Goal: Transaction & Acquisition: Purchase product/service

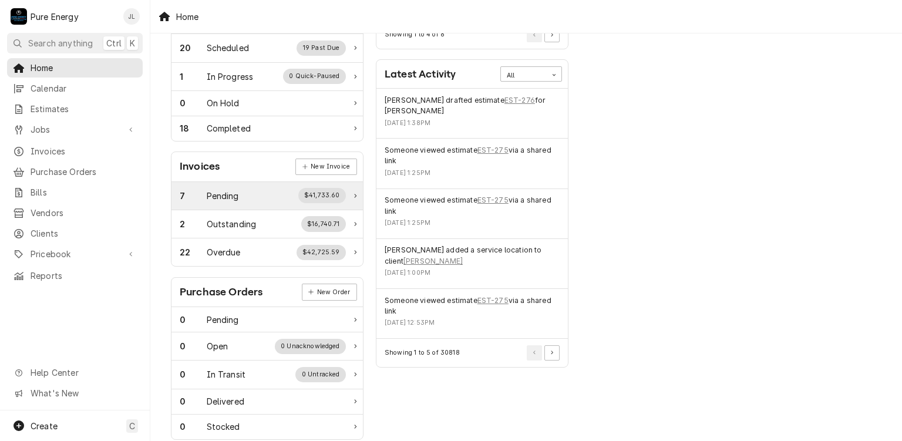
scroll to position [117, 0]
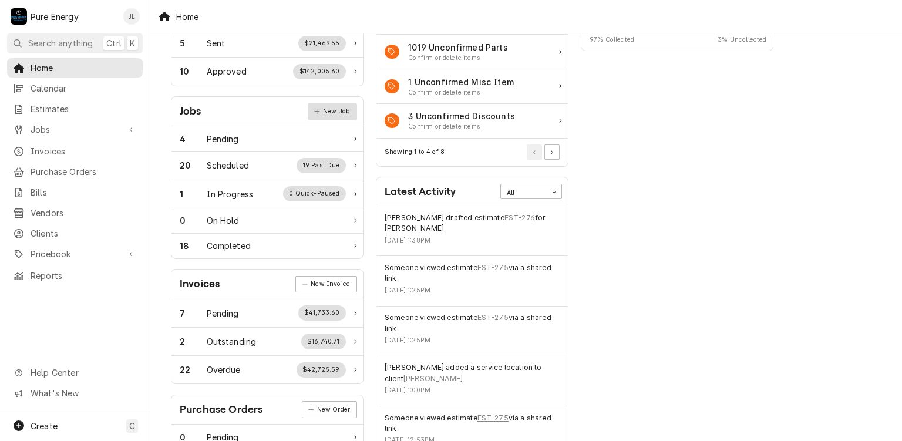
click at [327, 108] on link "New Job" at bounding box center [332, 111] width 49 height 16
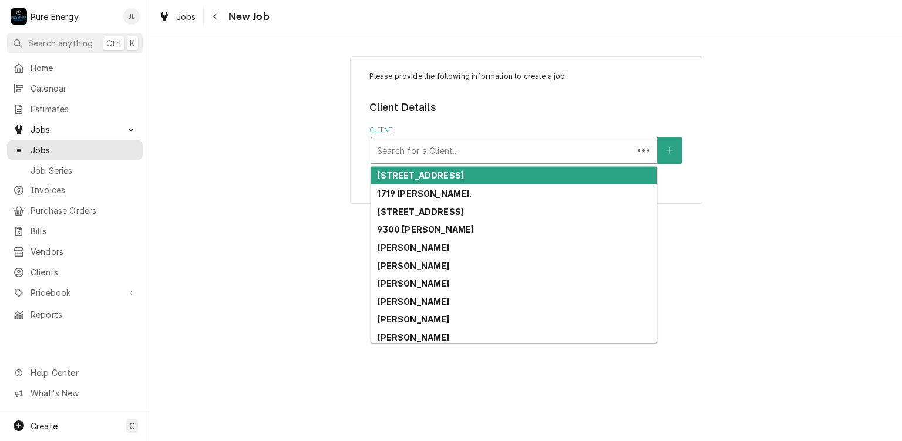
click at [417, 143] on div "Client" at bounding box center [502, 150] width 250 height 21
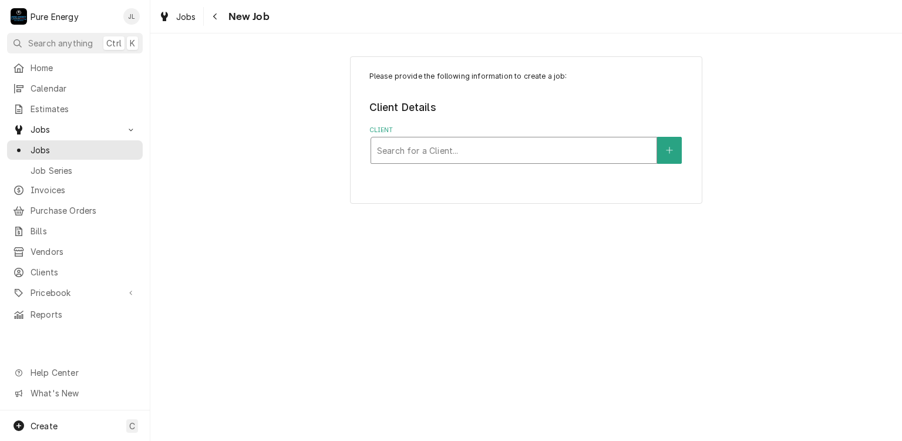
click at [418, 143] on div "Client" at bounding box center [514, 150] width 274 height 21
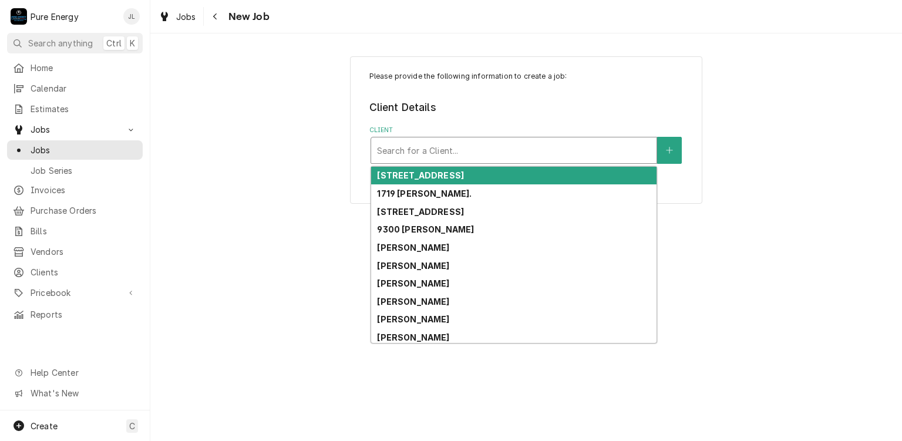
click at [418, 143] on div "Client" at bounding box center [514, 150] width 274 height 21
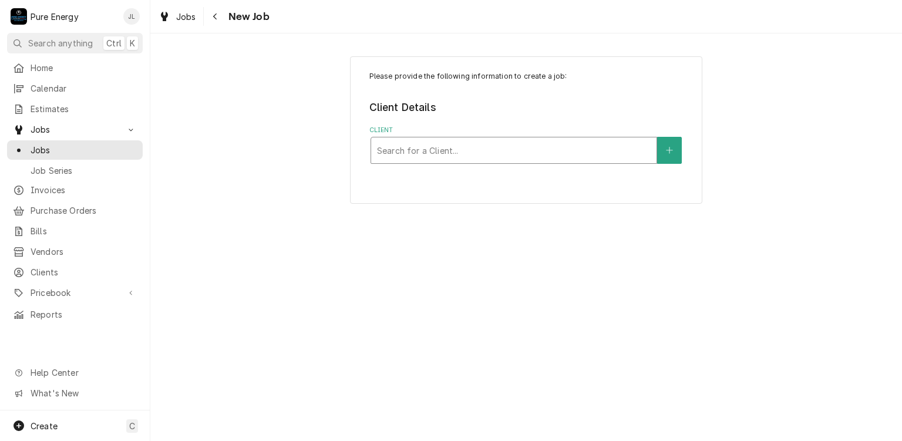
click at [428, 145] on div "Client" at bounding box center [514, 150] width 274 height 21
type input "Legacy"
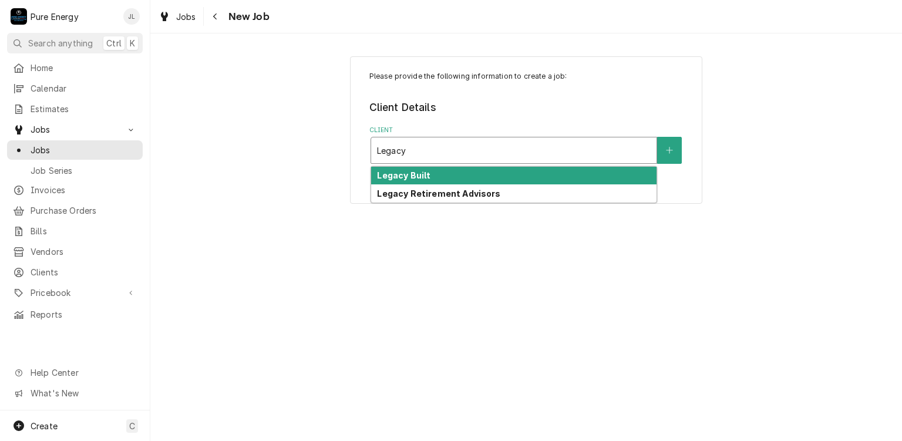
click at [471, 167] on div "Legacy Built" at bounding box center [513, 176] width 285 height 18
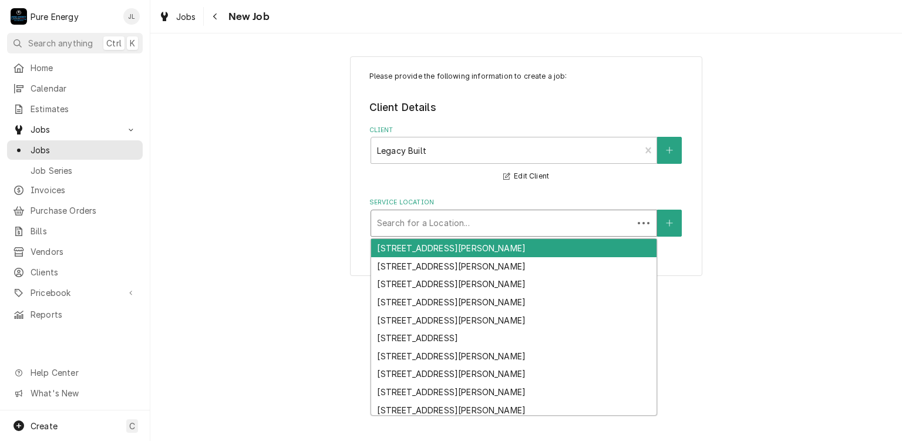
click at [524, 217] on div "Service Location" at bounding box center [502, 223] width 250 height 21
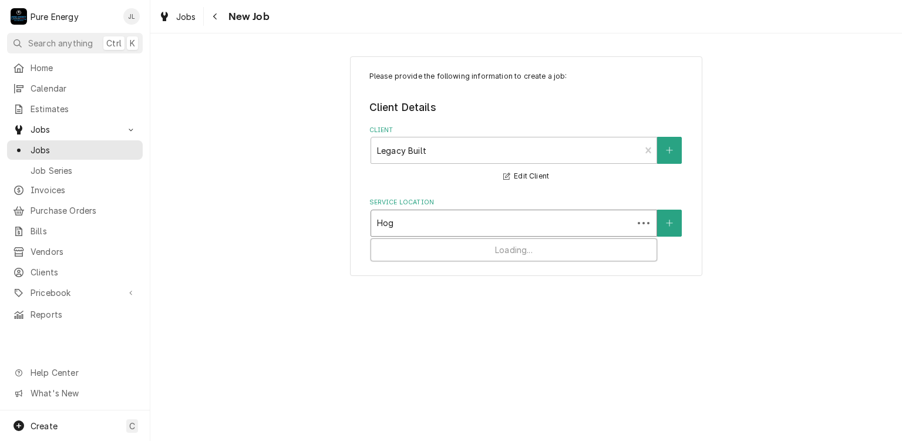
type input "Hog"
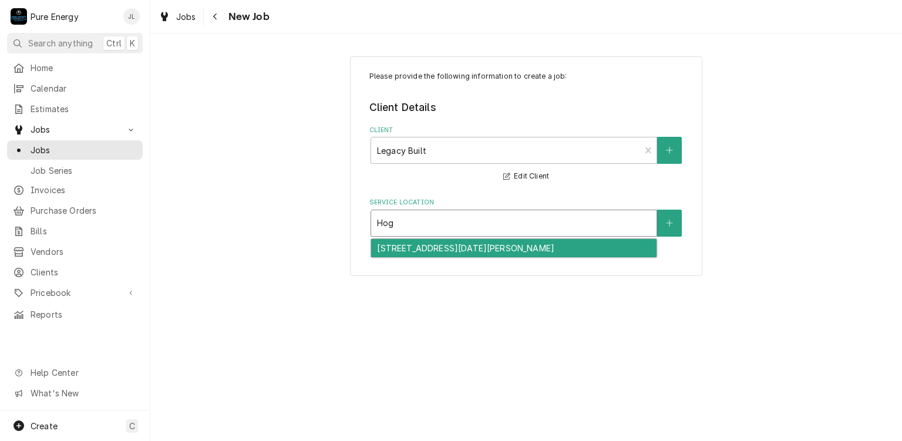
click at [477, 247] on div "6012 Hog Canyon Rd, San Miguel, CA 93451" at bounding box center [513, 248] width 285 height 18
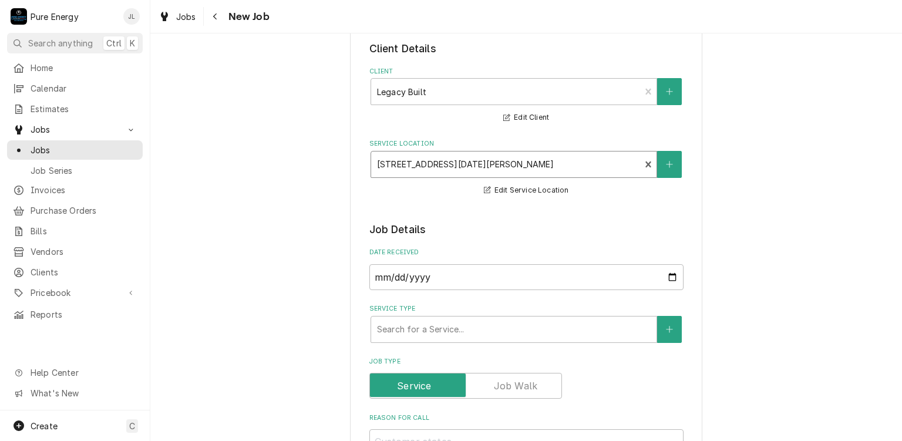
scroll to position [176, 0]
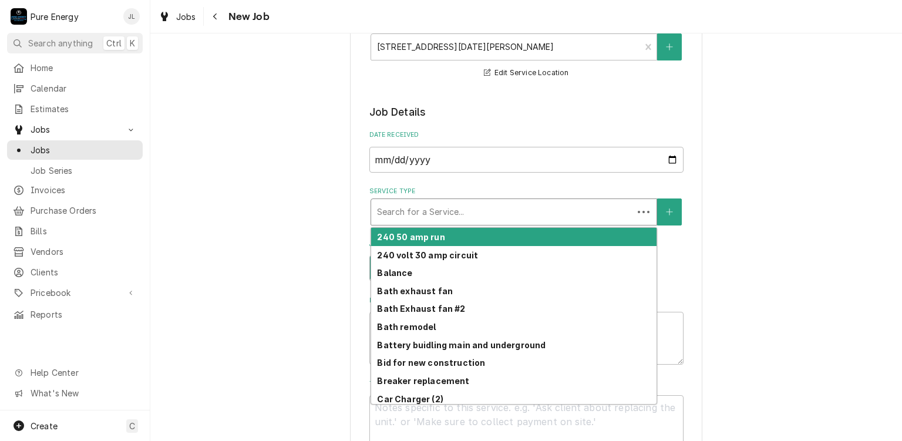
click at [472, 206] on div "Service Type" at bounding box center [502, 211] width 250 height 21
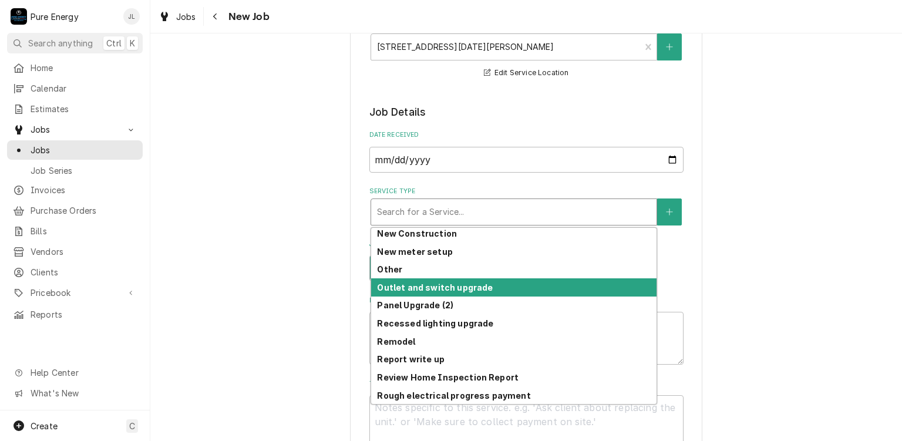
scroll to position [825, 0]
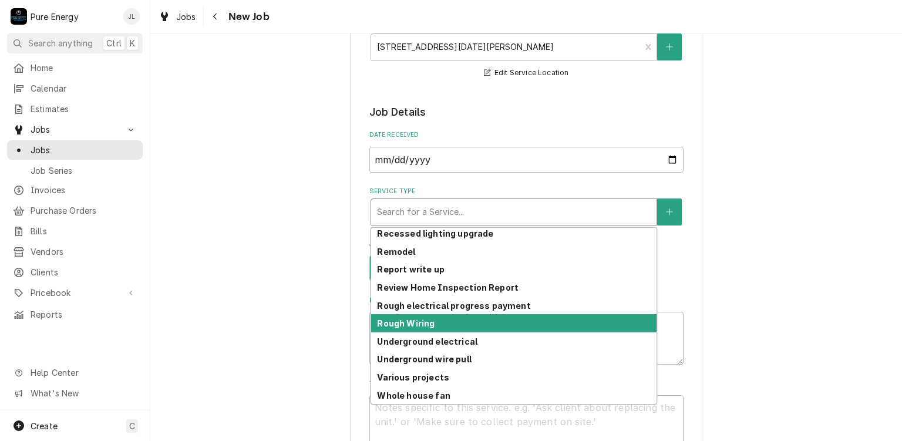
click at [453, 328] on div "Rough Wiring" at bounding box center [513, 323] width 285 height 18
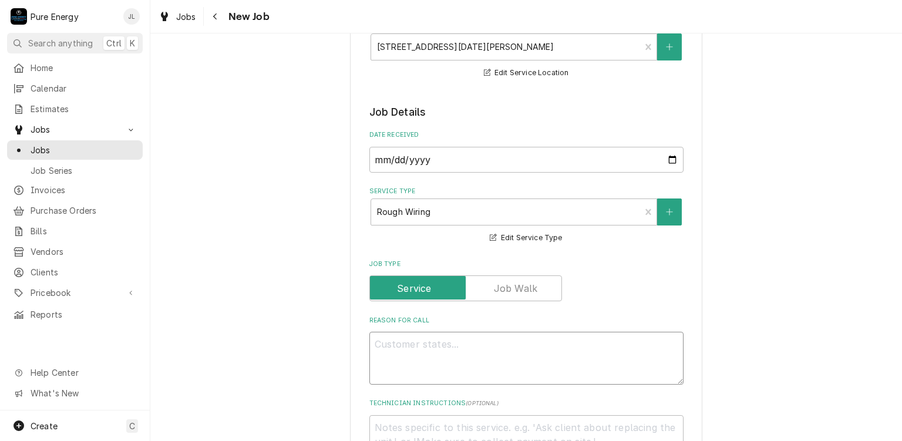
click at [387, 368] on textarea "Reason For Call" at bounding box center [527, 358] width 314 height 53
type textarea "x"
type textarea "P"
type textarea "x"
type textarea "Pi"
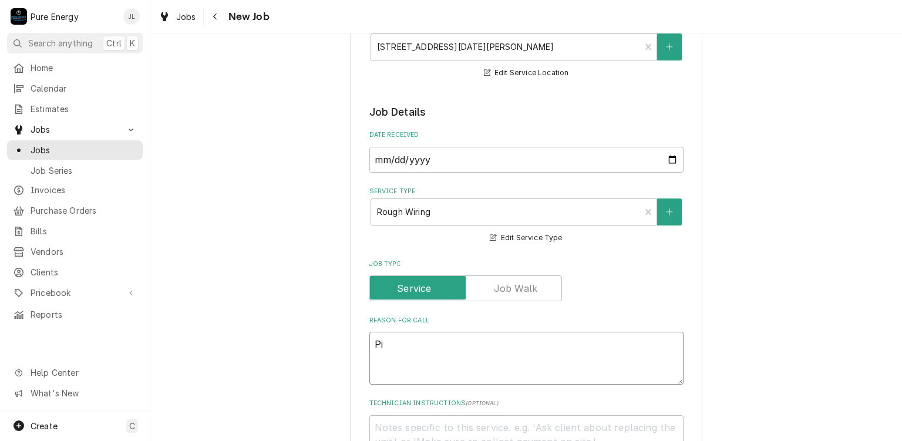
type textarea "x"
type textarea "Pic"
type textarea "x"
type textarea "Pick"
type textarea "x"
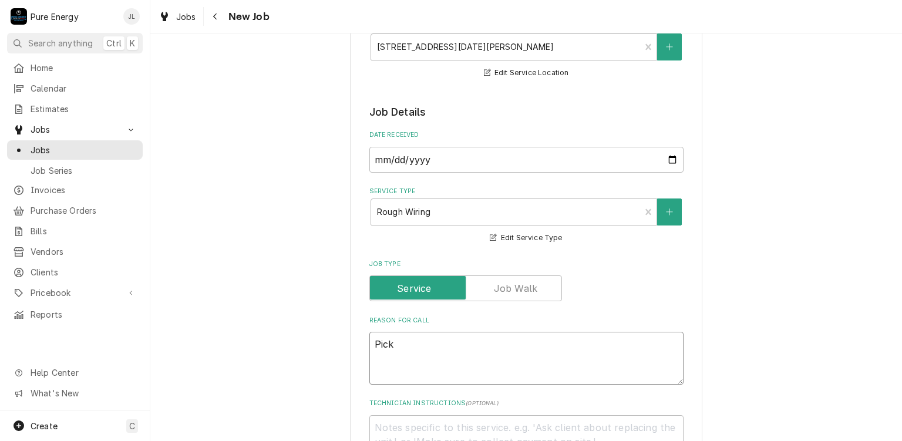
type textarea "Pick"
type textarea "x"
type textarea "Pick up"
type textarea "x"
type textarea "Pick up."
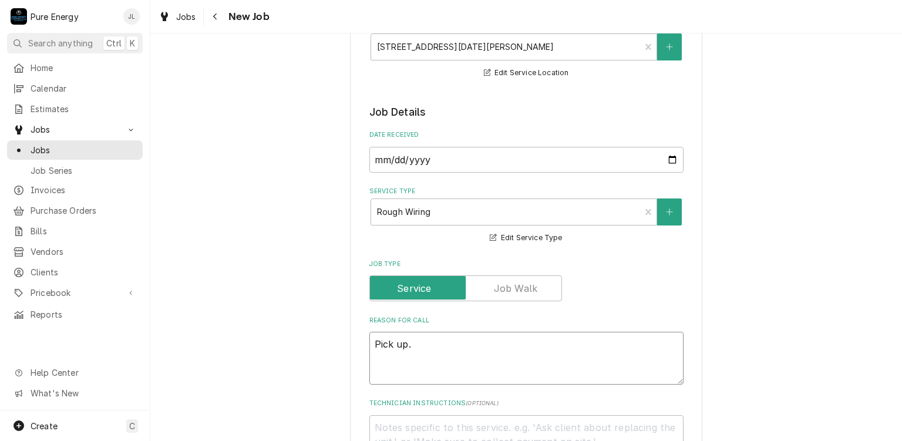
type textarea "x"
type textarea "Pick up."
type textarea "x"
type textarea "Pick up."
type textarea "x"
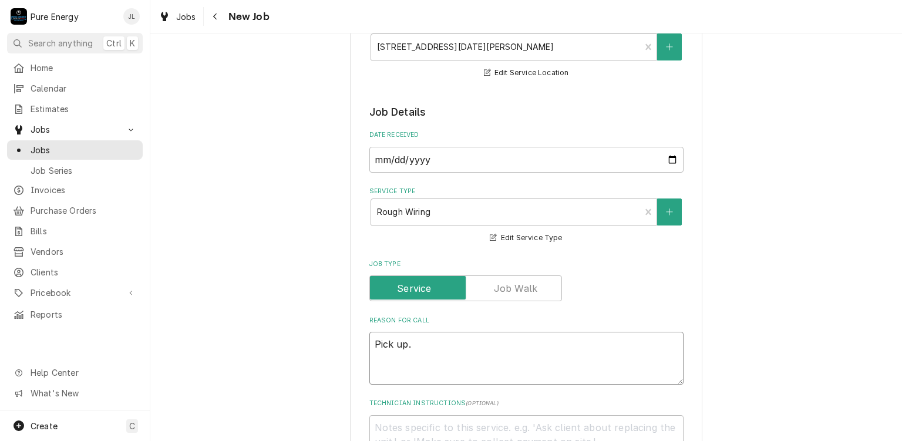
type textarea "Pick up. I"
type textarea "x"
type textarea "Pick up."
type textarea "x"
type textarea "Pick up."
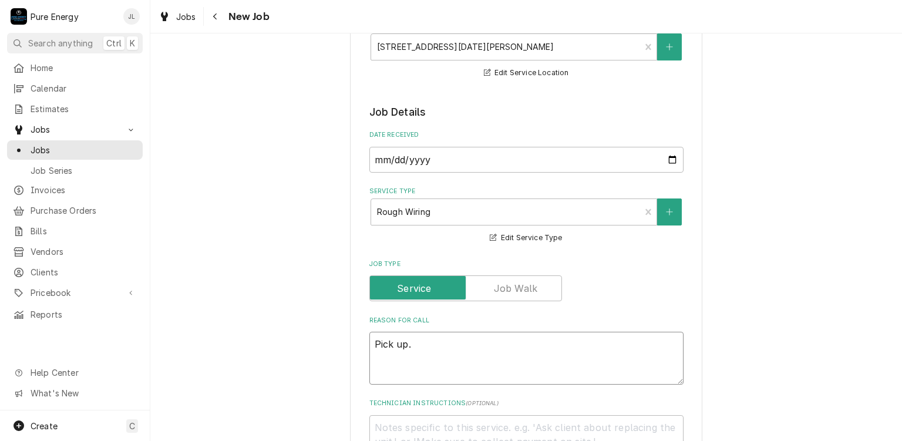
type textarea "x"
type textarea "Pick up."
type textarea "x"
type textarea "Pick up. I"
type textarea "x"
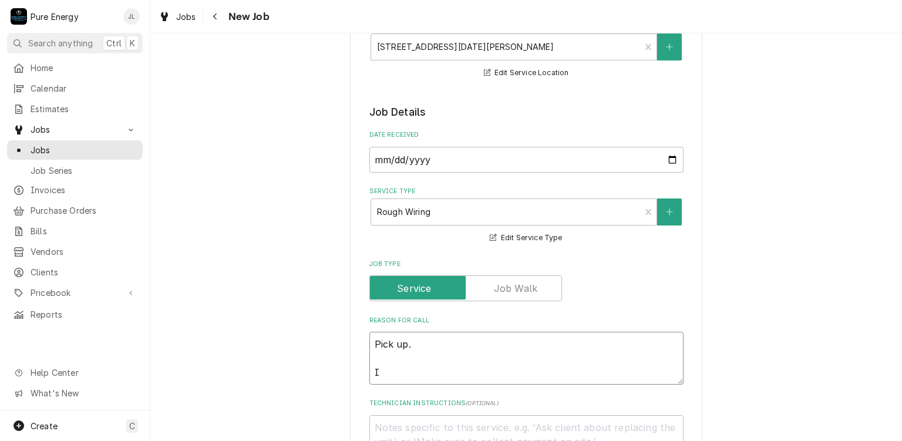
type textarea "Pick up. In"
type textarea "x"
type textarea "Pick up. In"
type textarea "x"
type textarea "Pick up. In t"
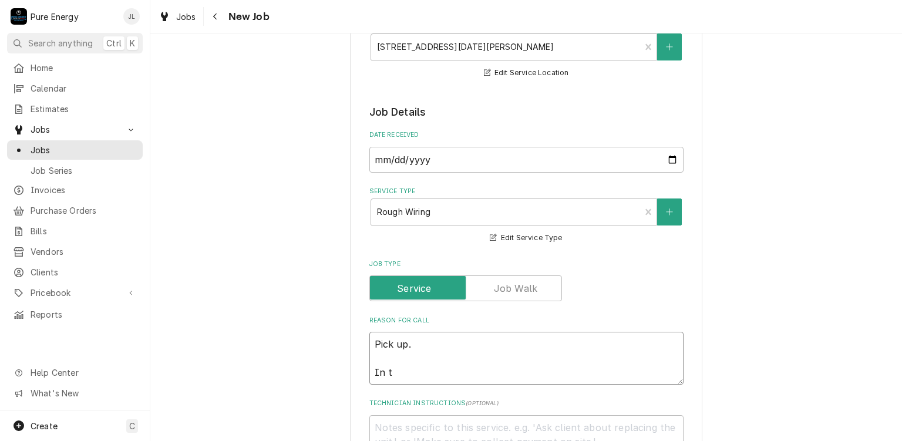
type textarea "x"
type textarea "Pick up. In th"
type textarea "x"
type textarea "Pick up. In the"
type textarea "x"
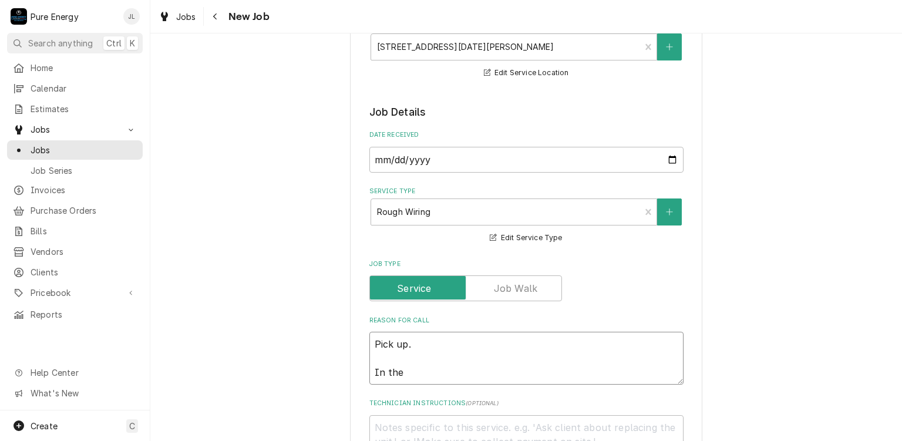
type textarea "Pick up. In the k"
type textarea "x"
type textarea "Pick up. In the ki"
type textarea "x"
type textarea "Pick up. In the kit"
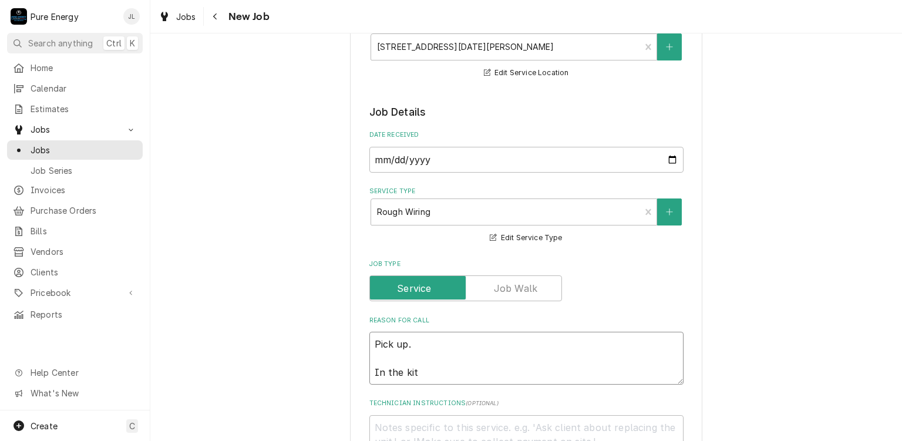
type textarea "x"
type textarea "Pick up. In the kitch"
type textarea "x"
type textarea "Pick up. In the kitchen"
type textarea "x"
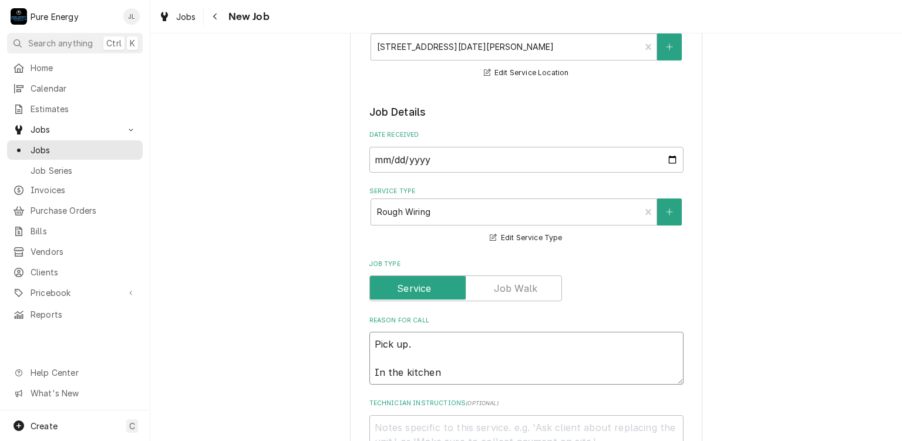
type textarea "Pick up. In the kitchen,"
type textarea "x"
type textarea "Pick up. In the kitchen,"
type textarea "x"
type textarea "Pick up. In the kitchen, w"
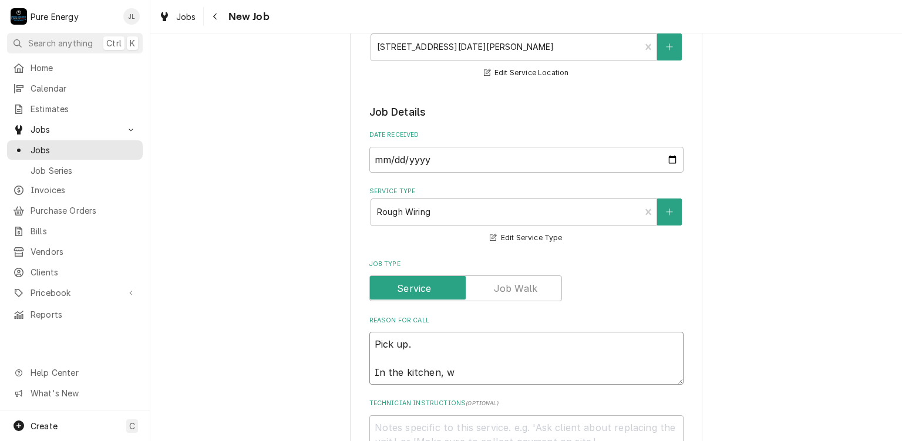
type textarea "x"
type textarea "Pick up. In the kitchen, we"
type textarea "x"
type textarea "Pick up. In the kitchen, we"
type textarea "x"
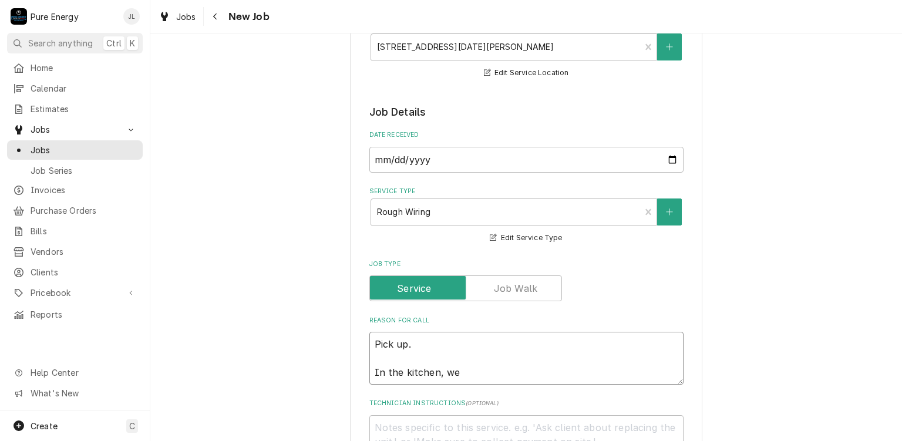
type textarea "Pick up. In the kitchen, we h"
type textarea "x"
type textarea "Pick up. In the kitchen, we"
type textarea "x"
type textarea "Pick up. In the kitchen, we n"
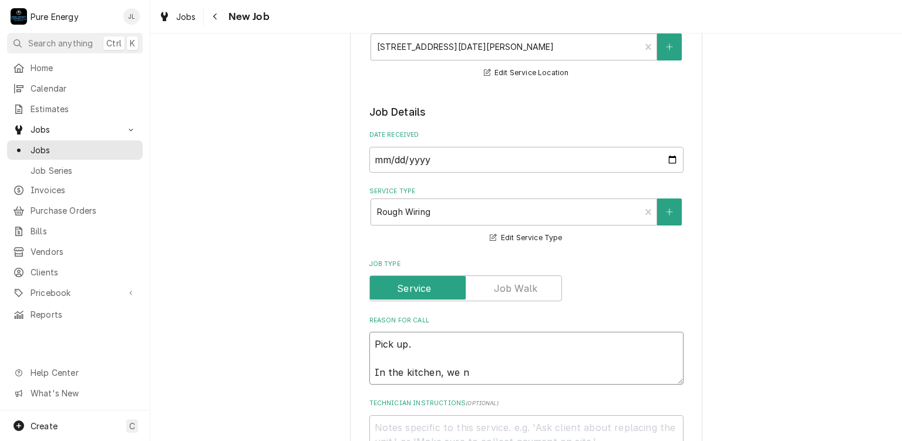
type textarea "x"
type textarea "Pick up. In the kitchen, we ne"
type textarea "x"
type textarea "Pick up. In the kitchen, we nee"
type textarea "x"
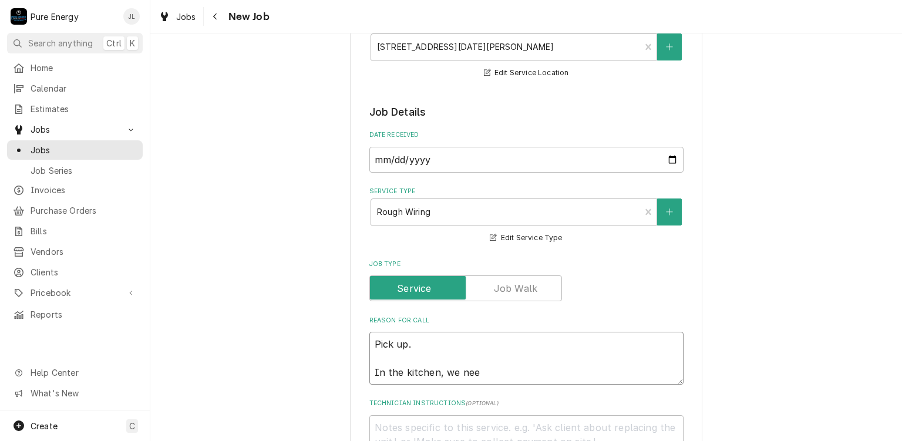
type textarea "Pick up. In the kitchen, we need"
type textarea "x"
type textarea "Pick up. In the kitchen, we need"
type textarea "x"
type textarea "Pick up. In the kitchen, we need to"
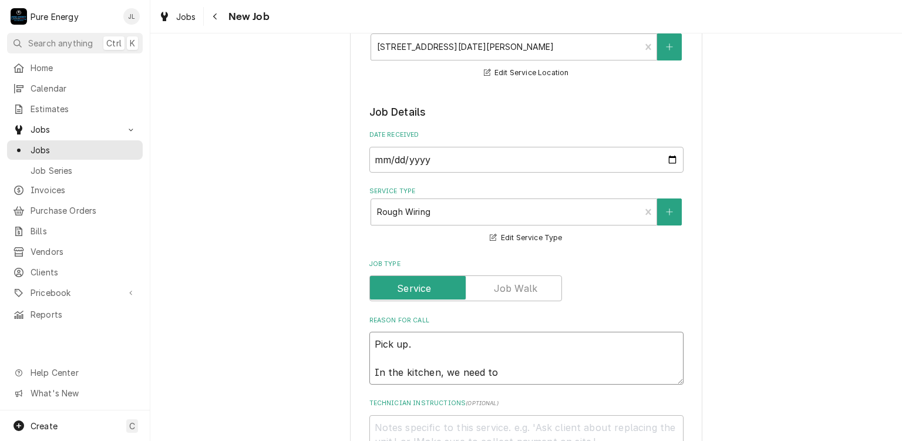
type textarea "x"
type textarea "Pick up. In the kitchen, we need to"
type textarea "x"
type textarea "Pick up. In the kitchen, we need to p"
type textarea "x"
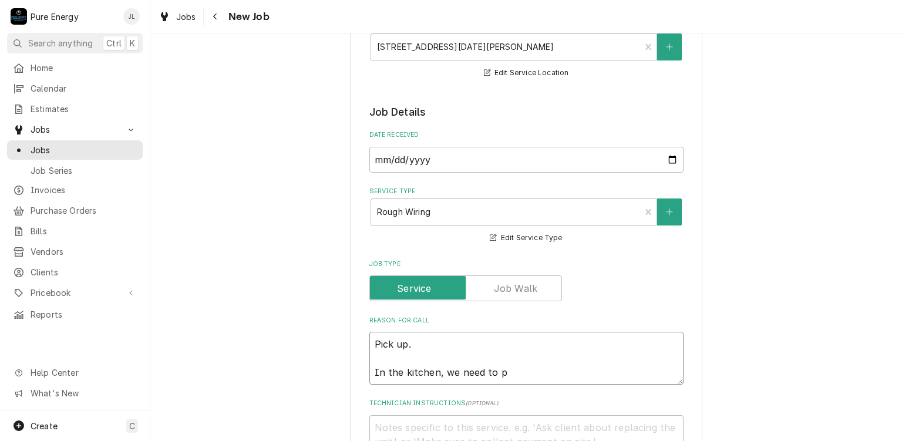
type textarea "Pick up. In the kitchen, we need to pl"
type textarea "x"
type textarea "Pick up. In the kitchen, we need to pla"
type textarea "x"
type textarea "Pick up. In the kitchen, we need to plac"
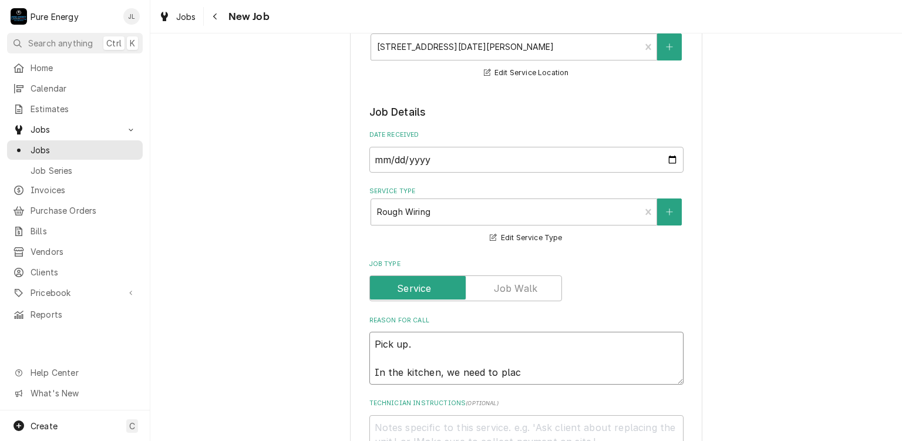
type textarea "x"
type textarea "Pick up. In the kitchen, we need to place"
type textarea "x"
type textarea "Pick up. In the kitchen, we need to place"
type textarea "x"
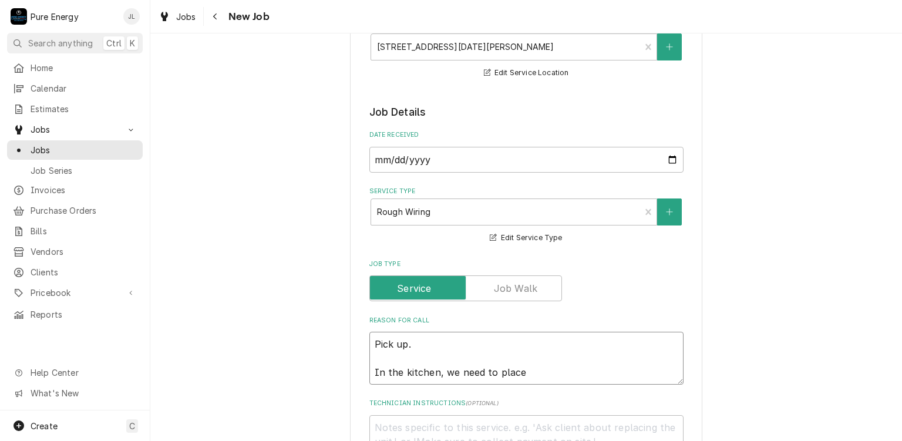
type textarea "Pick up. In the kitchen, we need to place t"
type textarea "x"
type textarea "Pick up. In the kitchen, we need to place tw"
type textarea "x"
type textarea "Pick up. In the kitchen, we need to place two"
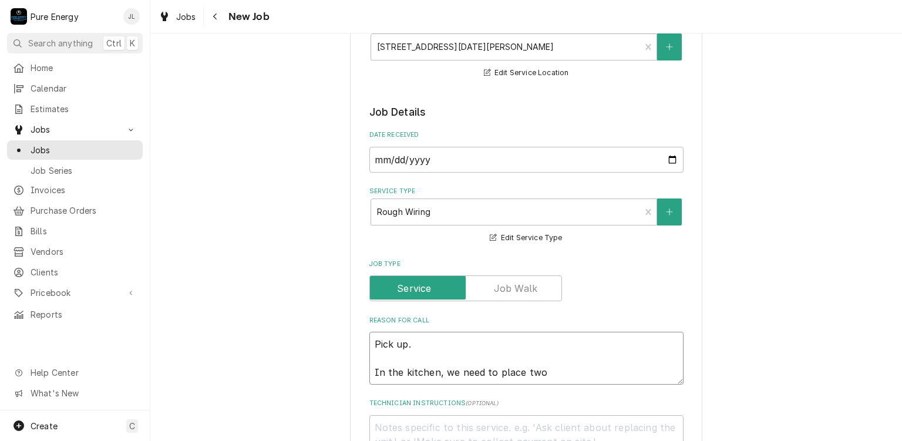
type textarea "x"
type textarea "Pick up. In the kitchen, we need to place two"
type textarea "x"
type textarea "Pick up. In the kitchen, we need to place two o"
type textarea "x"
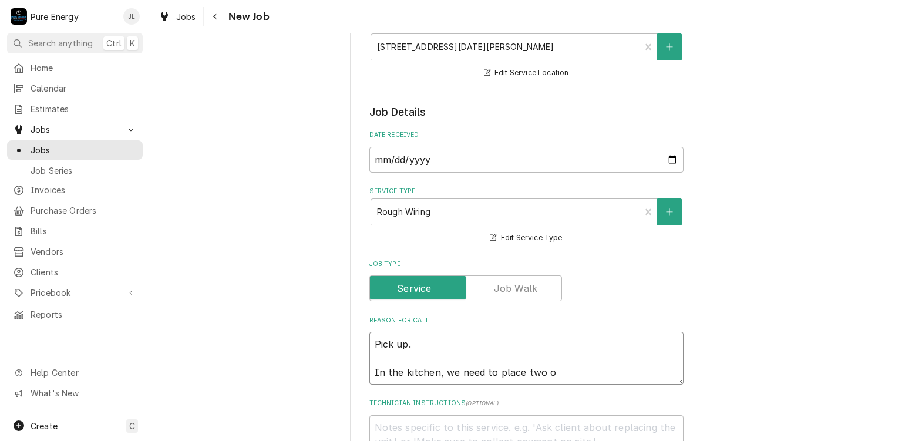
type textarea "Pick up. In the kitchen, we need to place two ou"
type textarea "x"
type textarea "Pick up. In the kitchen, we need to place two out"
type textarea "x"
type textarea "Pick up. In the kitchen, we need to place two outl"
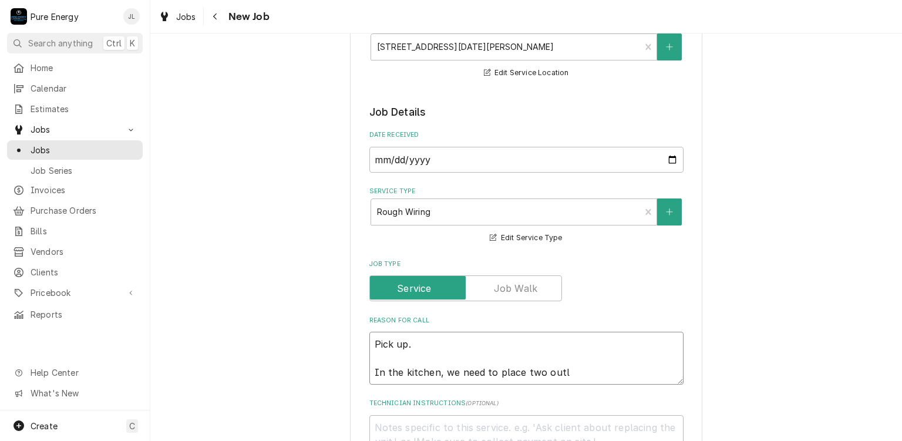
type textarea "x"
type textarea "Pick up. In the kitchen, we need to place two outle"
type textarea "x"
type textarea "Pick up. In the kitchen, we need to place two outlet"
type textarea "x"
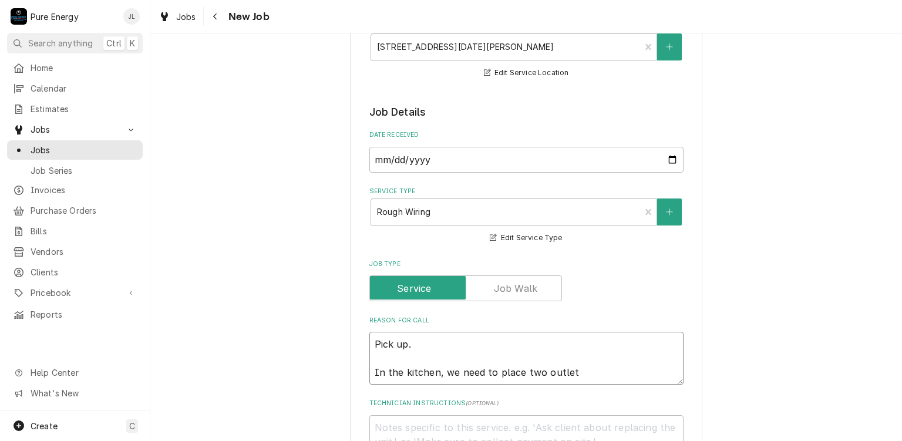
type textarea "Pick up. In the kitchen, we need to place two outlet"
type textarea "x"
type textarea "Pick up. In the kitchen, we need to place two outlet bo"
type textarea "x"
type textarea "Pick up. In the kitchen, we need to place two outlet box"
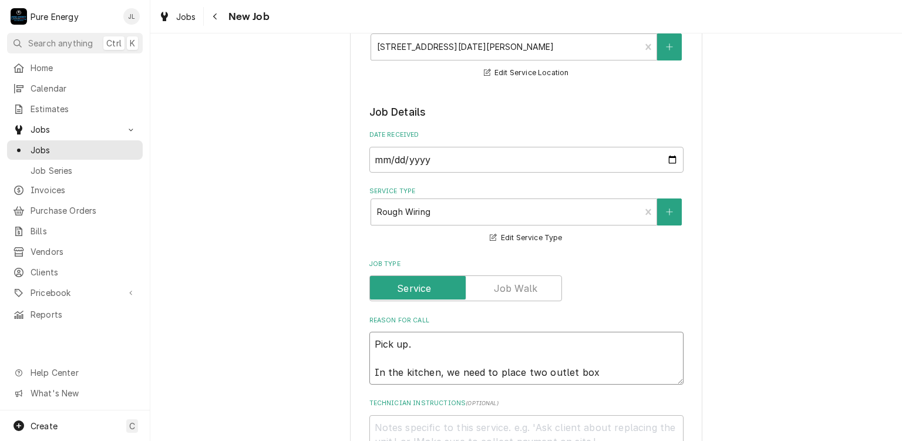
type textarea "x"
type textarea "Pick up. In the kitchen, we need to place two outlet boxe"
type textarea "x"
type textarea "Pick up. In the kitchen, we need to place two outlet boxes"
type textarea "x"
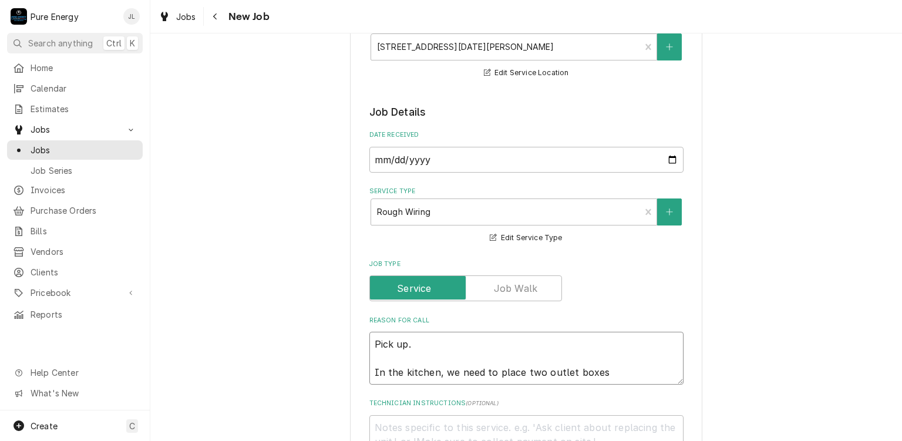
type textarea "Pick up. In the kitchen, we need to place two outlet boxes h"
type textarea "x"
type textarea "Pick up. In the kitchen, we need to place two outlet boxes hi"
type textarea "x"
type textarea "Pick up. In the kitchen, we need to place two outlet boxes high"
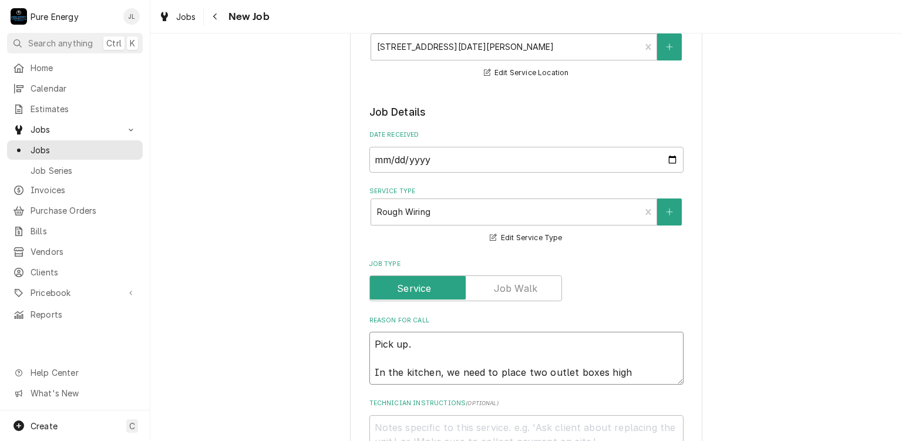
type textarea "x"
type textarea "Pick up. In the kitchen, we need to place two outlet boxes hight"
type textarea "x"
type textarea "Pick up. In the kitchen, we need to place two outlet boxes hight"
type textarea "x"
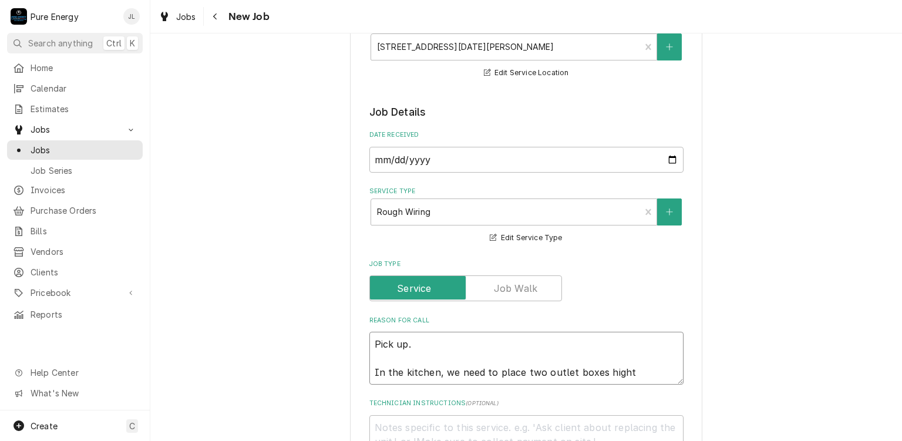
type textarea "Pick up. In the kitchen, we need to place two outlet boxes hight"
type textarea "x"
type textarea "Pick up. In the kitchen, we need to place two outlet boxes high"
type textarea "x"
type textarea "Pick up. In the kitchen, we need to place two outlet boxes high,"
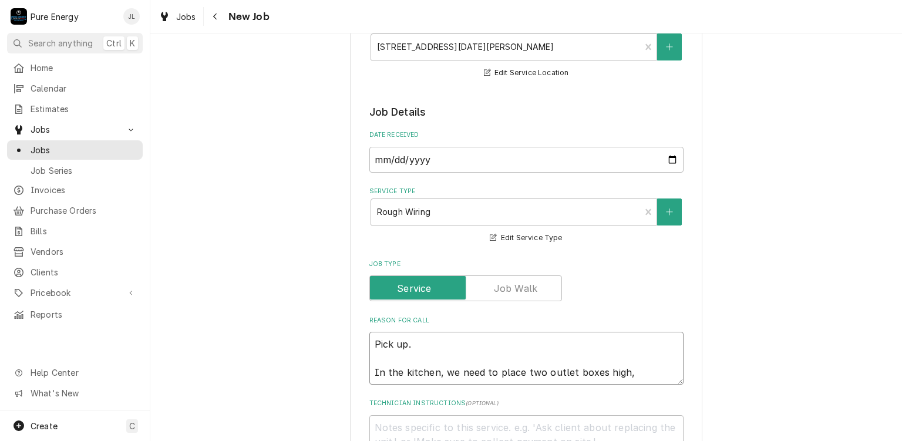
type textarea "x"
type textarea "Pick up. In the kitchen, we need to place two outlet boxes high,"
type textarea "x"
type textarea "Pick up. In the kitchen, we need to place two outlet boxes high, a"
type textarea "x"
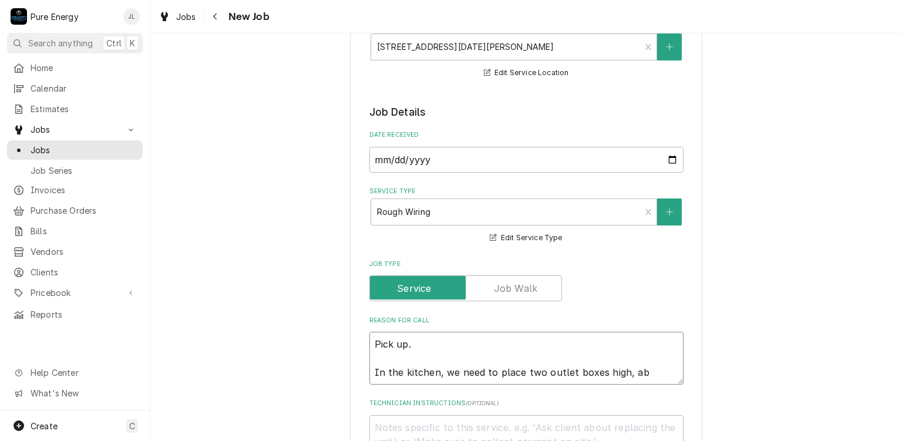
type textarea "Pick up. In the kitchen, we need to place two outlet boxes high, abo"
type textarea "x"
type textarea "Pick up. In the kitchen, we need to place two outlet boxes high, abov"
type textarea "x"
type textarea "Pick up. In the kitchen, we need to place two outlet boxes high, above"
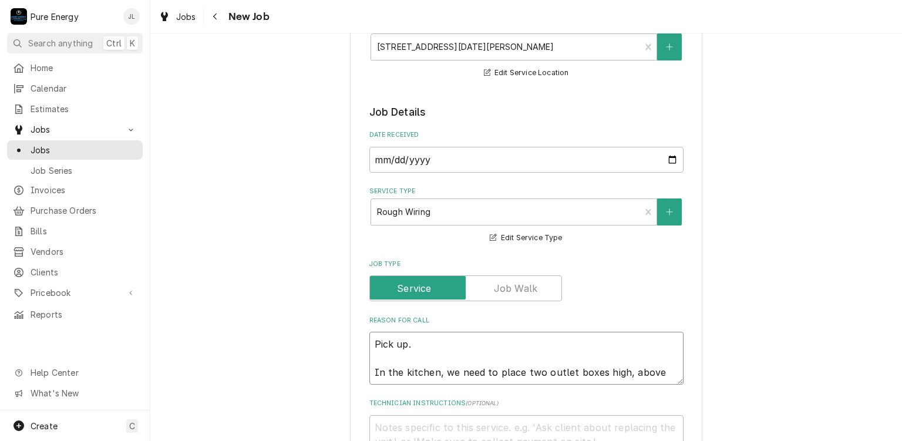
type textarea "x"
type textarea "Pick up. In the kitchen, we need to place two outlet boxes high, above"
type textarea "x"
type textarea "Pick up. In the kitchen, we need to place two outlet boxes high, above th"
type textarea "x"
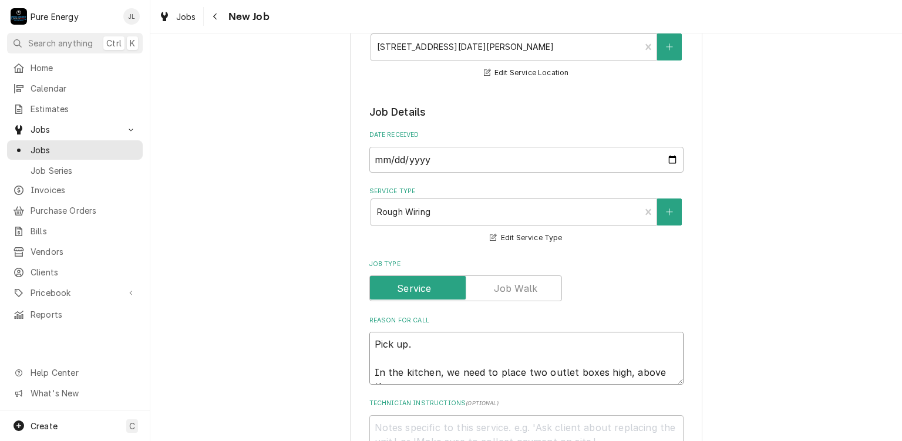
type textarea "Pick up. In the kitchen, we need to place two outlet boxes high, above the"
type textarea "x"
type textarea "Pick up. In the kitchen, we need to place two outlet boxes high, above the"
type textarea "x"
type textarea "Pick up. In the kitchen, we need to place two outlet boxes high, above the u"
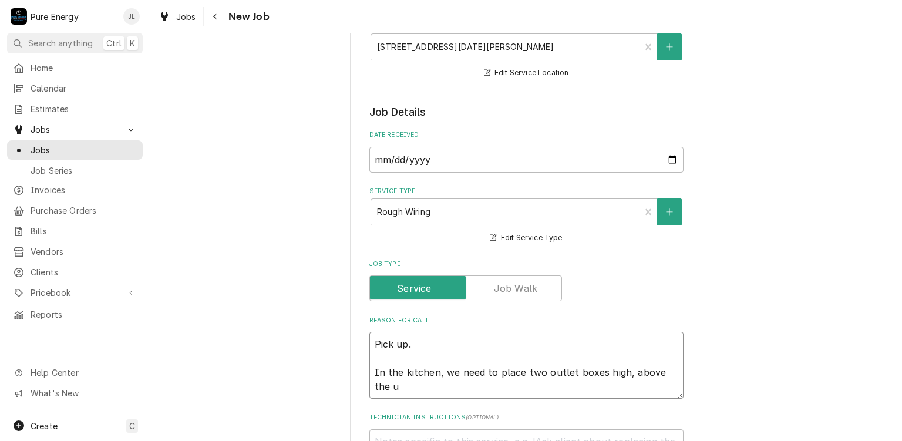
type textarea "x"
type textarea "Pick up. In the kitchen, we need to place two outlet boxes high, above the up"
type textarea "x"
type textarea "Pick up. In the kitchen, we need to place two outlet boxes high, above the upp"
type textarea "x"
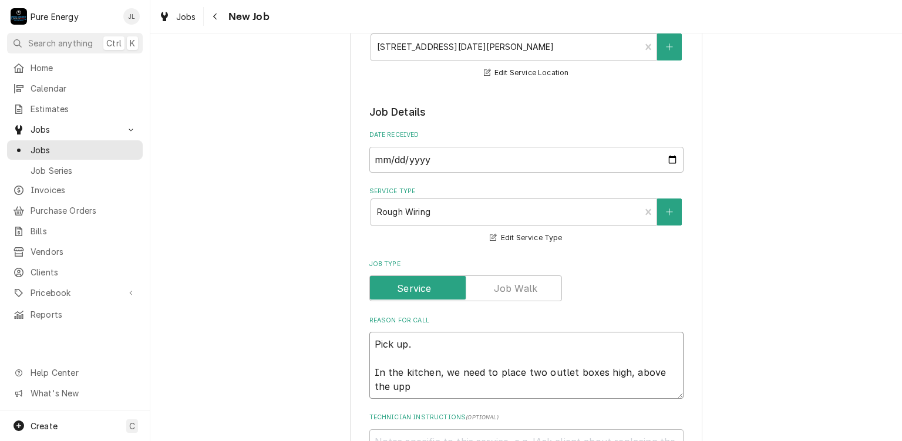
type textarea "Pick up. In the kitchen, we need to place two outlet boxes high, above the uppe"
type textarea "x"
type textarea "Pick up. In the kitchen, we need to place two outlet boxes high, above the upper"
type textarea "x"
type textarea "Pick up. In the kitchen, we need to place two outlet boxes high, above the uppe…"
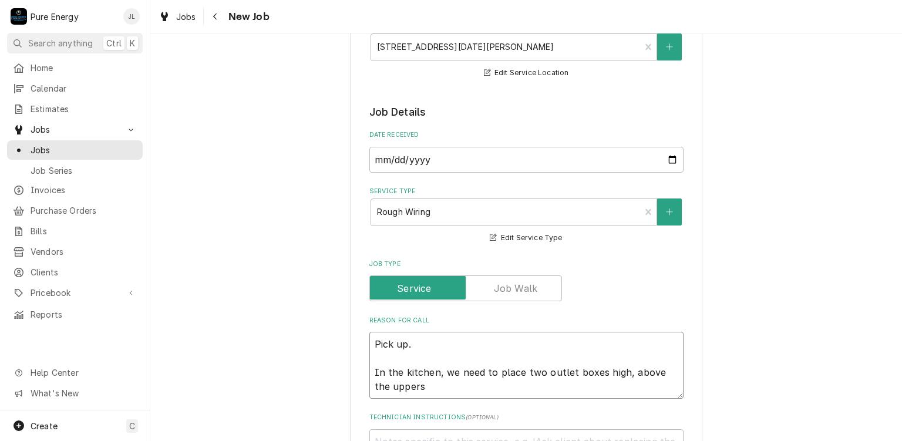
type textarea "x"
type textarea "Pick up. In the kitchen, we need to place two outlet boxes high, above the uppe…"
type textarea "x"
type textarea "Pick up. In the kitchen, we need to place two outlet boxes high, above the uppe…"
type textarea "x"
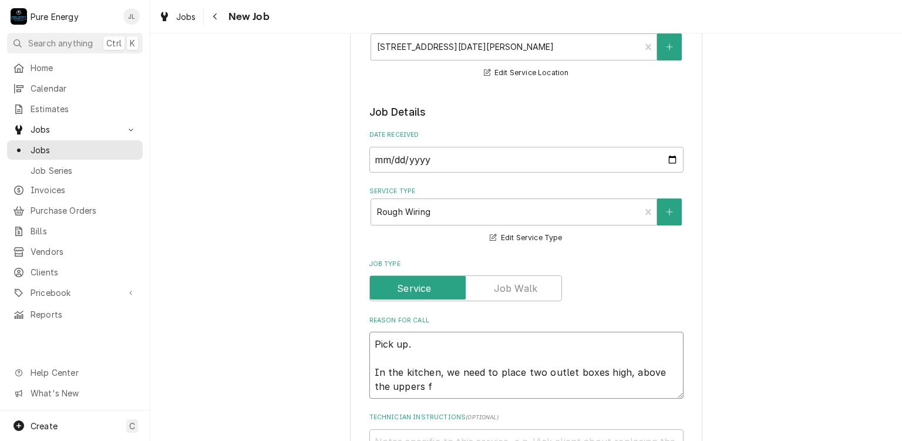
type textarea "Pick up. In the kitchen, we need to place two outlet boxes high, above the uppe…"
type textarea "x"
type textarea "Pick up. In the kitchen, we need to place two outlet boxes high, above the uppe…"
type textarea "x"
type textarea "Pick up. In the kitchen, we need to place two outlet boxes high, above the uppe…"
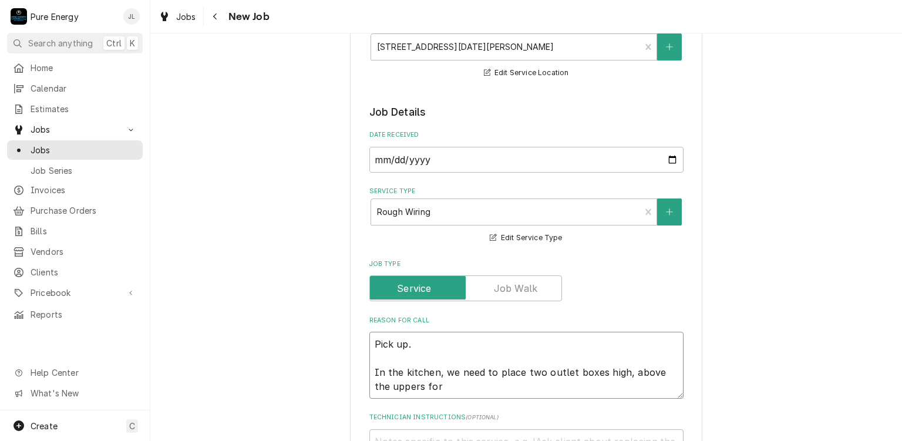
type textarea "x"
type textarea "Pick up. In the kitchen, we need to place two outlet boxes high, above the uppe…"
type textarea "x"
type textarea "Pick up. In the kitchen, we need to place two outlet boxes high, above the uppe…"
type textarea "x"
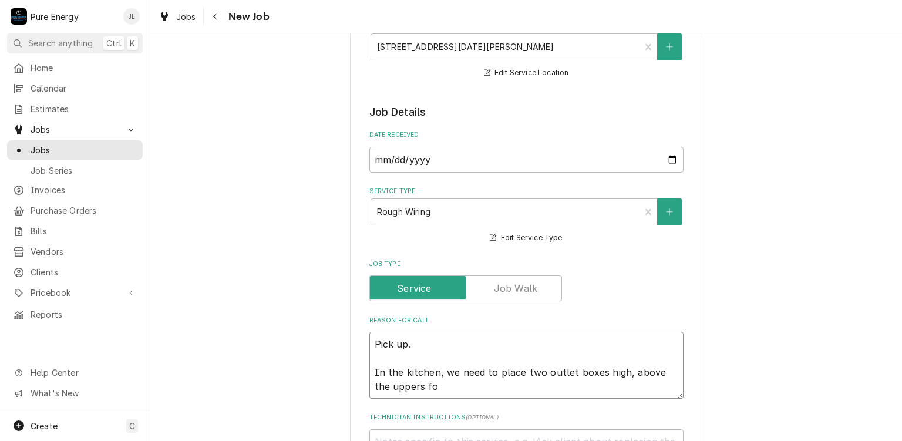
type textarea "Pick up. In the kitchen, we need to place two outlet boxes high, above the uppe…"
type textarea "x"
type textarea "Pick up. In the kitchen, we need to place two outlet boxes high, above the uppe…"
type textarea "x"
type textarea "Pick up. In the kitchen, we need to place two outlet boxes high, above the uppe…"
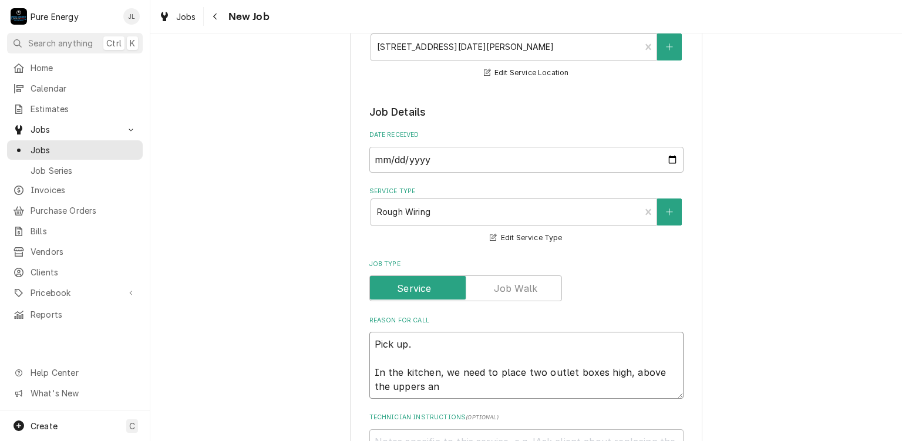
type textarea "x"
type textarea "Pick up. In the kitchen, we need to place two outlet boxes high, above the uppe…"
type textarea "x"
type textarea "Pick up. In the kitchen, we need to place two outlet boxes high, above the uppe…"
type textarea "x"
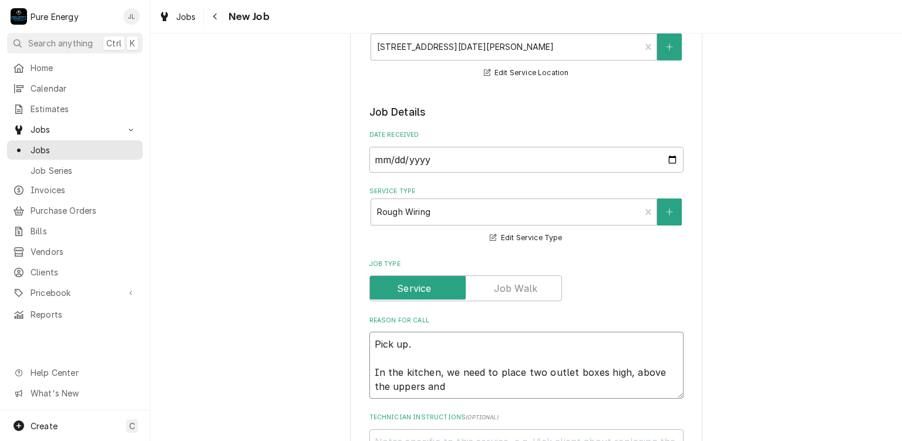
type textarea "Pick up. In the kitchen, we need to place two outlet boxes high, above the uppe…"
type textarea "x"
type textarea "Pick up. In the kitchen, we need to place two outlet boxes high, above the uppe…"
type textarea "x"
type textarea "Pick up. In the kitchen, we need to place two outlet boxes high, above the uppe…"
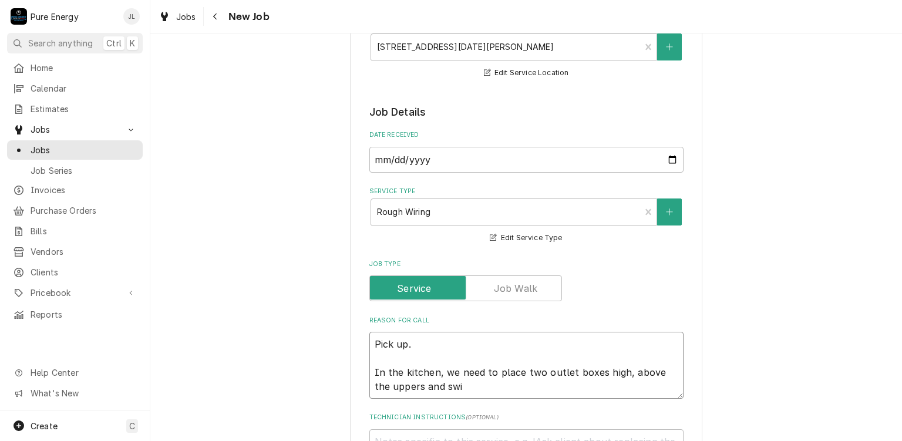
type textarea "x"
type textarea "Pick up. In the kitchen, we need to place two outlet boxes high, above the uppe…"
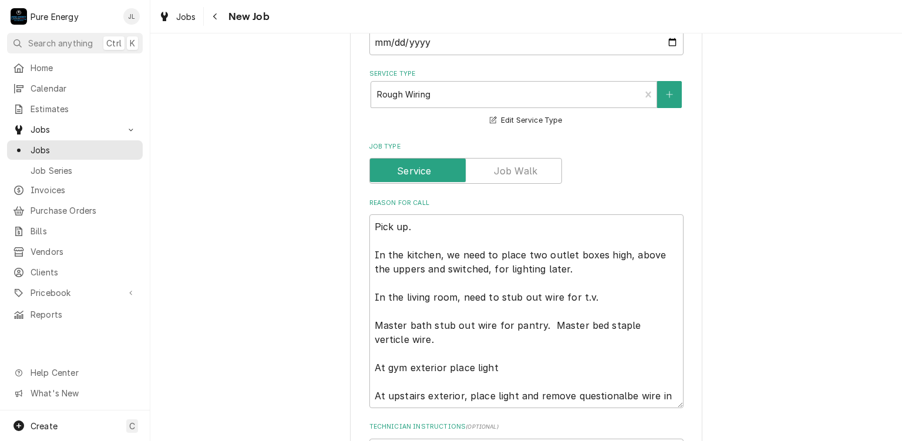
scroll to position [411, 0]
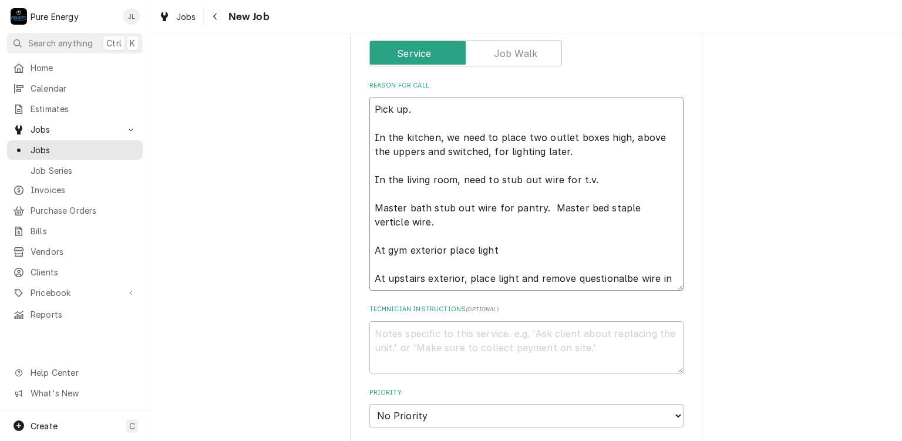
click at [671, 274] on textarea "Pick up. In the kitchen, we need to place two outlet boxes high, above the uppe…" at bounding box center [527, 194] width 314 height 194
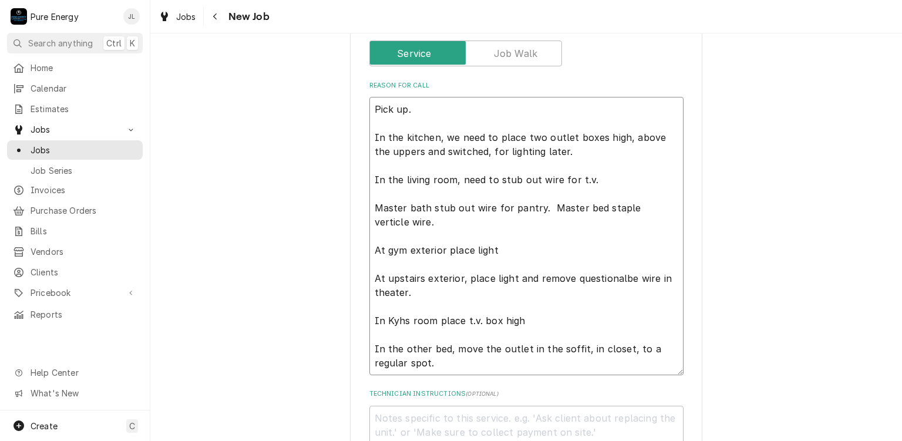
click at [428, 115] on textarea "Pick up. In the kitchen, we need to place two outlet boxes high, above the uppe…" at bounding box center [527, 236] width 314 height 278
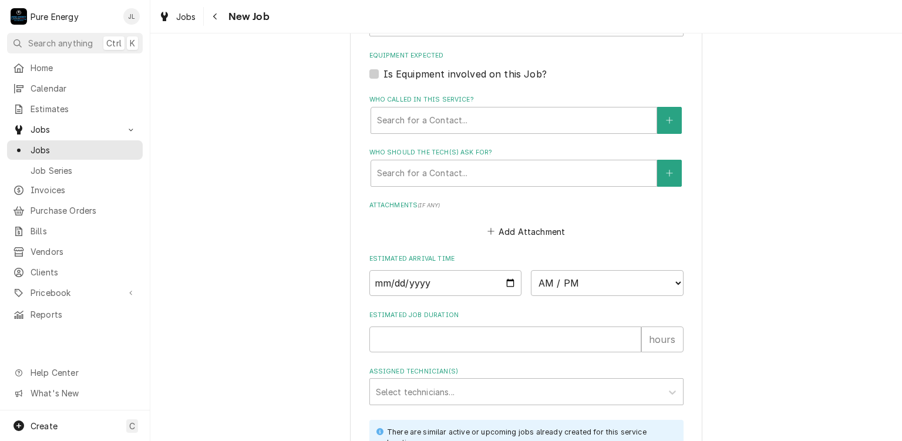
scroll to position [1057, 0]
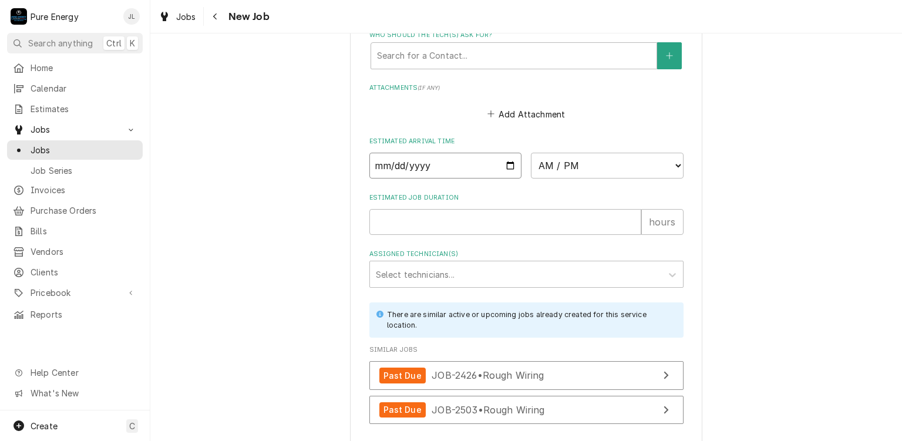
click at [508, 163] on input "Date" at bounding box center [446, 166] width 153 height 26
click at [675, 164] on select "AM / PM 6:00 AM 6:15 AM 6:30 AM 6:45 AM 7:00 AM 7:15 AM 7:30 AM 7:45 AM 8:00 AM…" at bounding box center [607, 166] width 153 height 26
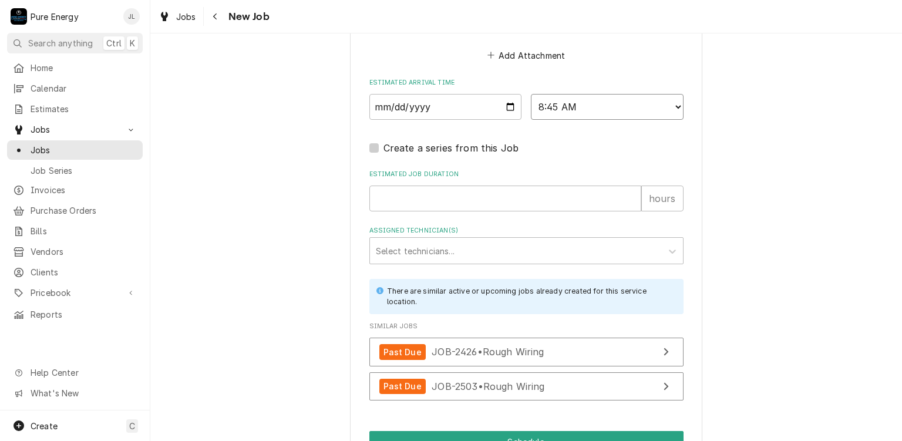
scroll to position [1168, 0]
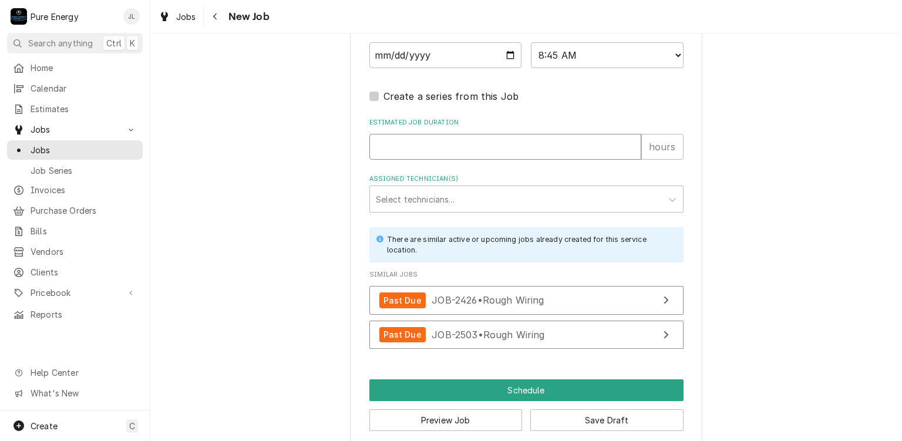
click at [455, 140] on input "Estimated Job Duration" at bounding box center [506, 147] width 272 height 26
click at [469, 203] on div "Assigned Technician(s)" at bounding box center [516, 199] width 280 height 21
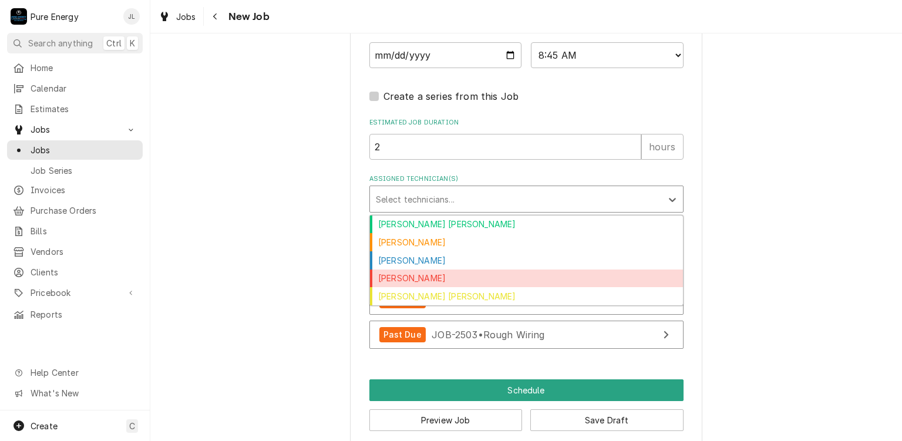
click at [429, 270] on div "James Linnenkamp" at bounding box center [526, 279] width 313 height 18
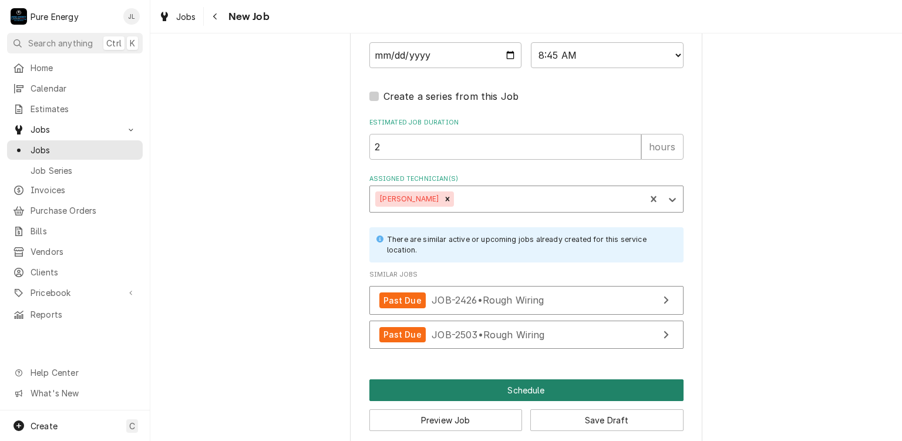
click at [440, 379] on button "Schedule" at bounding box center [527, 390] width 314 height 22
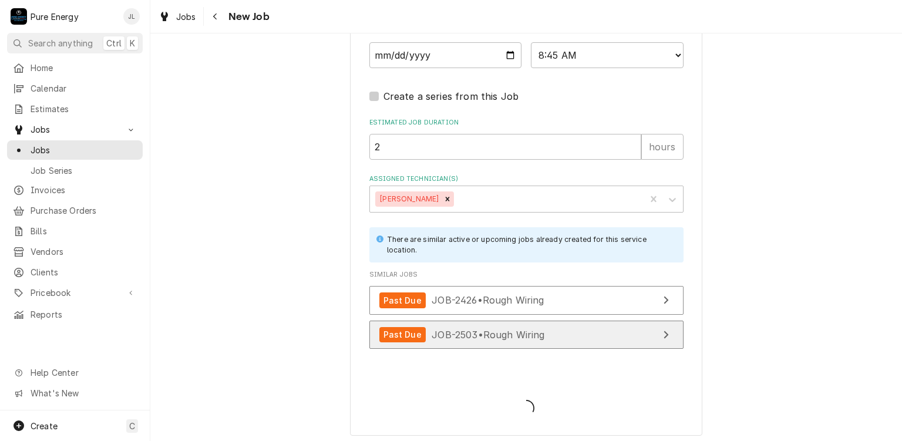
scroll to position [1158, 0]
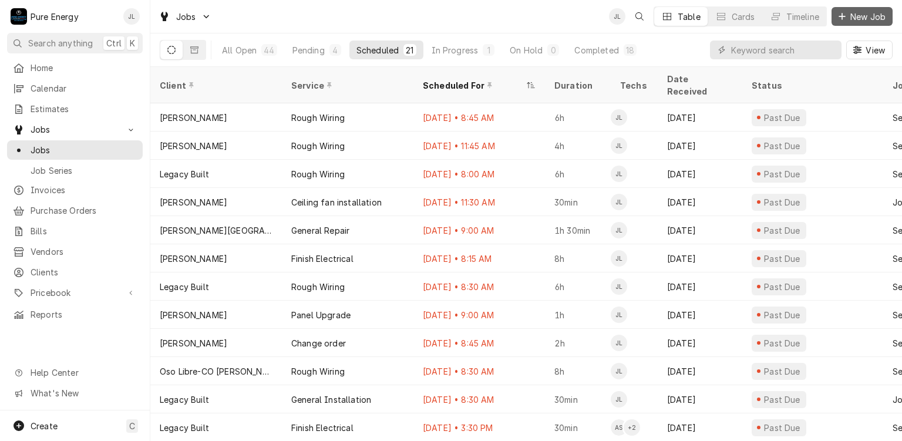
click at [844, 19] on icon "Dynamic Content Wrapper" at bounding box center [842, 16] width 7 height 8
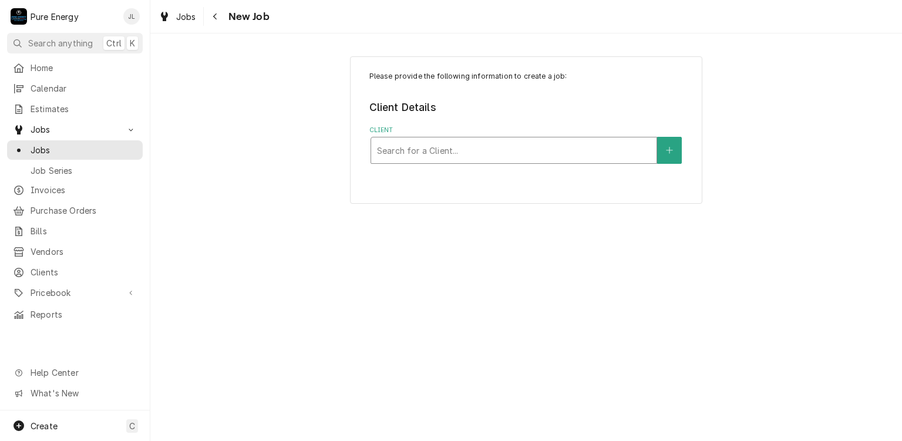
click at [427, 147] on div "Client" at bounding box center [514, 150] width 274 height 21
type input "Pam"
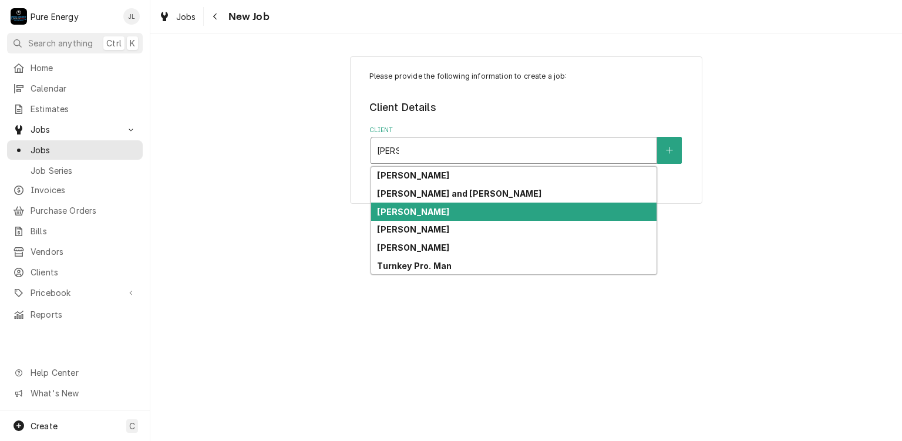
click at [425, 211] on div "[PERSON_NAME]" at bounding box center [513, 212] width 285 height 18
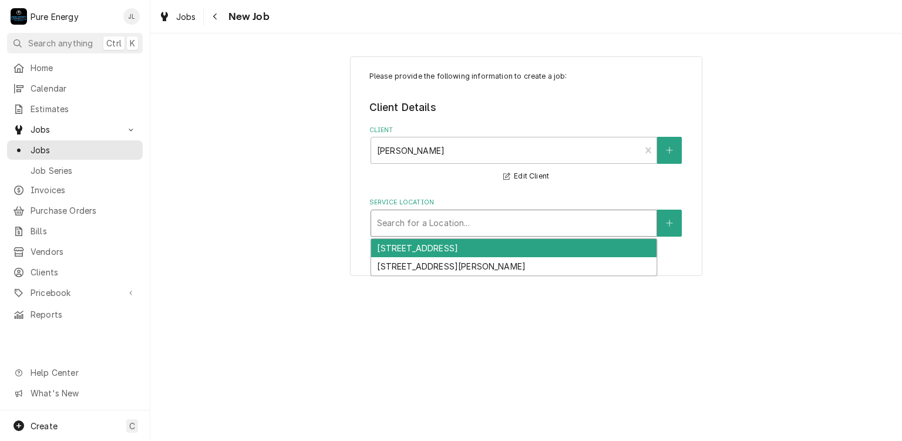
click at [443, 219] on div "Service Location" at bounding box center [514, 223] width 274 height 21
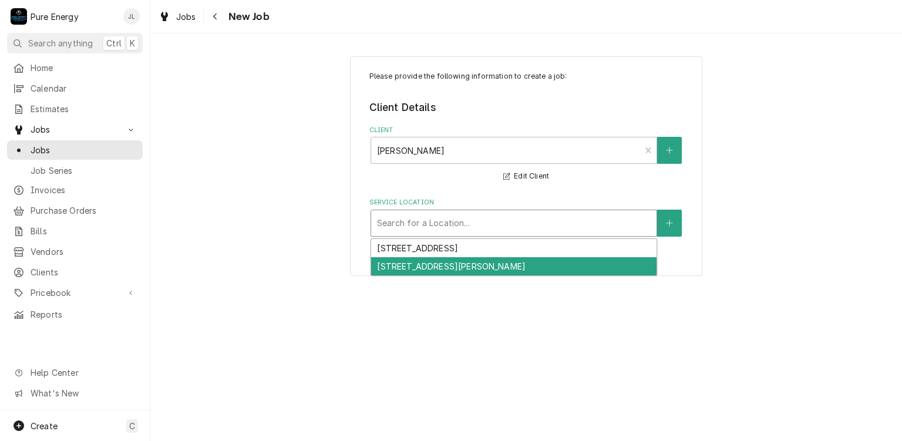
click at [445, 262] on div "7260 Valle Ave, Atascadero, CA 93422" at bounding box center [513, 266] width 285 height 18
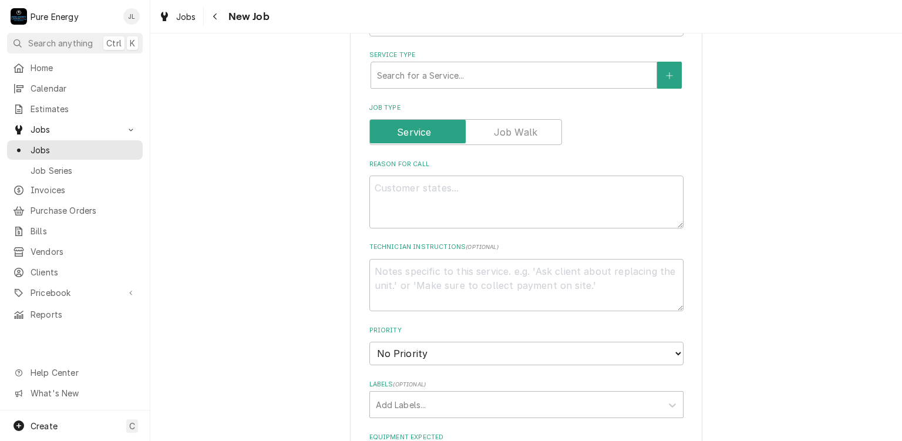
scroll to position [294, 0]
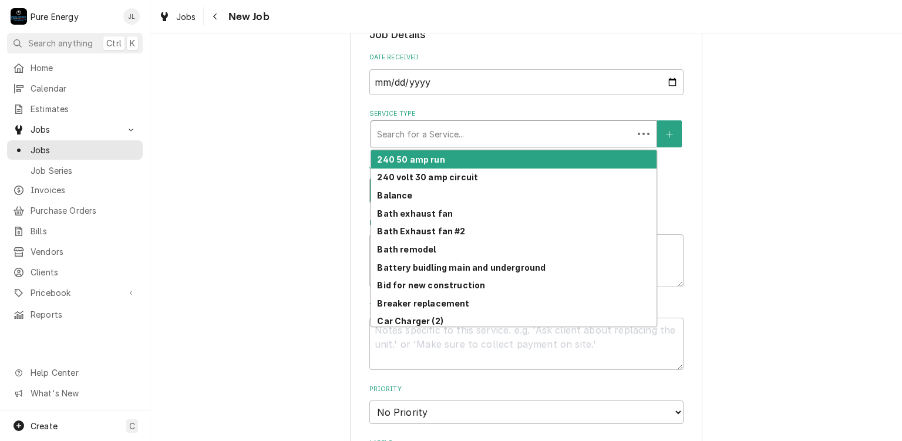
click at [509, 139] on div "Service Type" at bounding box center [502, 133] width 250 height 21
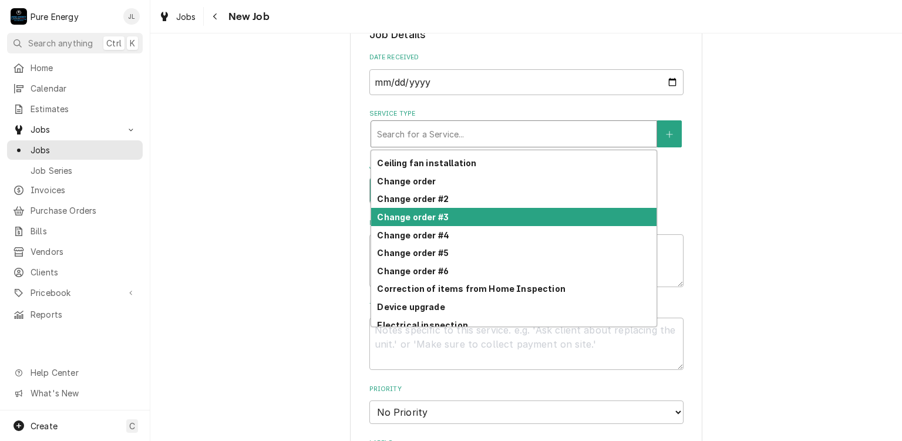
scroll to position [183, 0]
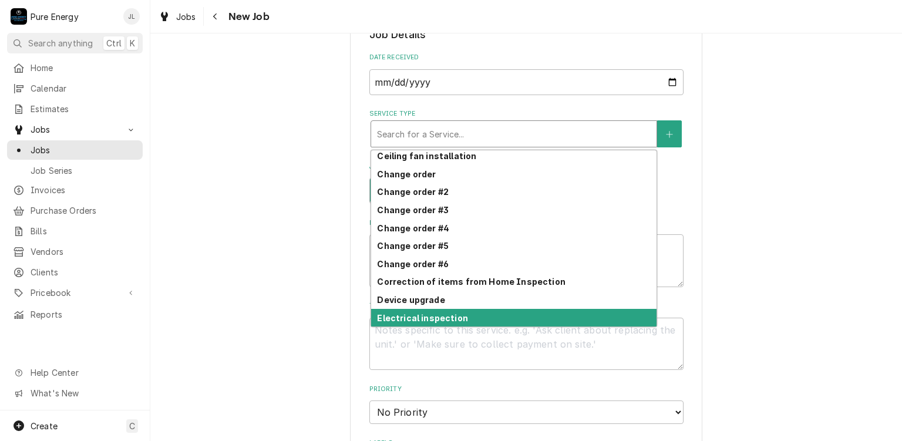
click at [451, 310] on div "Electrical inspection" at bounding box center [513, 318] width 285 height 18
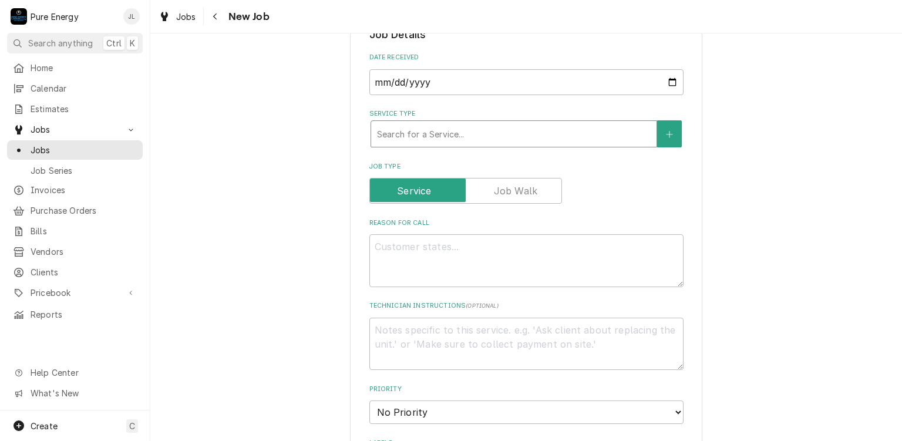
click at [492, 129] on div "Service Type" at bounding box center [514, 133] width 274 height 21
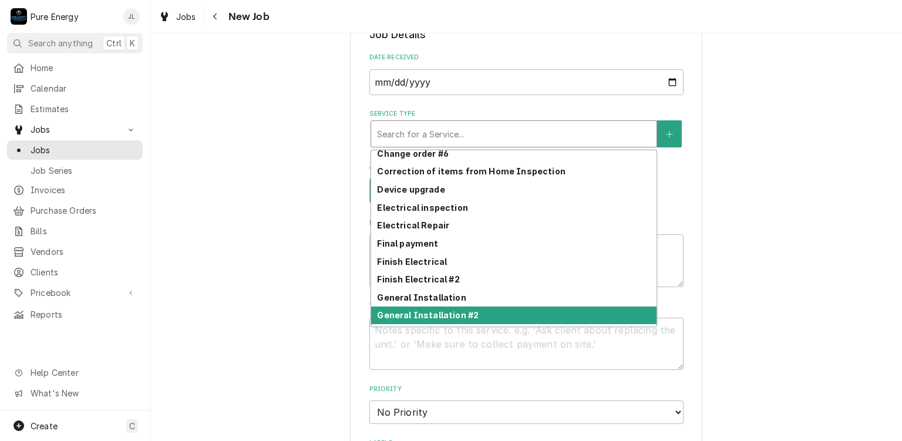
scroll to position [363, 0]
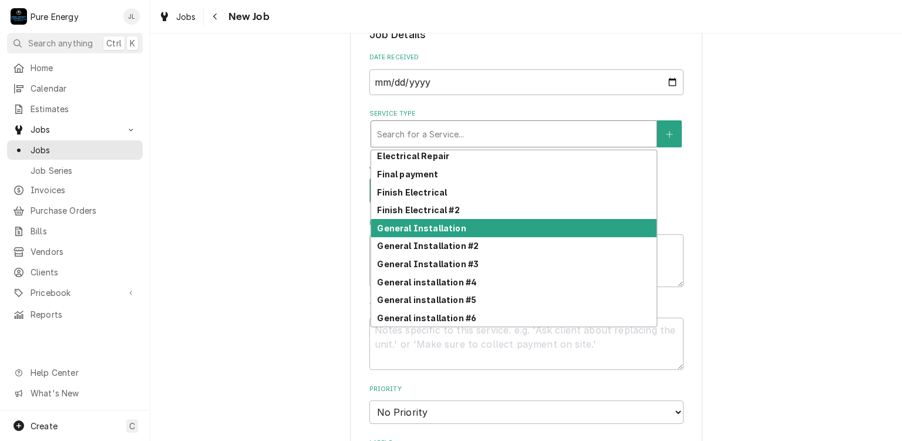
click at [429, 224] on strong "General Installation" at bounding box center [421, 228] width 89 height 10
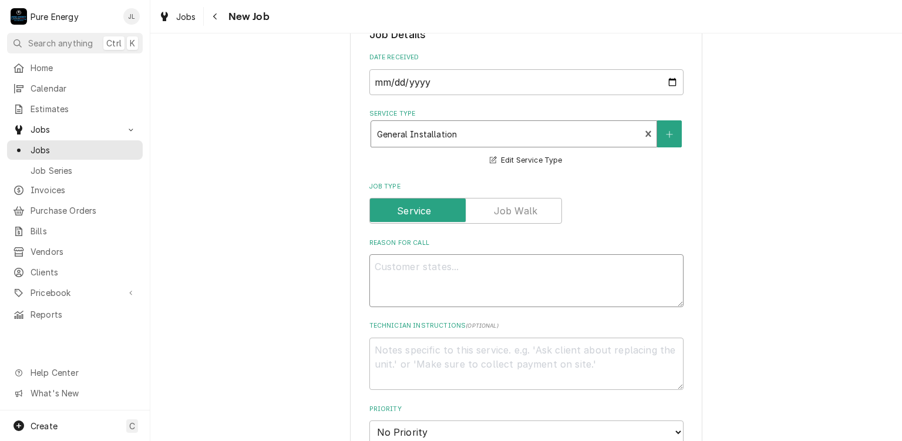
click at [401, 274] on textarea "Reason For Call" at bounding box center [527, 280] width 314 height 53
type textarea "x"
type textarea "A"
type textarea "x"
type textarea "As"
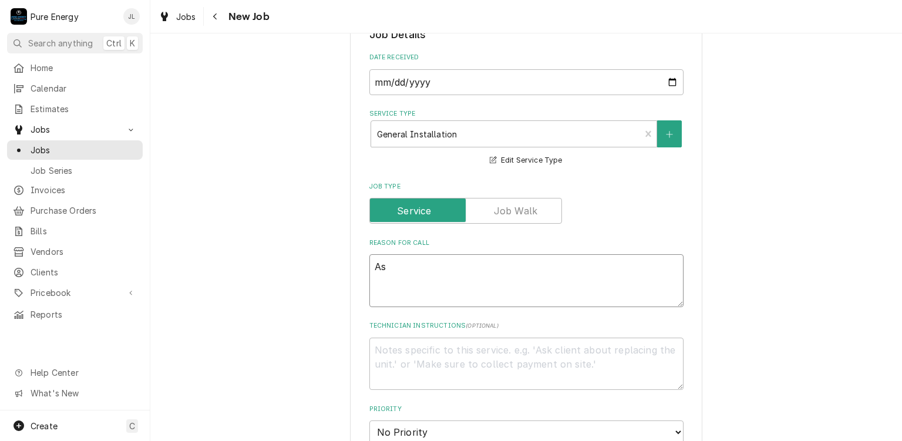
type textarea "x"
type textarea "As"
type textarea "x"
type textarea "As di"
type textarea "x"
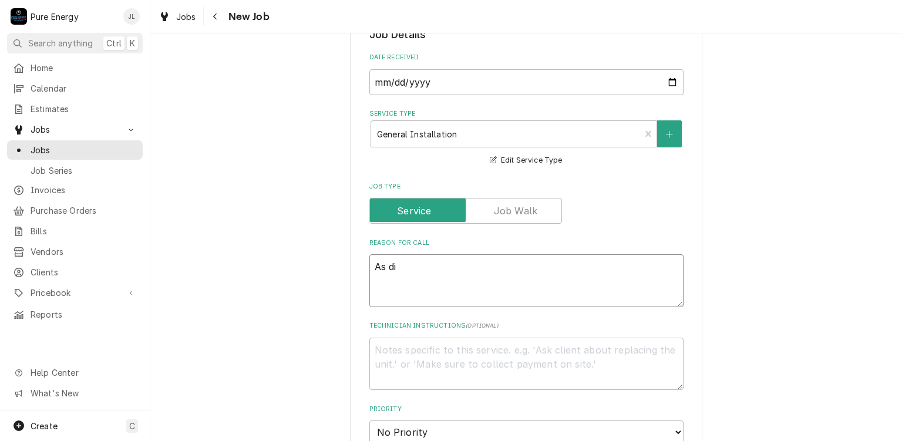
type textarea "As dis"
type textarea "x"
type textarea "As discu"
type textarea "x"
type textarea "As discus"
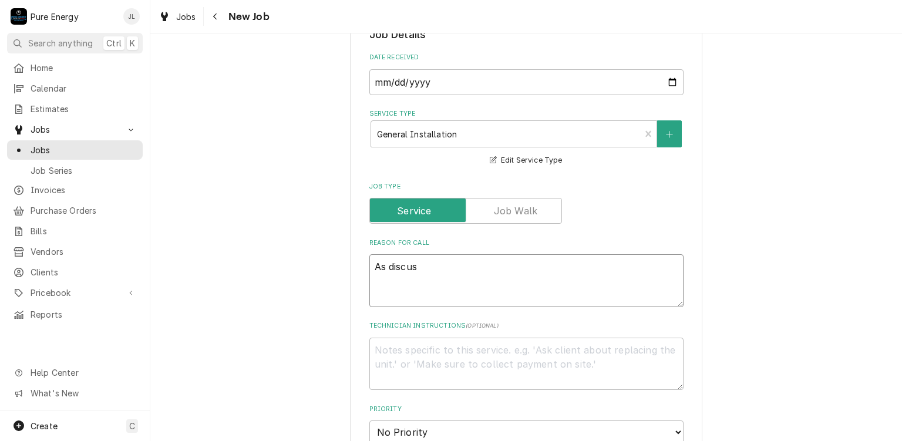
type textarea "x"
type textarea "As discuss"
type textarea "x"
type textarea "As discusse"
type textarea "x"
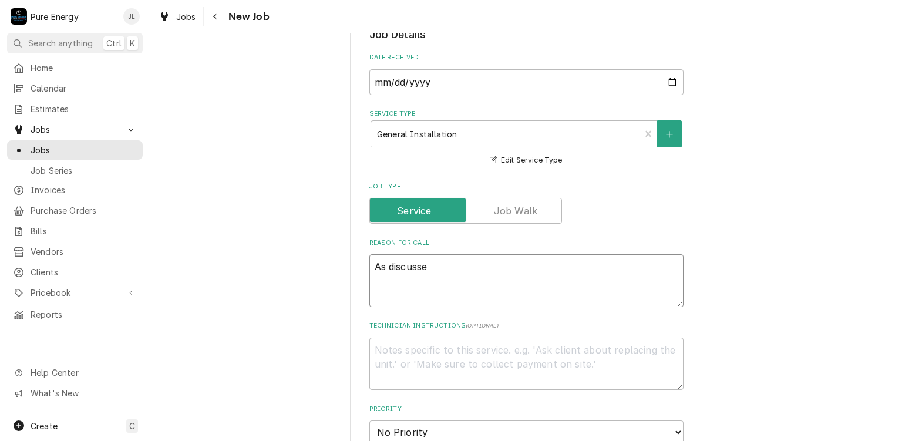
type textarea "As discussed"
type textarea "x"
type textarea "As discussed"
type textarea "x"
type textarea "As discussed o"
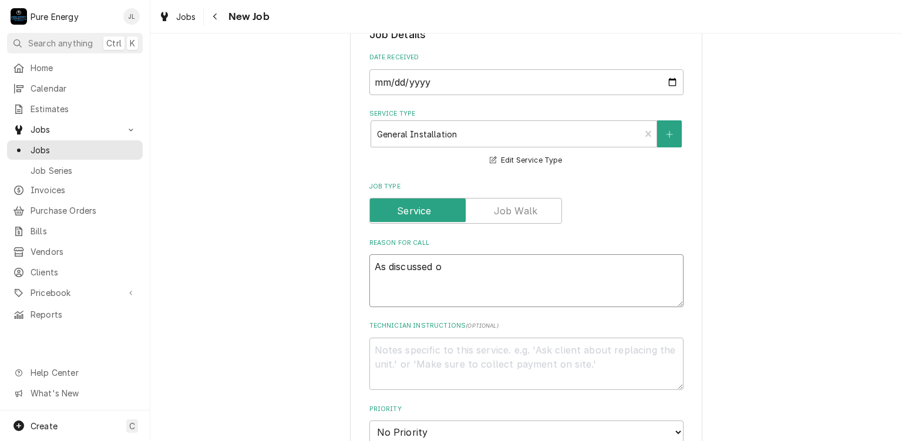
type textarea "x"
type textarea "As discussed on"
type textarea "x"
type textarea "As discussed on"
type textarea "x"
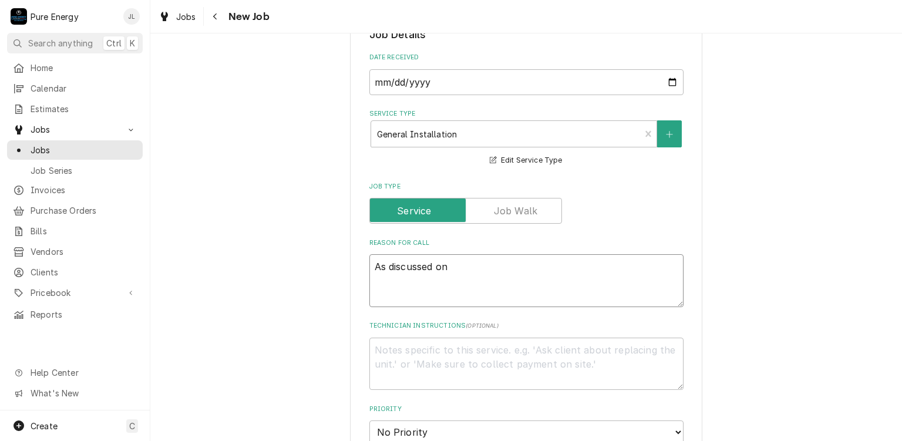
type textarea "As discussed on j"
type textarea "x"
type textarea "As discussed on jo"
type textarea "x"
type textarea "As discussed on job"
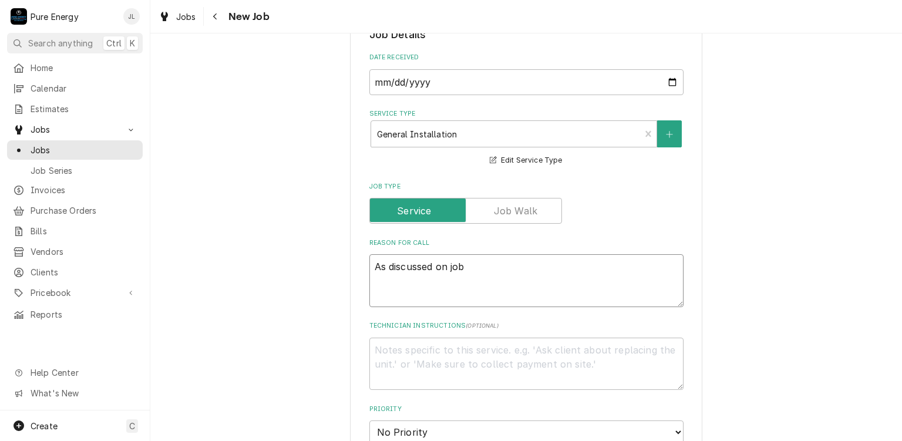
type textarea "x"
type textarea "As discussed on job"
type textarea "x"
type textarea "As discussed on job w"
type textarea "x"
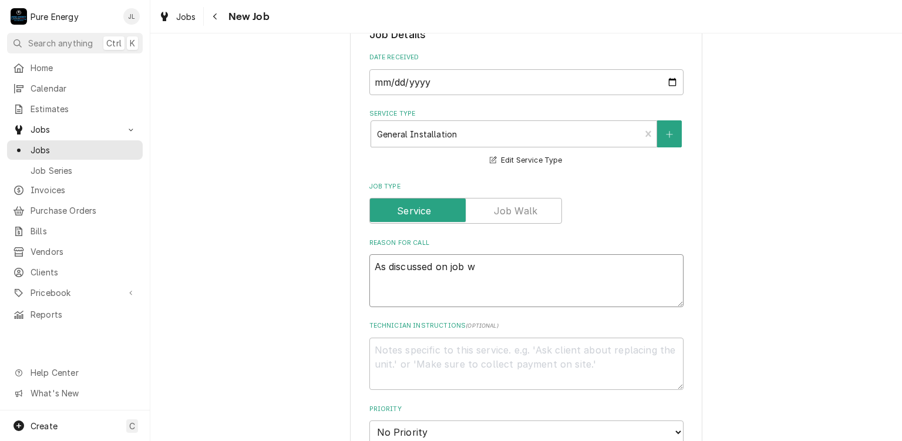
type textarea "As discussed on job wa"
type textarea "x"
type textarea "As discussed on job wal"
type textarea "x"
type textarea "As discussed on job walk"
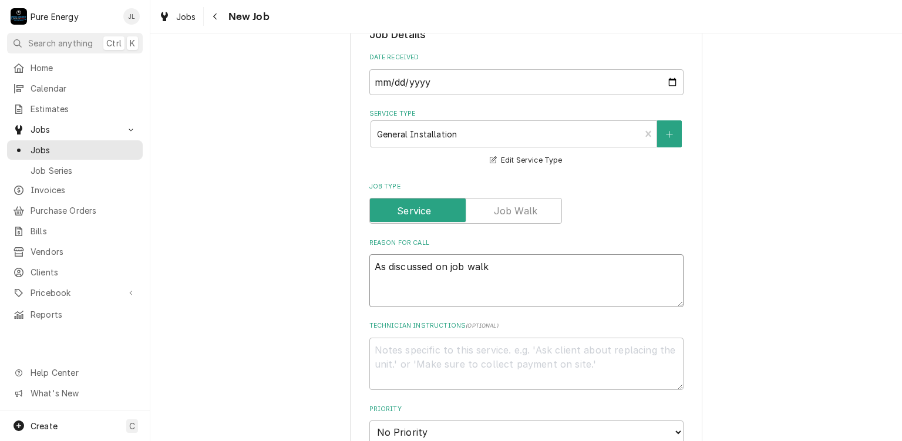
type textarea "x"
type textarea "As discussed on job walk,"
type textarea "x"
type textarea "As discussed on job walk,"
type textarea "x"
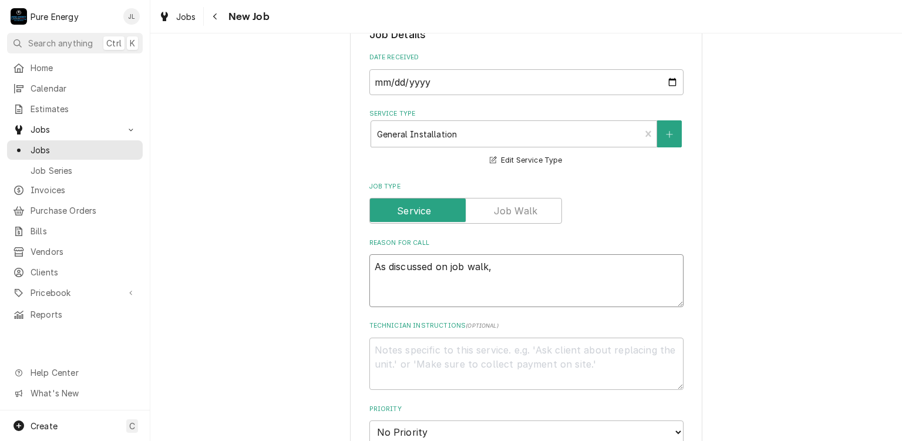
type textarea "As discussed on job walk, b"
type textarea "x"
type textarea "As discussed on job walk,"
type textarea "x"
type textarea "As discussed on job walk, w"
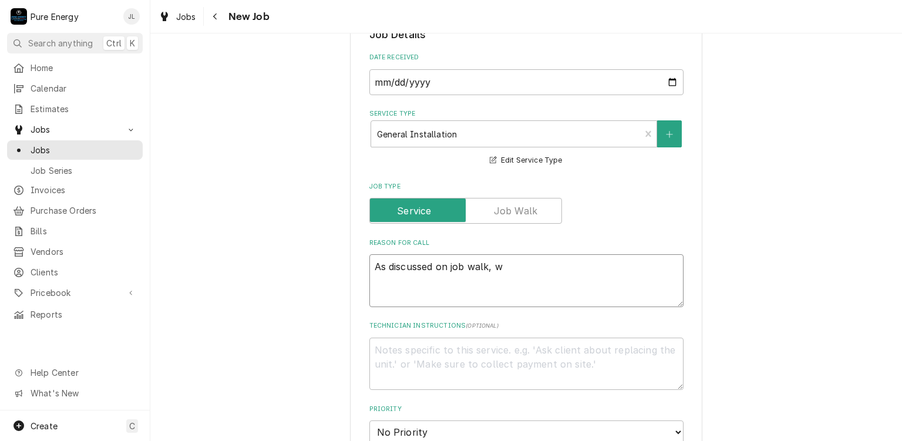
type textarea "x"
type textarea "As discussed on job walk, we"
type textarea "x"
type textarea "As discussed on job walk, we"
type textarea "x"
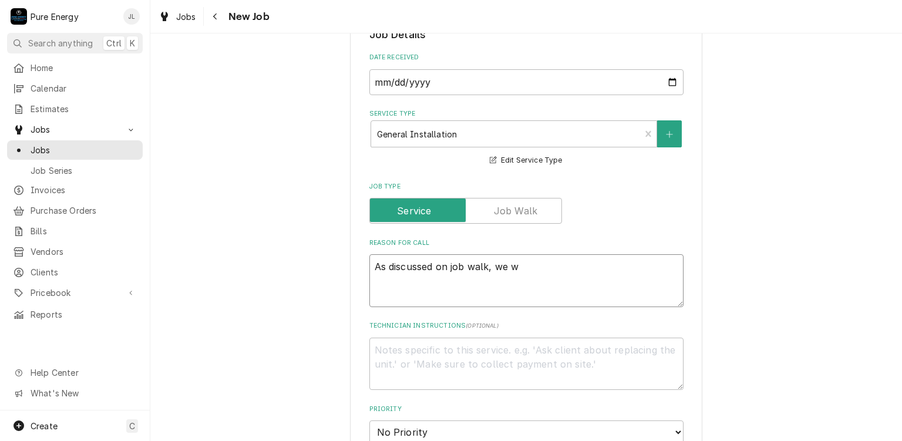
type textarea "As discussed on job walk, we wi"
type textarea "x"
type textarea "As discussed on job walk, we wil"
type textarea "x"
type textarea "As discussed on job walk, we will"
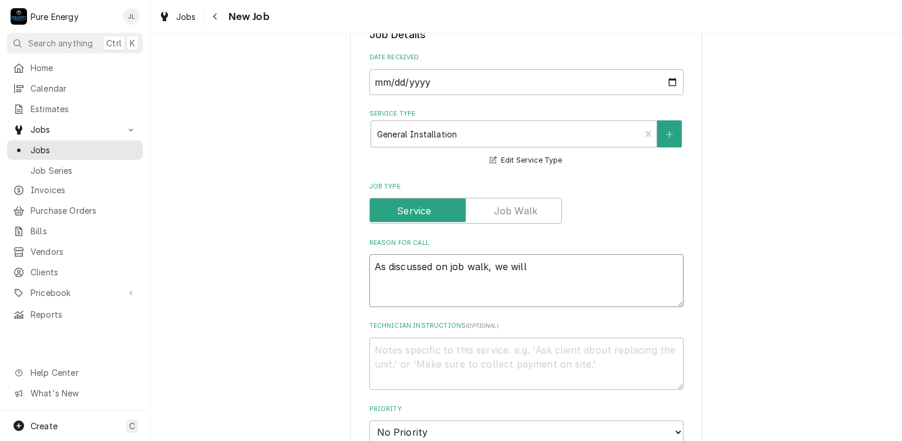
type textarea "x"
type textarea "As discussed on job walk, we will i"
type textarea "x"
type textarea "As discussed on job walk, we will in"
type textarea "x"
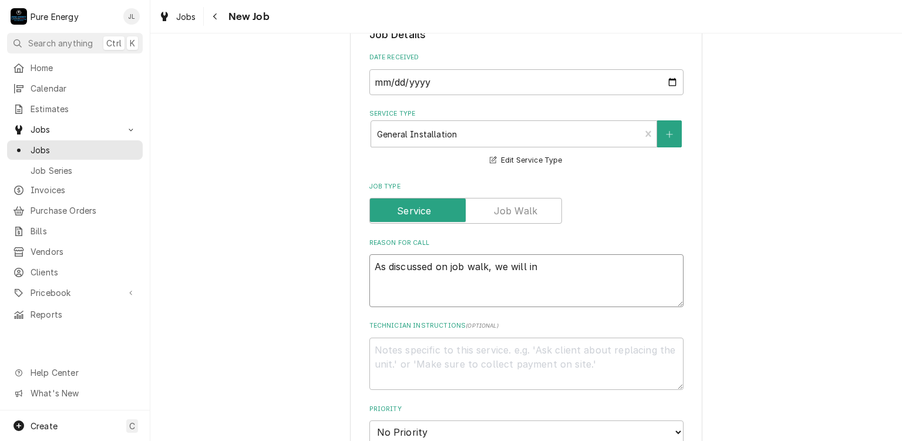
type textarea "As discussed on job walk, we will ins"
type textarea "x"
type textarea "As discussed on job walk, we will inst"
type textarea "x"
type textarea "As discussed on job walk, we will instal"
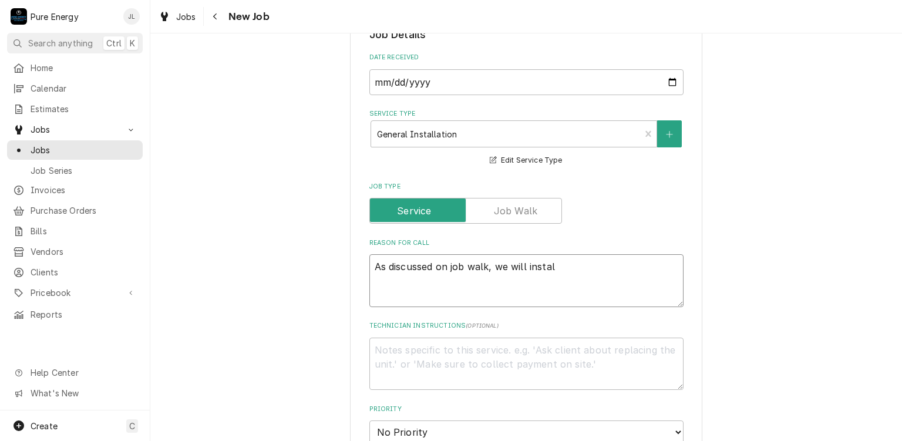
type textarea "x"
type textarea "As discussed on job walk, we will install"
type textarea "x"
type textarea "As discussed on job walk, we will install a"
type textarea "x"
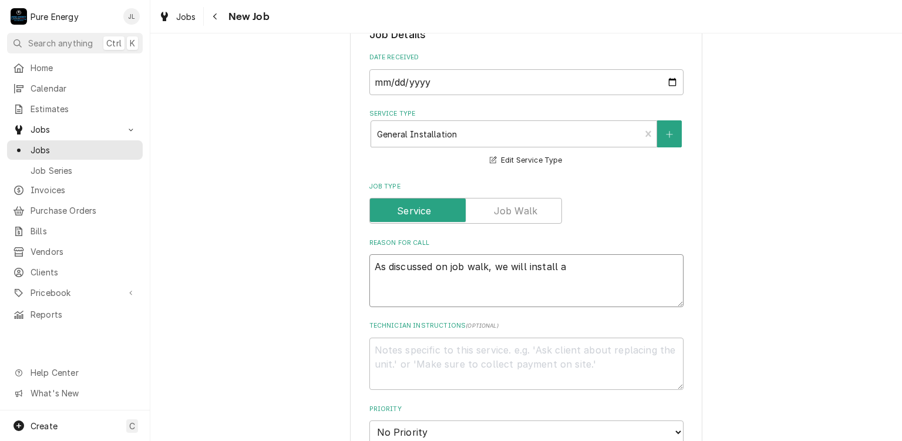
type textarea "As discussed on job walk, we will install a"
type textarea "x"
type textarea "As discussed on job walk, we will install a c"
type textarea "x"
type textarea "As discussed on job walk, we will install a ce"
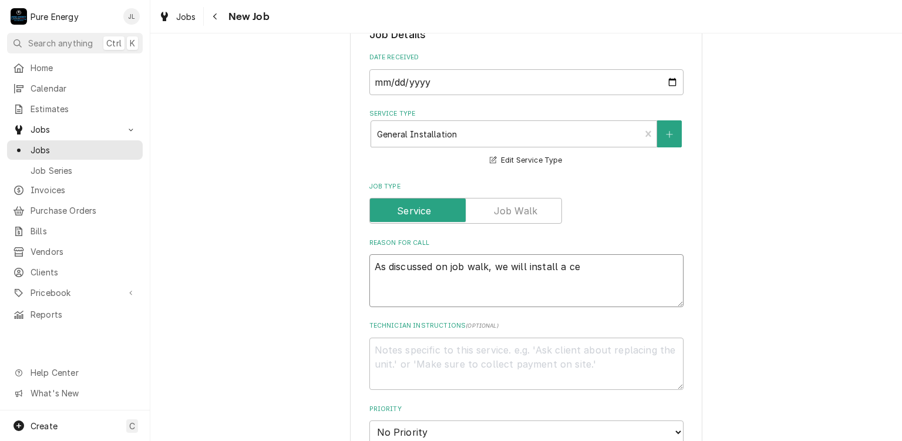
type textarea "x"
type textarea "As discussed on job walk, we will install a cei"
type textarea "x"
type textarea "As discussed on job walk, we will install a ceil"
type textarea "x"
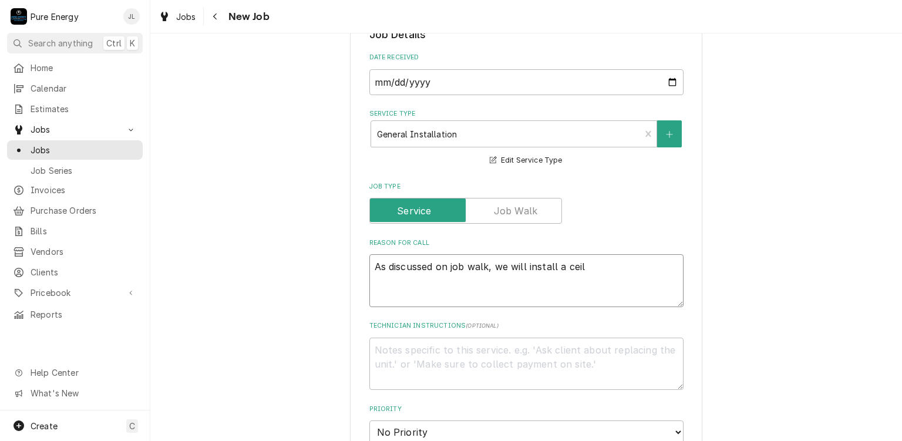
type textarea "As discussed on job walk, we will install a ceili"
type textarea "x"
type textarea "As discussed on job walk, we will install a ceilin"
type textarea "x"
type textarea "As discussed on job walk, we will install a ceiling"
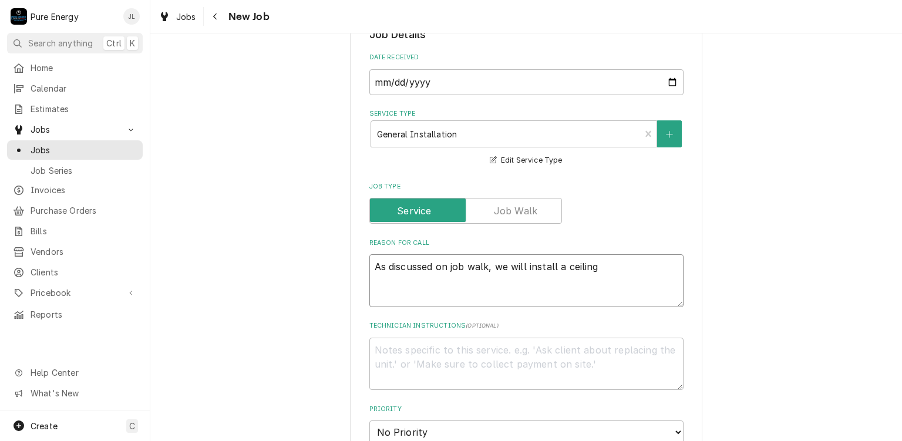
type textarea "x"
type textarea "As discussed on job walk, we will install a ceiling"
type textarea "x"
type textarea "As discussed on job walk, we will install a ceiling f"
type textarea "x"
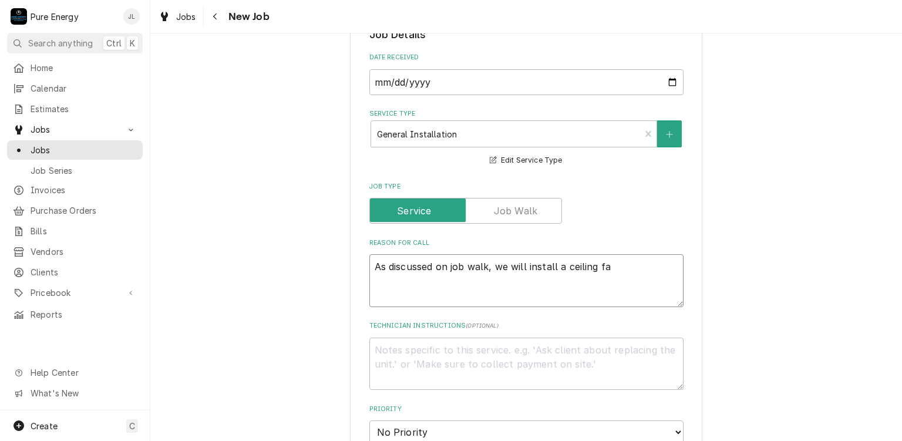
type textarea "As discussed on job walk, we will install a ceiling fan"
type textarea "x"
type textarea "As discussed on job walk, we will install a ceiling fan"
type textarea "x"
type textarea "As discussed on job walk, we will install a ceiling fan r"
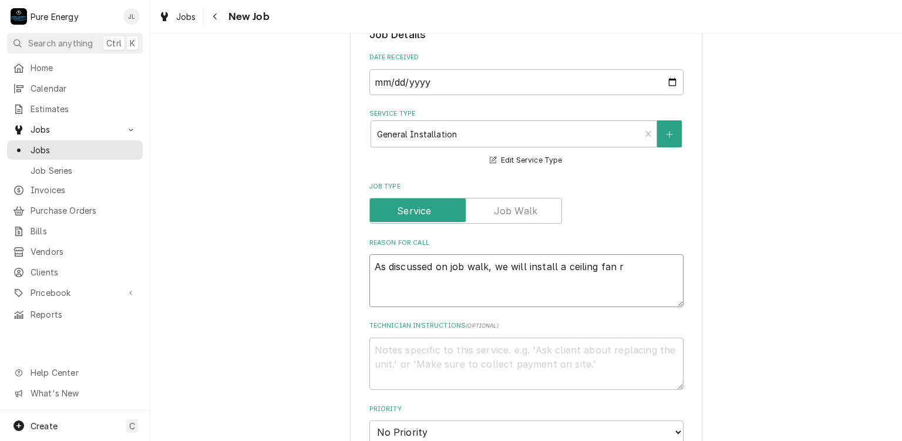
type textarea "x"
type textarea "As discussed on job walk, we will install a ceiling fan ra"
type textarea "x"
type textarea "As discussed on job walk, we will install a ceiling fan rat"
type textarea "x"
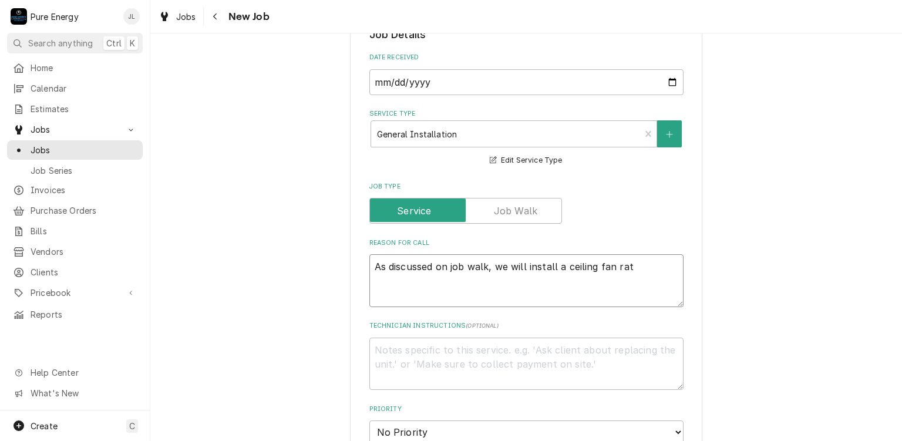
type textarea "As discussed on job walk, we will install a ceiling fan rate"
type textarea "x"
type textarea "As discussed on job walk, we will install a ceiling fan rated"
type textarea "x"
type textarea "As discussed on job walk, we will install a ceiling fan rated"
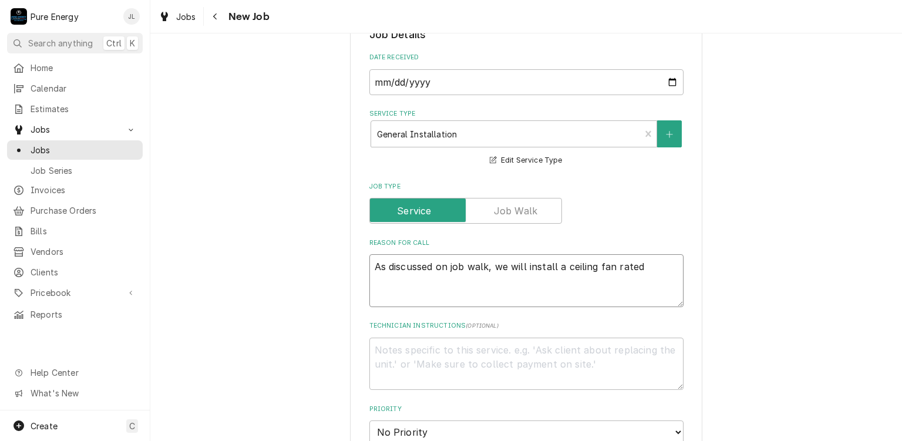
type textarea "x"
type textarea "As discussed on job walk, we will install a ceiling fan rated b"
type textarea "x"
type textarea "As discussed on job walk, we will install a ceiling fan rated bo"
type textarea "x"
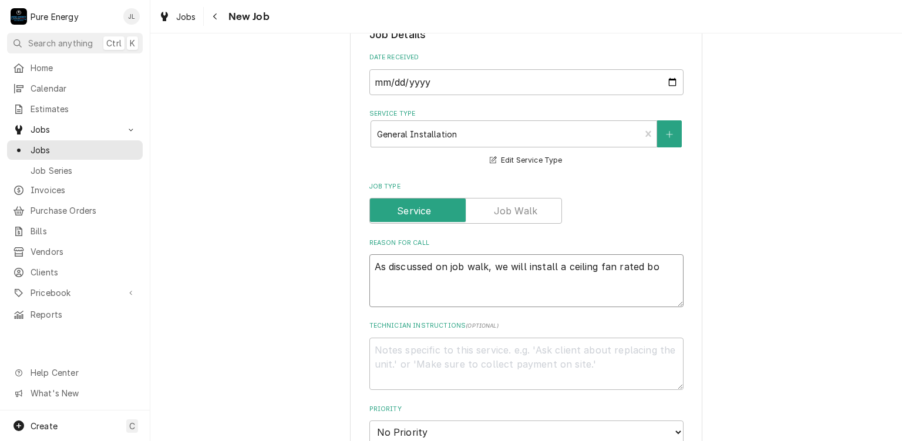
type textarea "As discussed on job walk, we will install a ceiling fan rated box"
type textarea "x"
type textarea "As discussed on job walk, we will install a ceiling fan rated box"
type textarea "x"
type textarea "As discussed on job walk, we will install a ceiling fan rated box i"
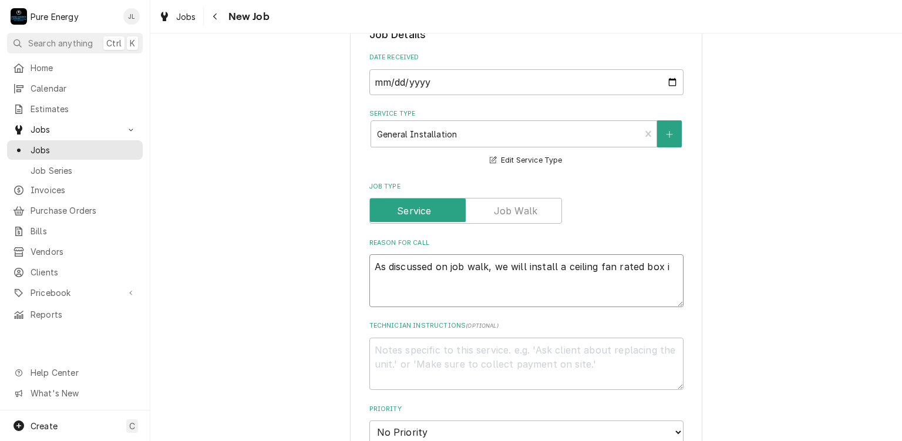
type textarea "x"
type textarea "As discussed on job walk, we will install a ceiling fan rated box in"
type textarea "x"
type textarea "As discussed on job walk, we will install a ceiling fan rated box in"
type textarea "x"
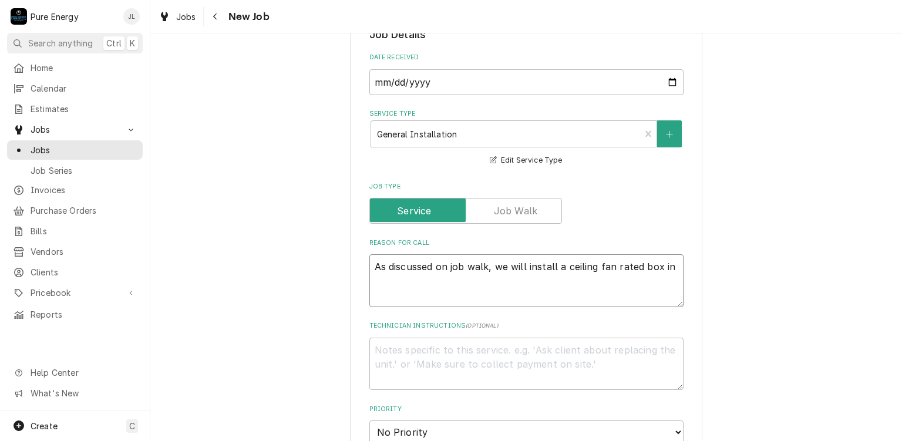
type textarea "As discussed on job walk, we will install a ceiling fan rated box in e"
type textarea "x"
type textarea "As discussed on job walk, we will install a ceiling fan rated box in ea"
type textarea "x"
type textarea "As discussed on job walk, we will install a ceiling fan rated box in each"
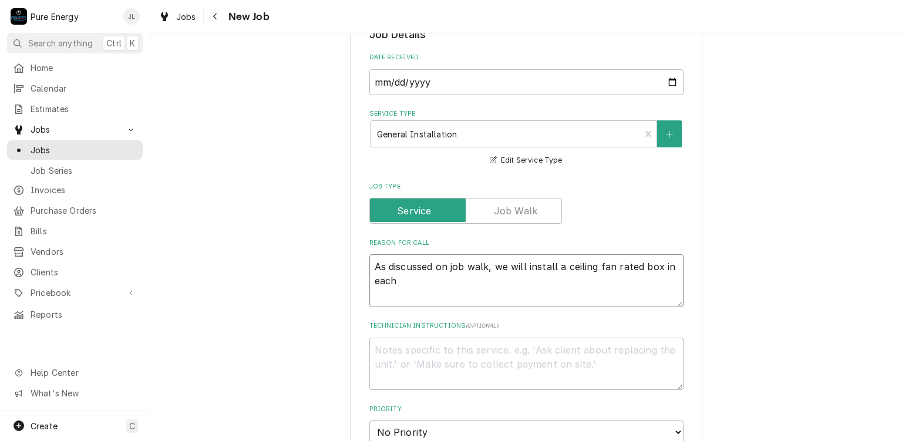
type textarea "x"
type textarea "As discussed on job walk, we will install a ceiling fan rated box in each"
type textarea "x"
type textarea "As discussed on job walk, we will install a ceiling fan rated box in each b"
type textarea "x"
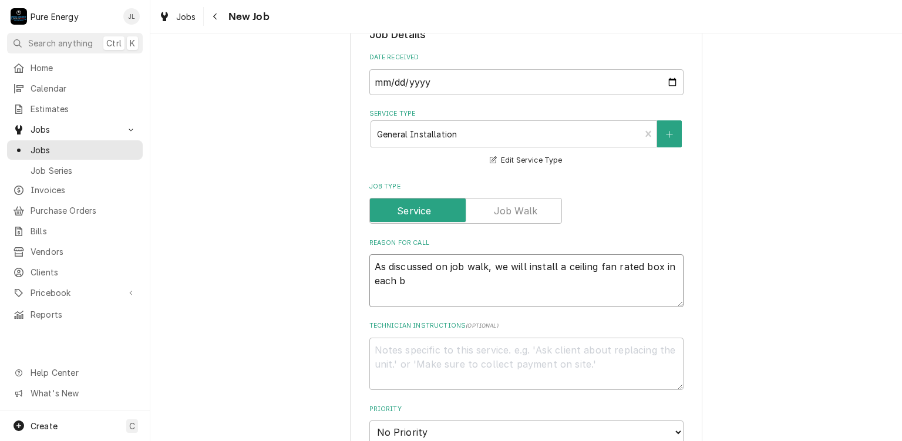
type textarea "As discussed on job walk, we will install a ceiling fan rated box in each be"
type textarea "x"
type textarea "As discussed on job walk, we will install a ceiling fan rated box in each bed"
type textarea "x"
type textarea "As discussed on job walk, we will install a ceiling fan rated box in each bed."
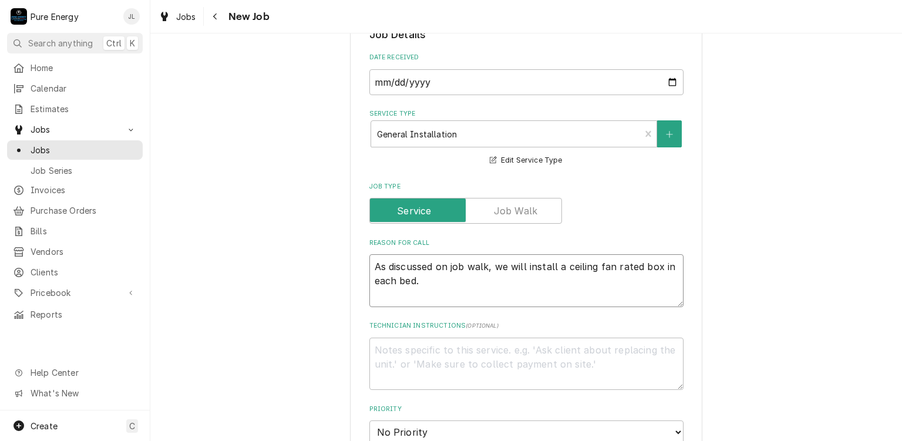
type textarea "x"
type textarea "As discussed on job walk, we will install a ceiling fan rated box in each bed."
type textarea "x"
type textarea "As discussed on job walk, we will install a ceiling fan rated box in each bed."
type textarea "x"
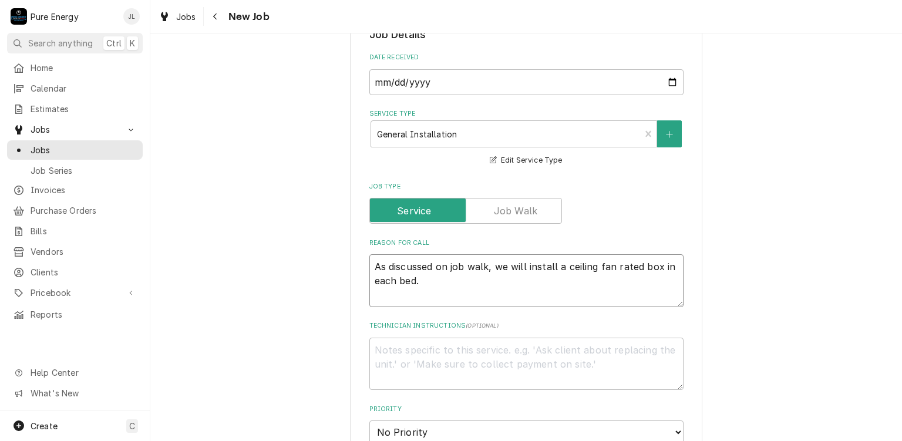
type textarea "As discussed on job walk, we will install a ceiling fan rated box in each bed."
type textarea "x"
type textarea "As discussed on job walk, we will install a ceiling fan rated box in each bed. A"
type textarea "x"
type textarea "As discussed on job walk, we will install a ceiling fan rated box in each bed. A"
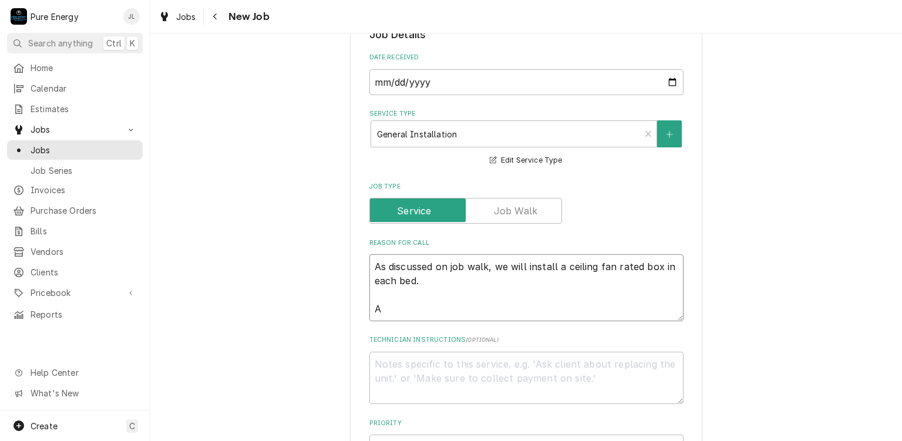
type textarea "x"
type textarea "As discussed on job walk, we will install a ceiling fan rated box in each bed. …"
type textarea "x"
type textarea "As discussed on job walk, we will install a ceiling fan rated box in each bed. …"
type textarea "x"
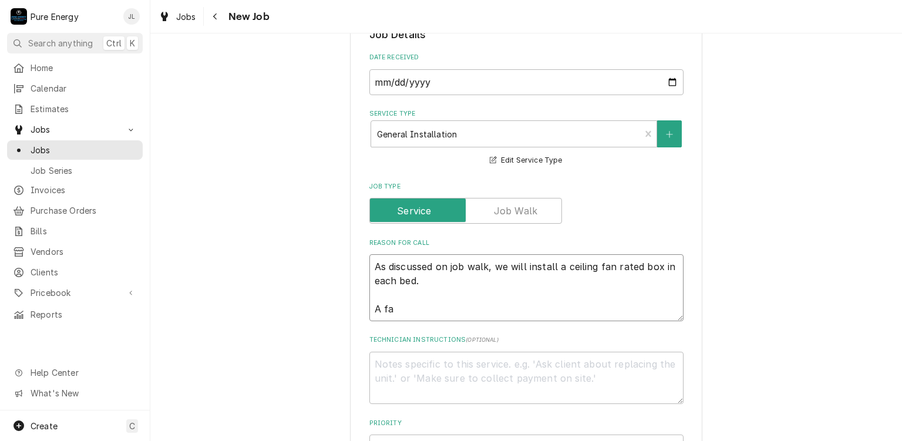
type textarea "As discussed on job walk, we will install a ceiling fan rated box in each bed. …"
type textarea "x"
type textarea "As discussed on job walk, we will install a ceiling fan rated box in each bed. …"
type textarea "x"
type textarea "As discussed on job walk, we will install a ceiling fan rated box in each bed. …"
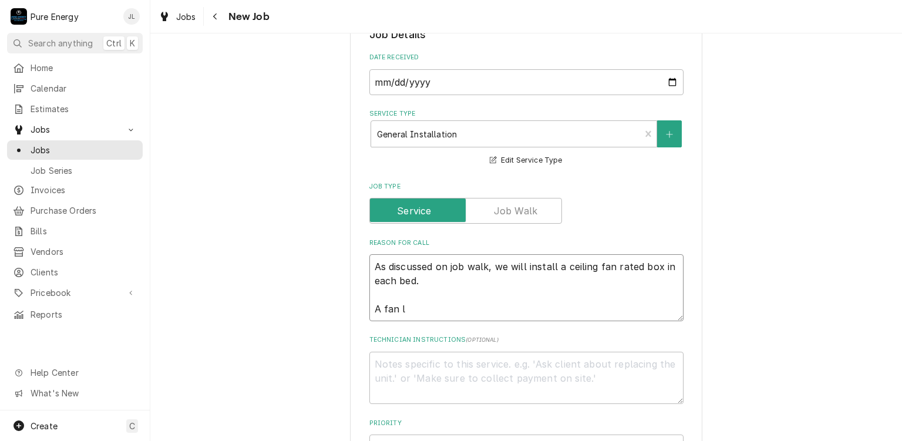
type textarea "x"
type textarea "As discussed on job walk, we will install a ceiling fan rated box in each bed. …"
type textarea "x"
type textarea "As discussed on job walk, we will install a ceiling fan rated box in each bed. …"
type textarea "x"
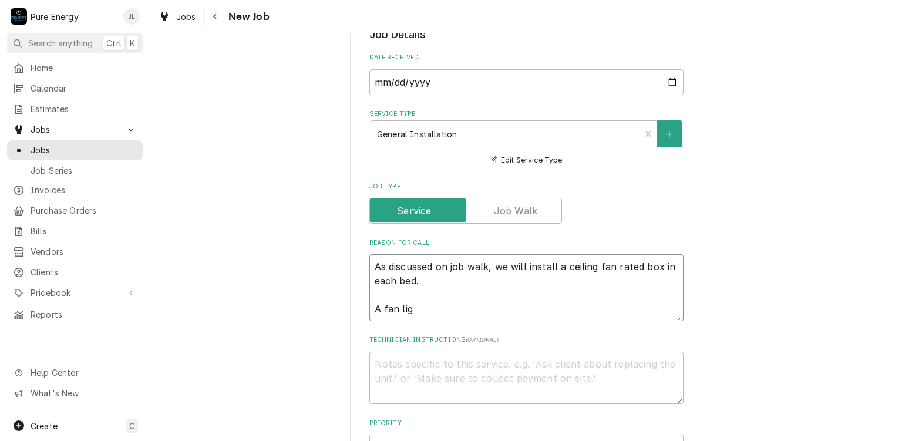
type textarea "As discussed on job walk, we will install a ceiling fan rated box in each bed. …"
type textarea "x"
type textarea "As discussed on job walk, we will install a ceiling fan rated box in each bed. …"
type textarea "x"
type textarea "As discussed on job walk, we will install a ceiling fan rated box in each bed. …"
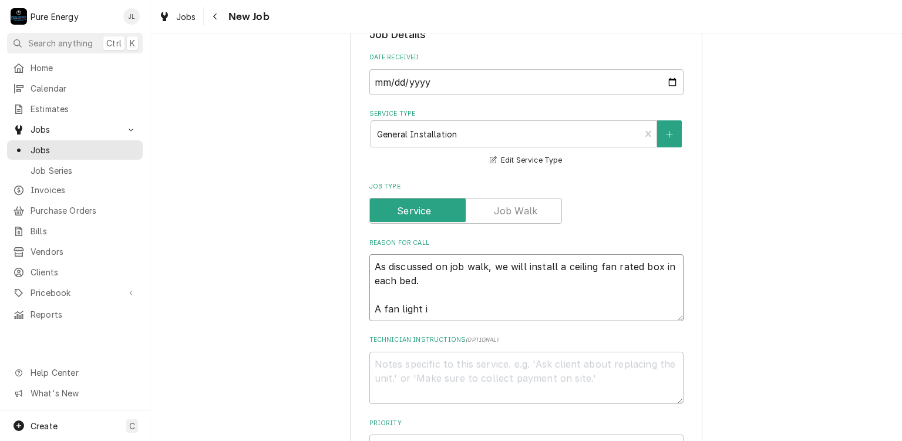
type textarea "x"
type textarea "As discussed on job walk, we will install a ceiling fan rated box in each bed. …"
type textarea "x"
type textarea "As discussed on job walk, we will install a ceiling fan rated box in each bed. …"
type textarea "x"
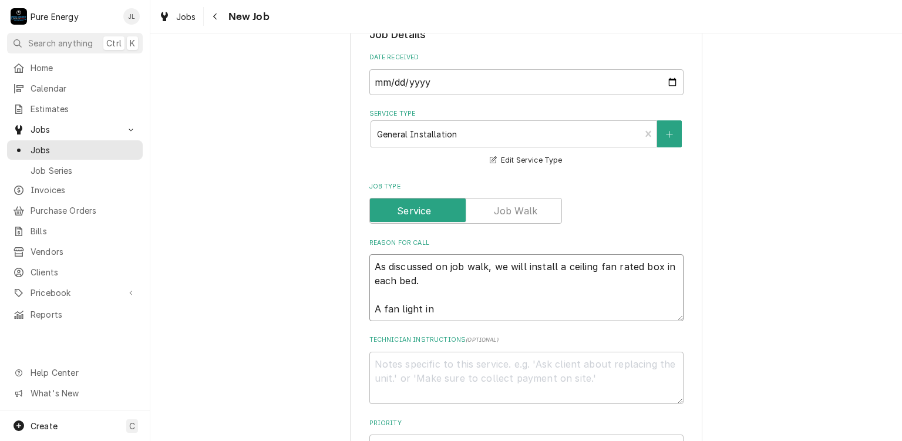
type textarea "As discussed on job walk, we will install a ceiling fan rated box in each bed. …"
type textarea "x"
type textarea "As discussed on job walk, we will install a ceiling fan rated box in each bed. …"
type textarea "x"
type textarea "As discussed on job walk, we will install a ceiling fan rated box in each bed. …"
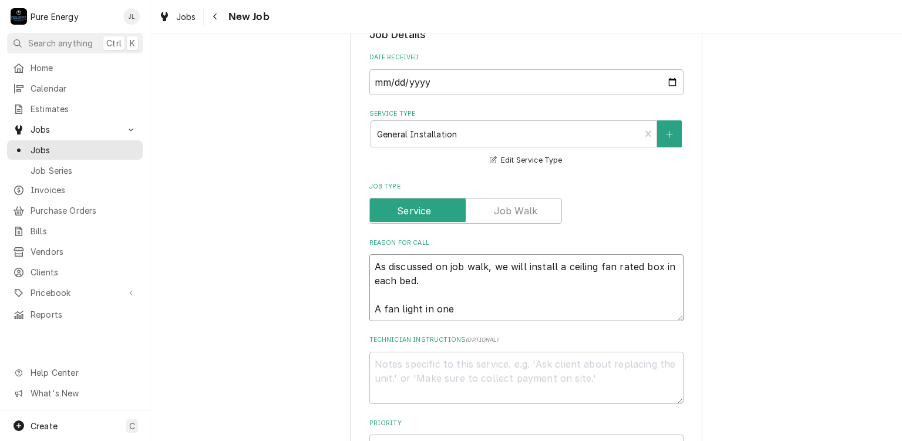
type textarea "x"
type textarea "As discussed on job walk, we will install a ceiling fan rated box in each bed. …"
type textarea "x"
type textarea "As discussed on job walk, we will install a ceiling fan rated box in each bed. …"
type textarea "x"
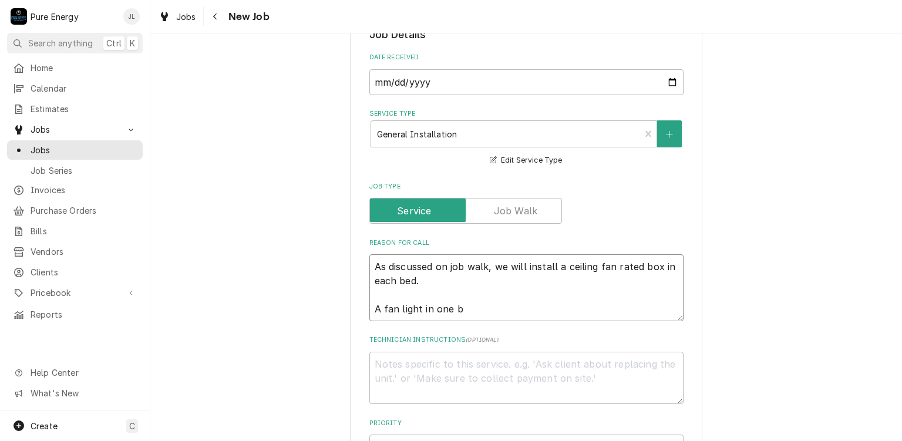
type textarea "As discussed on job walk, we will install a ceiling fan rated box in each bed. …"
type textarea "x"
type textarea "As discussed on job walk, we will install a ceiling fan rated box in each bed. …"
type textarea "x"
type textarea "As discussed on job walk, we will install a ceiling fan rated box in each bed. …"
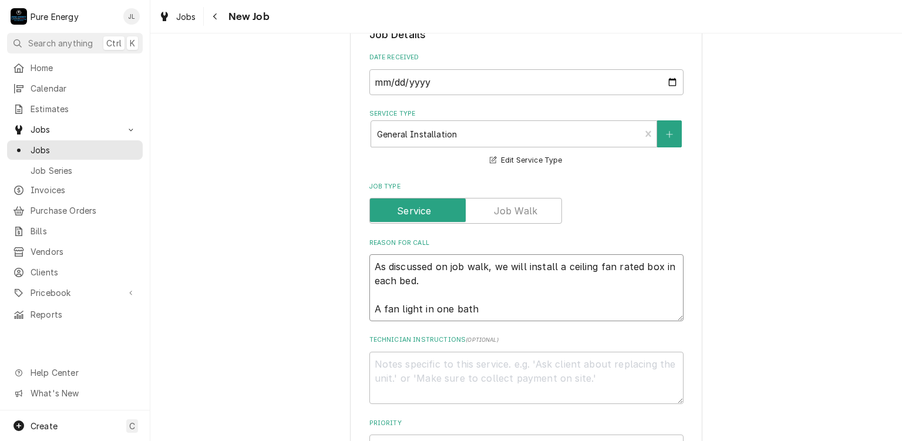
type textarea "x"
type textarea "As discussed on job walk, we will install a ceiling fan rated box in each bed. …"
type textarea "x"
type textarea "As discussed on job walk, we will install a ceiling fan rated box in each bed. …"
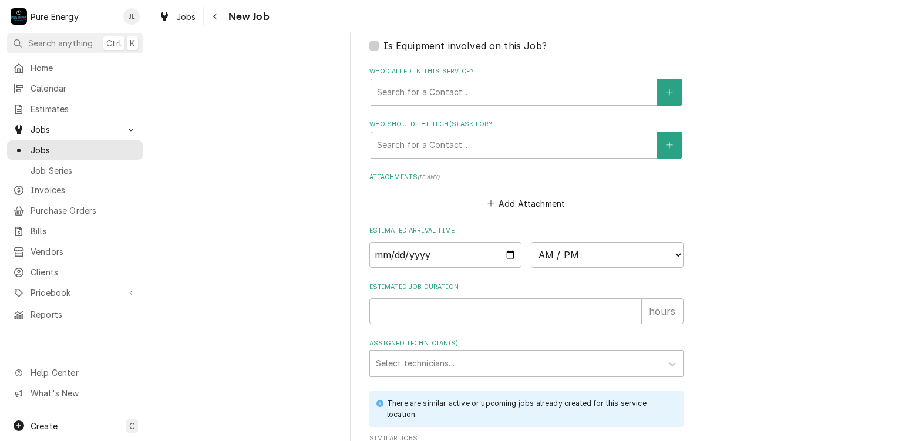
scroll to position [940, 0]
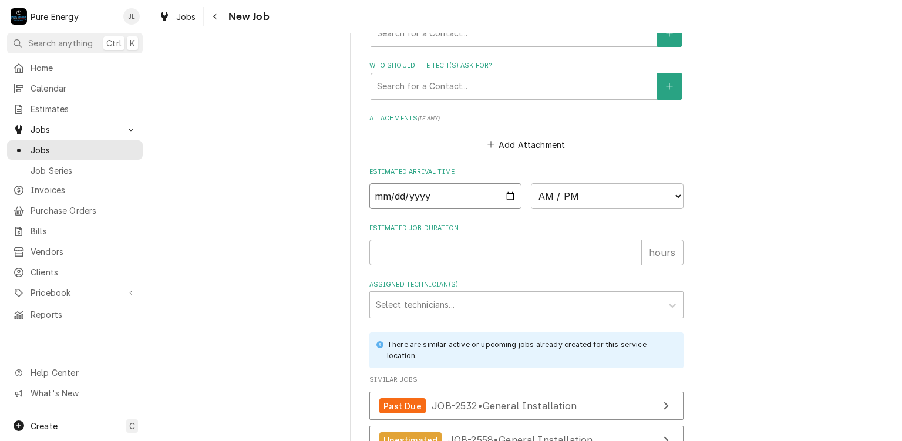
click at [506, 196] on input "Date" at bounding box center [446, 196] width 153 height 26
click at [671, 192] on select "AM / PM 6:00 AM 6:15 AM 6:30 AM 6:45 AM 7:00 AM 7:15 AM 7:30 AM 7:45 AM 8:00 AM…" at bounding box center [607, 196] width 153 height 26
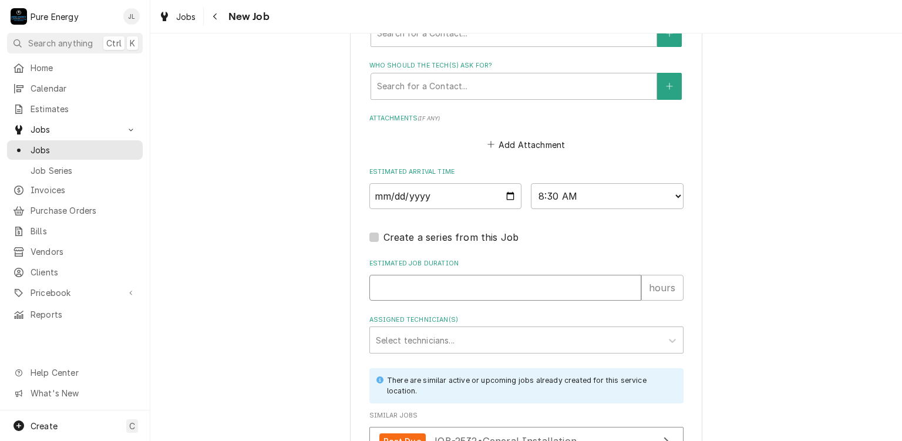
click at [446, 291] on input "Estimated Job Duration" at bounding box center [506, 288] width 272 height 26
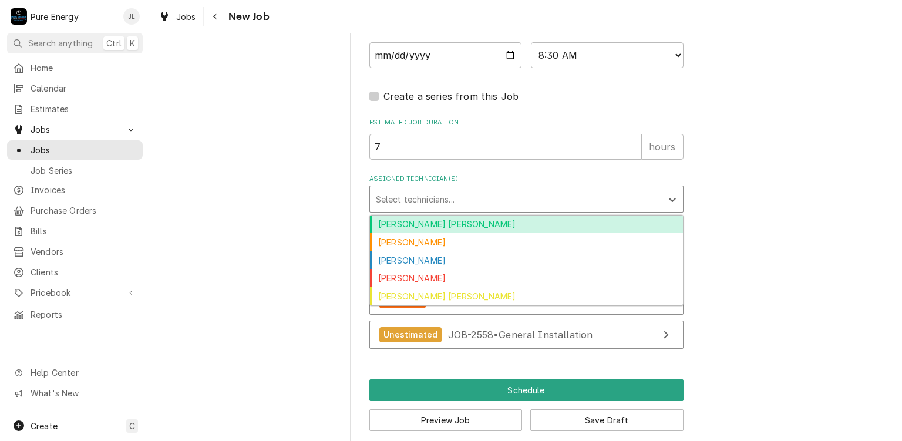
click at [469, 192] on div "Assigned Technician(s)" at bounding box center [516, 199] width 280 height 21
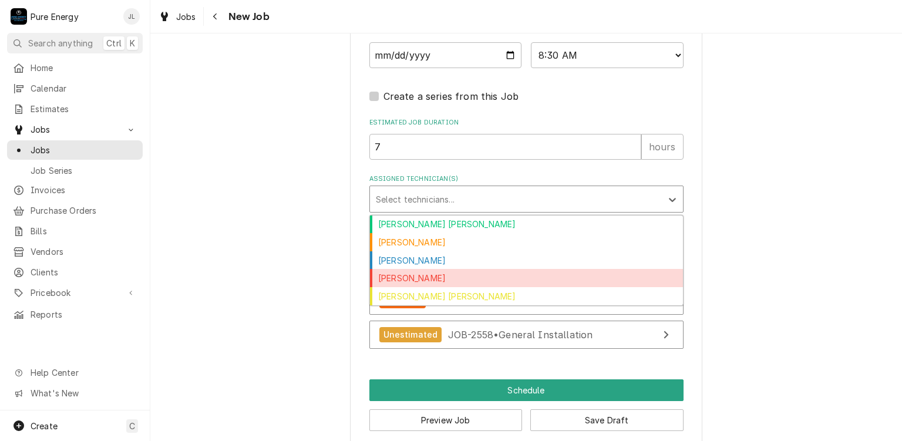
click at [461, 276] on div "James Linnenkamp" at bounding box center [526, 278] width 313 height 18
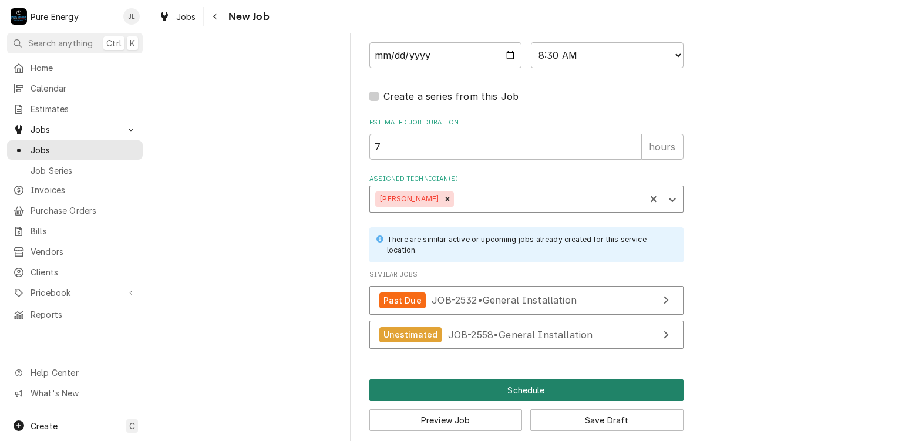
click at [465, 379] on button "Schedule" at bounding box center [527, 390] width 314 height 22
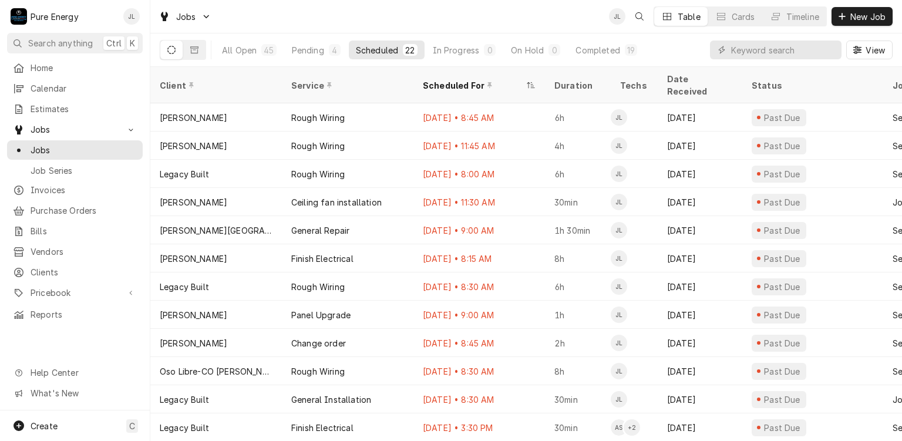
click at [246, 12] on div "Jobs JL Table Cards Timeline New Job" at bounding box center [526, 16] width 752 height 33
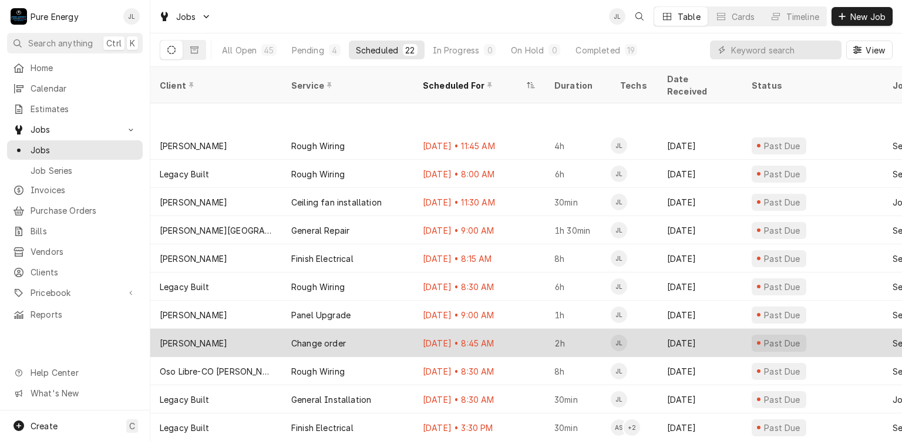
scroll to position [164, 0]
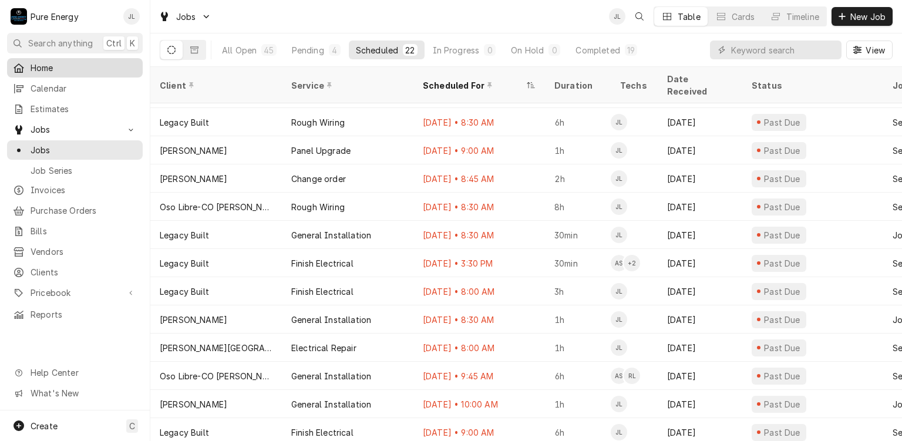
click at [106, 66] on span "Home" at bounding box center [84, 68] width 106 height 12
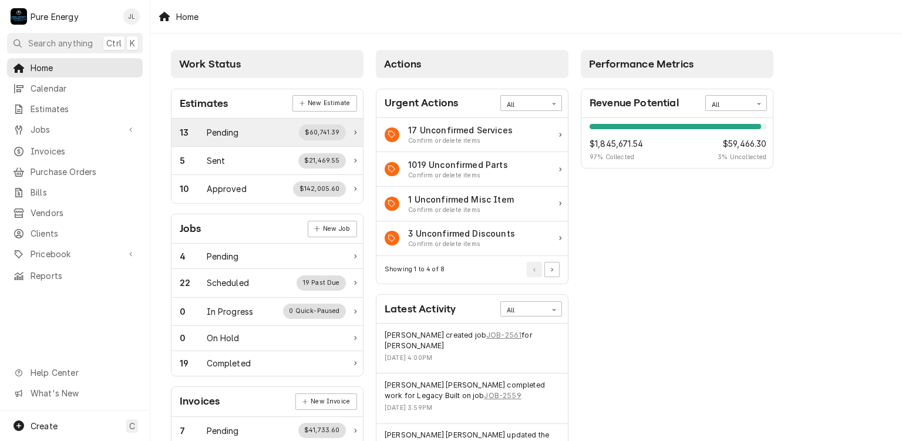
click at [237, 130] on div "Pending" at bounding box center [223, 132] width 32 height 12
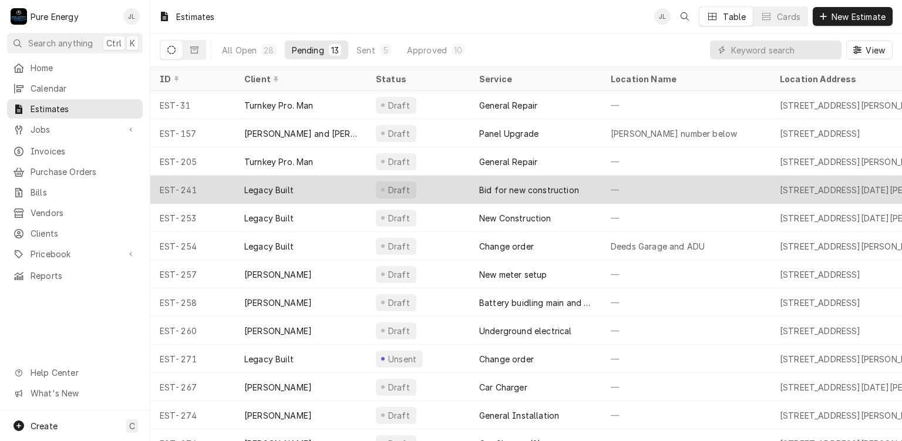
scroll to position [23, 0]
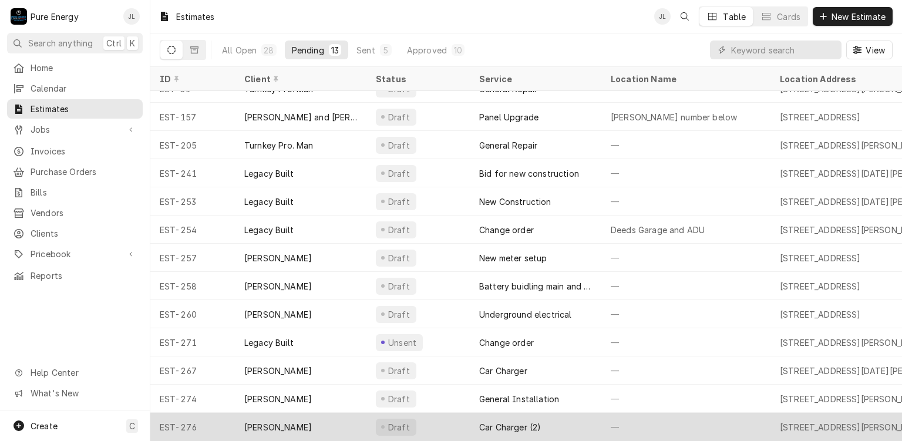
click at [650, 413] on div "—" at bounding box center [686, 427] width 169 height 28
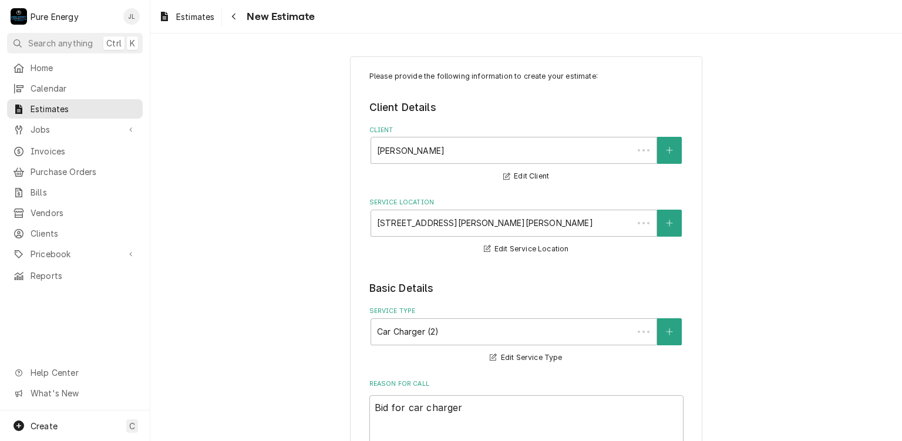
type textarea "x"
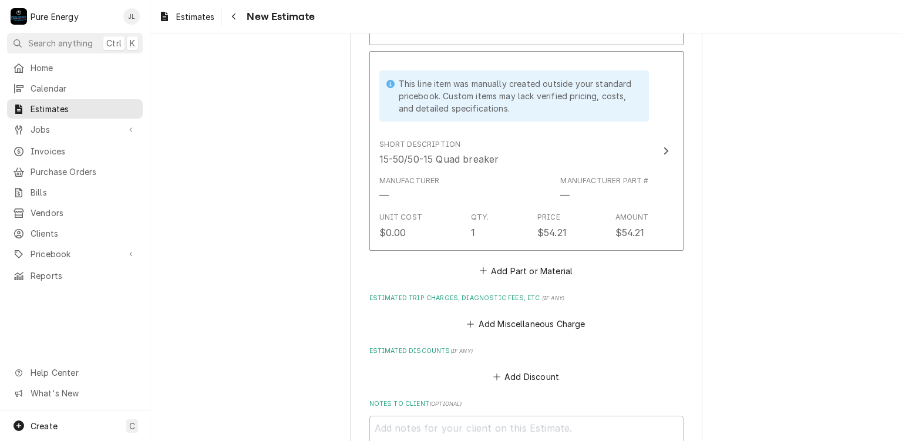
scroll to position [2232, 0]
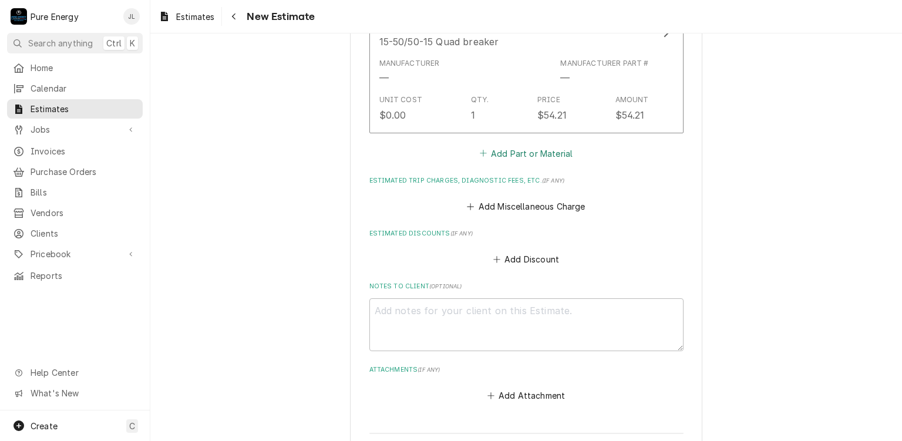
click at [520, 147] on button "Add Part or Material" at bounding box center [526, 153] width 97 height 16
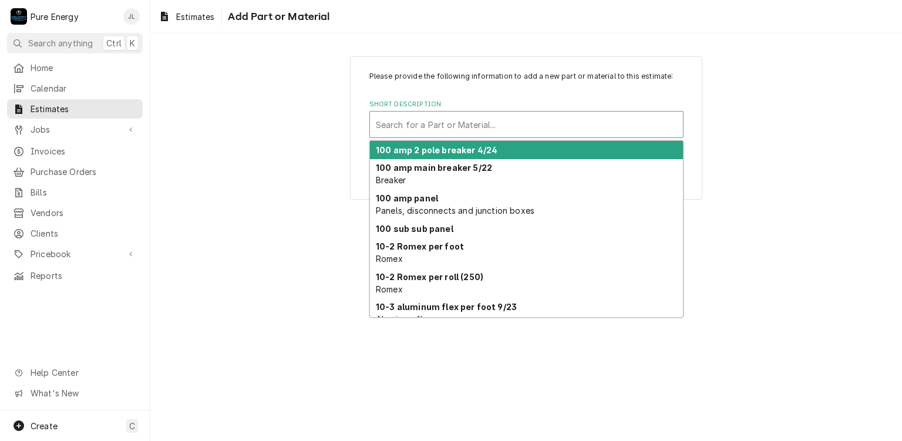
click at [412, 129] on div "Short Description" at bounding box center [526, 124] width 301 height 21
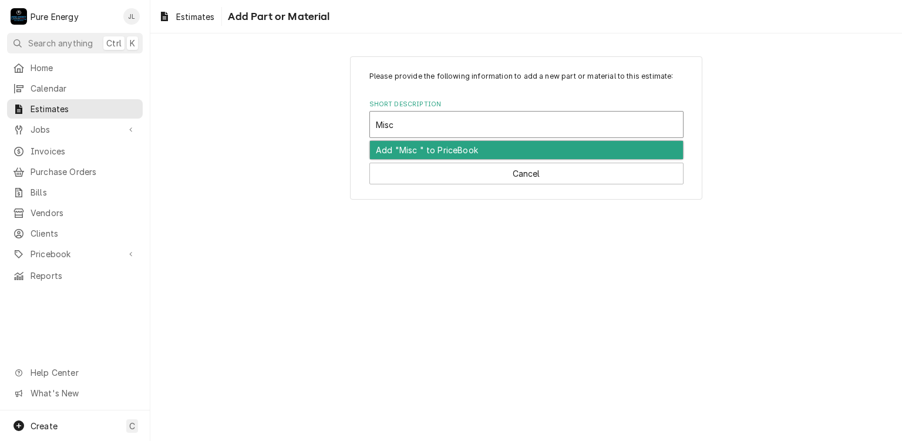
type input "Misc"
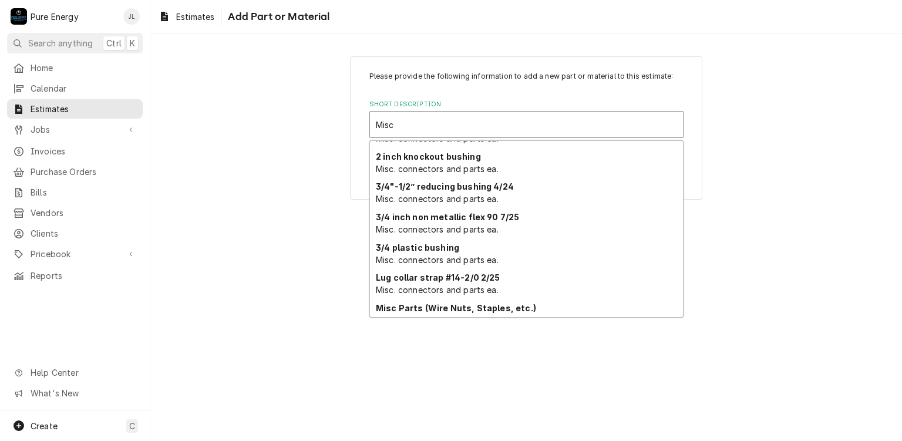
scroll to position [223, 0]
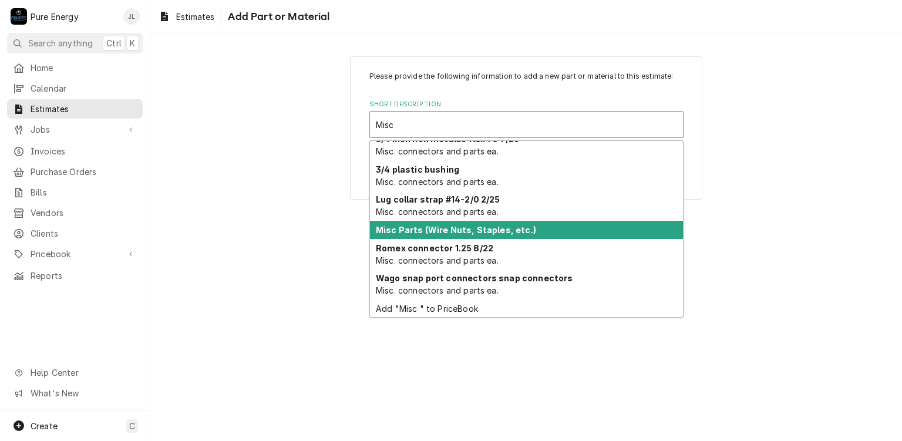
click at [495, 230] on strong "Misc Parts (Wire Nuts, Staples, etc.)" at bounding box center [456, 230] width 160 height 10
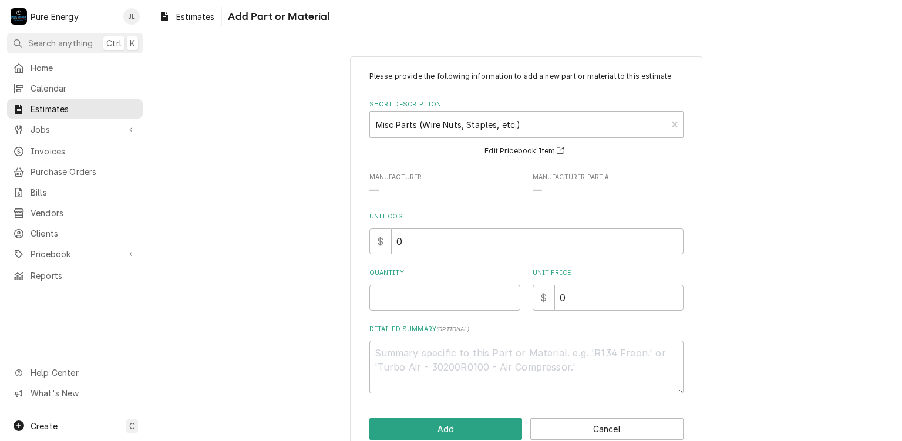
scroll to position [23, 0]
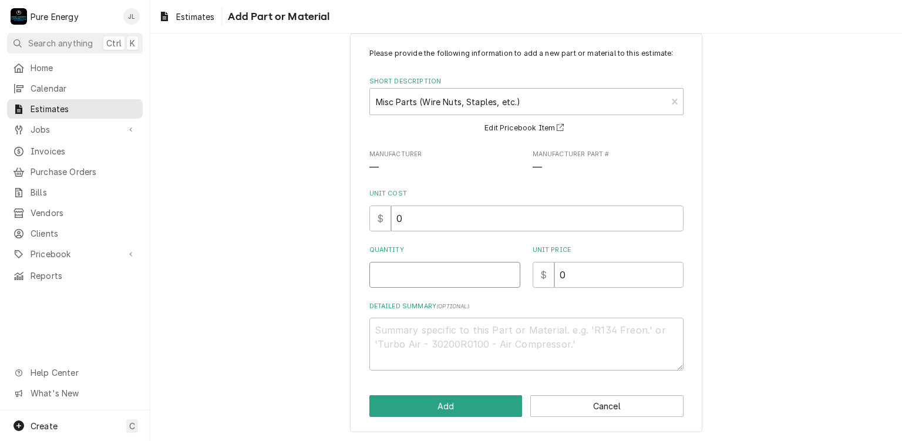
click at [448, 282] on input "Quantity" at bounding box center [445, 275] width 151 height 26
type textarea "x"
type input "1"
type textarea "x"
type input "1"
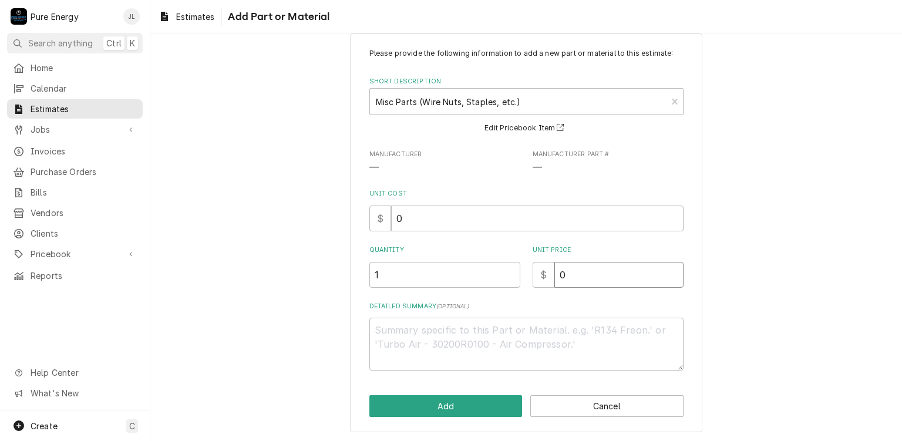
click at [572, 277] on input "0" at bounding box center [619, 275] width 129 height 26
type textarea "x"
type input "5"
type textarea "x"
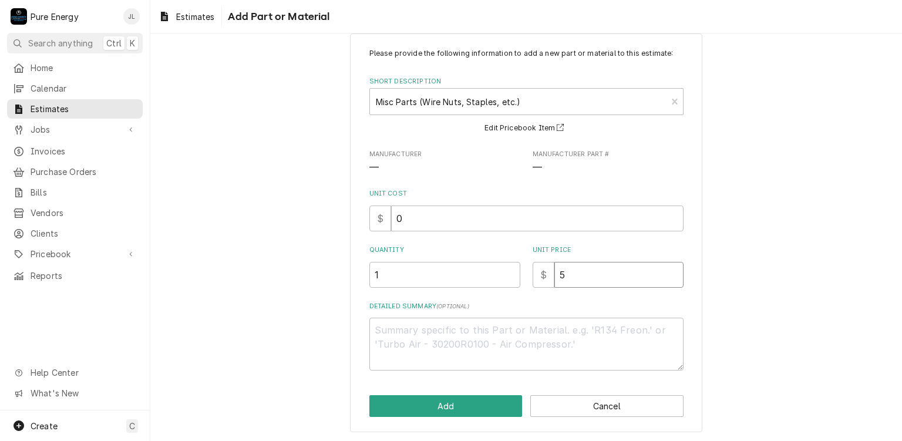
type input "50"
type textarea "x"
type input "50.0"
type textarea "x"
type input "50.00"
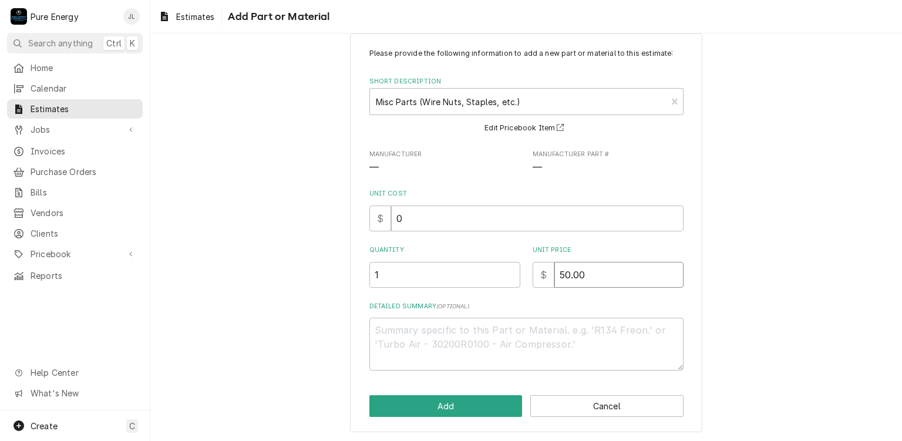
type textarea "x"
type input "50.00"
click at [428, 402] on button "Add" at bounding box center [446, 406] width 153 height 22
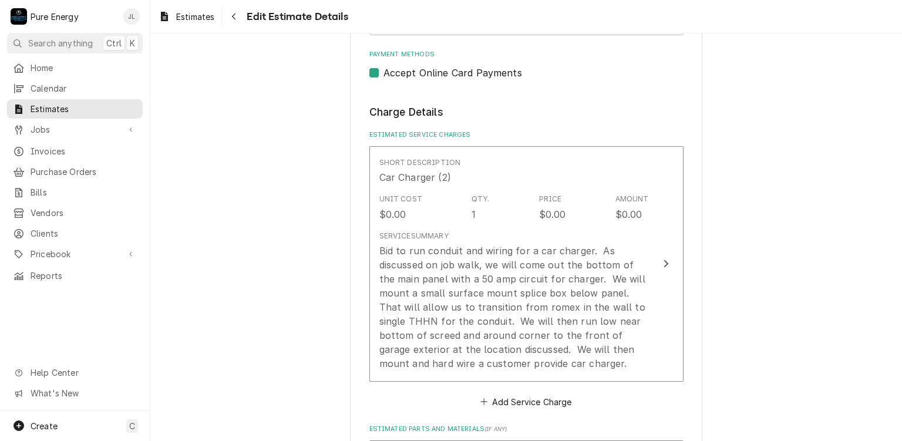
scroll to position [808, 0]
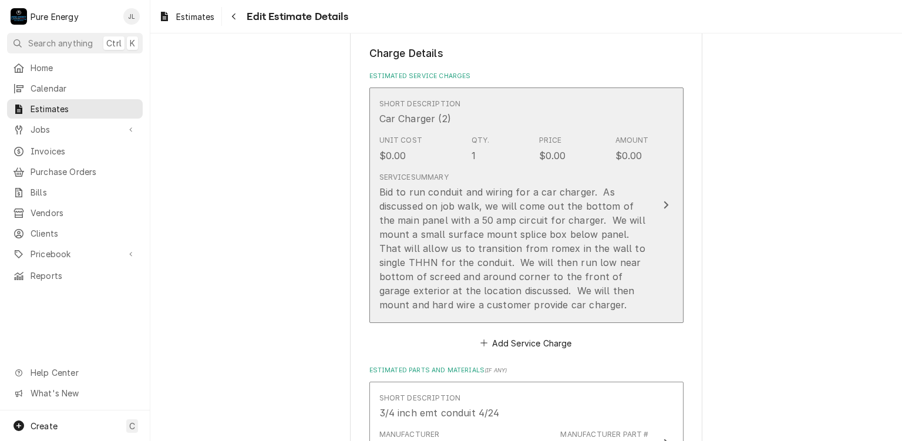
click at [523, 108] on div "Short Description Car Charger (2)" at bounding box center [514, 112] width 270 height 36
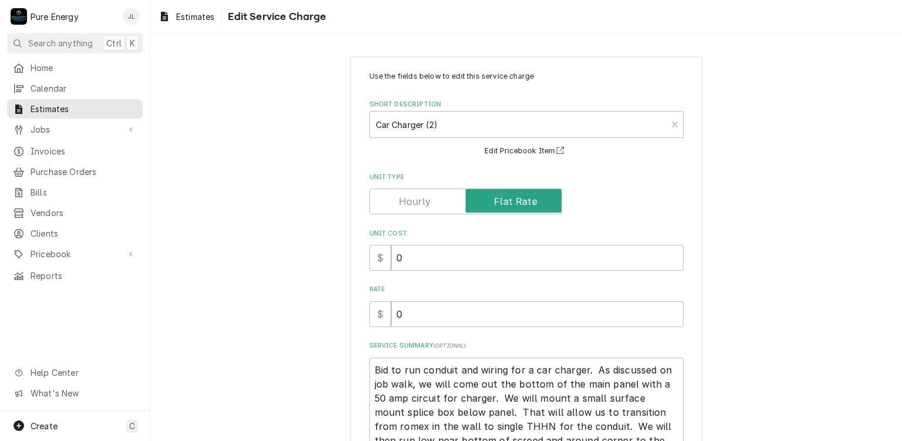
scroll to position [140, 0]
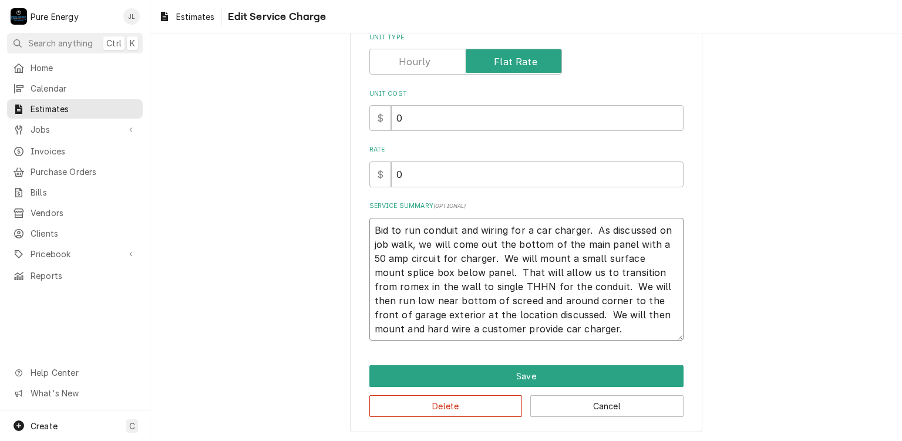
click at [525, 331] on textarea "Bid to run conduit and wiring for a car charger. As discussed on job walk, we w…" at bounding box center [527, 279] width 314 height 123
type textarea "x"
type textarea "Bid to run conduit and wiring for a car charger. As discussed on job walk, we w…"
click at [607, 328] on textarea "Bid to run conduit and wiring for a car charger. As discussed on job walk, we w…" at bounding box center [527, 279] width 314 height 123
type textarea "x"
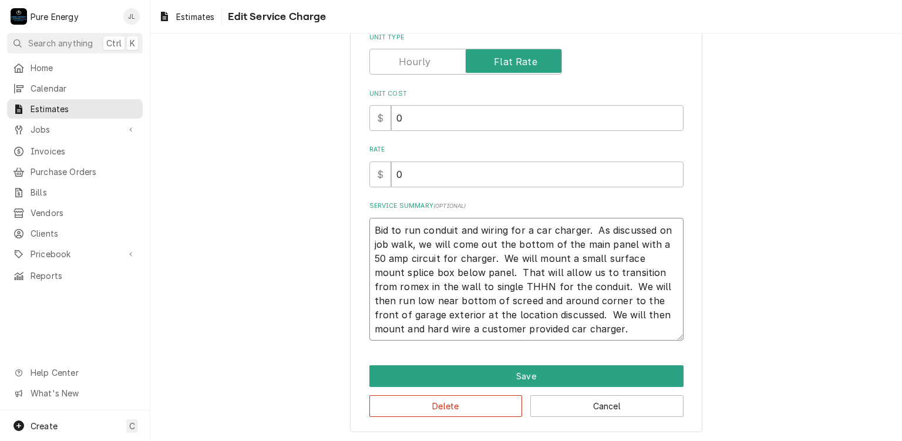
type textarea "Bid to run conduit and wiring for a car charger. As discussed on job walk, we w…"
type textarea "x"
type textarea "Bid to run conduit and wiring for a car charger. As discussed on job walk, we w…"
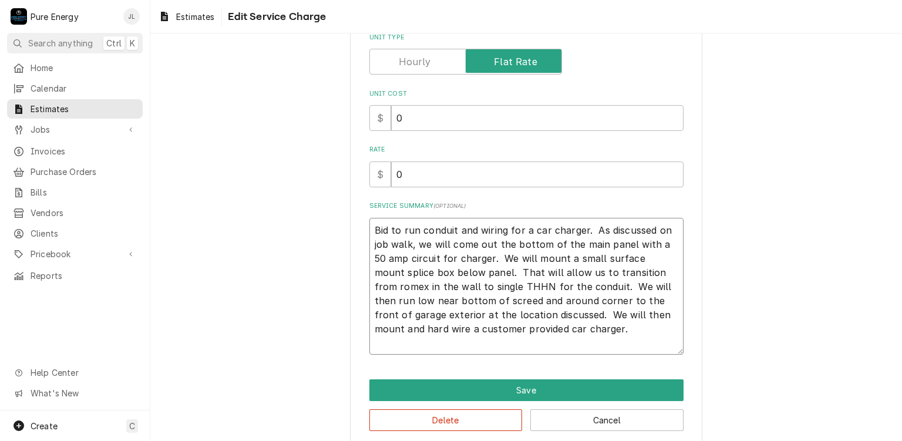
type textarea "x"
type textarea "Bid to run conduit and wiring for a car charger. As discussed on job walk, we w…"
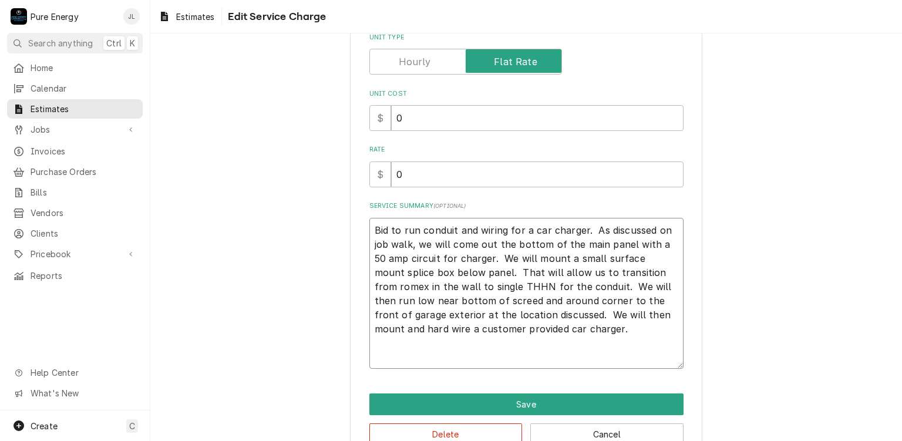
type textarea "x"
type textarea "Bid to run conduit and wiring for a car charger. As discussed on job walk, we w…"
type textarea "x"
type textarea "Bid to run conduit and wiring for a car charger. As discussed on job walk, we w…"
type textarea "x"
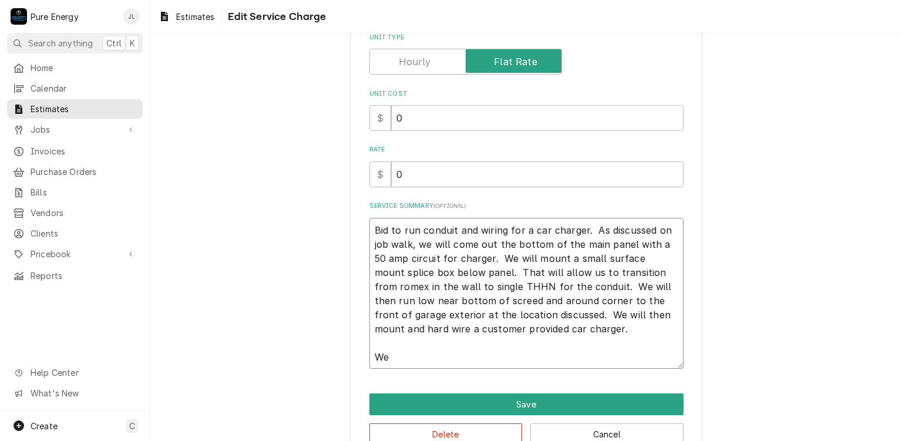
type textarea "Bid to run conduit and wiring for a car charger. As discussed on job walk, we w…"
type textarea "x"
type textarea "Bid to run conduit and wiring for a car charger. As discussed on job walk, we w…"
type textarea "x"
type textarea "Bid to run conduit and wiring for a car charger. As discussed on job walk, we w…"
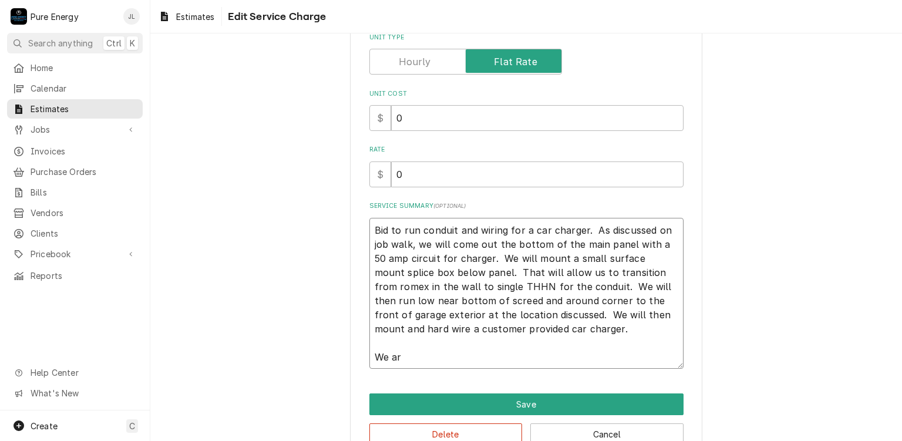
type textarea "x"
type textarea "Bid to run conduit and wiring for a car charger. As discussed on job walk, we w…"
type textarea "x"
type textarea "Bid to run conduit and wiring for a car charger. As discussed on job walk, we w…"
type textarea "x"
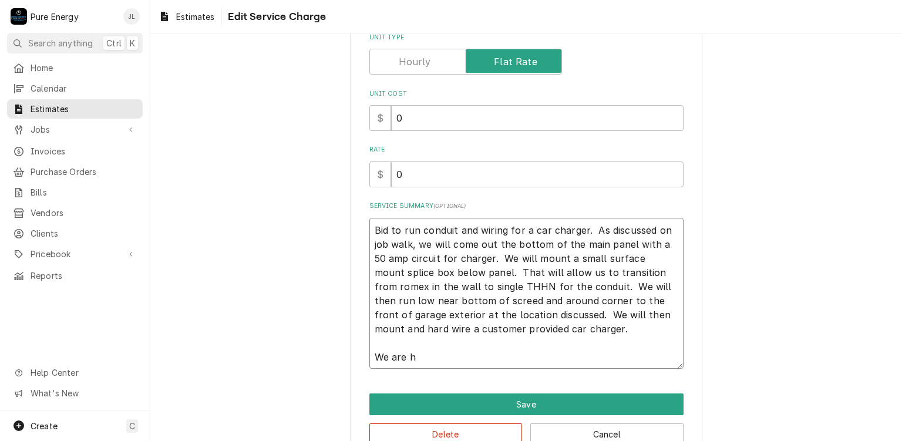
type textarea "Bid to run conduit and wiring for a car charger. As discussed on job walk, we w…"
type textarea "x"
type textarea "Bid to run conduit and wiring for a car charger. As discussed on job walk, we w…"
type textarea "x"
type textarea "Bid to run conduit and wiring for a car charger. As discussed on job walk, we w…"
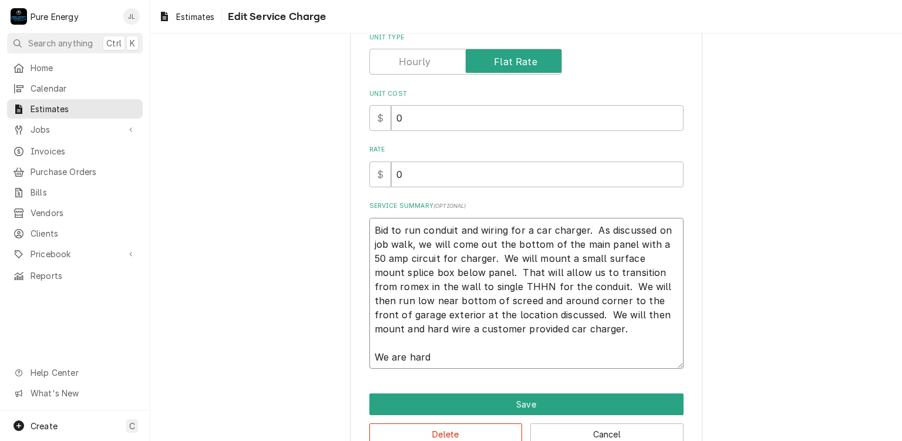
type textarea "x"
type textarea "Bid to run conduit and wiring for a car charger. As discussed on job walk, we w…"
type textarea "x"
type textarea "Bid to run conduit and wiring for a car charger. As discussed on job walk, we w…"
type textarea "x"
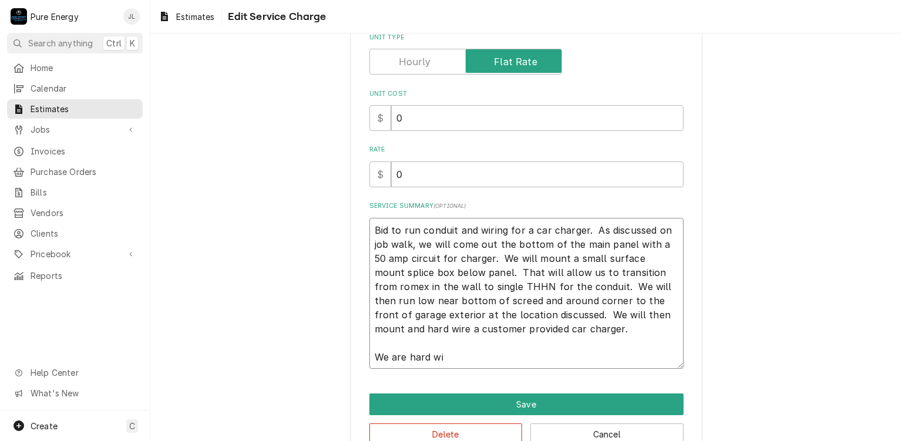
type textarea "Bid to run conduit and wiring for a car charger. As discussed on job walk, we w…"
type textarea "x"
type textarea "Bid to run conduit and wiring for a car charger. As discussed on job walk, we w…"
type textarea "x"
type textarea "Bid to run conduit and wiring for a car charger. As discussed on job walk, we w…"
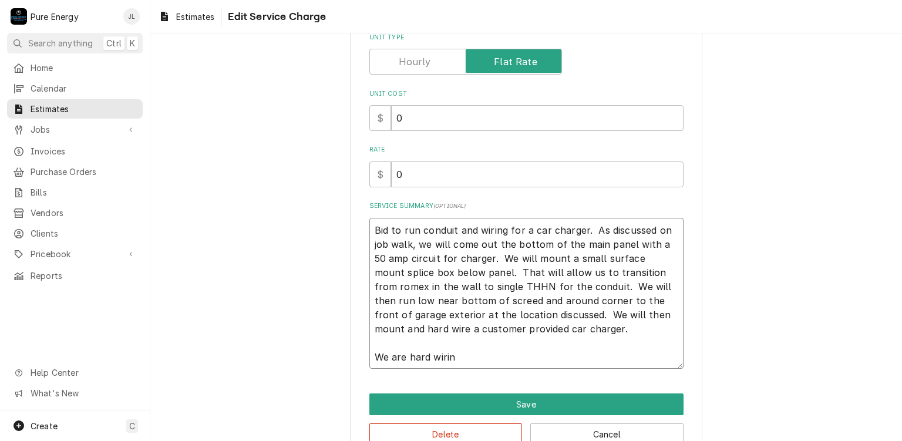
type textarea "x"
type textarea "Bid to run conduit and wiring for a car charger. As discussed on job walk, we w…"
type textarea "x"
type textarea "Bid to run conduit and wiring for a car charger. As discussed on job walk, we w…"
type textarea "x"
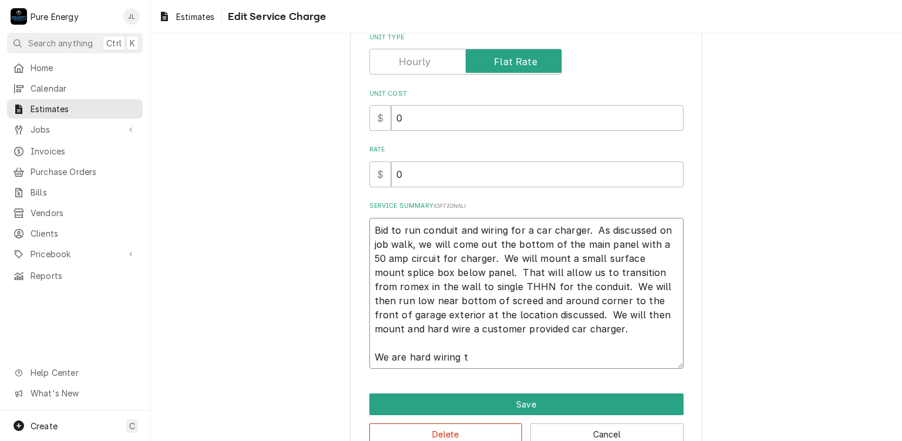
type textarea "Bid to run conduit and wiring for a car charger. As discussed on job walk, we w…"
type textarea "x"
type textarea "Bid to run conduit and wiring for a car charger. As discussed on job walk, we w…"
type textarea "x"
type textarea "Bid to run conduit and wiring for a car charger. As discussed on job walk, we w…"
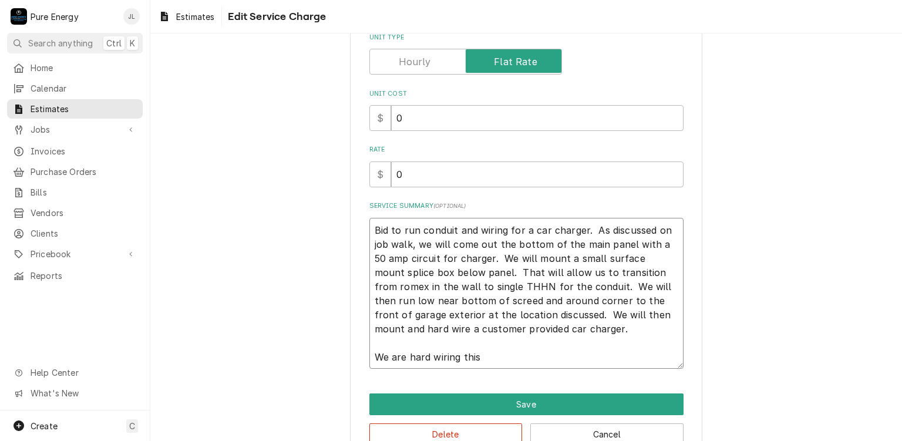
type textarea "x"
type textarea "Bid to run conduit and wiring for a car charger. As discussed on job walk, we w…"
type textarea "x"
type textarea "Bid to run conduit and wiring for a car charger. As discussed on job walk, we w…"
type textarea "x"
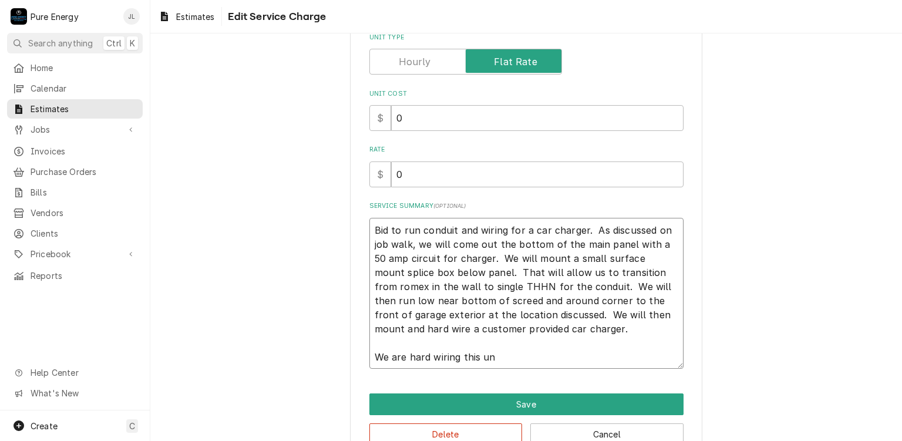
type textarea "Bid to run conduit and wiring for a car charger. As discussed on job walk, we w…"
type textarea "x"
type textarea "Bid to run conduit and wiring for a car charger. As discussed on job walk, we w…"
type textarea "x"
type textarea "Bid to run conduit and wiring for a car charger. As discussed on job walk, we w…"
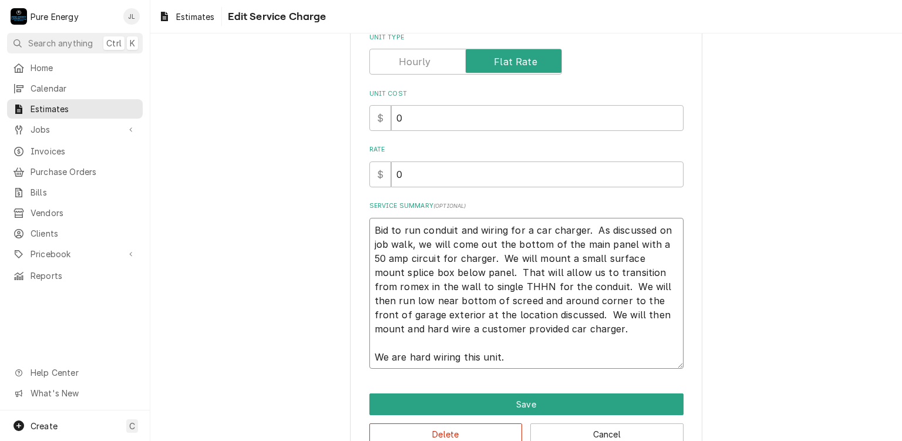
type textarea "x"
type textarea "Bid to run conduit and wiring for a car charger. As discussed on job walk, we w…"
type textarea "x"
type textarea "Bid to run conduit and wiring for a car charger. As discussed on job walk, we w…"
type textarea "x"
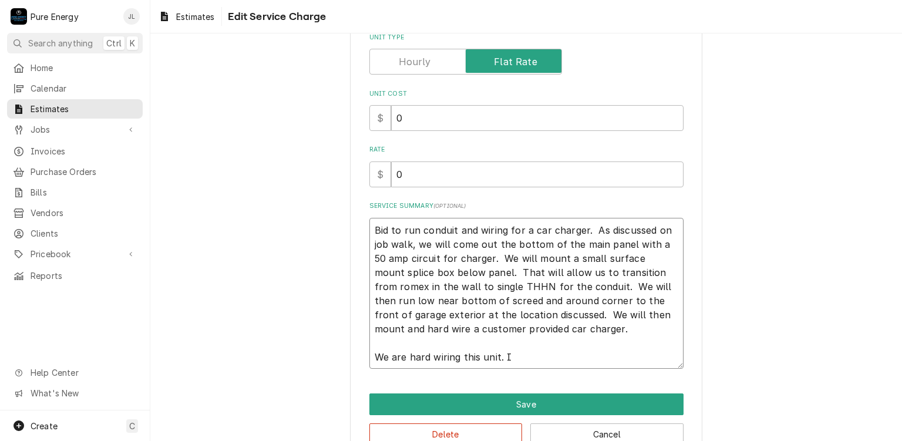
type textarea "Bid to run conduit and wiring for a car charger. As discussed on job walk, we w…"
type textarea "x"
type textarea "Bid to run conduit and wiring for a car charger. As discussed on job walk, we w…"
type textarea "x"
type textarea "Bid to run conduit and wiring for a car charger. As discussed on job walk, we w…"
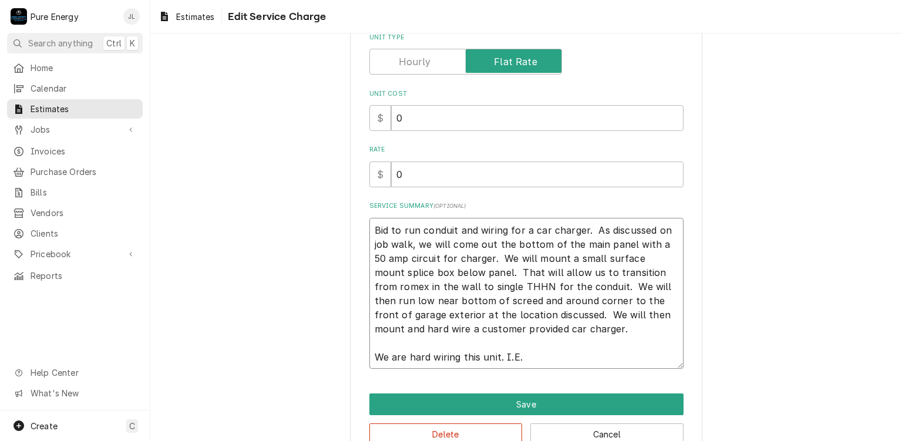
type textarea "x"
type textarea "Bid to run conduit and wiring for a car charger. As discussed on job walk, we w…"
type textarea "x"
type textarea "Bid to run conduit and wiring for a car charger. As discussed on job walk, we w…"
type textarea "x"
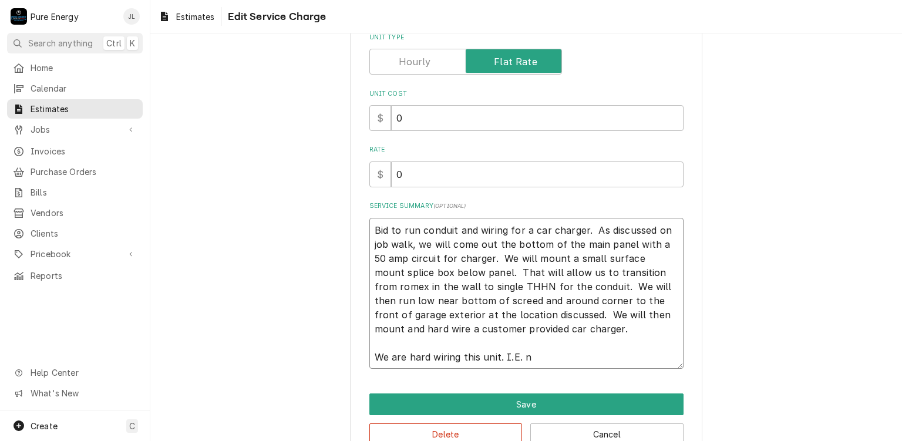
type textarea "Bid to run conduit and wiring for a car charger. As discussed on job walk, we w…"
type textarea "x"
type textarea "Bid to run conduit and wiring for a car charger. As discussed on job walk, we w…"
type textarea "x"
type textarea "Bid to run conduit and wiring for a car charger. As discussed on job walk, we w…"
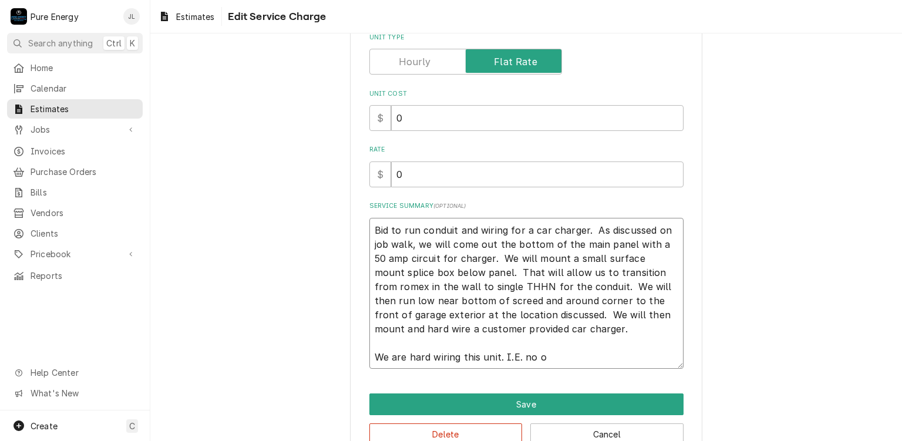
type textarea "x"
type textarea "Bid to run conduit and wiring for a car charger. As discussed on job walk, we w…"
type textarea "x"
type textarea "Bid to run conduit and wiring for a car charger. As discussed on job walk, we w…"
type textarea "x"
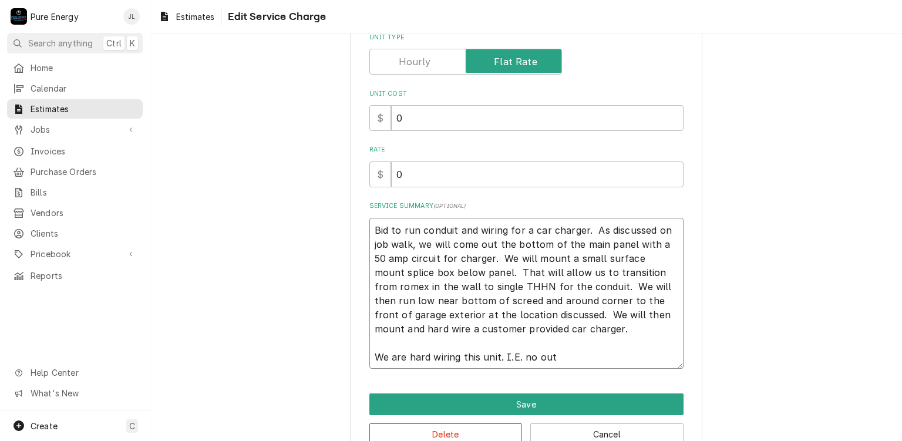
type textarea "Bid to run conduit and wiring for a car charger. As discussed on job walk, we w…"
type textarea "x"
type textarea "Bid to run conduit and wiring for a car charger. As discussed on job walk, we w…"
type textarea "x"
type textarea "Bid to run conduit and wiring for a car charger. As discussed on job walk, we w…"
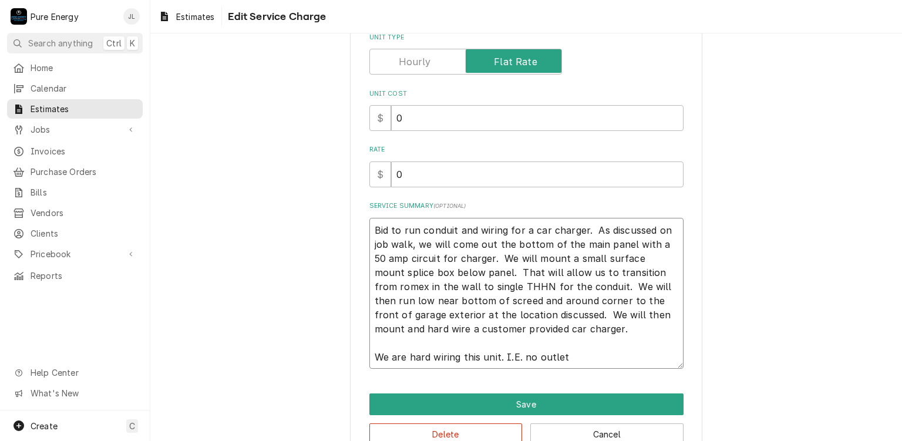
type textarea "x"
type textarea "Bid to run conduit and wiring for a car charger. As discussed on job walk, we w…"
type textarea "x"
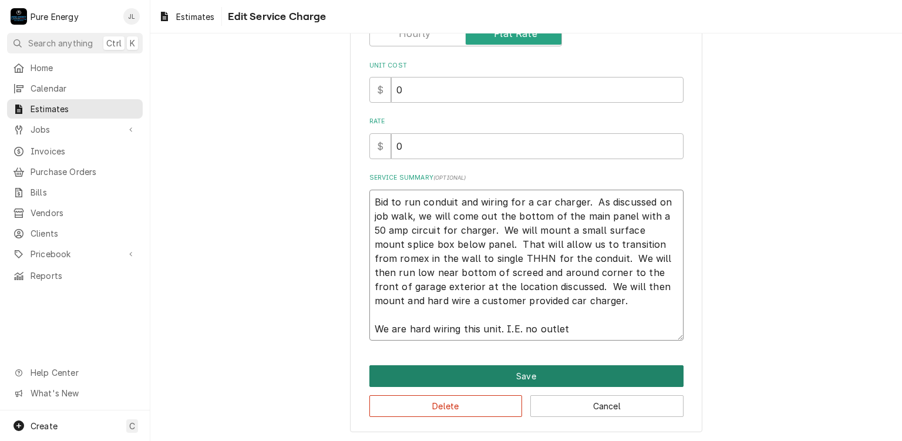
type textarea "Bid to run conduit and wiring for a car charger. As discussed on job walk, we w…"
click at [550, 372] on button "Save" at bounding box center [527, 376] width 314 height 22
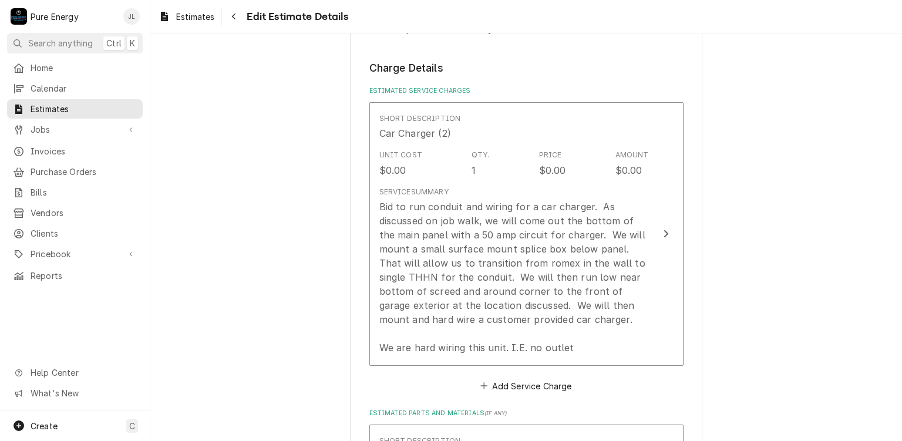
type textarea "x"
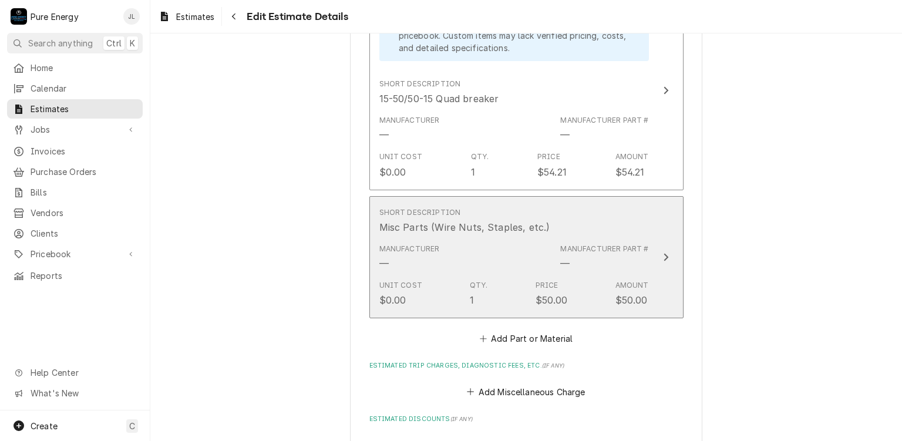
scroll to position [2262, 0]
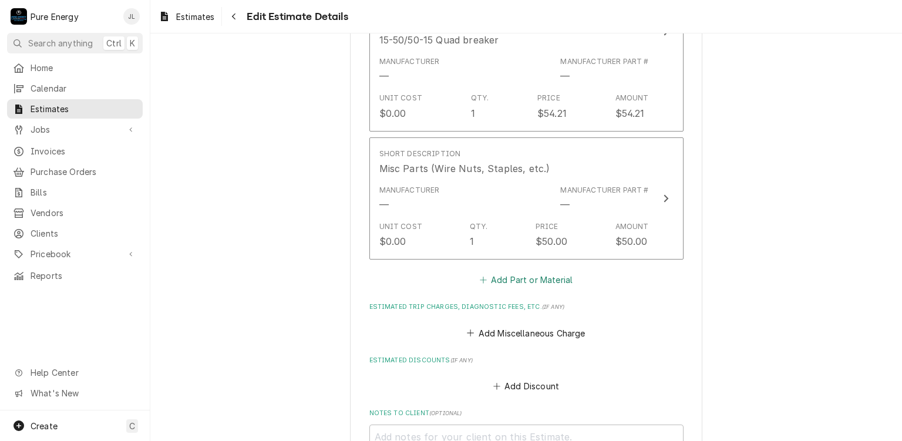
click at [525, 278] on button "Add Part or Material" at bounding box center [526, 280] width 97 height 16
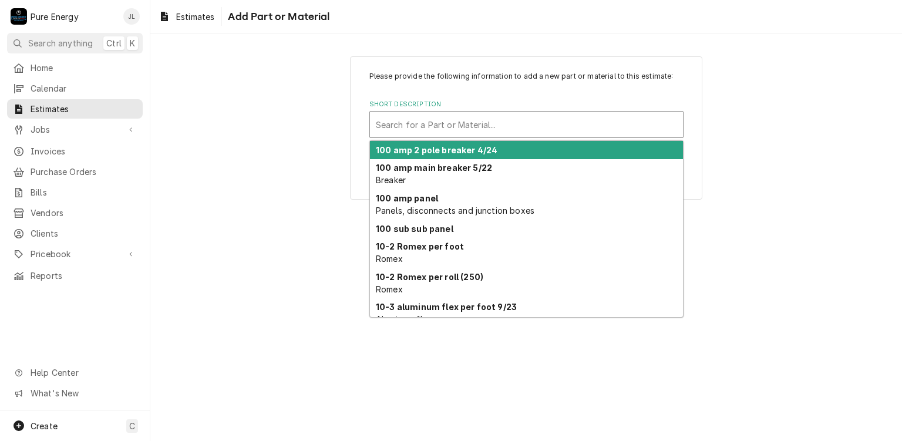
click at [416, 125] on div "Short Description" at bounding box center [526, 124] width 301 height 21
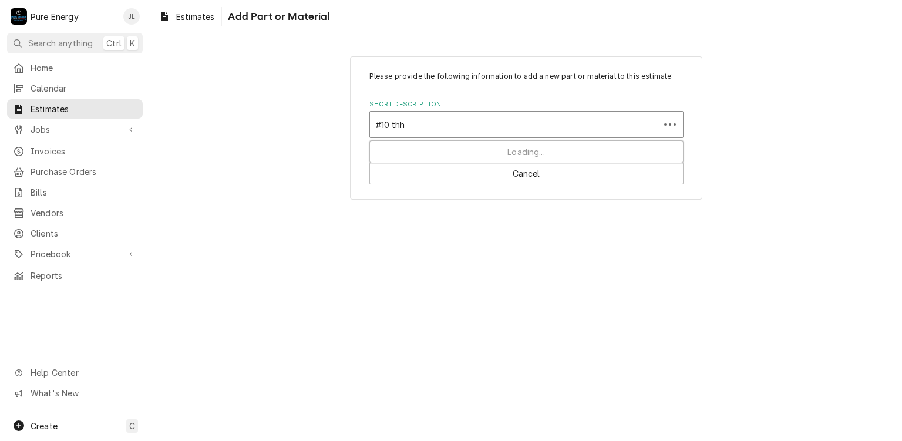
type input "#10 thhn"
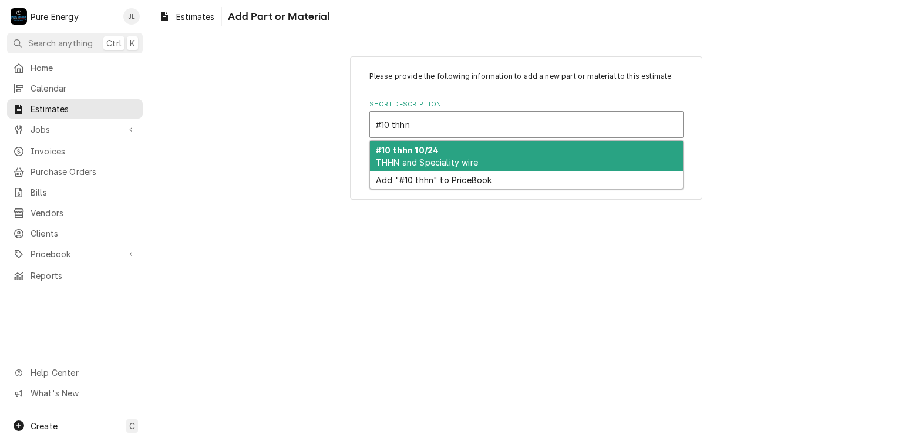
click at [418, 159] on span "THHN and Speciality wire" at bounding box center [427, 162] width 102 height 10
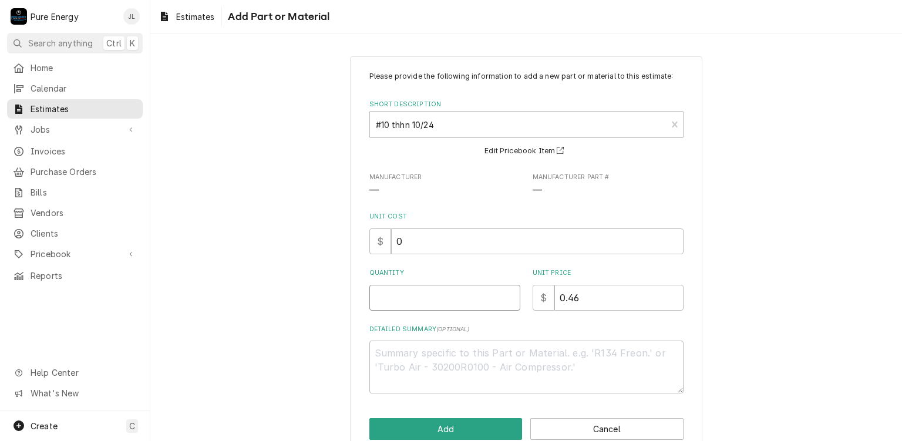
click at [432, 300] on input "Quantity" at bounding box center [445, 298] width 151 height 26
type textarea "x"
type input "4"
type textarea "x"
type input "42"
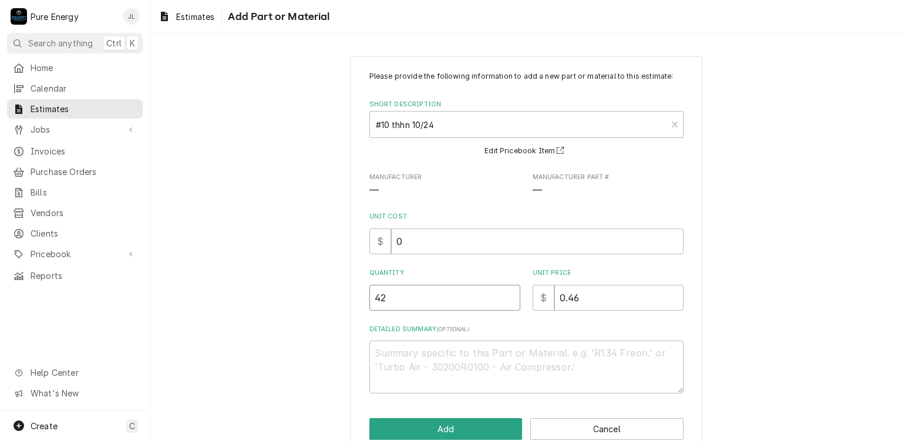
type textarea "x"
type input "42"
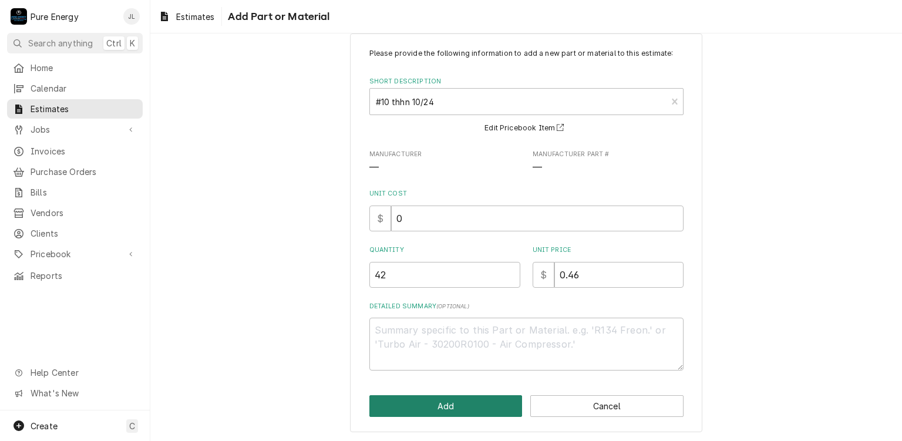
click at [463, 409] on button "Add" at bounding box center [446, 406] width 153 height 22
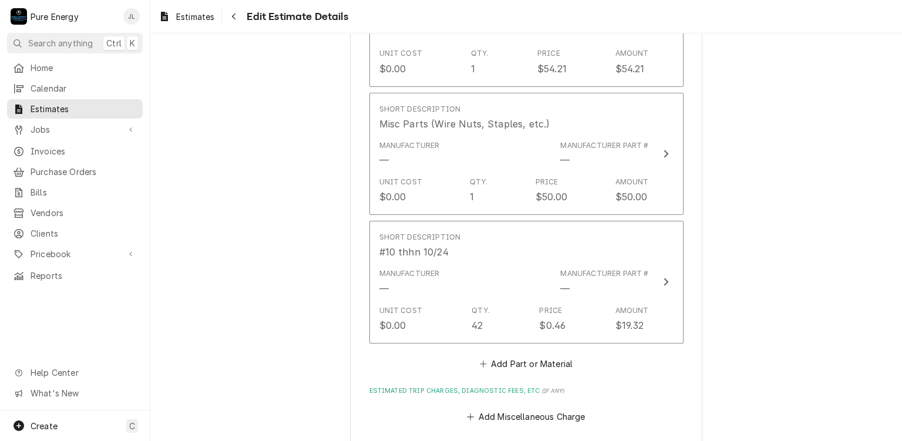
scroll to position [2189, 0]
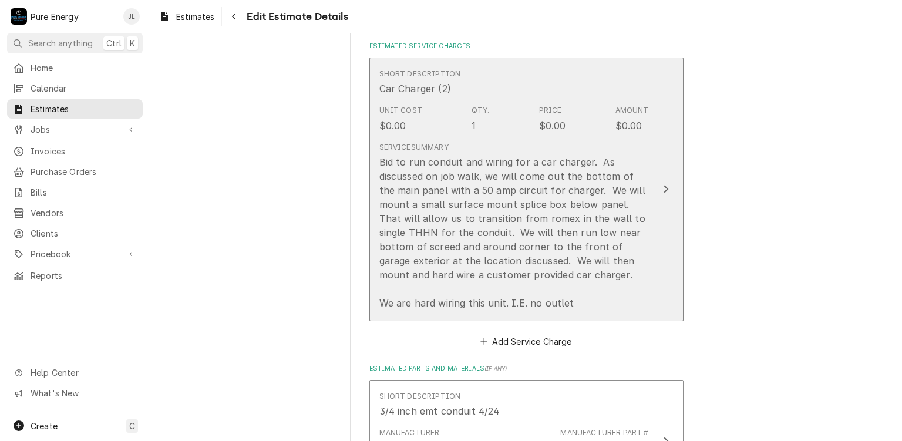
click at [592, 100] on div "Unit Cost $0.00 Qty. 1 Price $0.00 Amount $0.00" at bounding box center [514, 118] width 270 height 36
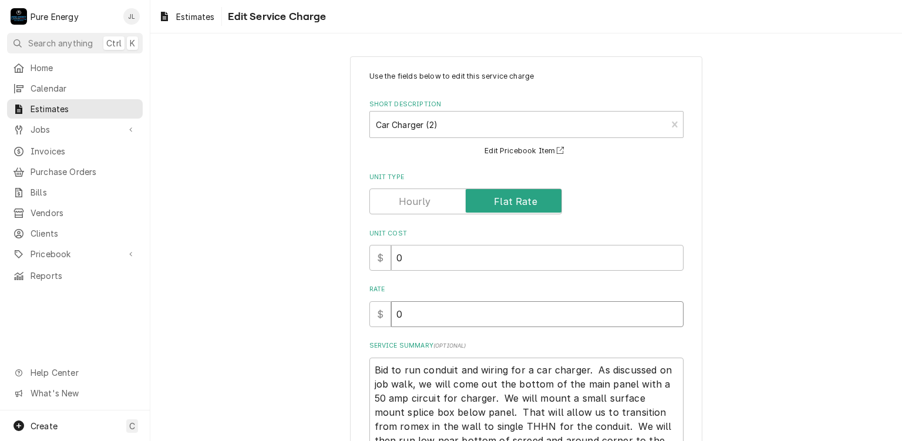
click at [430, 313] on input "0" at bounding box center [537, 314] width 293 height 26
type textarea "x"
type input "7"
type textarea "x"
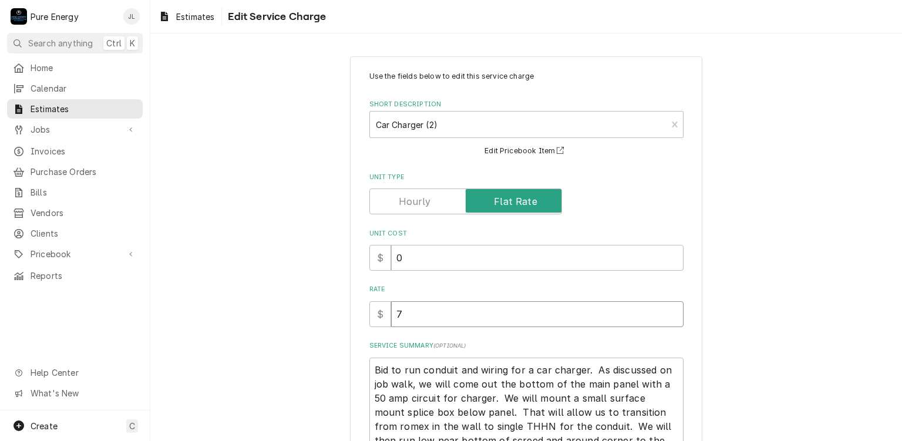
type input "75"
type textarea "x"
type input "750"
type textarea "x"
type input "750.0"
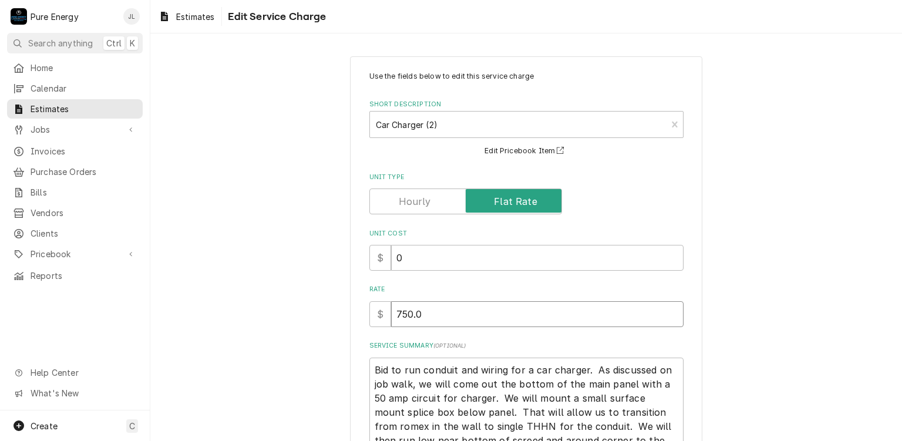
type textarea "x"
type input "750.00"
type textarea "x"
type input "750.00"
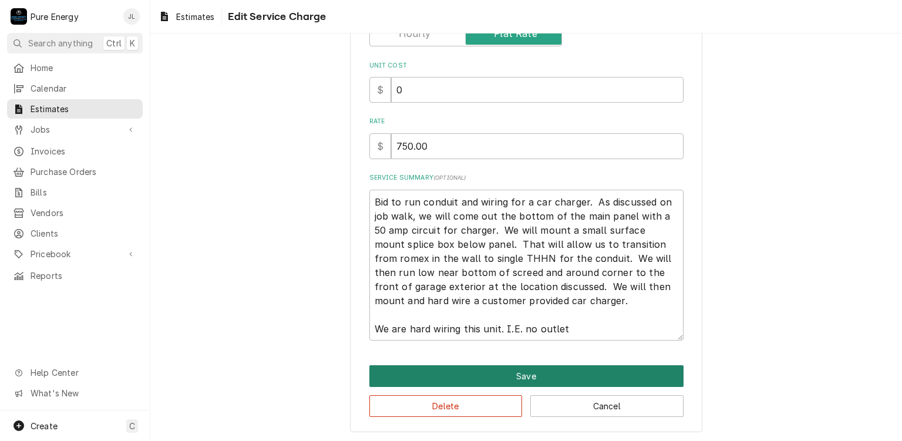
click at [506, 370] on button "Save" at bounding box center [527, 376] width 314 height 22
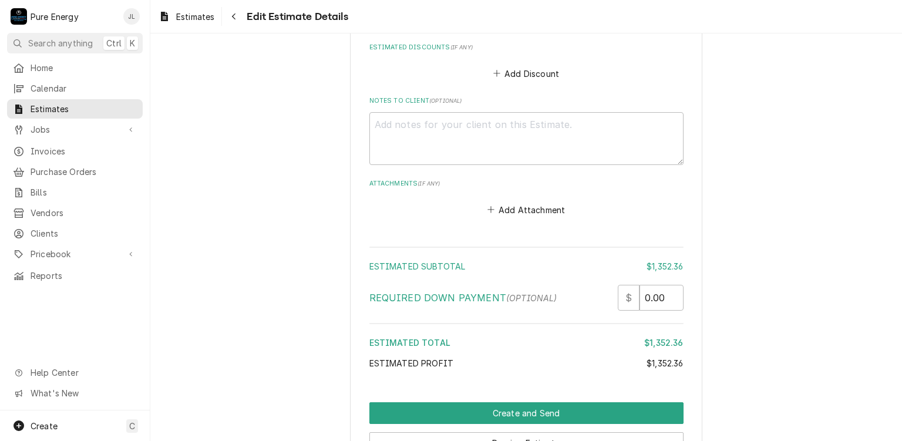
scroll to position [2821, 0]
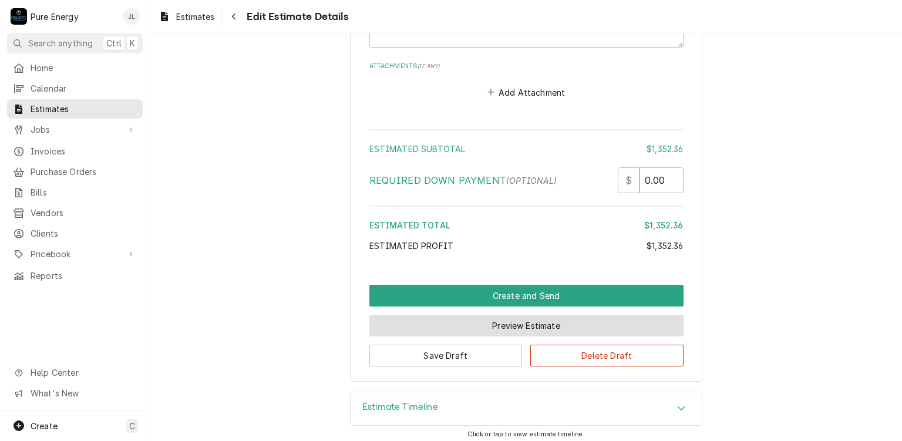
click at [482, 320] on button "Preview Estimate" at bounding box center [527, 326] width 314 height 22
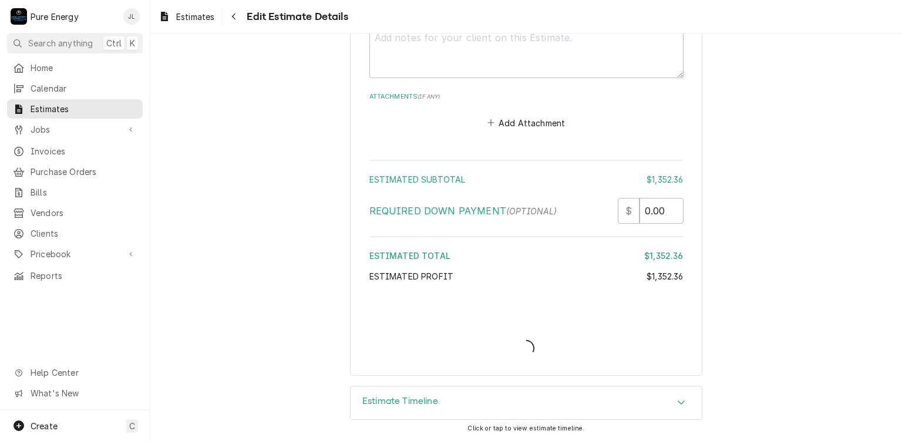
scroll to position [2785, 0]
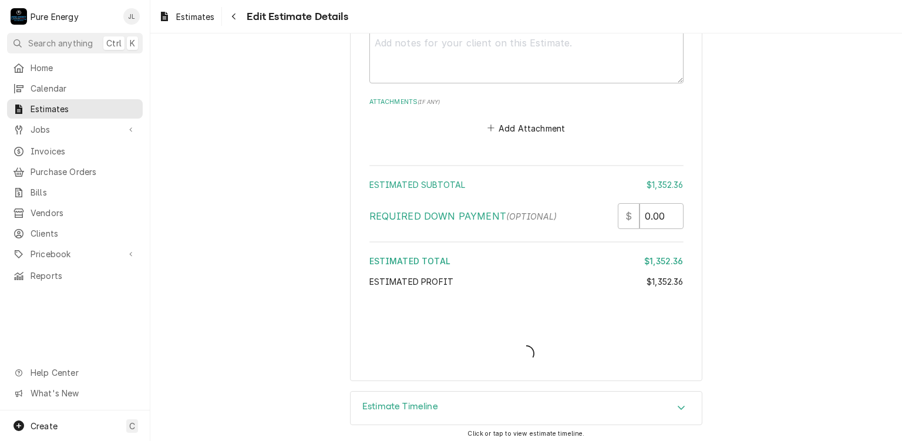
type textarea "x"
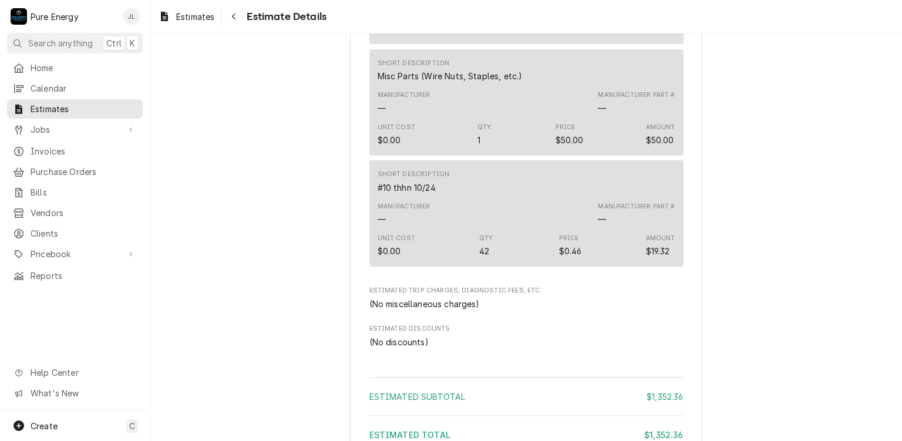
scroll to position [2054, 0]
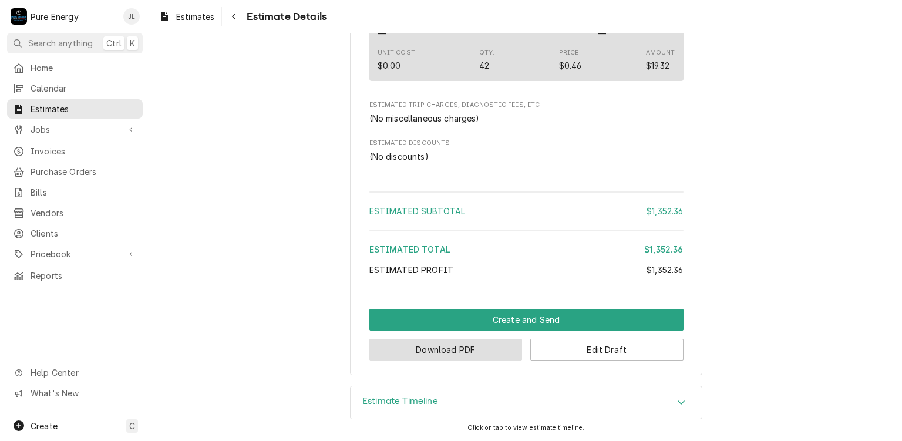
click at [481, 352] on button "Download PDF" at bounding box center [446, 350] width 153 height 22
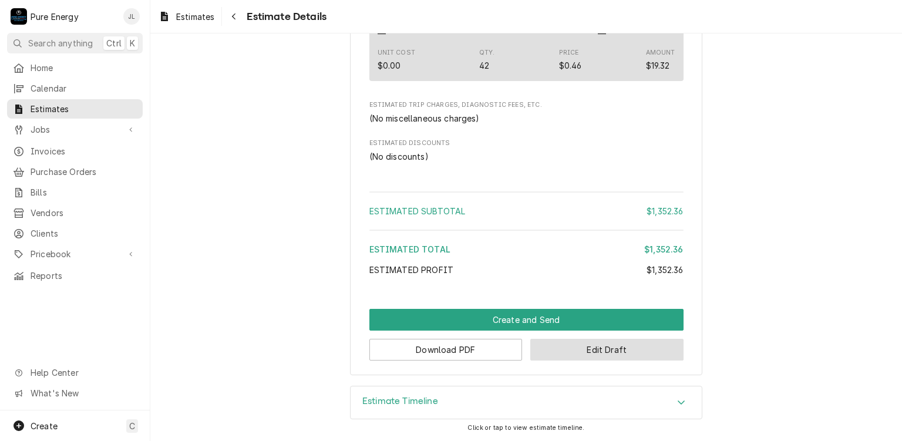
click at [570, 354] on button "Edit Draft" at bounding box center [606, 350] width 153 height 22
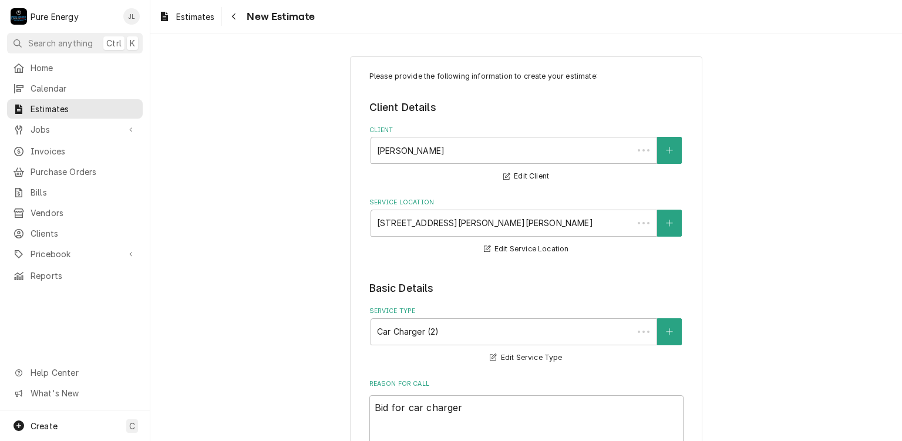
type textarea "x"
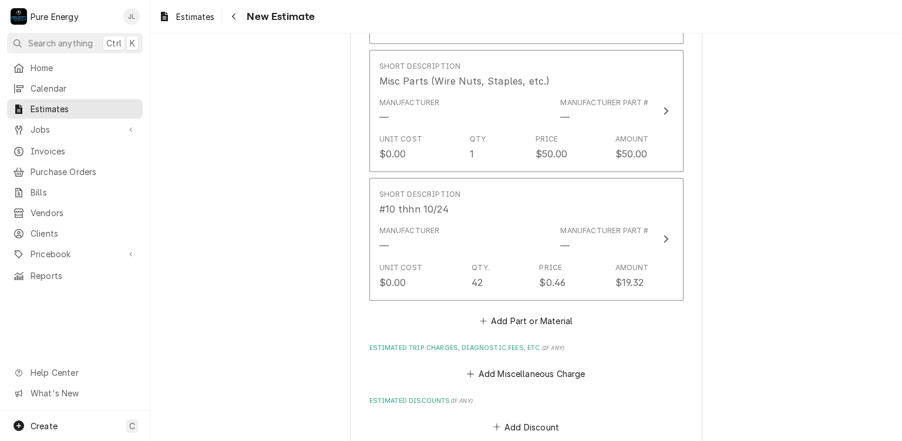
scroll to position [2585, 0]
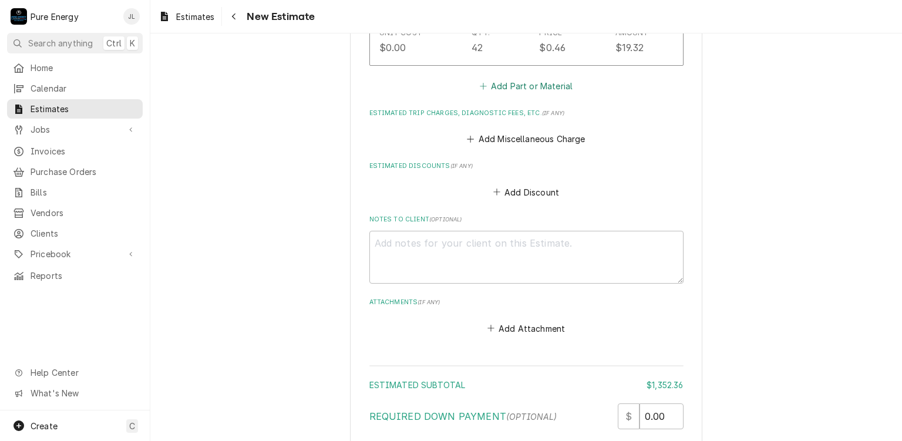
click at [522, 82] on button "Add Part or Material" at bounding box center [526, 86] width 97 height 16
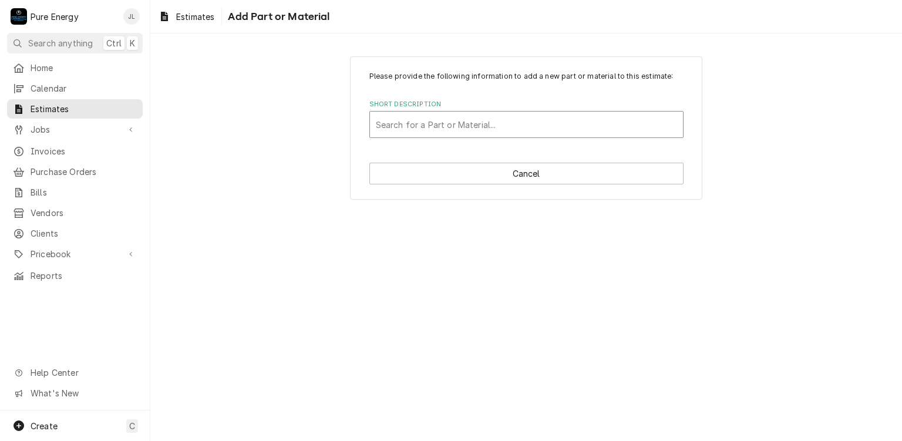
click at [436, 129] on div "Short Description" at bounding box center [526, 124] width 301 height 21
type input "Materials total"
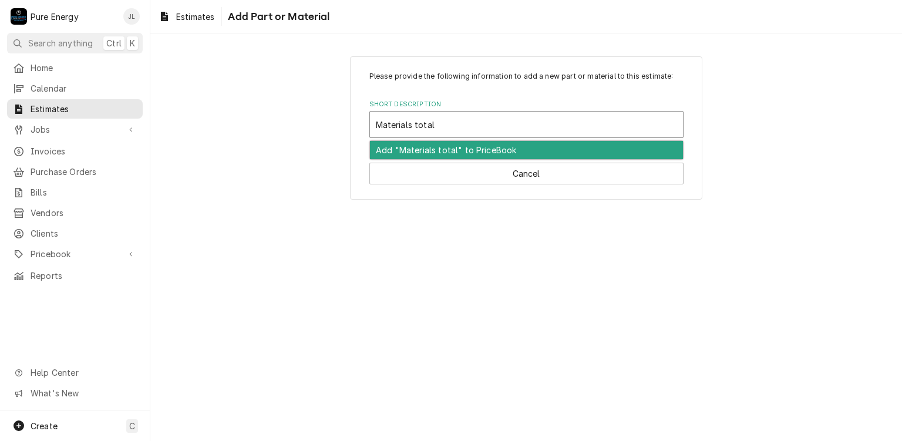
click at [454, 149] on div "Add "Materials total" to PriceBook" at bounding box center [526, 150] width 313 height 18
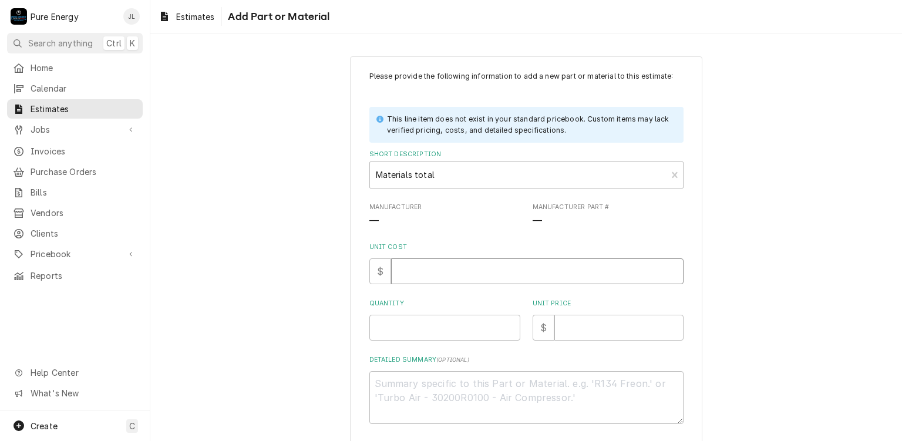
click at [436, 274] on input "Unit Cost" at bounding box center [537, 271] width 293 height 26
type textarea "x"
type input "0"
type textarea "x"
type input "0.0"
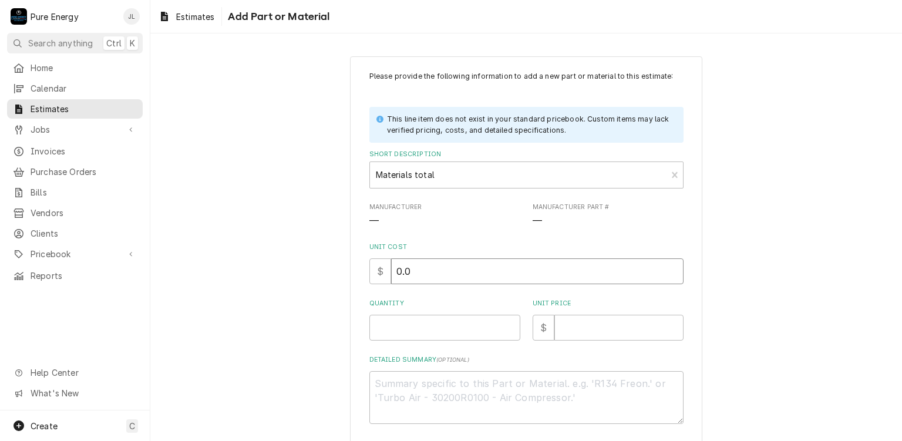
type textarea "x"
type input "0.0"
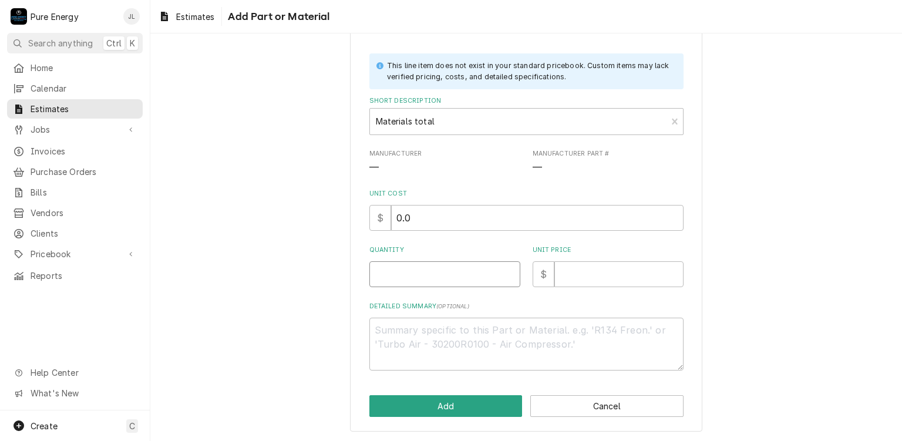
click at [384, 271] on input "Quantity" at bounding box center [445, 274] width 151 height 26
type textarea "x"
type input "1"
type textarea "x"
type input "1"
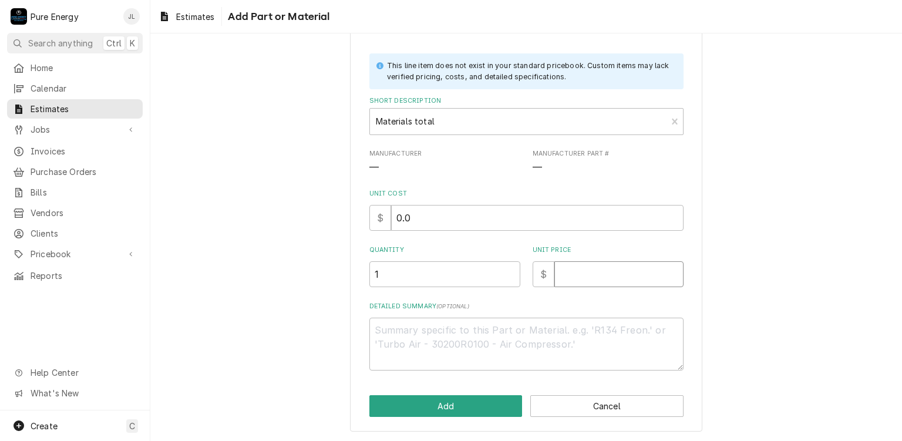
click at [619, 277] on input "Unit Price" at bounding box center [619, 274] width 129 height 26
type textarea "x"
type input "5"
type textarea "x"
type input "50"
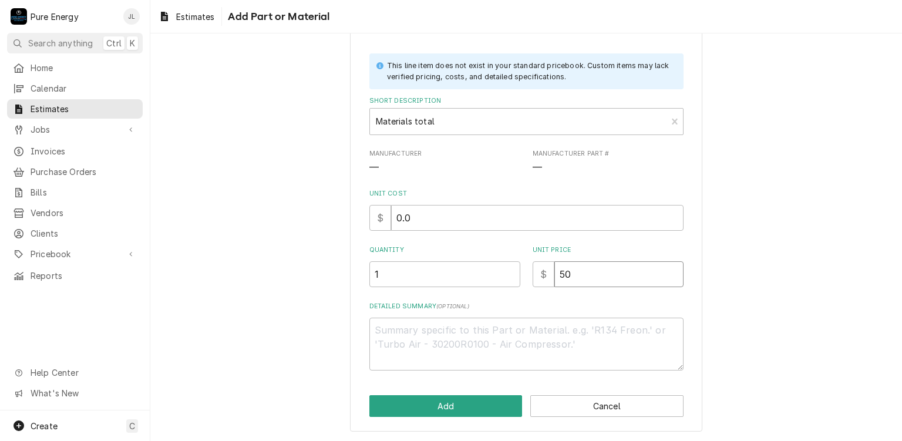
type textarea "x"
type input "502"
type textarea "x"
type input "502.3"
type textarea "x"
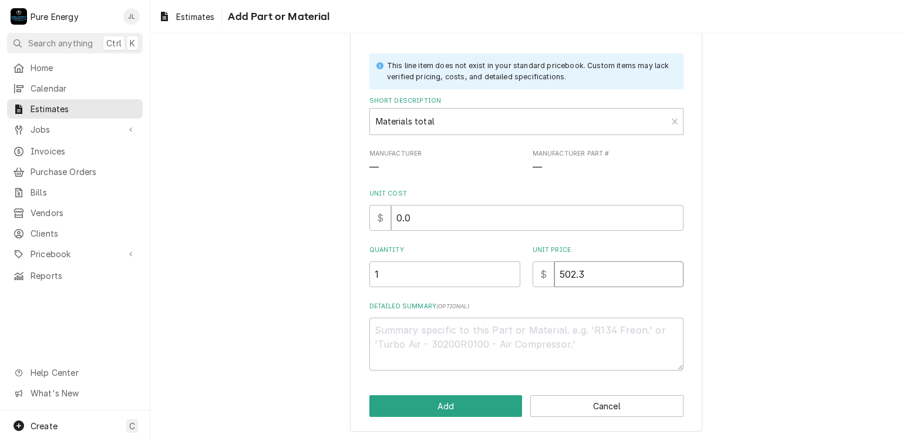
type input "502.36"
type textarea "x"
type input "502.36"
click at [461, 408] on button "Add" at bounding box center [446, 406] width 153 height 22
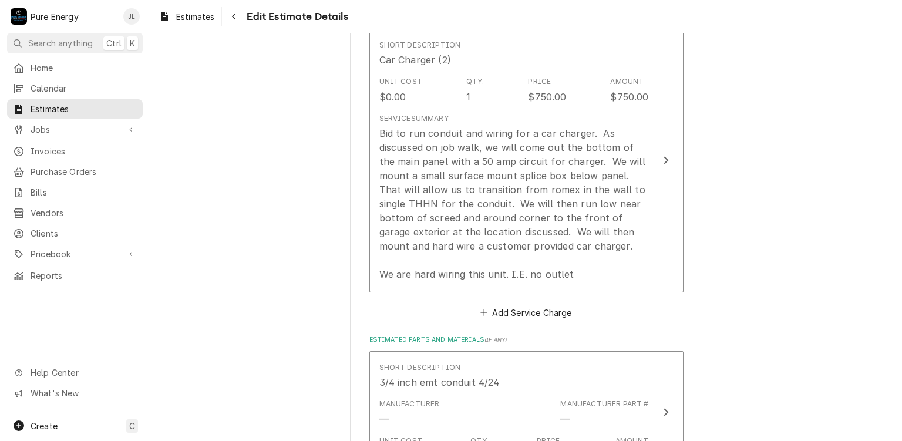
scroll to position [1102, 0]
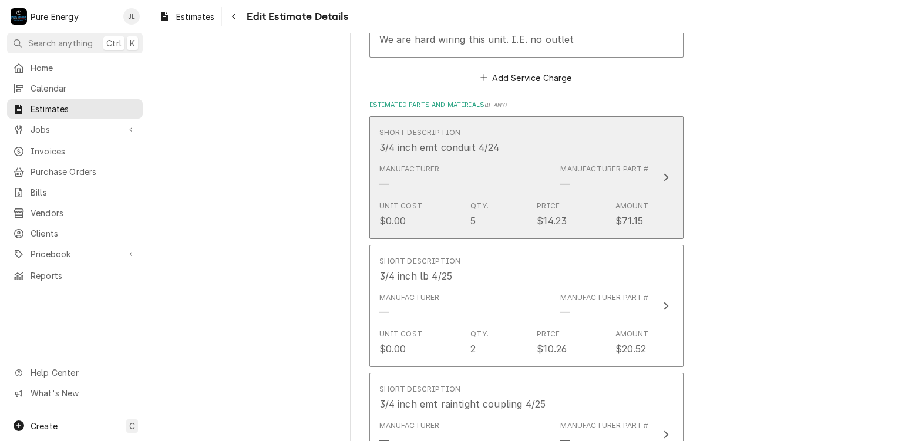
click at [633, 136] on div "Short Description 3/4 inch emt conduit 4/24" at bounding box center [514, 141] width 270 height 36
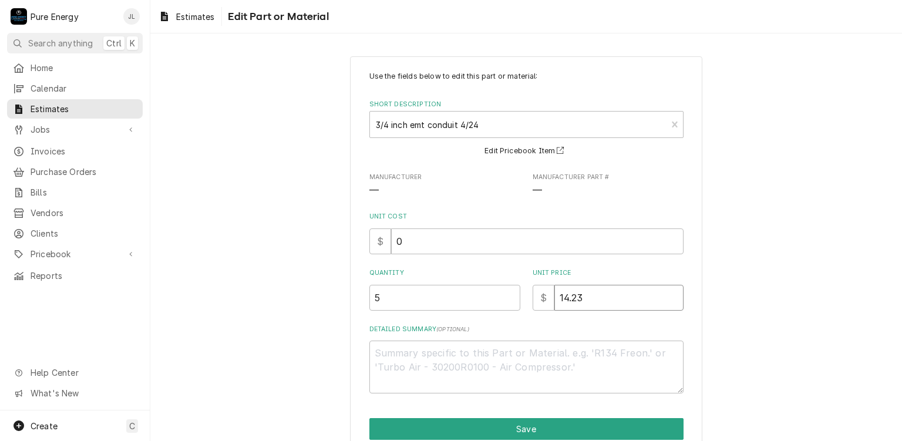
click at [582, 291] on input "14.23" at bounding box center [619, 298] width 129 height 26
type textarea "x"
type input "14.2"
type textarea "x"
type input "14"
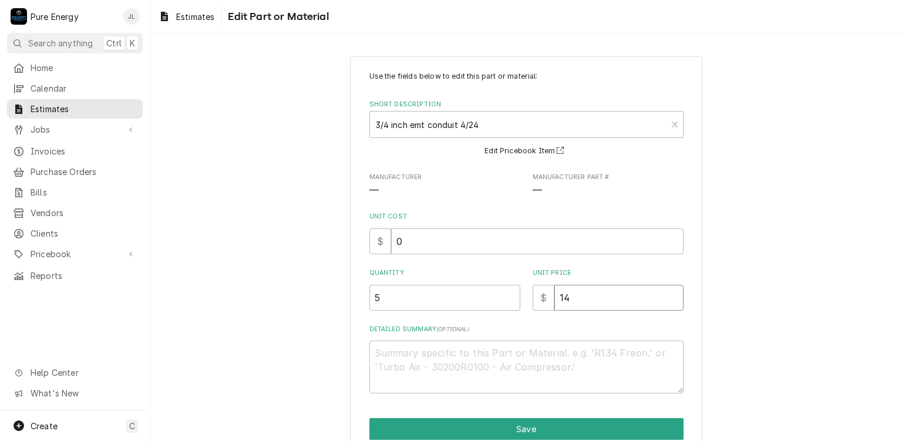
type textarea "x"
type input "1"
type textarea "x"
type input "0"
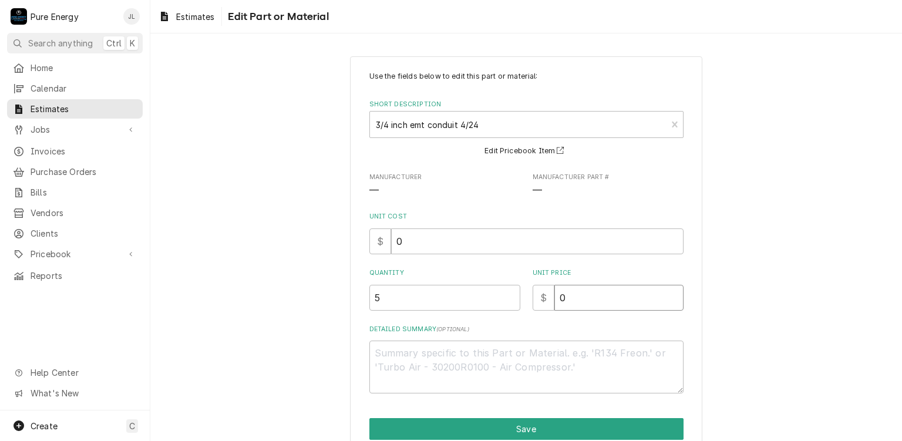
type textarea "x"
type input "0.0"
type textarea "x"
type input "0.0"
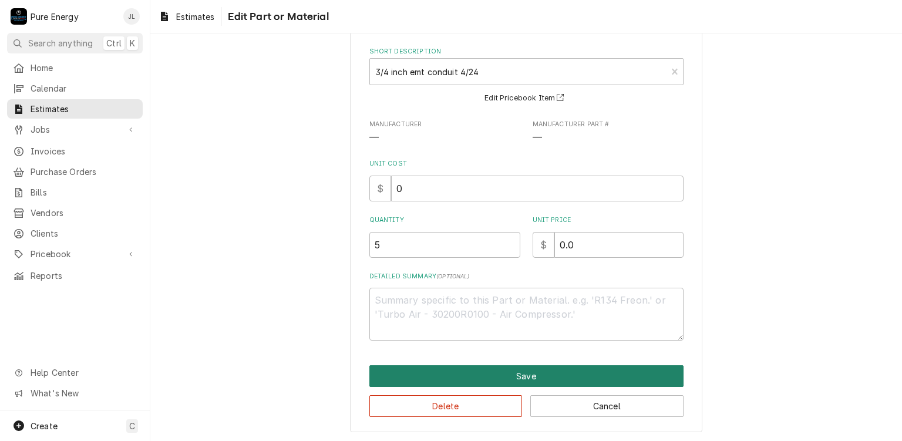
click at [511, 375] on button "Save" at bounding box center [527, 376] width 314 height 22
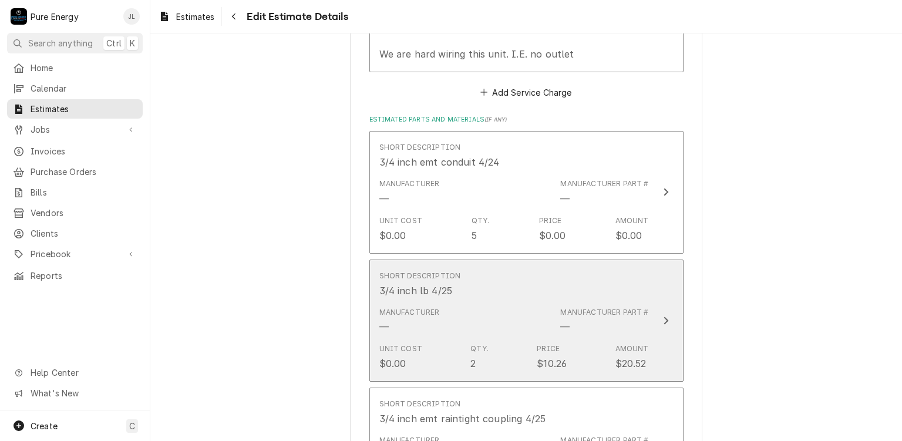
scroll to position [1205, 0]
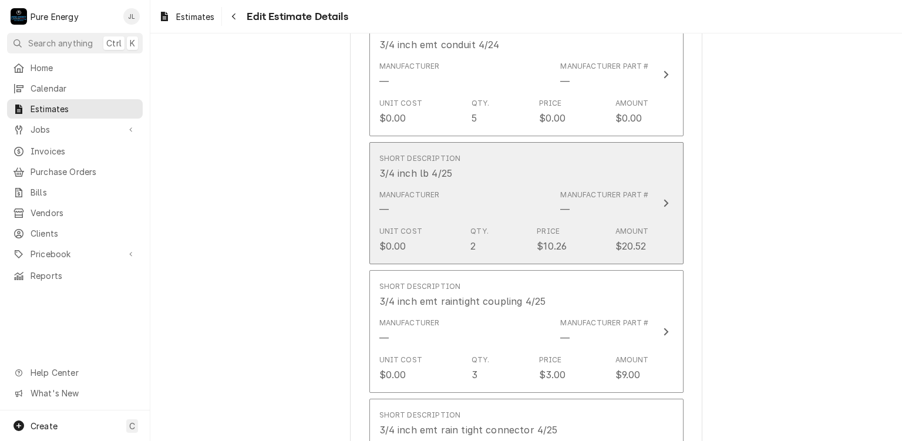
click at [594, 163] on div "Short Description 3/4 inch lb 4/25" at bounding box center [514, 167] width 270 height 36
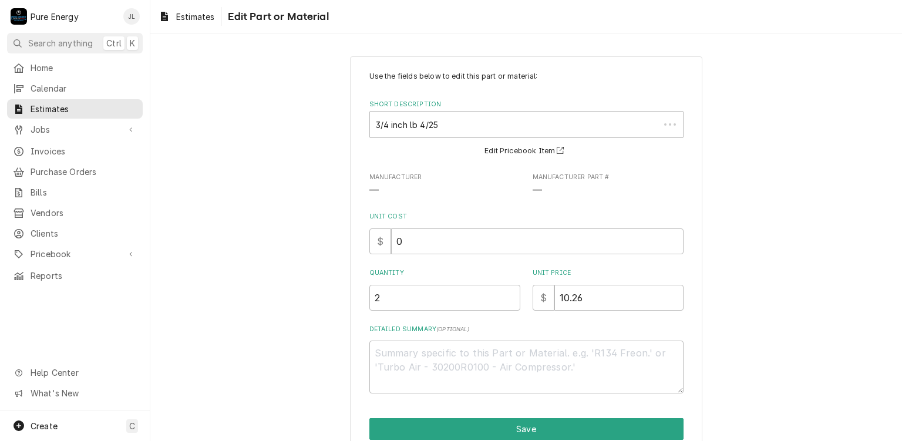
click at [587, 264] on div "Use the fields below to edit this part or material: Short Description 3/4 inch …" at bounding box center [527, 232] width 314 height 323
click at [585, 294] on input "10.26" at bounding box center [619, 298] width 129 height 26
type textarea "x"
type input "10.2"
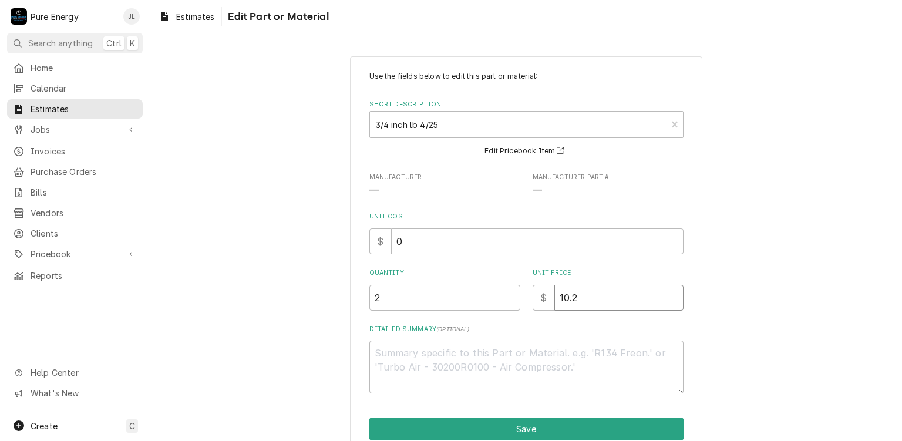
type textarea "x"
type input "10"
type textarea "x"
type input "1"
type textarea "x"
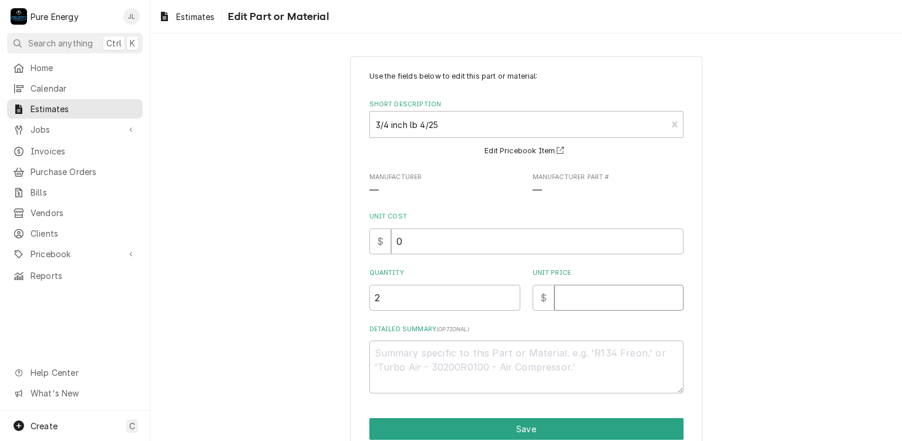
type textarea "x"
type input "0"
type textarea "x"
type input "0.0"
type textarea "x"
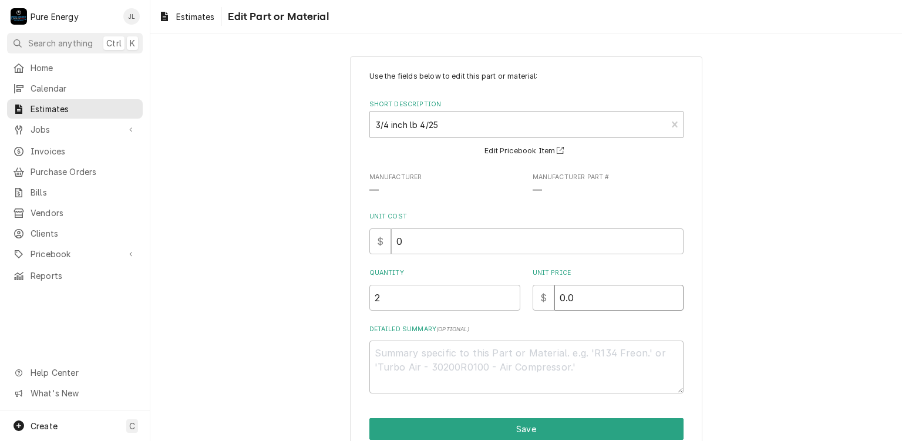
type input "0.0"
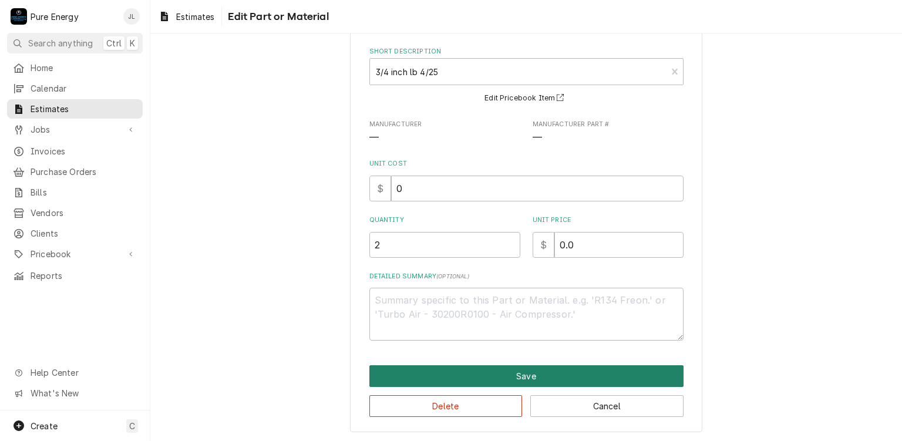
click at [566, 371] on button "Save" at bounding box center [527, 376] width 314 height 22
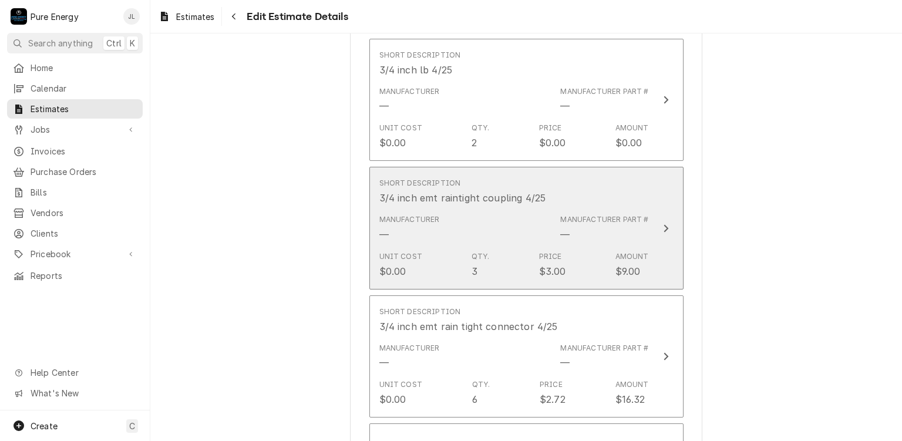
click at [591, 187] on div "Short Description 3/4 inch emt raintight coupling 4/25" at bounding box center [514, 191] width 270 height 36
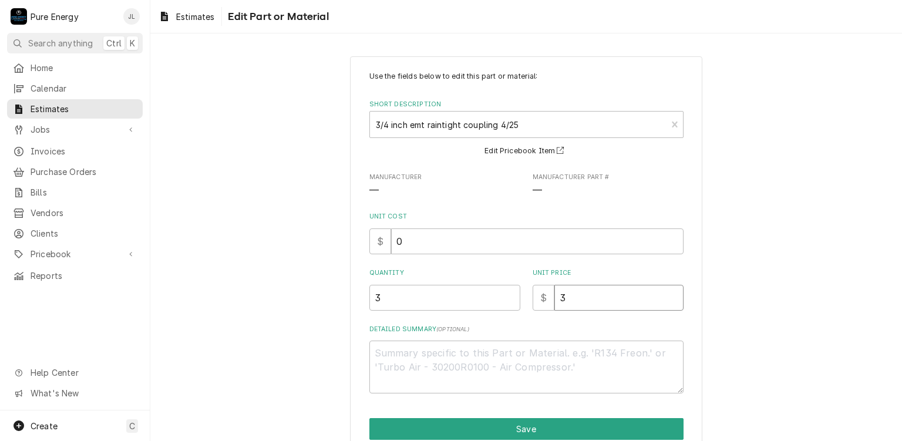
click at [592, 295] on input "3" at bounding box center [619, 298] width 129 height 26
type textarea "x"
type input "0"
type textarea "x"
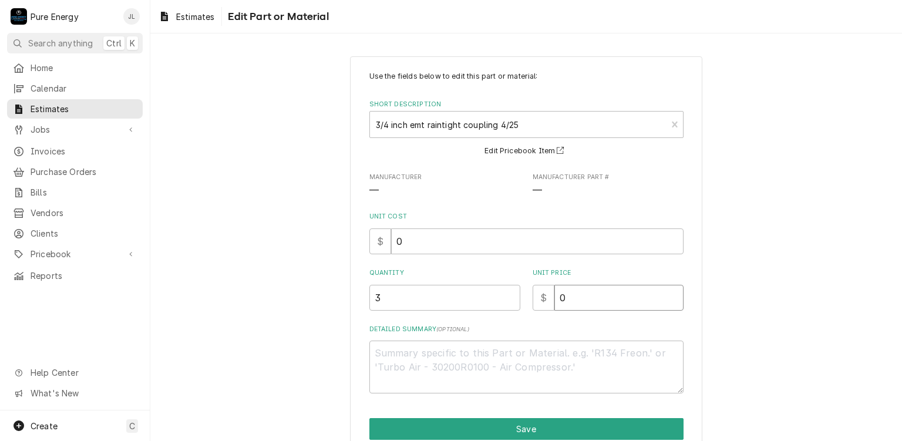
type input "0.0"
type textarea "x"
type input "0.0"
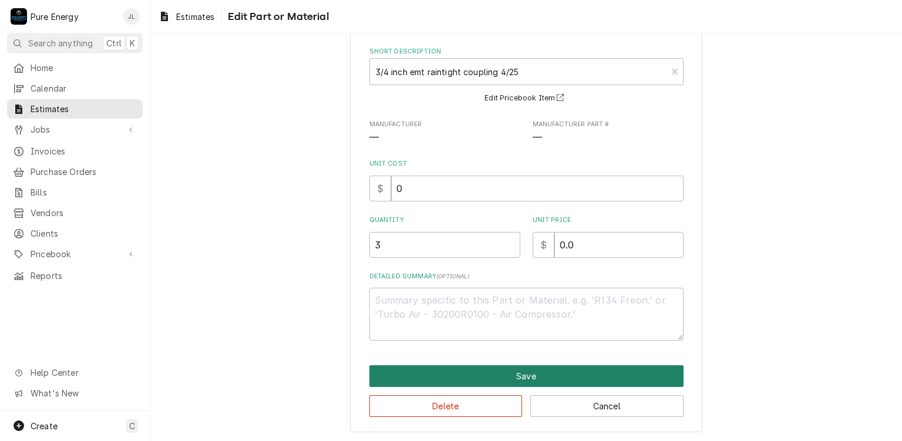
click at [562, 375] on button "Save" at bounding box center [527, 376] width 314 height 22
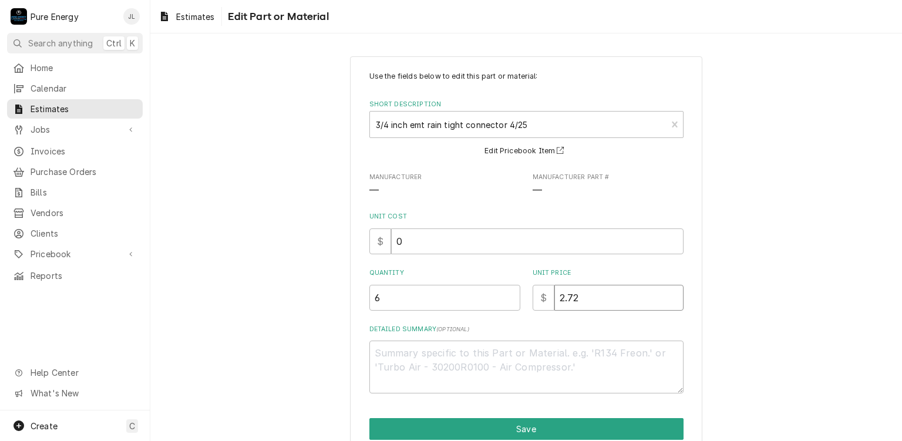
click at [595, 303] on input "2.72" at bounding box center [619, 298] width 129 height 26
type textarea "x"
type input "2.7"
type textarea "x"
type input "2"
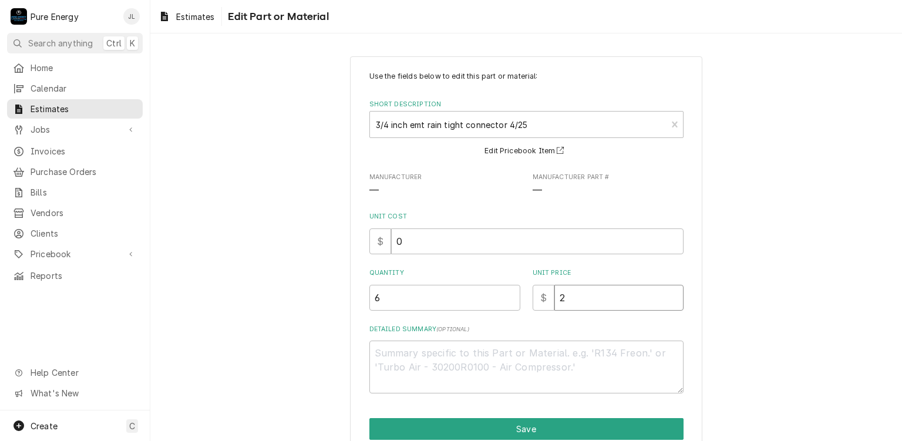
type textarea "x"
type input "0"
type textarea "x"
type input "0.0"
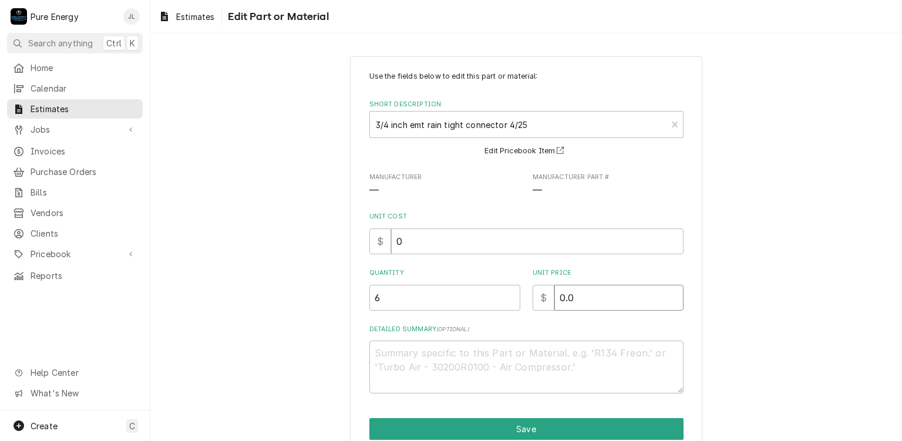
type textarea "x"
type input "0.0"
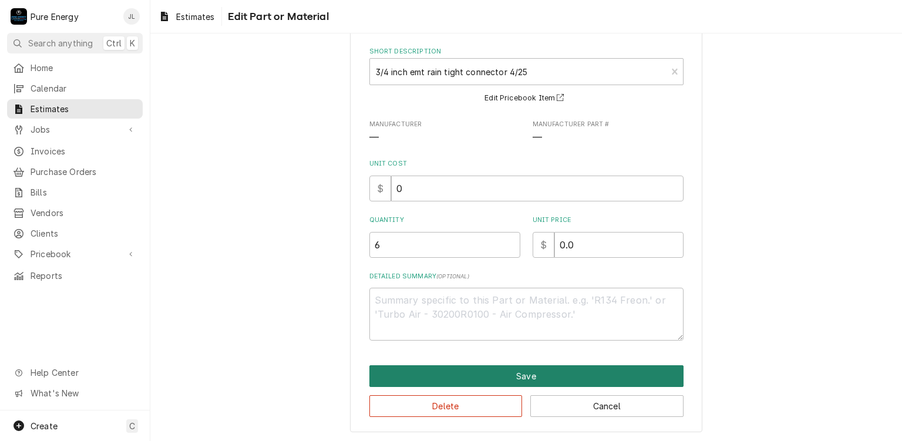
click at [560, 375] on button "Save" at bounding box center [527, 376] width 314 height 22
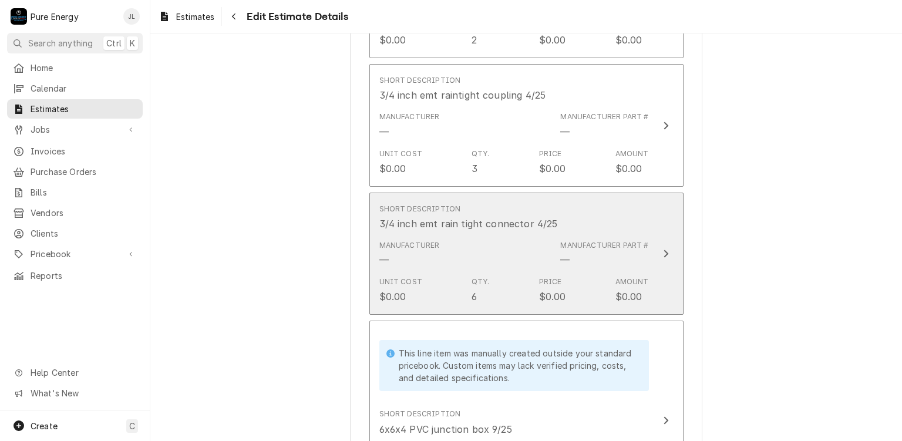
scroll to position [1529, 0]
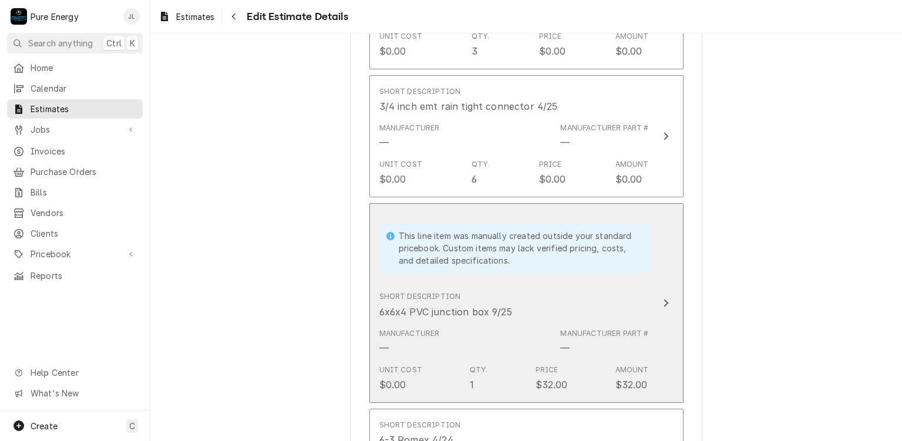
click at [592, 300] on div "Short Description 6x6x4 PVC junction box 9/25" at bounding box center [514, 305] width 270 height 36
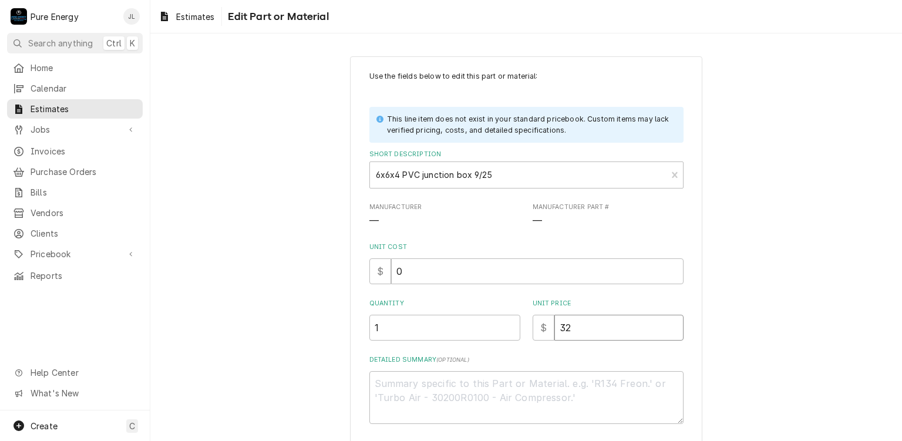
click at [565, 324] on input "32" at bounding box center [619, 328] width 129 height 26
type textarea "x"
type input "3"
type textarea "x"
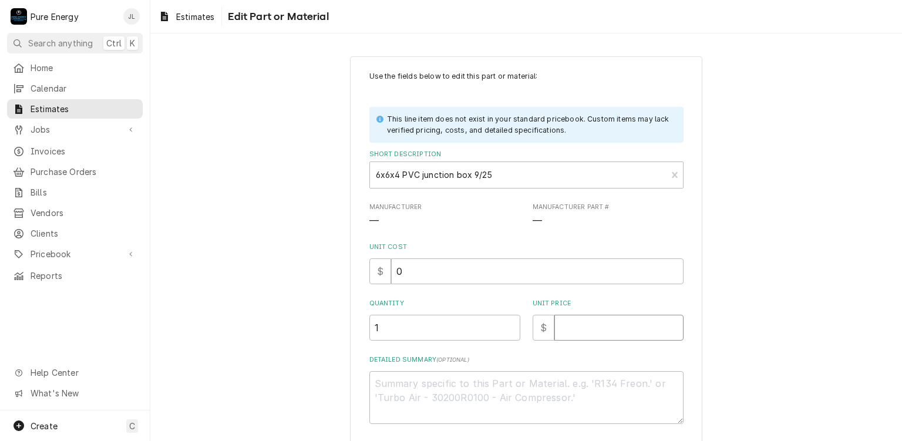
type input "0"
type textarea "x"
type input "0.0"
type textarea "x"
type input "0.0"
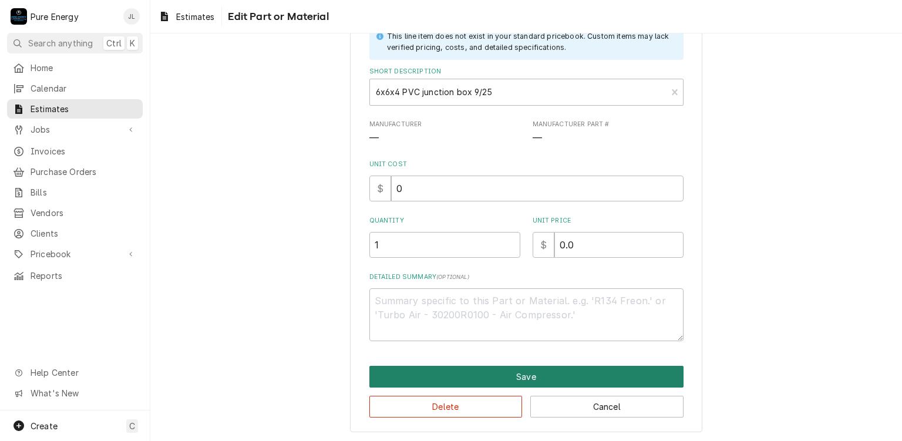
click at [538, 372] on button "Save" at bounding box center [527, 377] width 314 height 22
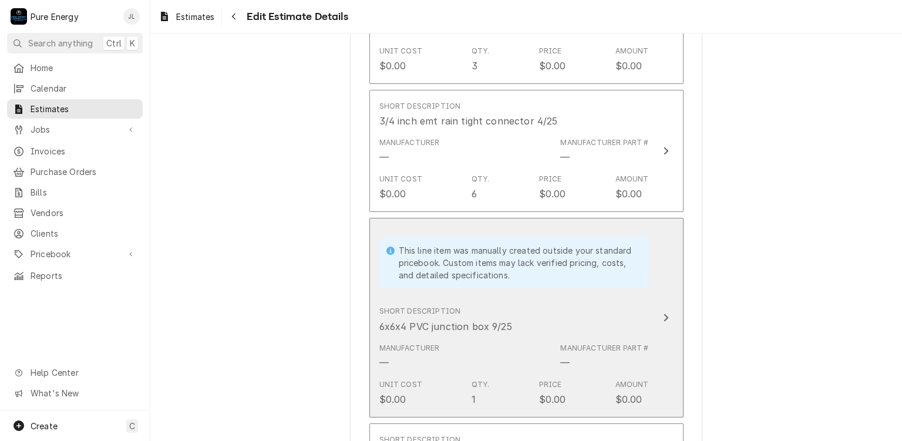
scroll to position [1631, 0]
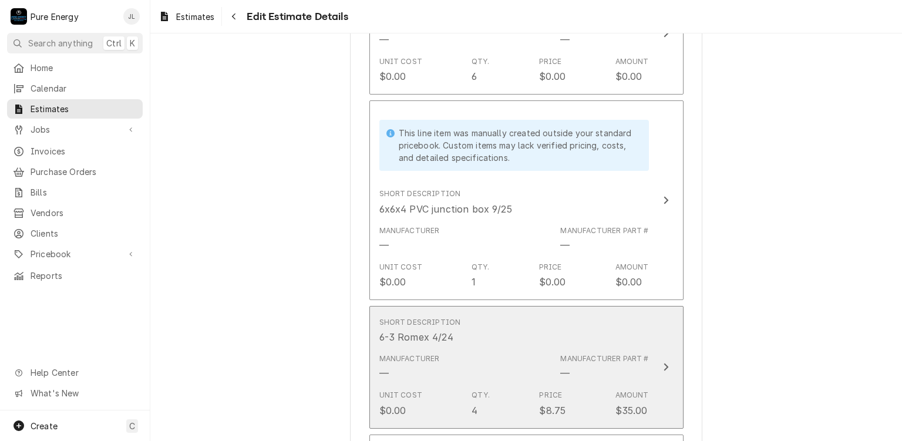
click at [573, 327] on div "Short Description 6-3 Romex 4/24" at bounding box center [514, 331] width 270 height 36
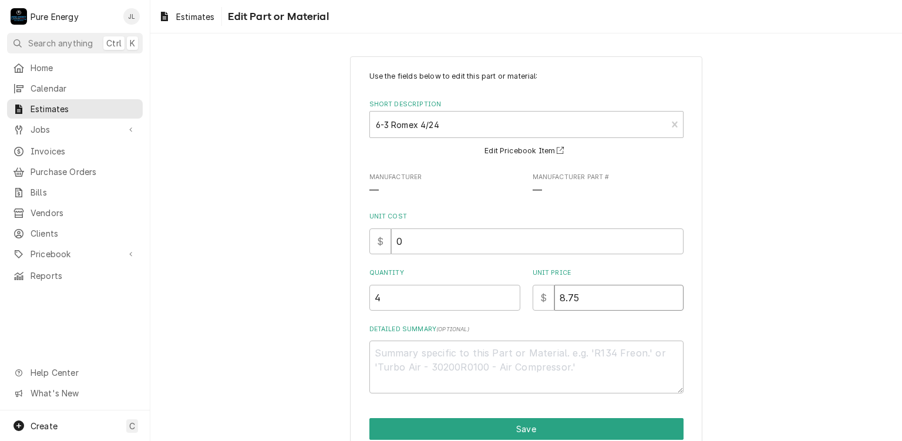
click at [584, 304] on input "8.75" at bounding box center [619, 298] width 129 height 26
type textarea "x"
type input "8.7"
type textarea "x"
type input "8"
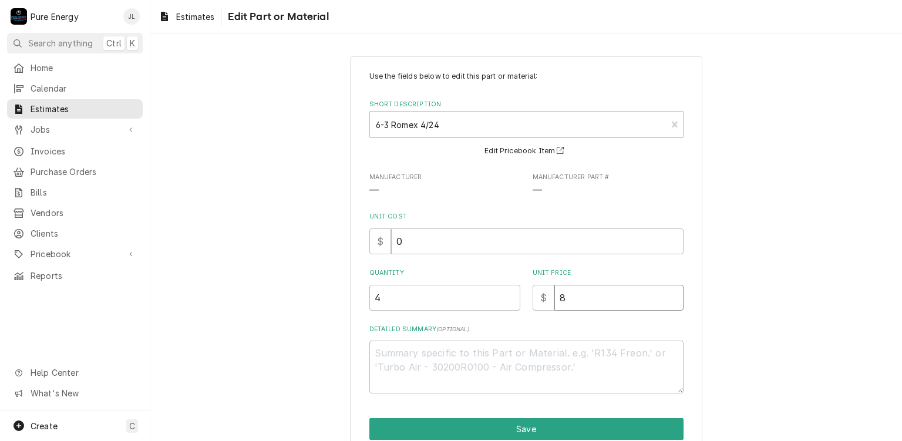
type textarea "x"
type input "0"
type textarea "x"
type input "0.0"
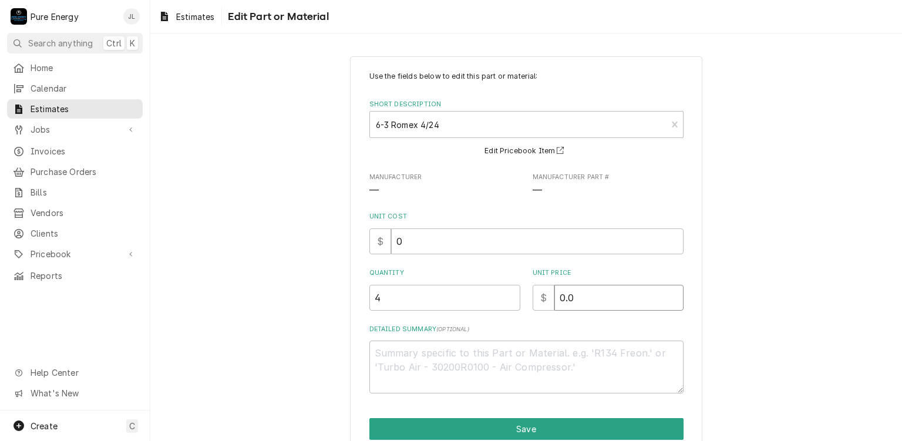
type textarea "x"
type input "0.0"
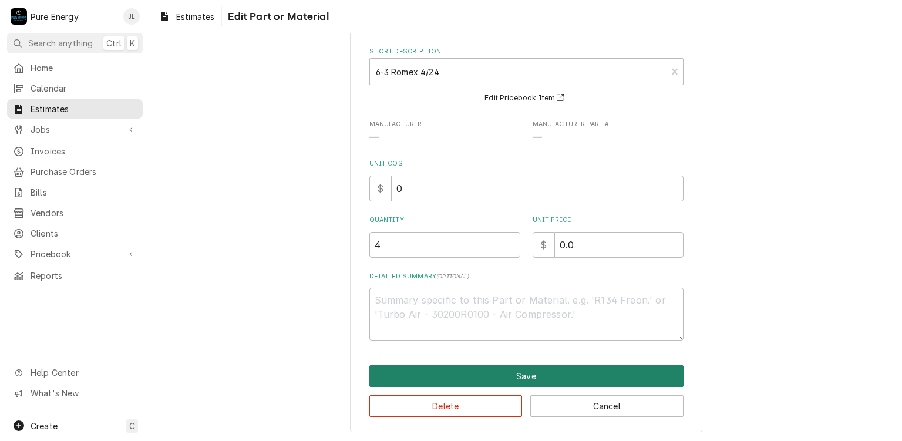
click at [554, 371] on button "Save" at bounding box center [527, 376] width 314 height 22
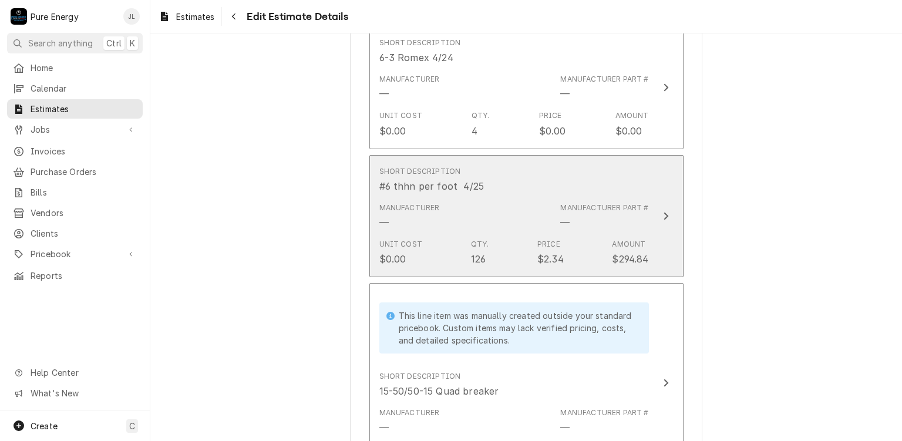
click at [580, 256] on button "Short Description #6 thhn per foot 4/25 Manufacturer — Manufacturer Part # — Un…" at bounding box center [527, 216] width 314 height 123
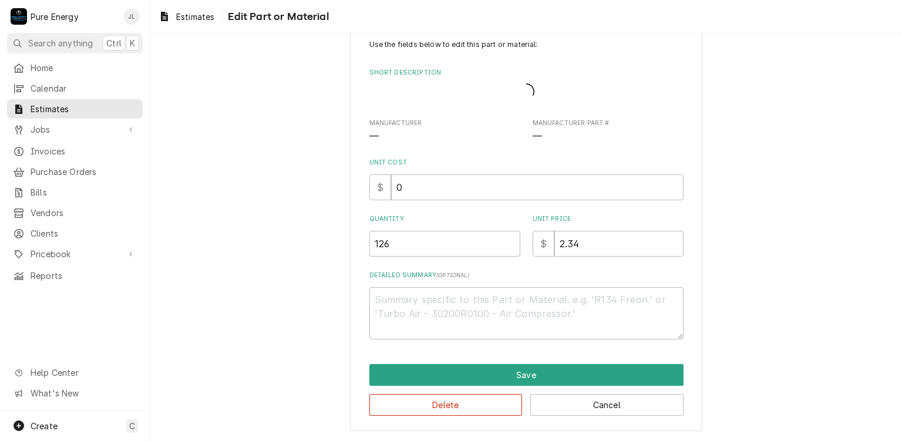
scroll to position [16, 0]
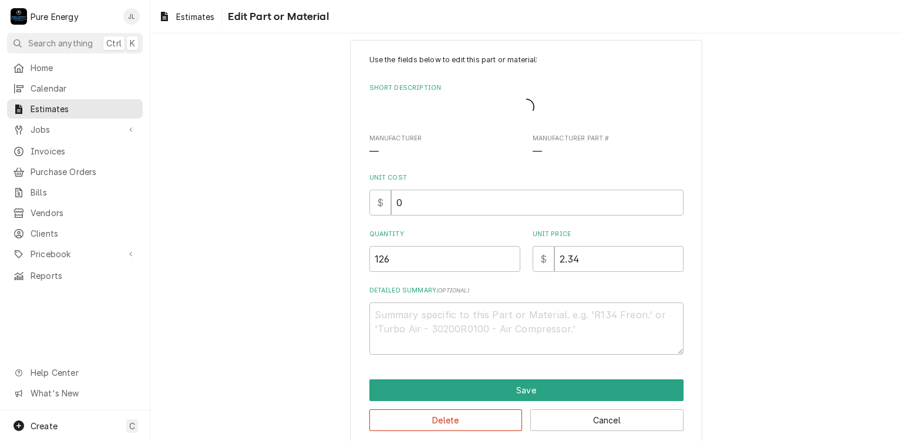
click at [587, 220] on div "Use the fields below to edit this part or material: Short Description Manufactu…" at bounding box center [527, 205] width 314 height 300
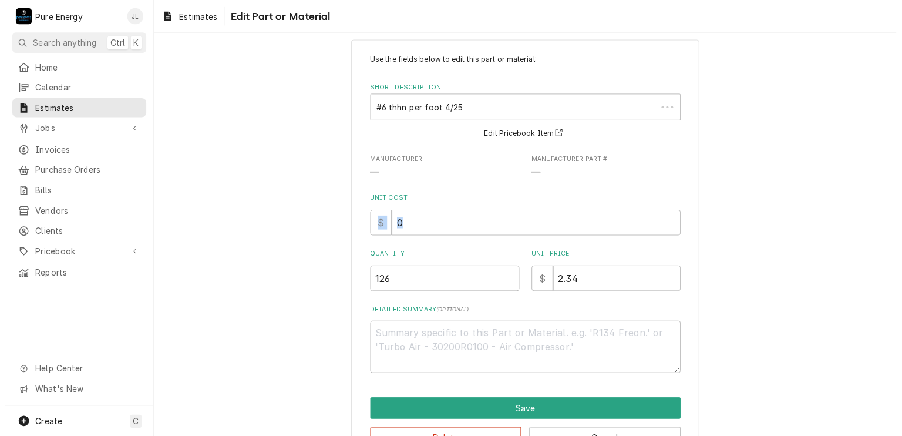
scroll to position [0, 0]
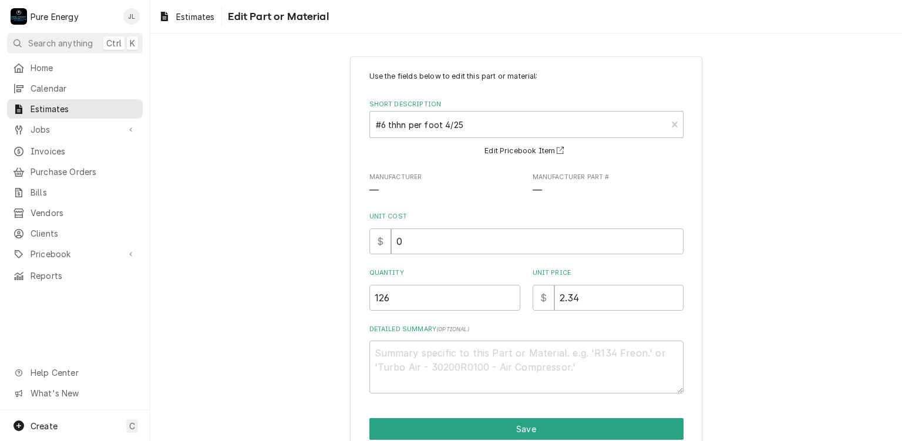
click at [775, 264] on div "Use the fields below to edit this part or material: Short Description #6 thhn p…" at bounding box center [526, 270] width 752 height 449
click at [585, 300] on input "2.34" at bounding box center [619, 298] width 129 height 26
type textarea "x"
type input "2.3"
type textarea "x"
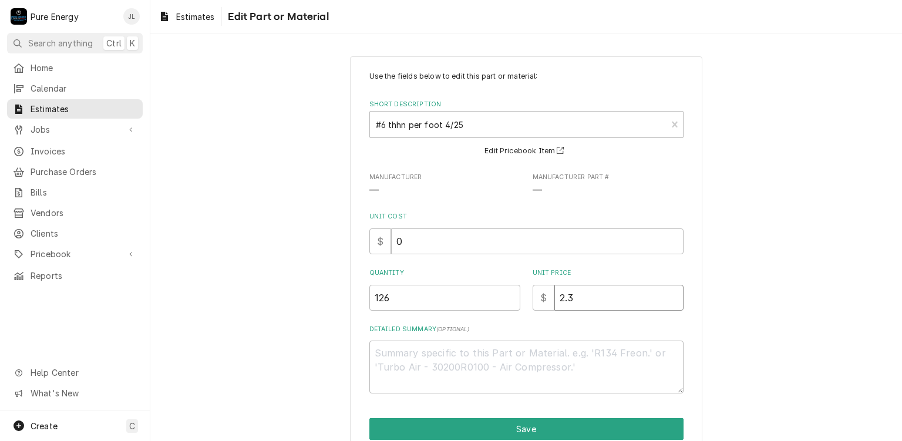
type input "2"
type textarea "x"
type input "0"
type textarea "x"
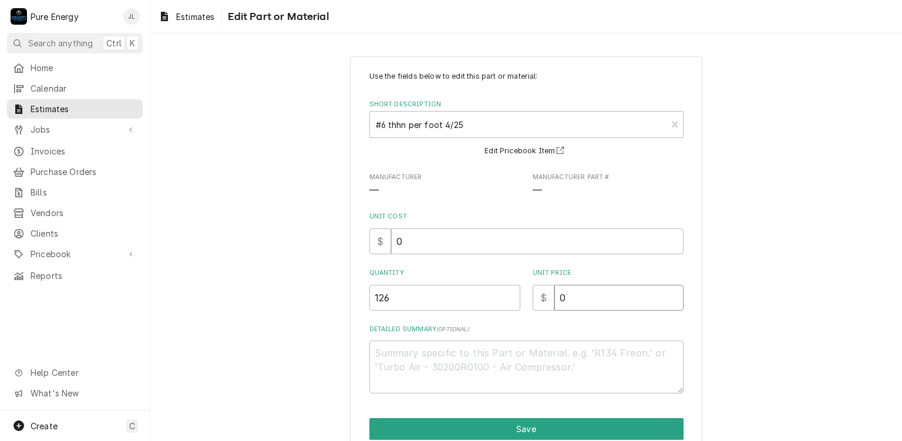
type input "0.0"
type textarea "x"
type input "0.0"
click at [773, 340] on div "Use the fields below to edit this part or material: Short Description #6 thhn p…" at bounding box center [526, 270] width 752 height 449
drag, startPoint x: 767, startPoint y: 380, endPoint x: 578, endPoint y: 209, distance: 255.4
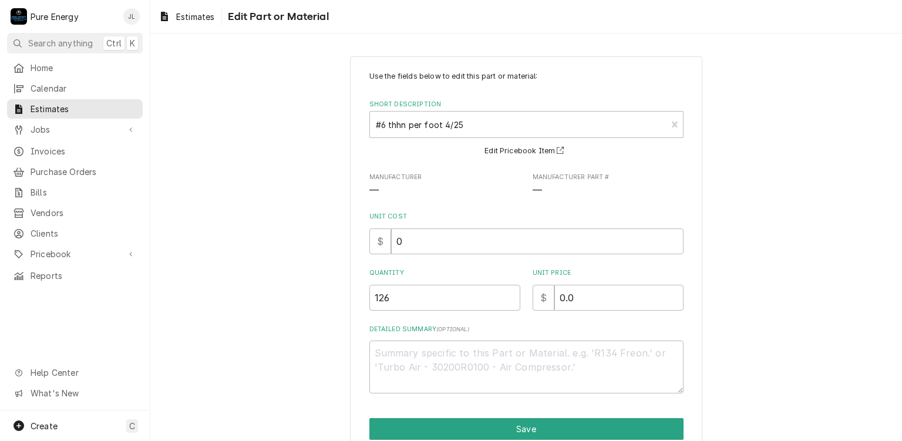
click at [766, 377] on div "Use the fields below to edit this part or material: Short Description #6 thhn p…" at bounding box center [526, 270] width 752 height 449
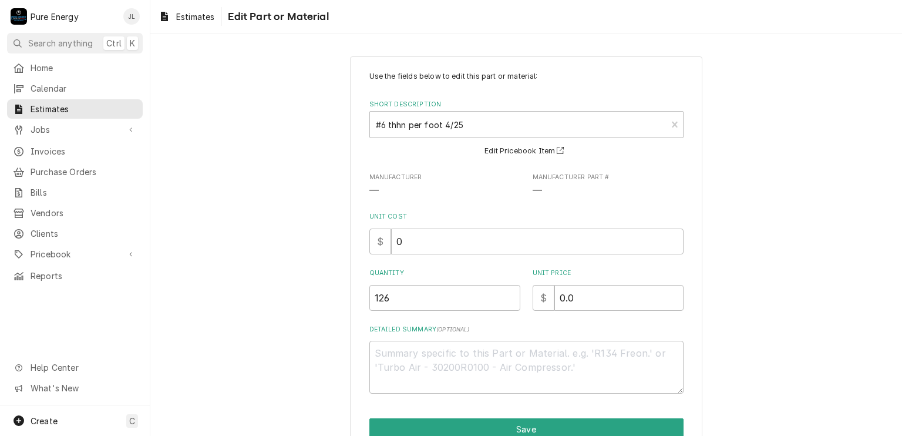
click at [755, 314] on div "Use the fields below to edit this part or material: Short Description #6 thhn p…" at bounding box center [526, 270] width 752 height 449
click at [352, 19] on div "Estimates Edit Part or Material" at bounding box center [526, 16] width 752 height 33
click at [563, 0] on html "P Pure Energy JL Search anything Ctrl K Home Calendar Estimates Jobs Jobs Job S…" at bounding box center [451, 218] width 902 height 436
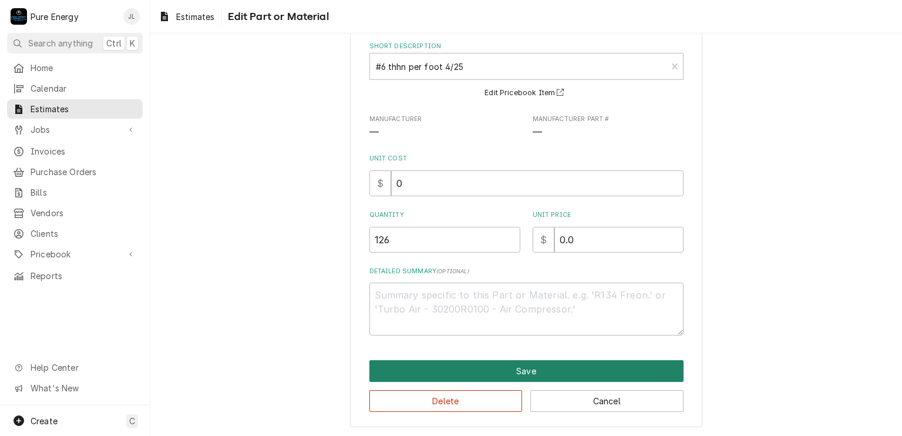
click at [618, 367] on button "Save" at bounding box center [527, 371] width 314 height 22
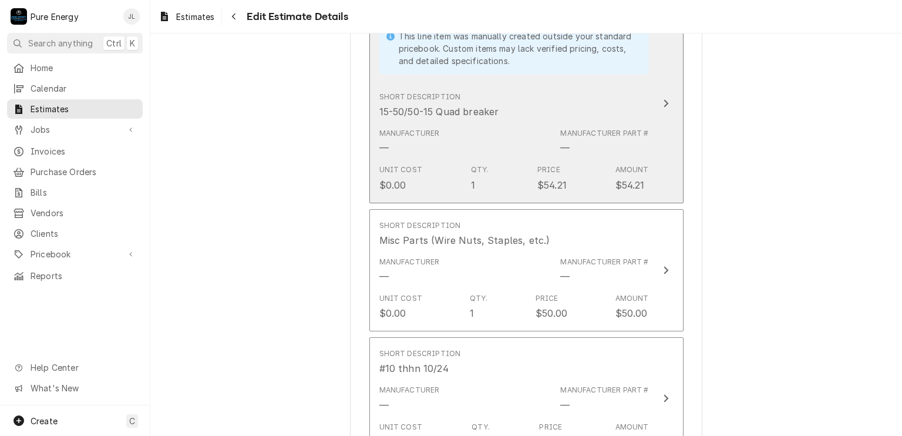
drag, startPoint x: 651, startPoint y: 114, endPoint x: 630, endPoint y: 93, distance: 29.5
click at [630, 93] on button "This line item was manually created outside your standard pricebook. Custom ite…" at bounding box center [527, 104] width 314 height 200
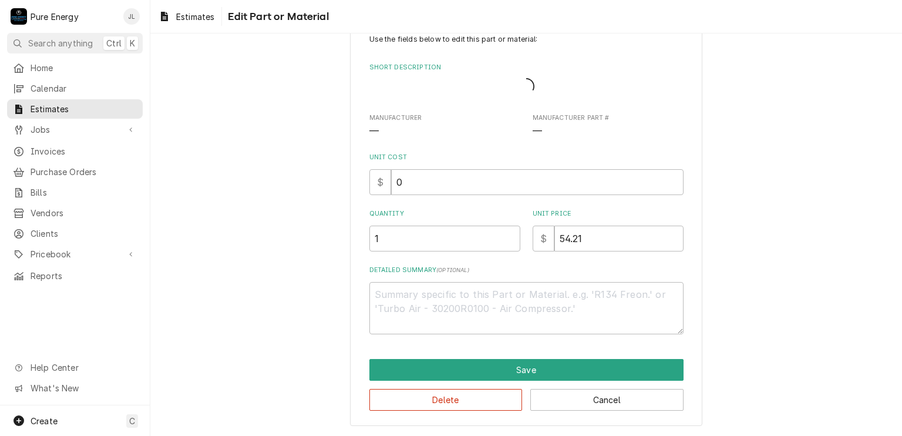
scroll to position [22, 0]
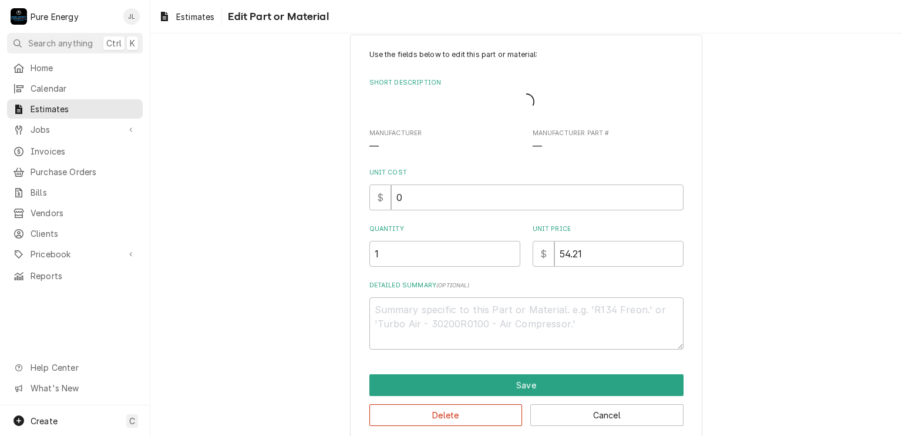
click at [630, 93] on div "Short Description" at bounding box center [527, 101] width 314 height 25
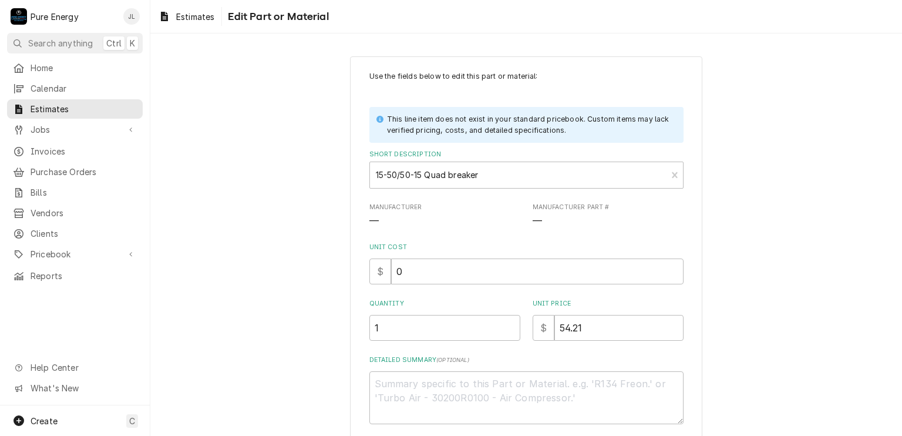
scroll to position [88, 0]
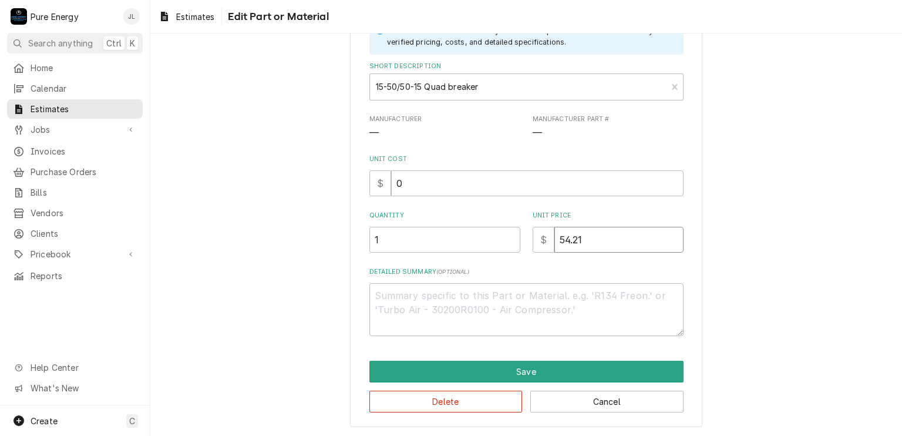
click at [606, 233] on input "54.21" at bounding box center [619, 240] width 129 height 26
type textarea "x"
type input "54.2"
type textarea "x"
type input "54"
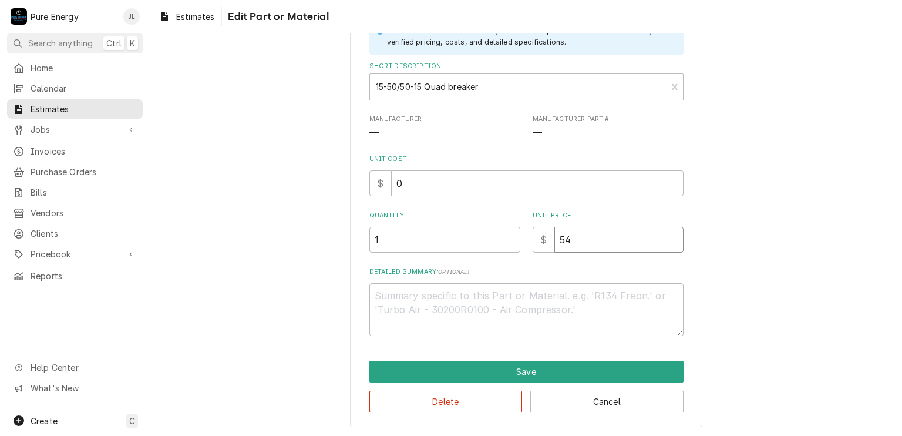
type textarea "x"
type input "5"
type textarea "x"
type input "0"
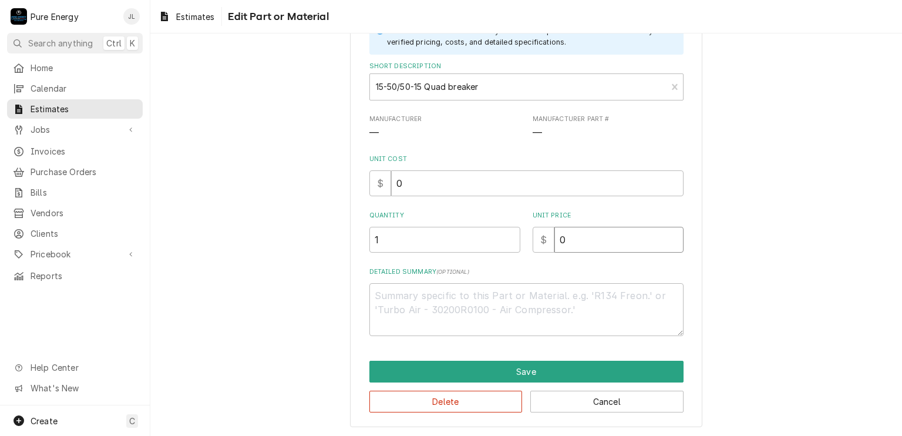
type textarea "x"
type input "0.0"
type textarea "x"
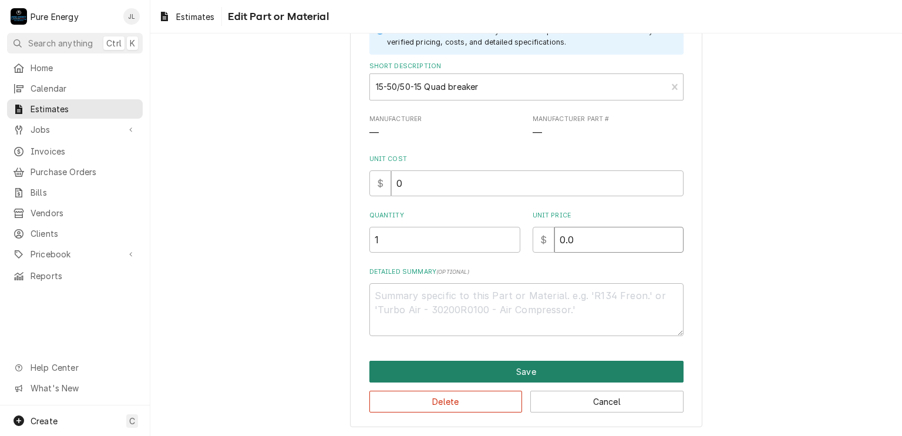
type input "0.0"
click at [552, 364] on button "Save" at bounding box center [527, 372] width 314 height 22
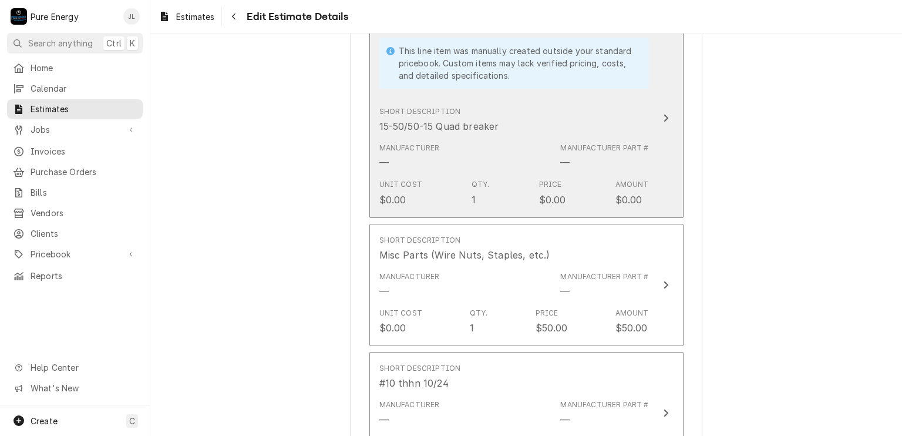
scroll to position [2235, 0]
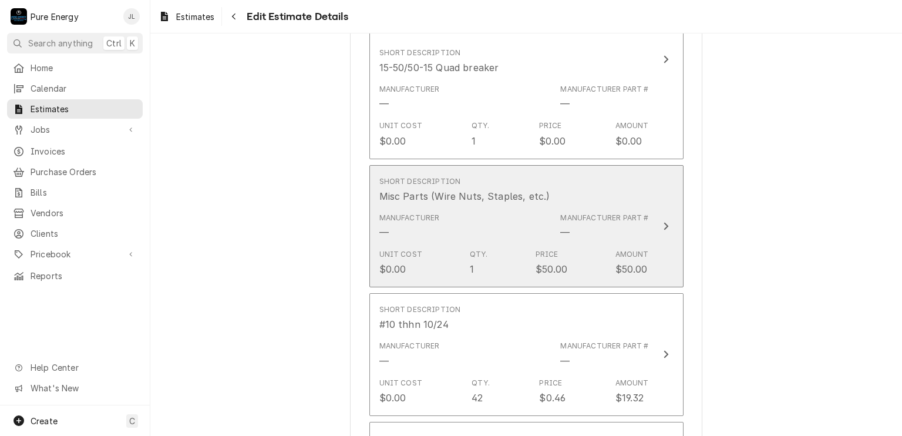
click at [603, 179] on div "Short Description Misc Parts (Wire Nuts, Staples, etc.)" at bounding box center [514, 190] width 270 height 36
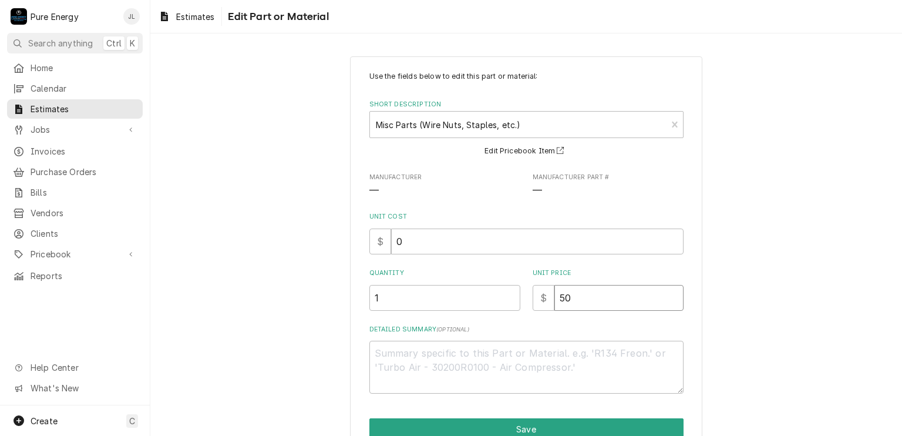
click at [579, 293] on input "50" at bounding box center [619, 298] width 129 height 26
type textarea "x"
type input "5"
type textarea "x"
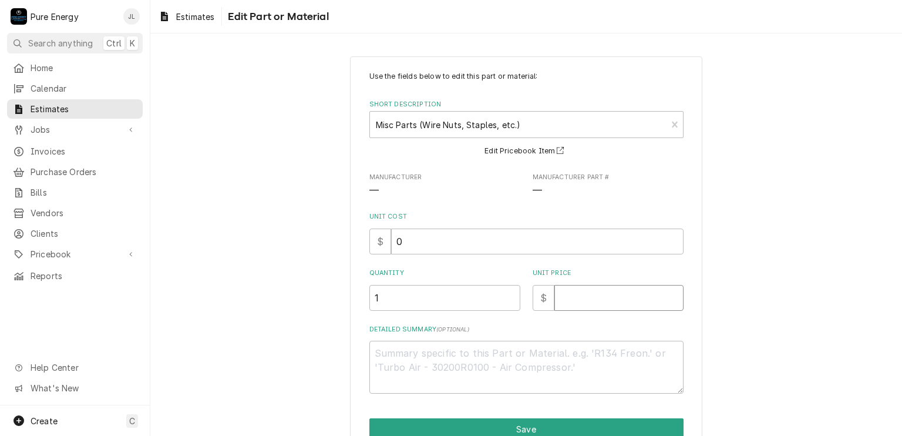
type input "0"
type textarea "x"
type input "0.0"
type textarea "x"
type input "0.0"
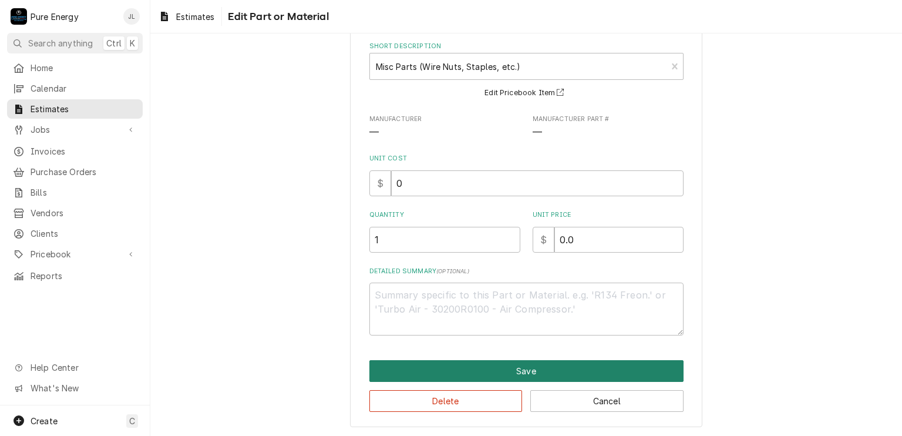
click at [522, 364] on button "Save" at bounding box center [527, 371] width 314 height 22
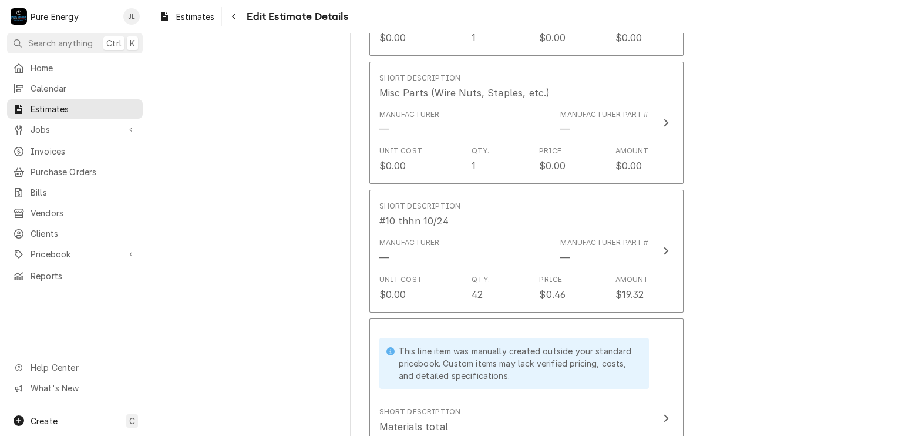
scroll to position [2514, 0]
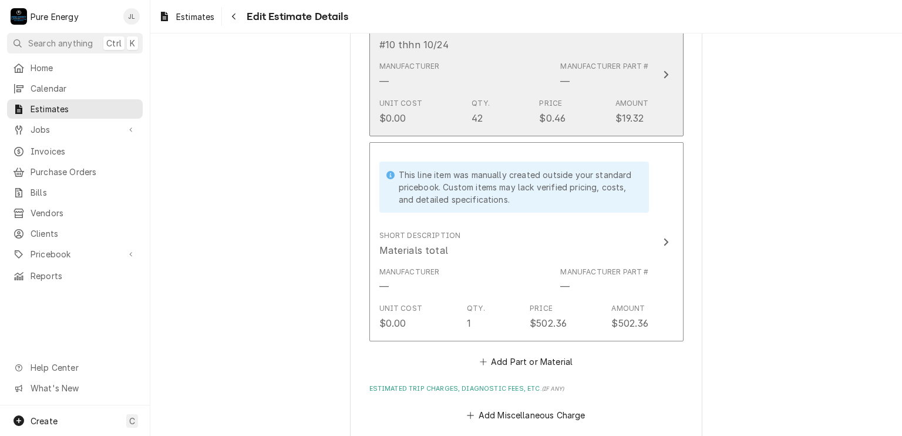
click at [537, 69] on div "Manufacturer — Manufacturer Part # —" at bounding box center [514, 74] width 270 height 36
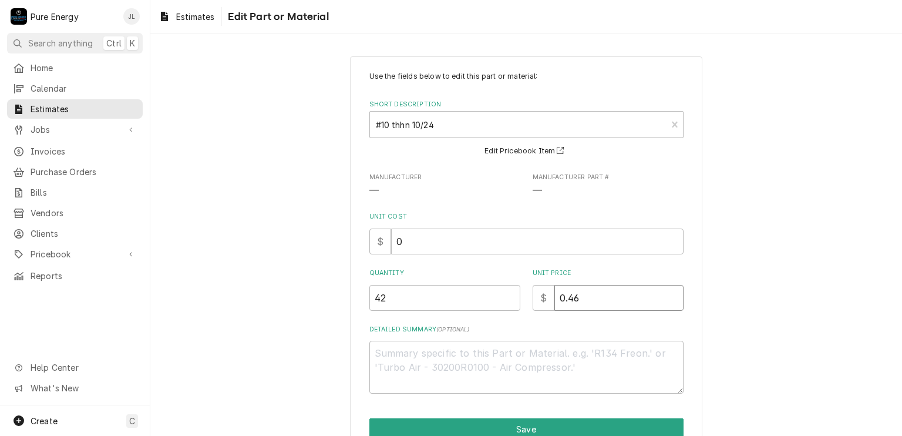
click at [583, 297] on input "0.46" at bounding box center [619, 298] width 129 height 26
type textarea "x"
type input "0.4"
type textarea "x"
type input "0"
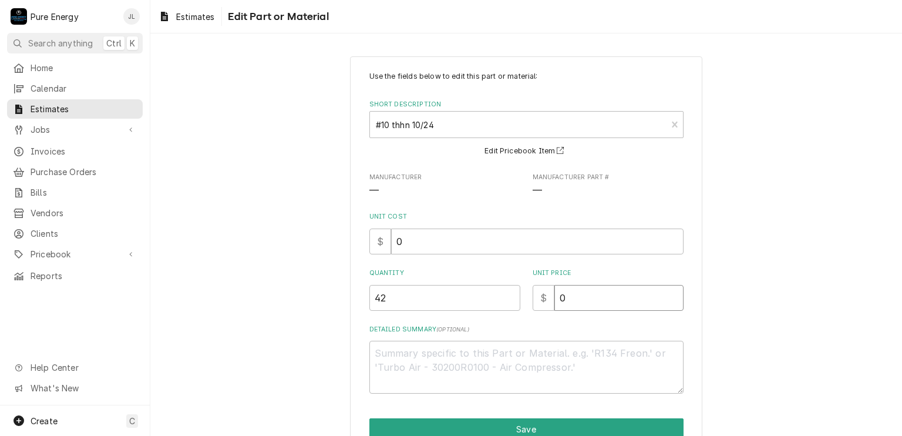
type textarea "x"
type input "0.0"
type textarea "x"
type input "0.0"
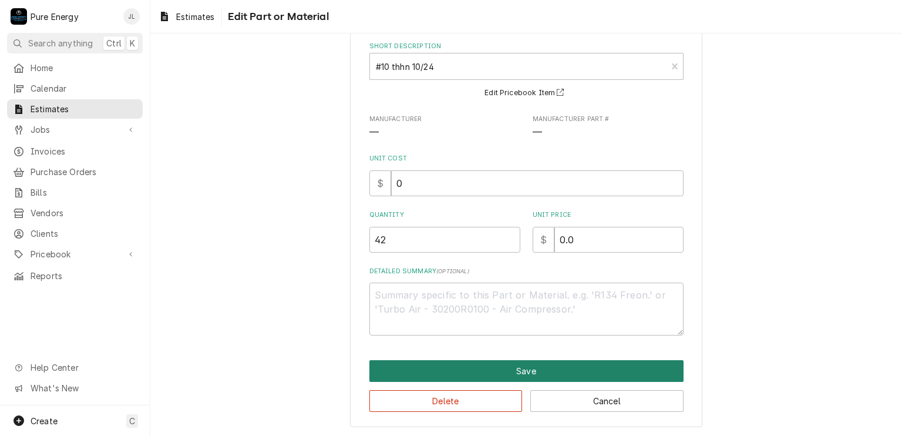
click at [631, 362] on button "Save" at bounding box center [527, 371] width 314 height 22
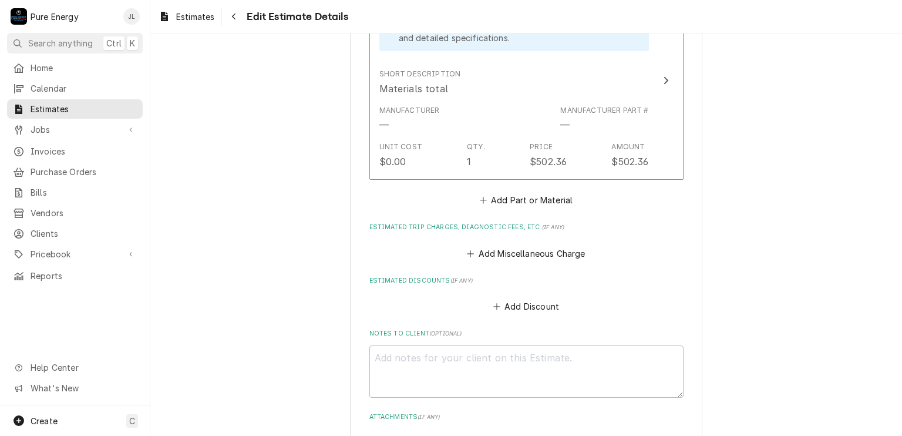
scroll to position [2735, 0]
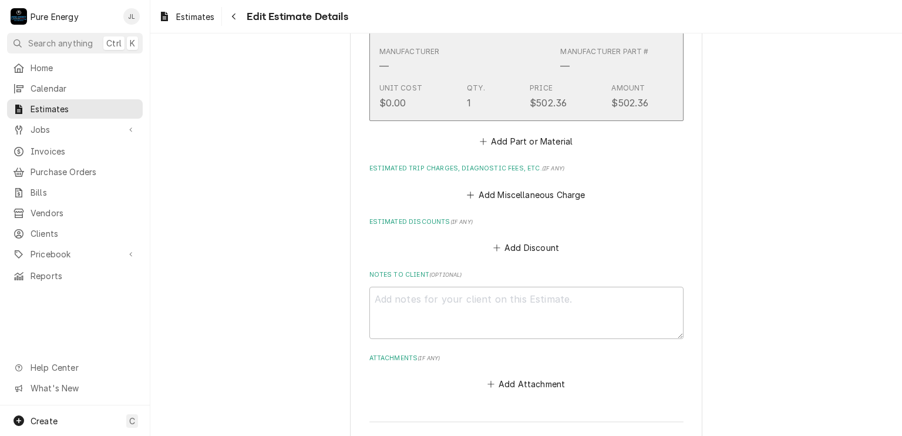
click at [607, 65] on div "Manufacturer Part # —" at bounding box center [604, 59] width 88 height 27
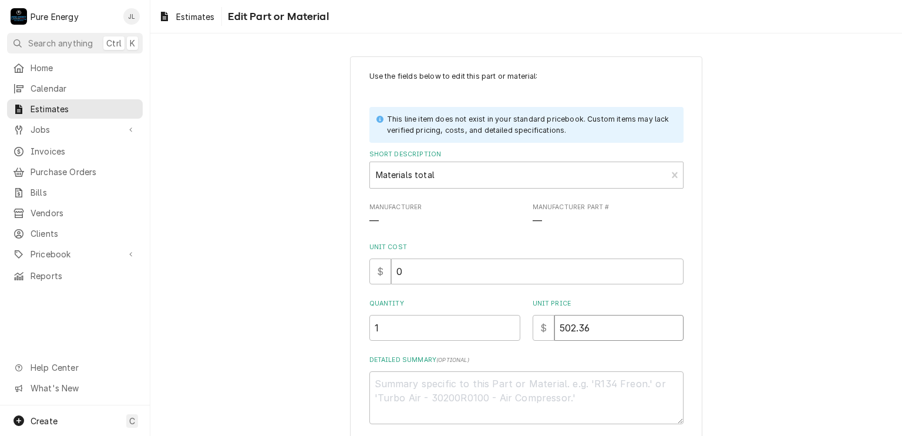
click at [560, 326] on input "502.36" at bounding box center [619, 328] width 129 height 26
type textarea "x"
type input "02.36"
type textarea "x"
type input "602.36"
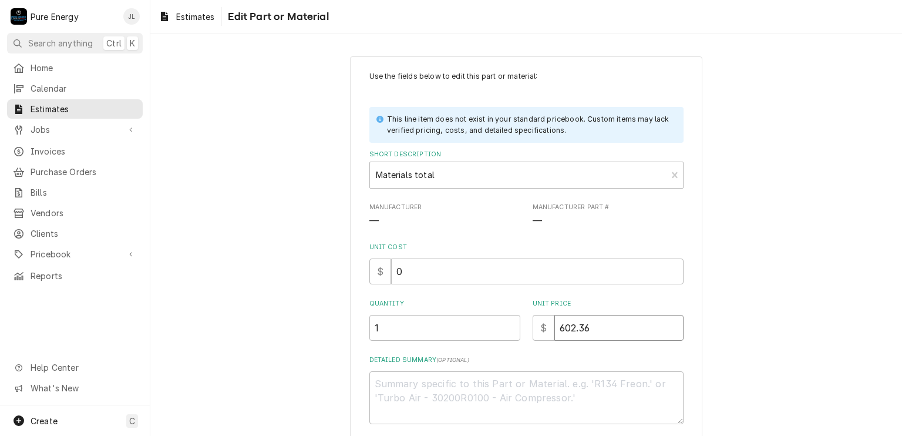
type textarea "x"
type input "602.36"
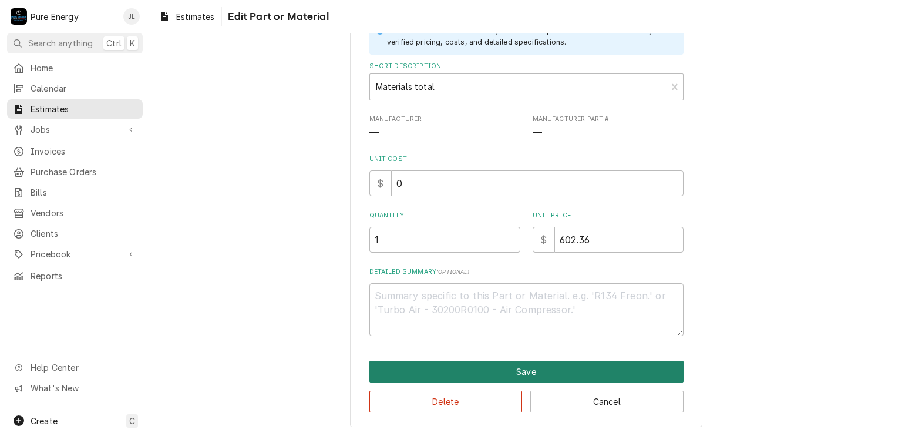
click at [552, 370] on button "Save" at bounding box center [527, 372] width 314 height 22
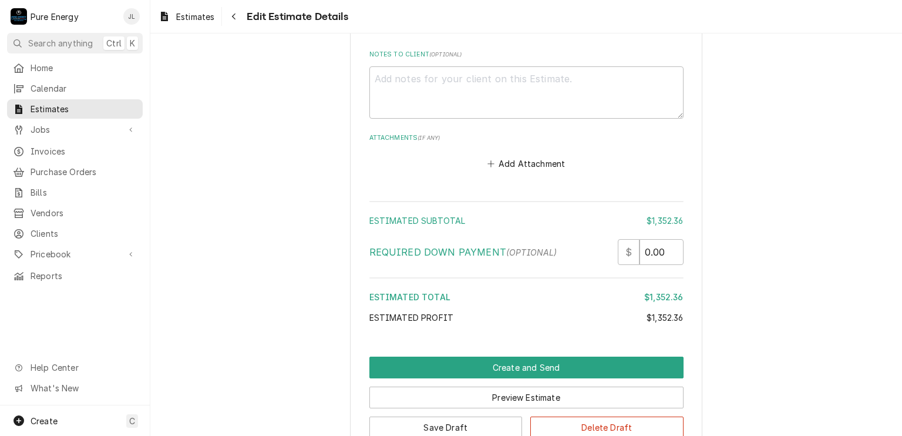
scroll to position [3031, 0]
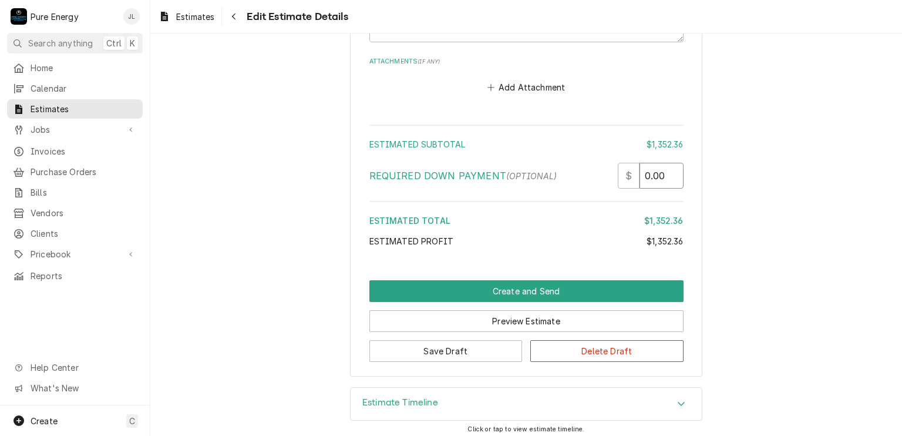
drag, startPoint x: 743, startPoint y: 185, endPoint x: 754, endPoint y: 202, distance: 20.7
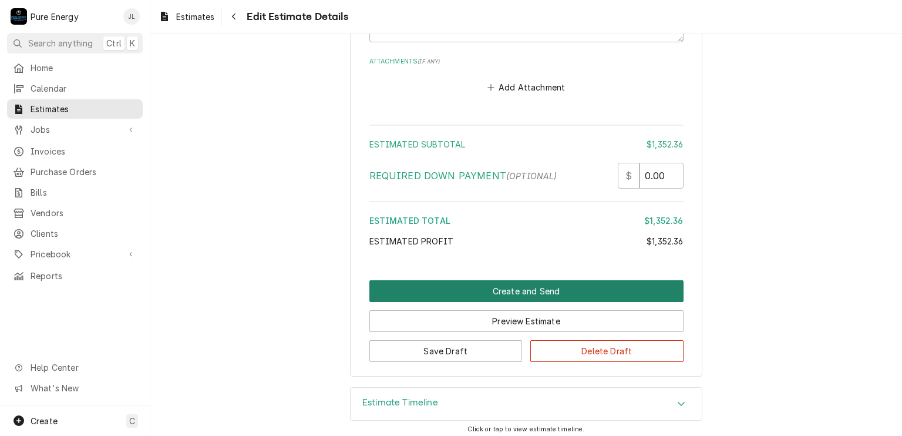
click at [540, 284] on button "Create and Send" at bounding box center [527, 291] width 314 height 22
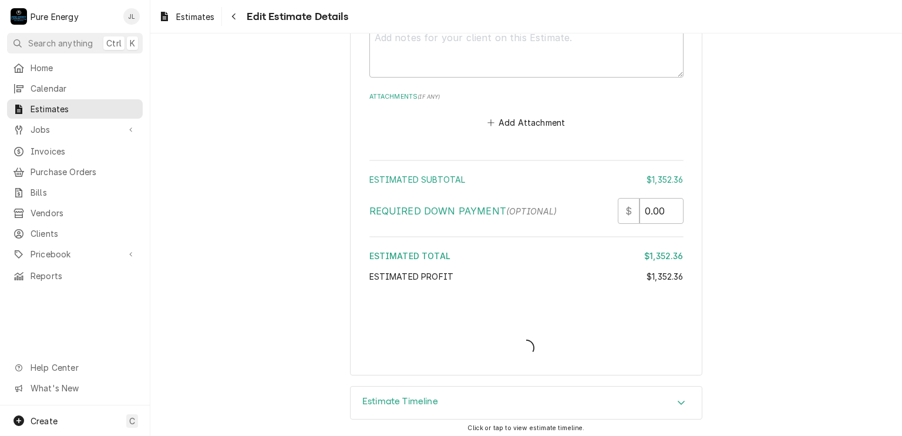
type textarea "x"
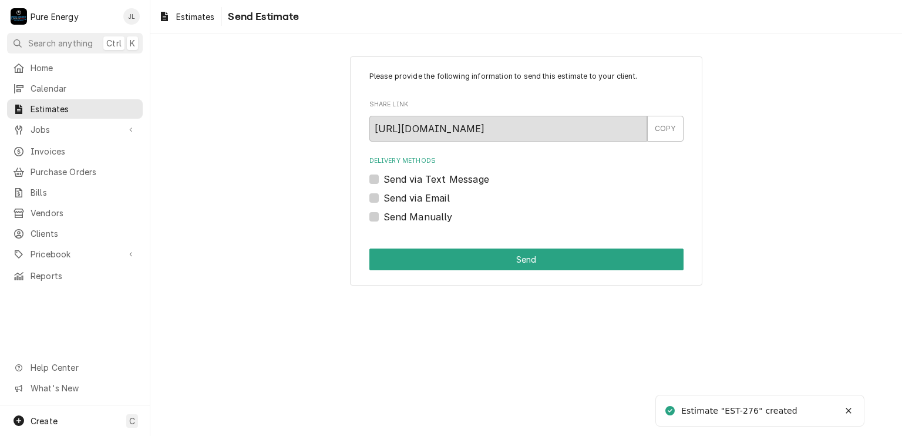
click at [384, 199] on label "Send via Email" at bounding box center [417, 198] width 66 height 14
click at [384, 199] on input "Send via Email" at bounding box center [541, 204] width 314 height 26
checkbox input "true"
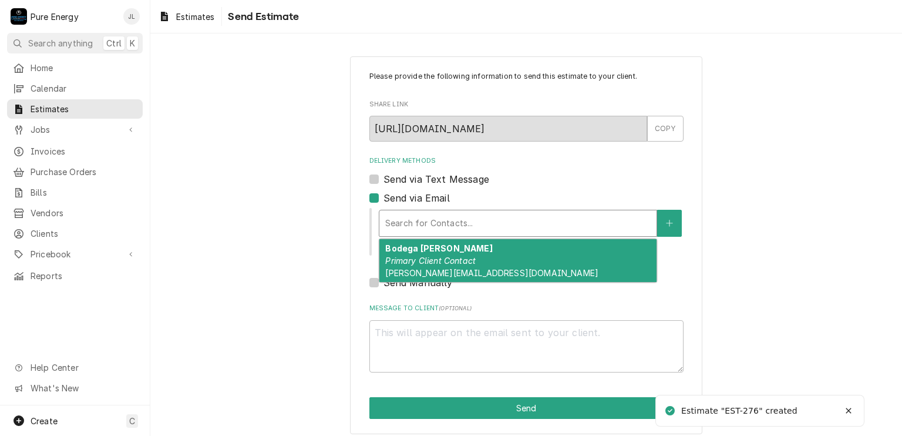
click at [395, 221] on div "Delivery Methods" at bounding box center [518, 223] width 266 height 21
click at [404, 256] on em "Primary Client Contact" at bounding box center [430, 261] width 90 height 10
type textarea "x"
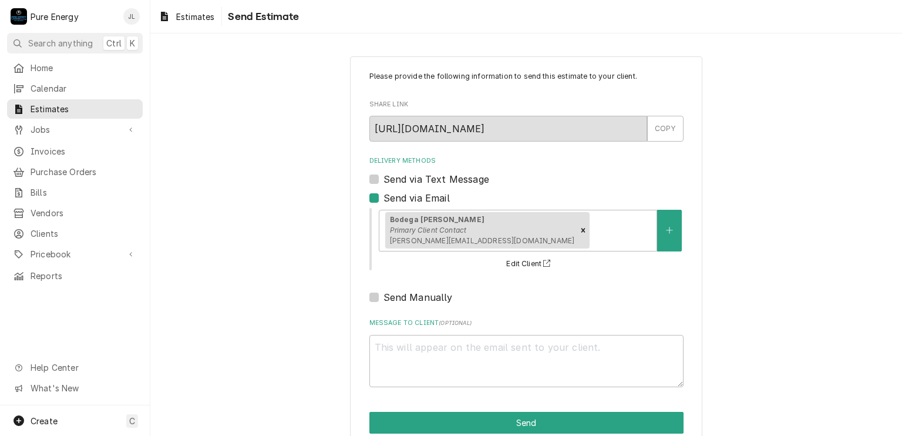
click at [384, 294] on label "Send Manually" at bounding box center [418, 297] width 69 height 14
click at [384, 294] on input "Send Manually" at bounding box center [541, 303] width 314 height 26
checkbox input "true"
type textarea "x"
click at [384, 297] on label "Send Manually" at bounding box center [418, 297] width 69 height 14
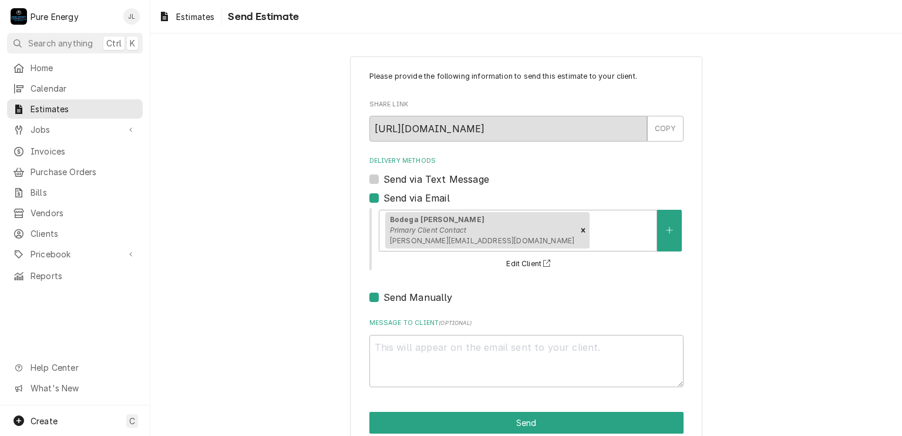
click at [384, 297] on input "Send Manually" at bounding box center [541, 303] width 314 height 26
checkbox input "false"
type textarea "x"
click at [384, 174] on label "Send via Text Message" at bounding box center [437, 179] width 106 height 14
click at [384, 174] on input "Send via Text Message" at bounding box center [541, 185] width 314 height 26
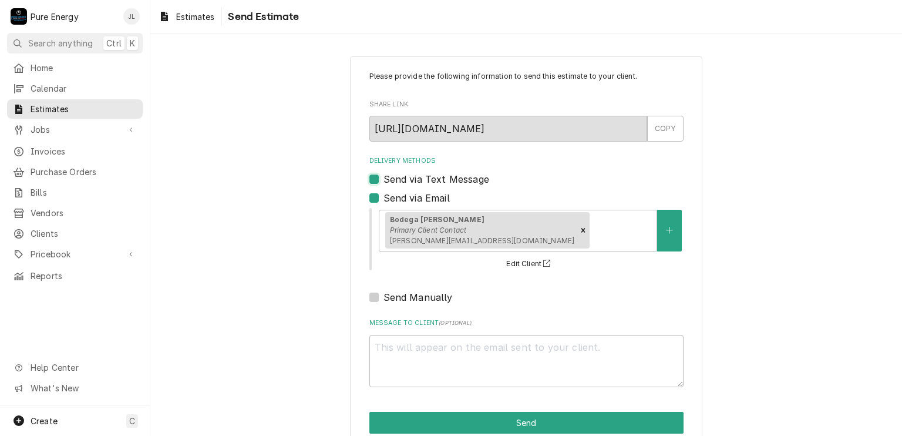
checkbox input "true"
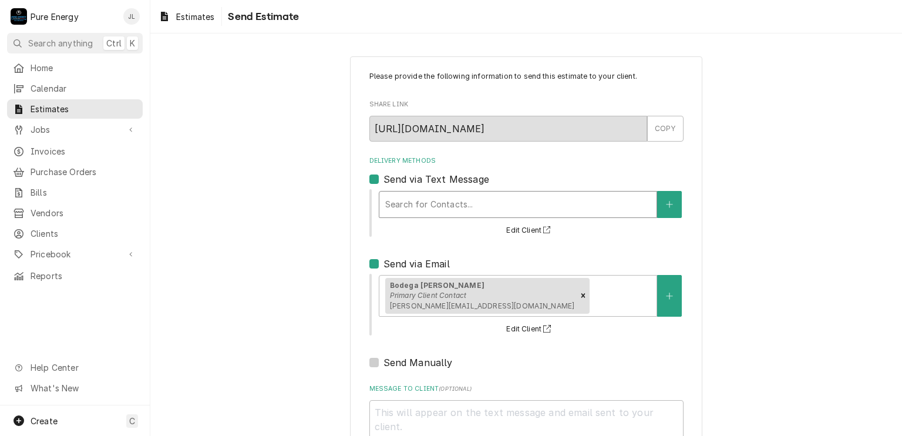
click at [411, 199] on div "Delivery Methods" at bounding box center [518, 204] width 266 height 21
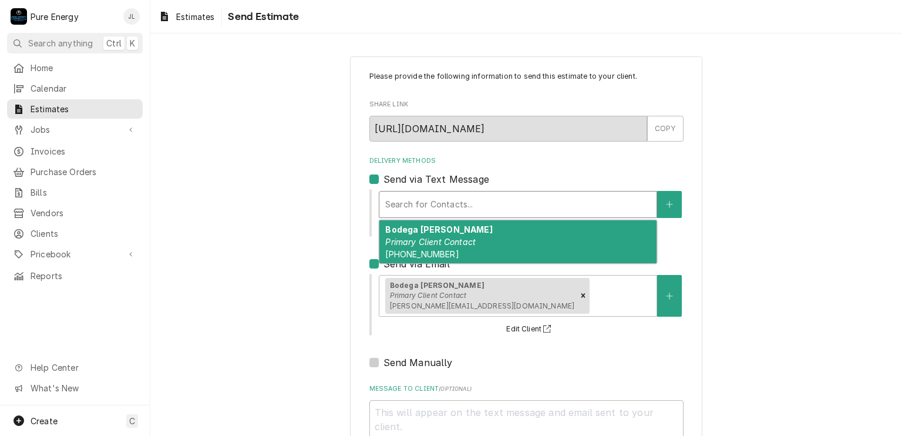
click at [408, 240] on em "Primary Client Contact" at bounding box center [430, 242] width 90 height 10
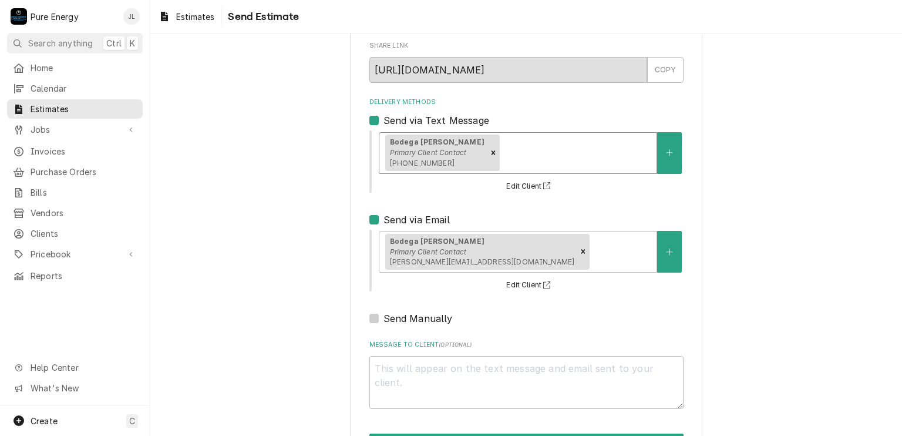
scroll to position [102, 0]
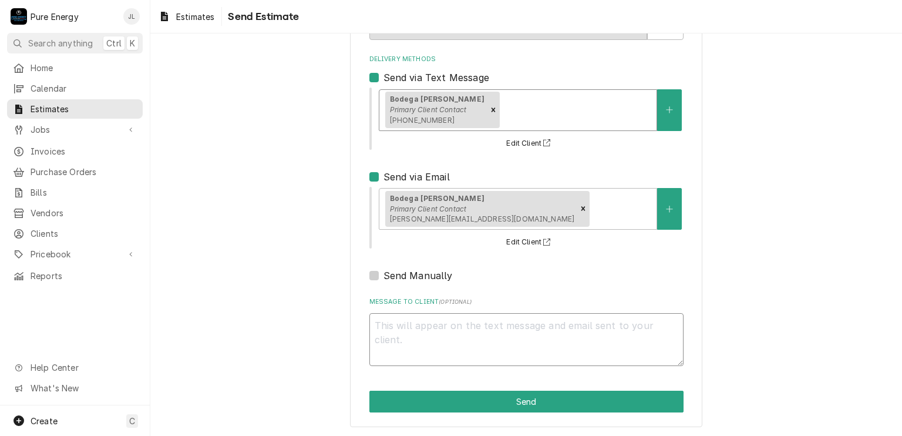
click at [459, 335] on textarea "Message to Client ( optional )" at bounding box center [527, 339] width 314 height 53
type textarea "x"
type textarea "H"
type textarea "x"
type textarea "Hi"
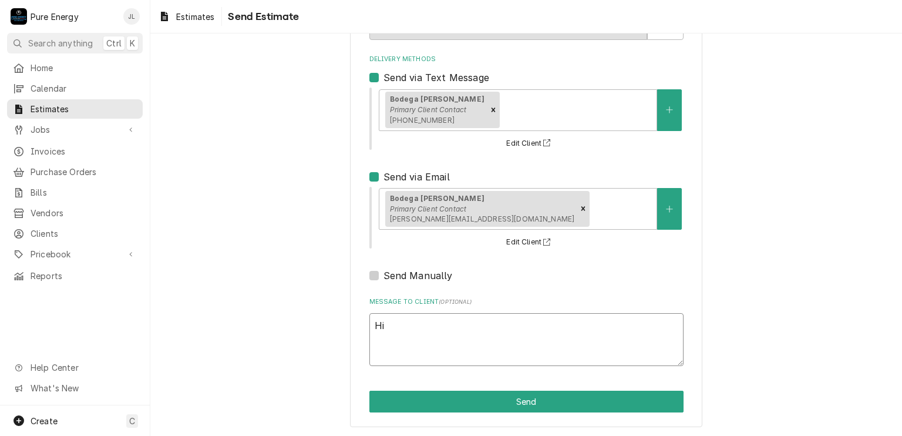
type textarea "x"
type textarea "Hi"
type textarea "x"
type textarea "Hi E"
type textarea "x"
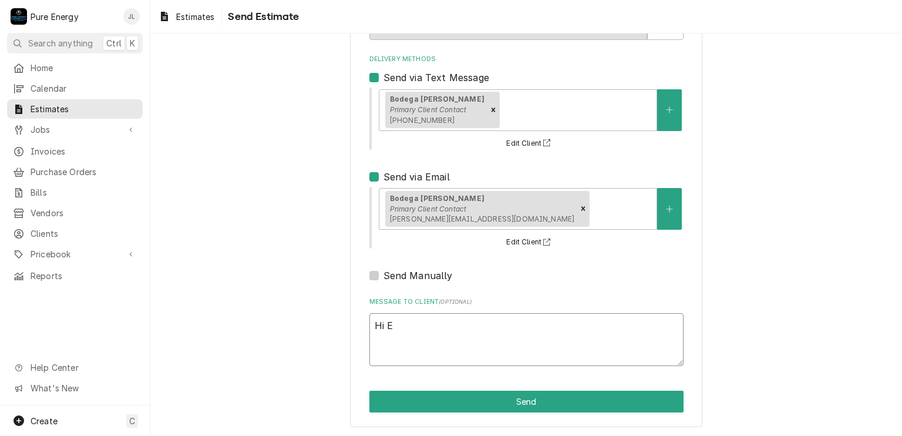
type textarea "Hi Eg"
type textarea "x"
type textarea "Hi Ega"
type textarea "x"
type textarea "Hi Eg"
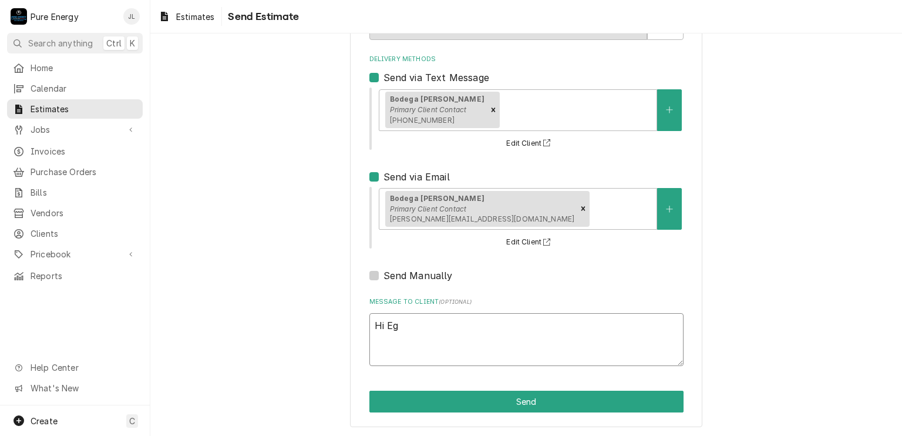
type textarea "x"
type textarea "Hi E"
type textarea "x"
type textarea "Hi Ed"
type textarea "x"
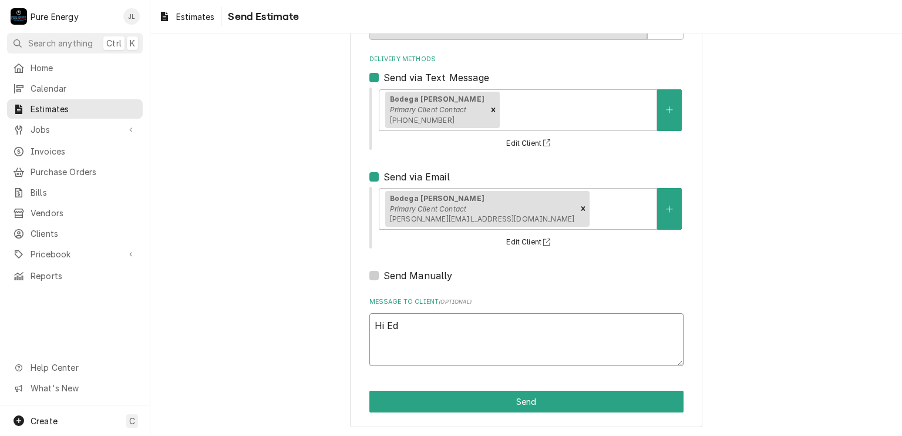
type textarea "Hi Edg"
type textarea "x"
type textarea "Hi Edga"
type textarea "x"
type textarea "Hi [PERSON_NAME]"
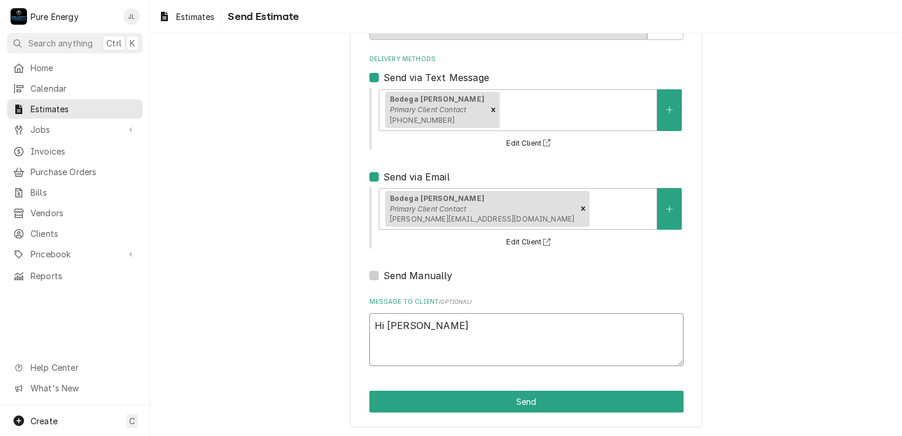
type textarea "x"
type textarea "Hi [PERSON_NAME]."
type textarea "x"
type textarea "Hi [PERSON_NAME]."
type textarea "x"
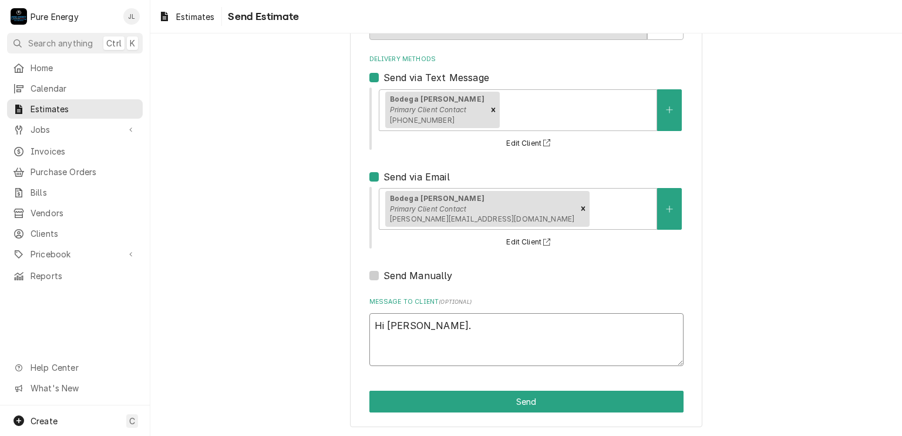
type textarea "Hi [PERSON_NAME]."
type textarea "x"
type textarea "Hi [PERSON_NAME]. S"
type textarea "x"
type textarea "Hi [PERSON_NAME]. Se"
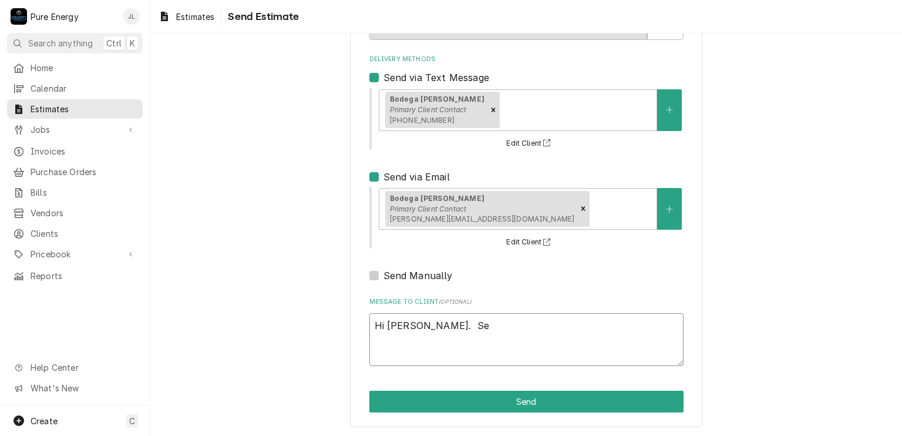
type textarea "x"
type textarea "Hi [PERSON_NAME]. Sen"
type textarea "x"
type textarea "Hi [PERSON_NAME]. [GEOGRAPHIC_DATA]"
type textarea "x"
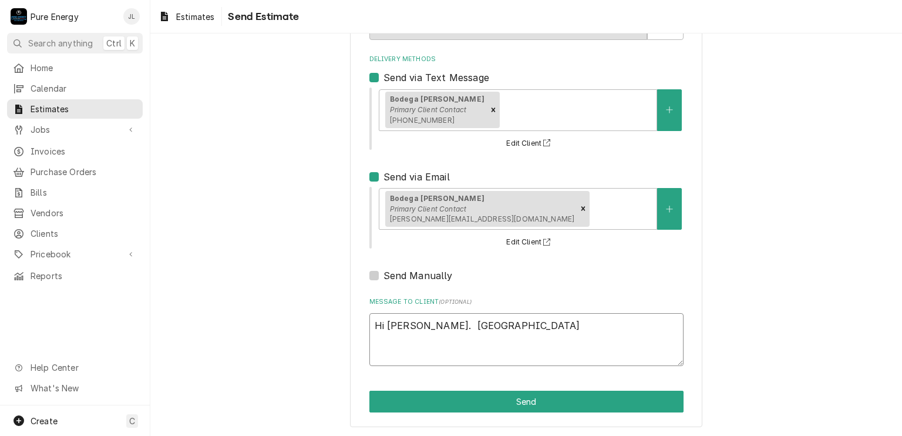
type textarea "Hi [PERSON_NAME]. [GEOGRAPHIC_DATA]"
type textarea "x"
type textarea "Hi [PERSON_NAME]. Sending"
type textarea "x"
type textarea "Hi [PERSON_NAME]. Sending th"
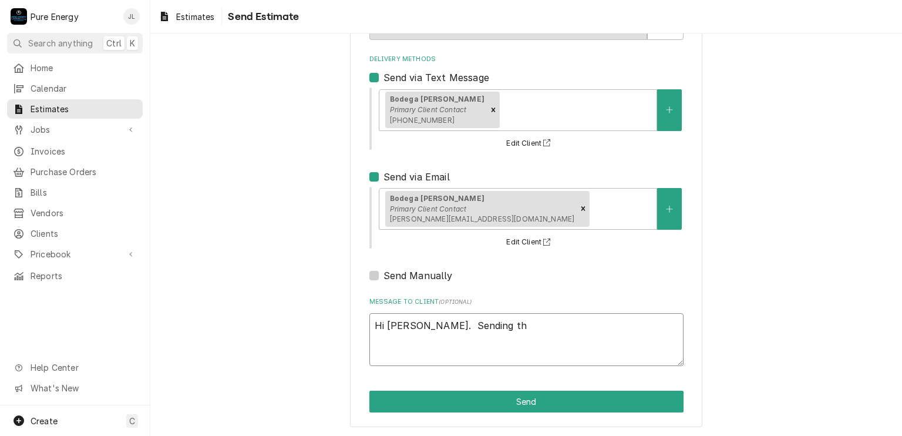
type textarea "x"
type textarea "Hi [PERSON_NAME]. Sending thi"
type textarea "x"
type textarea "Hi [PERSON_NAME]. Sending this"
type textarea "x"
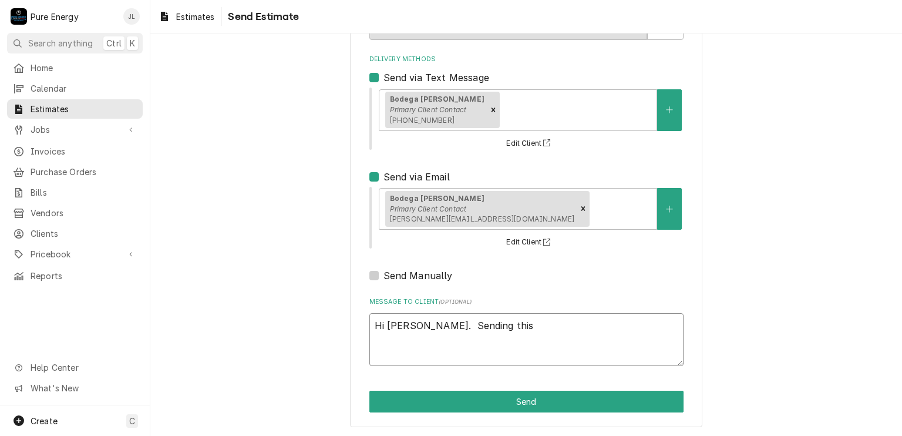
type textarea "Hi [PERSON_NAME]. Sending this"
type textarea "x"
type textarea "Hi [PERSON_NAME]. Sending this i"
type textarea "x"
type textarea "Hi [PERSON_NAME]. Sending this in"
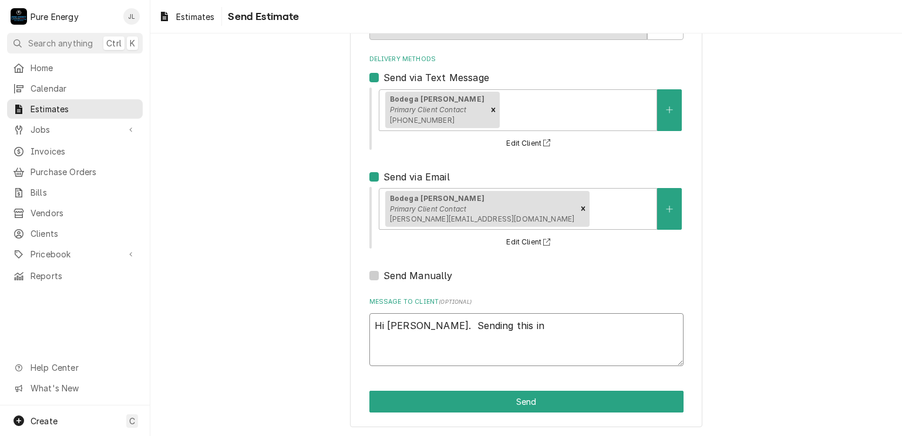
type textarea "x"
type textarea "Hi [PERSON_NAME]. Sending this in"
type textarea "x"
type textarea "Hi [PERSON_NAME]. Sending this in o"
type textarea "x"
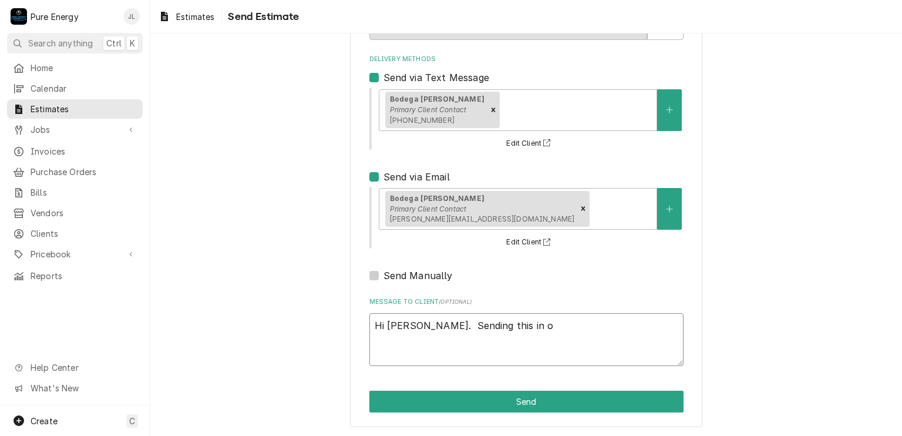
type textarea "Hi [PERSON_NAME]. Sending this in"
type textarea "x"
type textarea "Hi [PERSON_NAME]. Sending this in b"
type textarea "x"
type textarea "Hi [PERSON_NAME]. Sending this in bo"
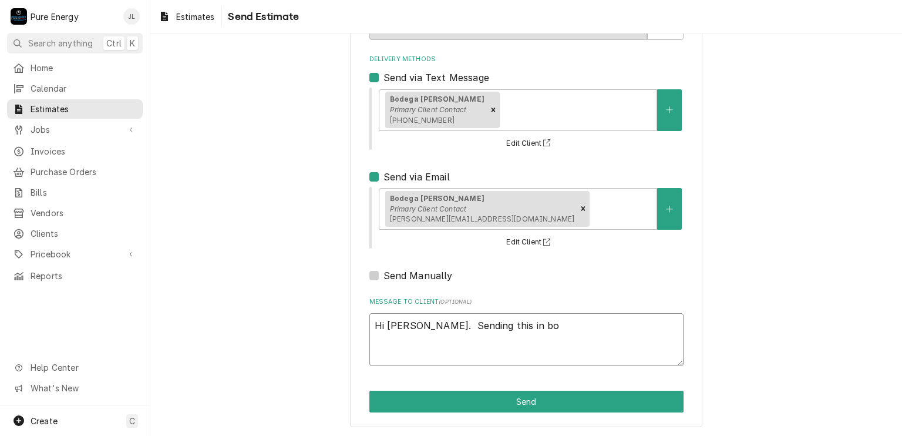
type textarea "x"
type textarea "Hi [PERSON_NAME]. Sending this in bot"
type textarea "x"
type textarea "Hi [PERSON_NAME]. Sending this in both"
type textarea "x"
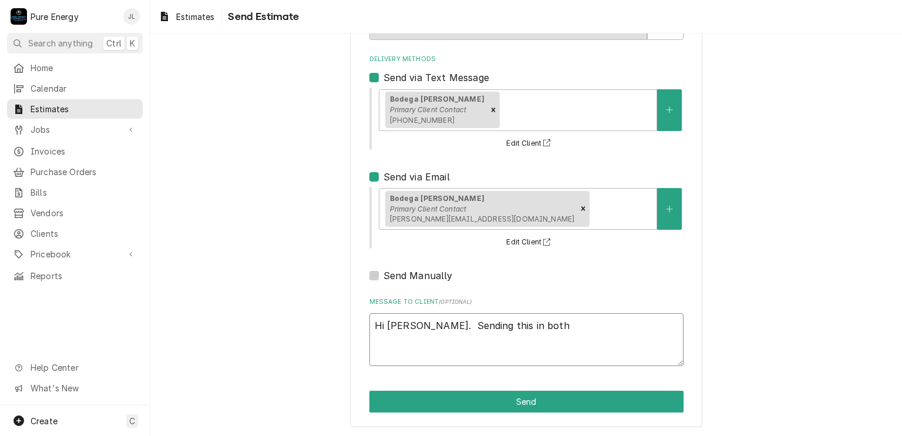
type textarea "Hi [PERSON_NAME]. Sending this in both"
type textarea "x"
type textarea "Hi [PERSON_NAME]. Sending this in both t"
type textarea "x"
type textarea "Hi [PERSON_NAME]. Sending this in both te"
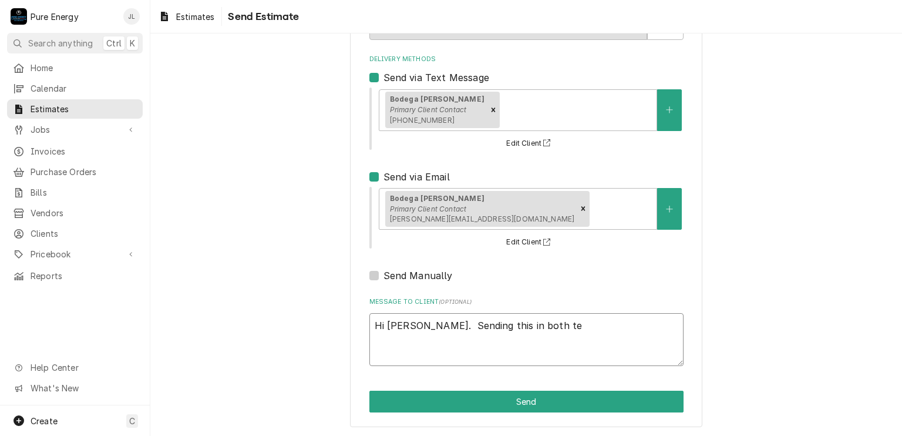
type textarea "x"
type textarea "Hi [PERSON_NAME]. Sending this in both tex"
type textarea "x"
type textarea "Hi [PERSON_NAME]. Sending this in both text"
type textarea "x"
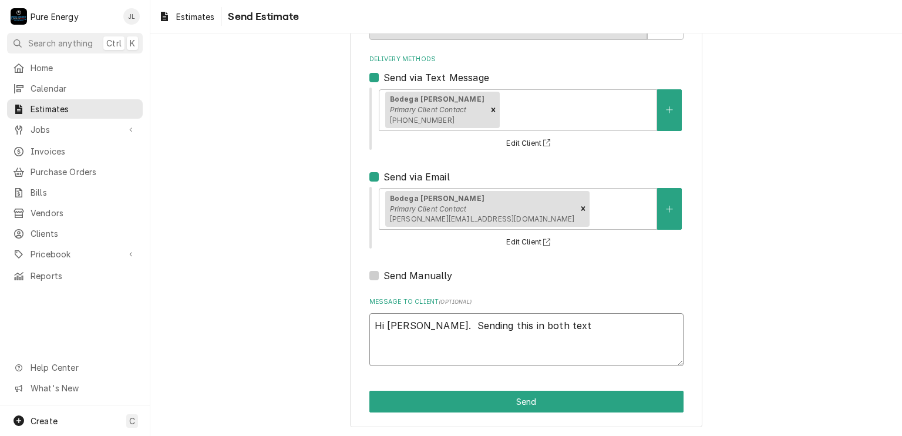
type textarea "Hi [PERSON_NAME]. Sending this in both text"
type textarea "x"
type textarea "Hi [PERSON_NAME]. Sending this in both text an"
type textarea "x"
type textarea "Hi [PERSON_NAME]. Sending this in both text and"
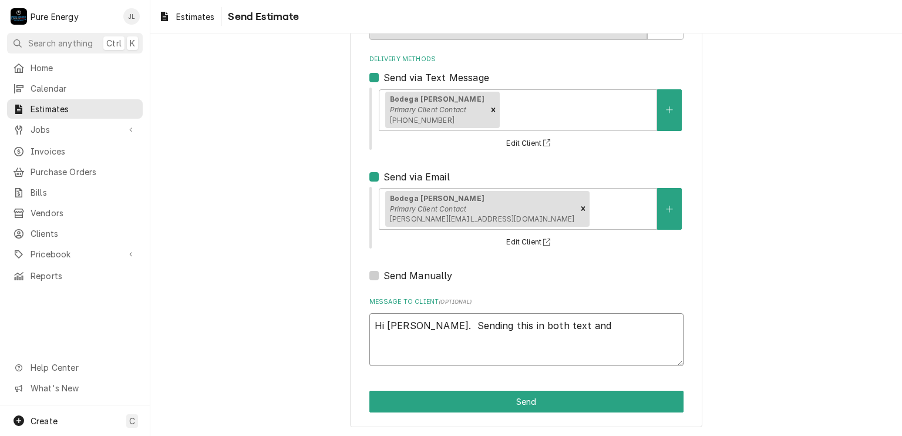
type textarea "x"
type textarea "Hi [PERSON_NAME]. Sending this in both text and"
type textarea "x"
type textarea "Hi Edgar. Sending this in both text and e"
type textarea "x"
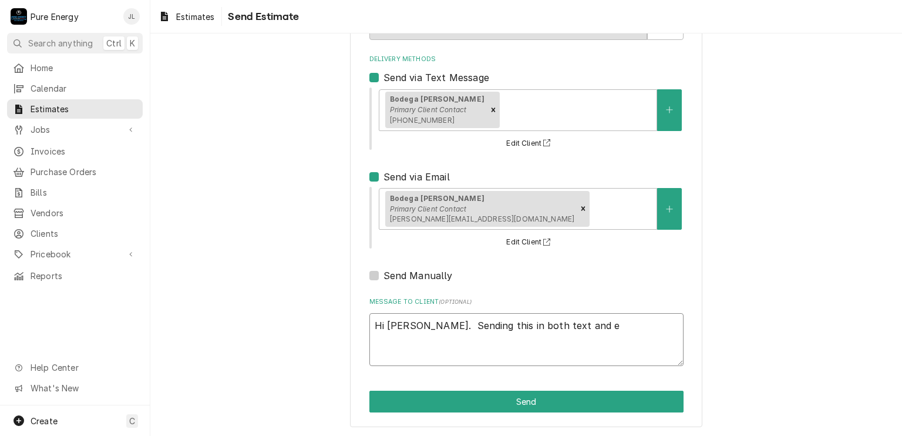
type textarea "Hi Edgar. Sending this in both text and em"
type textarea "x"
type textarea "Hi Edgar. Sending this in both text and ema"
type textarea "x"
type textarea "Hi Edgar. Sending this in both text and emai"
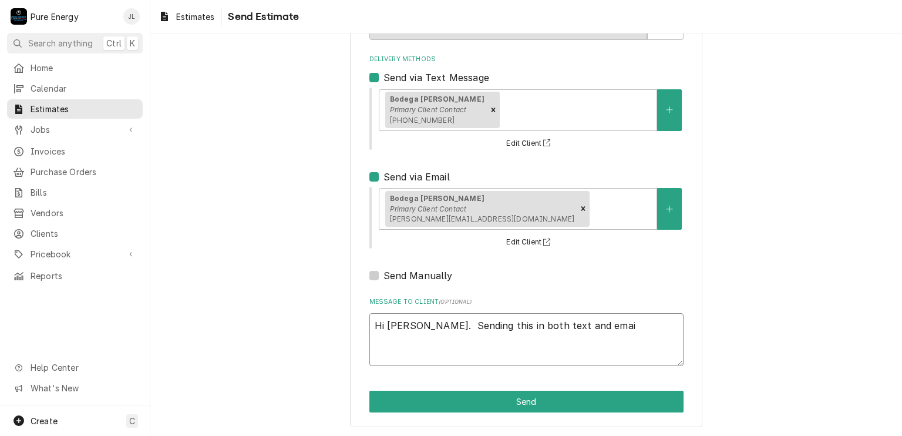
type textarea "x"
type textarea "Hi Edgar. Sending this in both text and email"
type textarea "x"
type textarea "Hi Edgar. Sending this in both text and email."
type textarea "x"
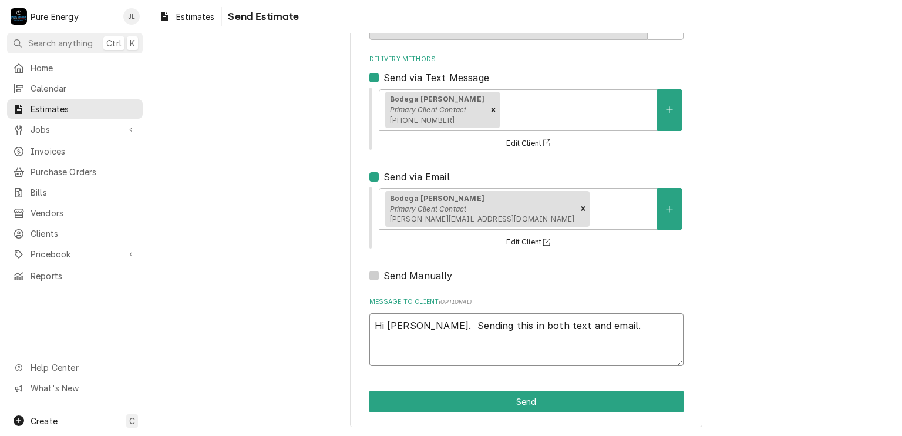
type textarea "Hi Edgar. Sending this in both text and email."
type textarea "x"
type textarea "Hi Edgar. Sending this in both text and email."
type textarea "x"
type textarea "Hi Edgar. Sending this in both text and email. L"
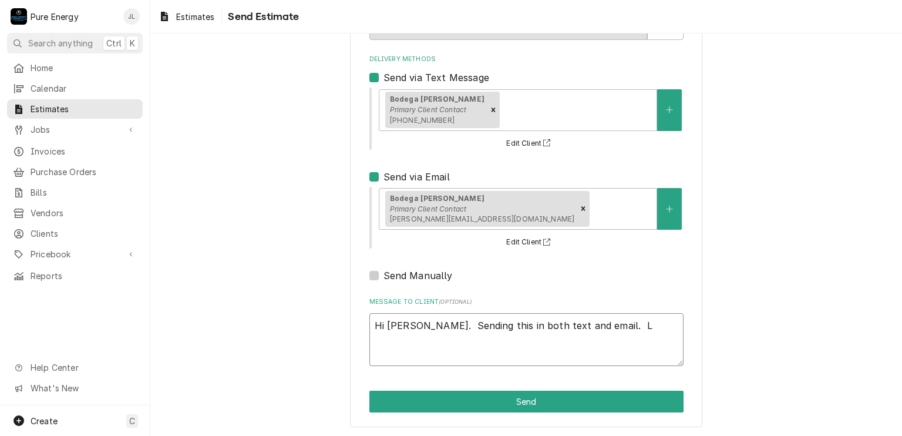
type textarea "x"
type textarea "Hi Edgar. Sending this in both text and email. Le"
type textarea "x"
type textarea "Hi Edgar. Sending this in both text and email. Let"
type textarea "x"
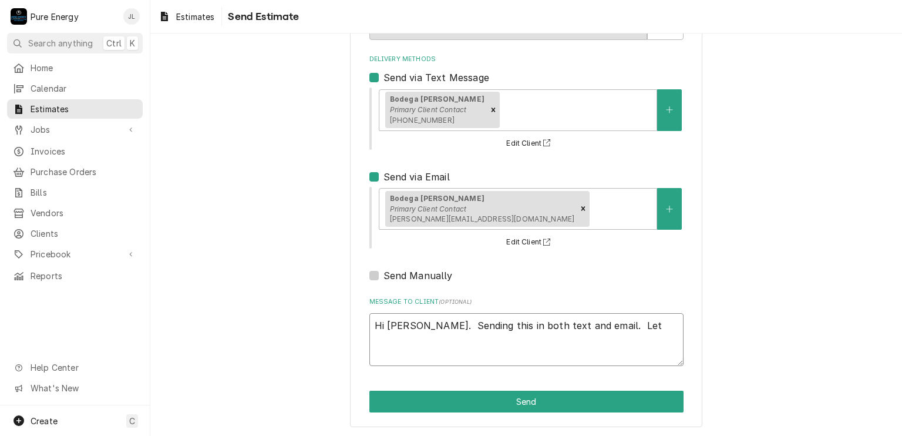
type textarea "Hi Edgar. Sending this in both text and email. Let m"
type textarea "x"
type textarea "Hi Edgar. Sending this in both text and email. Let me"
type textarea "x"
type textarea "Hi Edgar. Sending this in both text and email. Let me k"
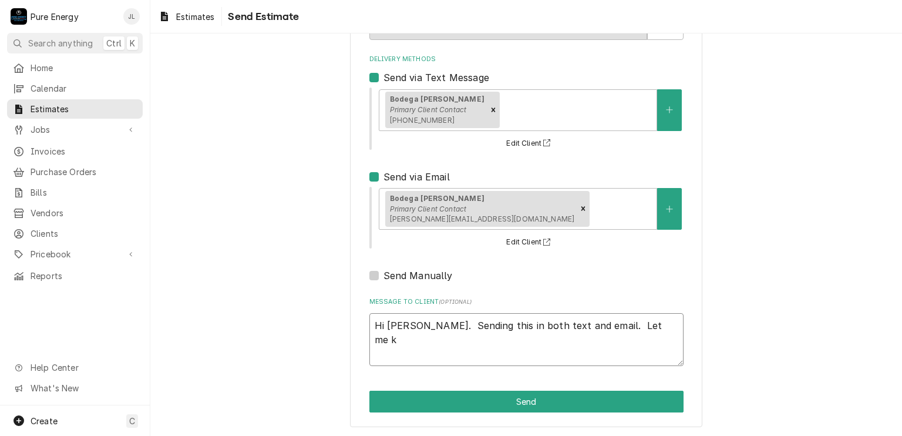
type textarea "x"
type textarea "Hi Edgar. Sending this in both text and email. Let me kno"
type textarea "x"
type textarea "Hi Edgar. Sending this in both text and email. Let me know"
type textarea "x"
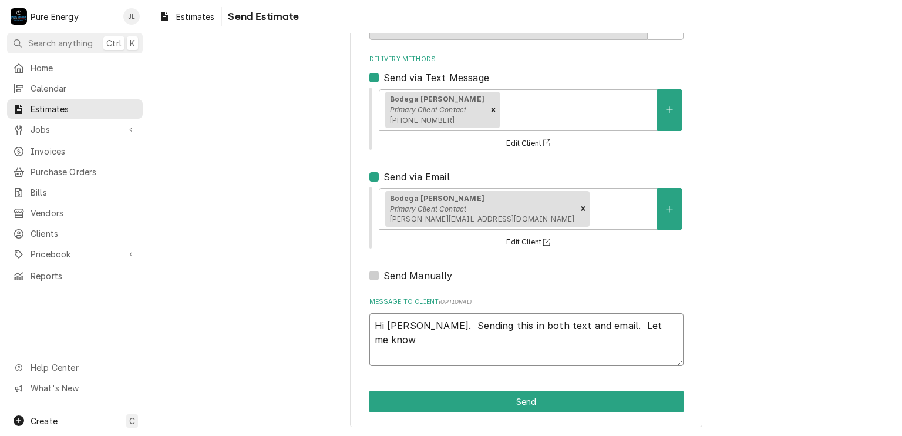
type textarea "Hi Edgar. Sending this in both text and email. Let me know i"
type textarea "x"
type textarea "Hi Edgar. Sending this in both text and email. Let me know if"
type textarea "x"
type textarea "Hi Edgar. Sending this in both text and email. Let me know if"
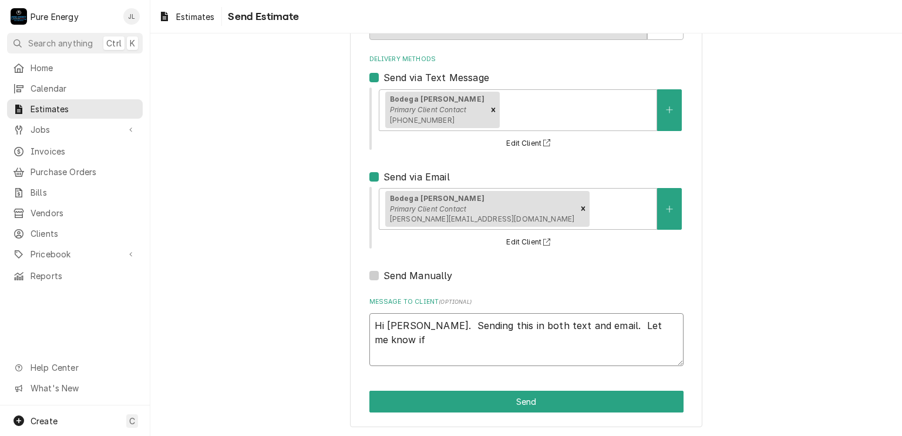
type textarea "x"
type textarea "Hi Edgar. Sending this in both text and email. Let me know if an"
type textarea "x"
type textarea "Hi Edgar. Sending this in both text and email. Let me know if any"
type textarea "x"
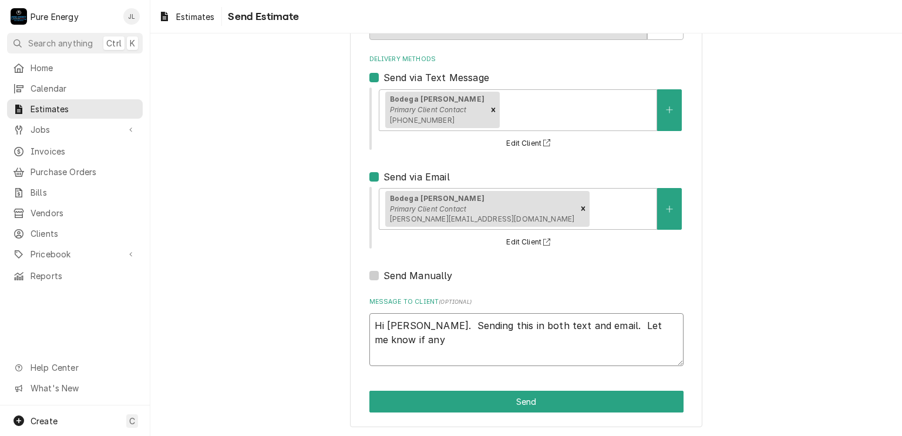
type textarea "Hi Edgar. Sending this in both text and email. Let me know if any"
type textarea "x"
type textarea "Hi Edgar. Sending this in both text and email. Let me know if any qu"
type textarea "x"
type textarea "Hi Edgar. Sending this in both text and email. Let me know if any que"
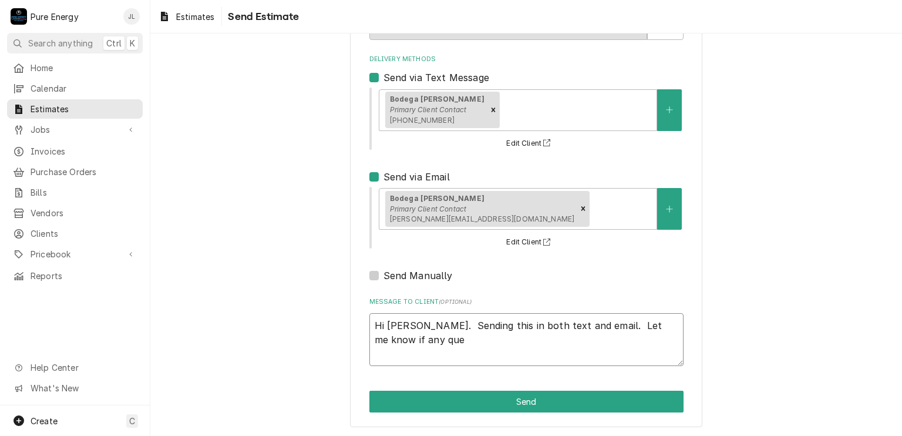
type textarea "x"
type textarea "Hi Edgar. Sending this in both text and email. Let me know if any ques"
type textarea "x"
type textarea "Hi Edgar. Sending this in both text and email. Let me know if any quest"
type textarea "x"
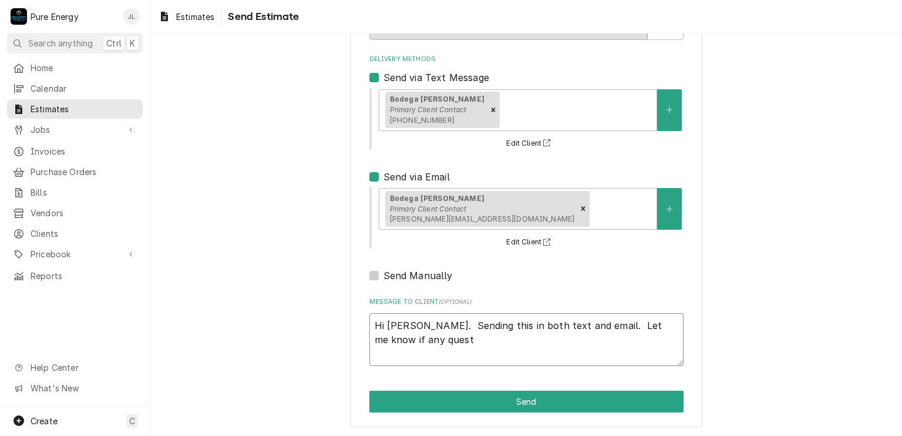
type textarea "Hi Edgar. Sending this in both text and email. Let me know if any questi"
type textarea "x"
type textarea "Hi Edgar. Sending this in both text and email. Let me know if any questio"
type textarea "x"
type textarea "Hi Edgar. Sending this in both text and email. Let me know if any question"
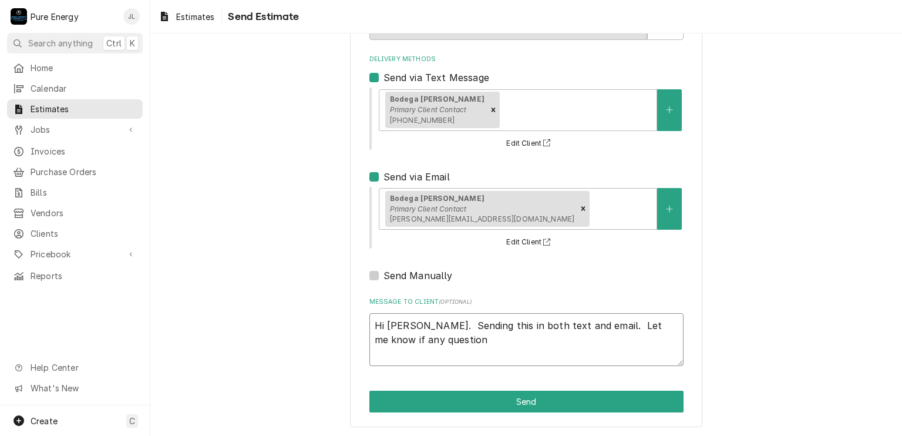
type textarea "x"
type textarea "Hi Edgar. Sending this in both text and email. Let me know if any questions"
type textarea "x"
type textarea "Hi Edgar. Sending this in both text and email. Let me know if any questions."
type textarea "x"
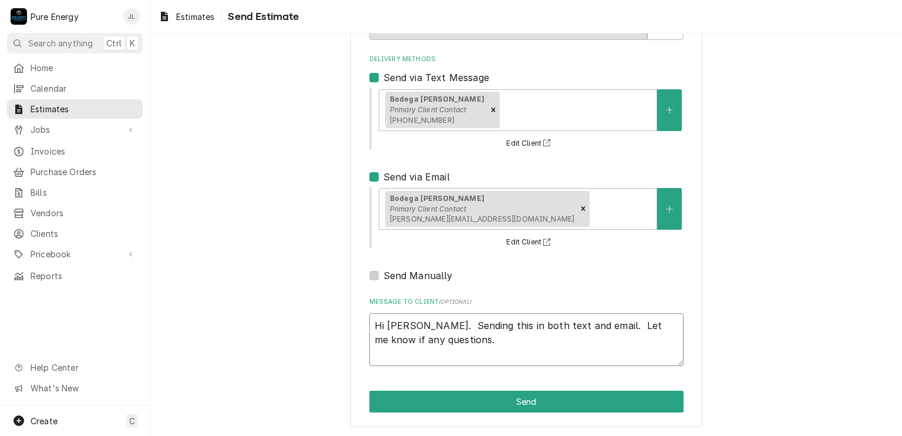
type textarea "Hi Edgar. Sending this in both text and email. Let me know if any questions."
type textarea "x"
type textarea "Hi Edgar. Sending this in both text and email. Let me know if any questions."
type textarea "x"
type textarea "Hi Edgar. Sending this in both text and email. Let me know if any questions. I"
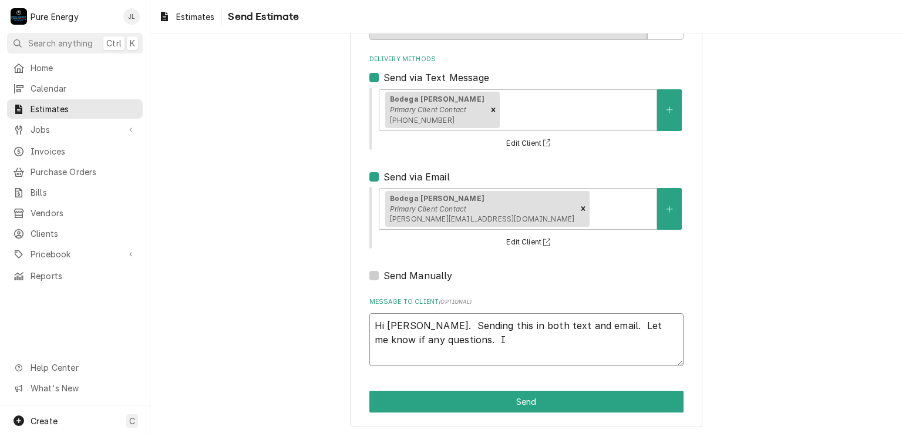
type textarea "x"
type textarea "Hi Edgar. Sending this in both text and email. Let me know if any questions. I"
type textarea "x"
type textarea "Hi Edgar. Sending this in both text and email. Let me know if any questions. I w"
type textarea "x"
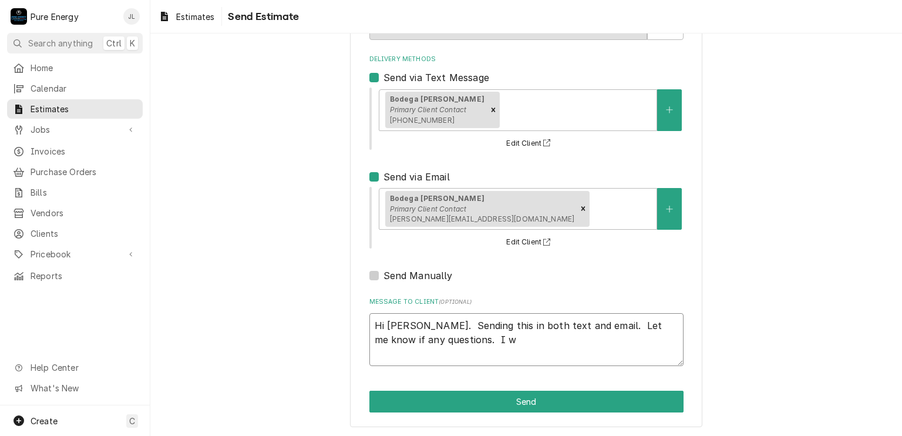
type textarea "Hi Edgar. Sending this in both text and email. Let me know if any questions. I …"
type textarea "x"
type textarea "Hi Edgar. Sending this in both text and email. Let me know if any questions. I …"
type textarea "x"
type textarea "Hi Edgar. Sending this in both text and email. Let me know if any questions. I …"
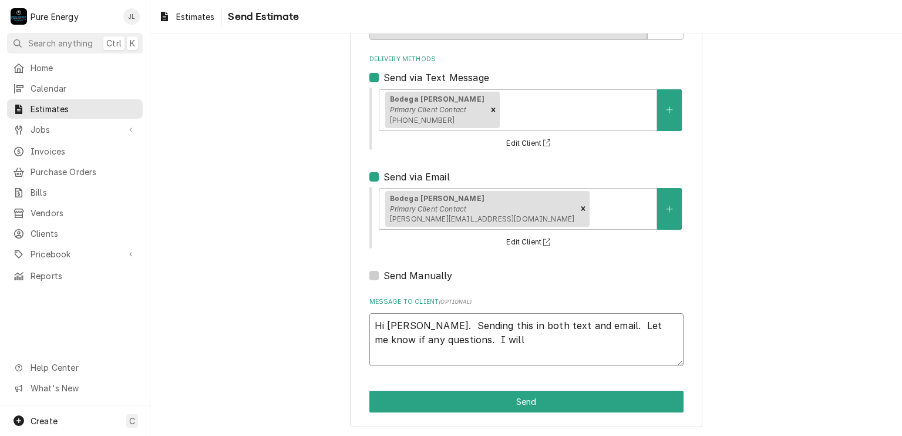
type textarea "x"
type textarea "Hi Edgar. Sending this in both text and email. Let me know if any questions. I …"
type textarea "x"
type textarea "Hi Edgar. Sending this in both text and email. Let me know if any questions. I …"
type textarea "x"
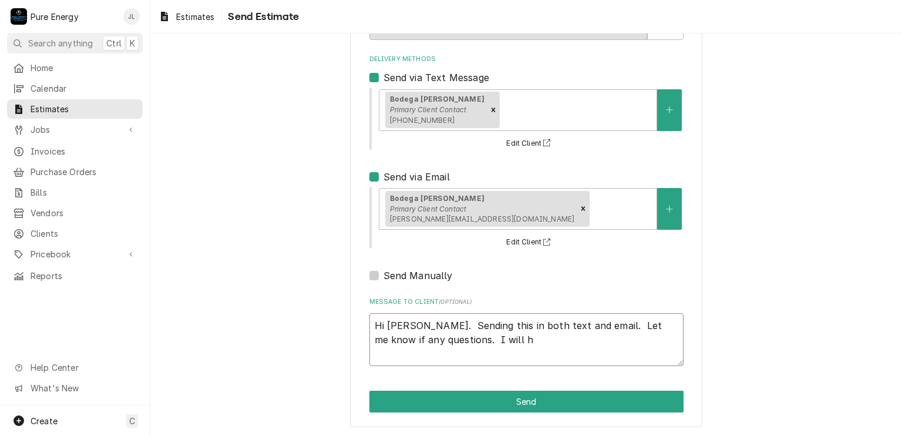
type textarea "Hi Edgar. Sending this in both text and email. Let me know if any questions. I …"
type textarea "x"
type textarea "Hi Edgar. Sending this in both text and email. Let me know if any questions. I …"
type textarea "x"
type textarea "Hi Edgar. Sending this in both text and email. Let me know if any questions. I …"
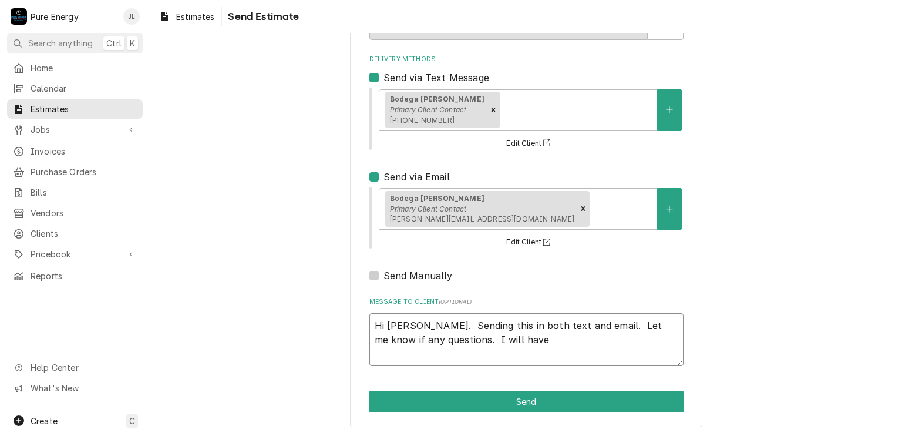
type textarea "x"
type textarea "Hi Edgar. Sending this in both text and email. Let me know if any questions. I …"
type textarea "x"
type textarea "Hi Edgar. Sending this in both text and email. Let me know if any questions. I …"
type textarea "x"
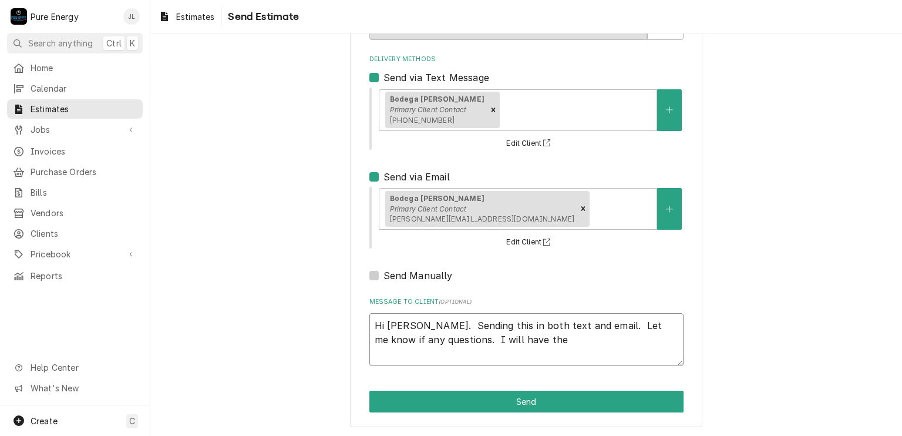
type textarea "Hi Edgar. Sending this in both text and email. Let me know if any questions. I …"
type textarea "x"
type textarea "Hi Edgar. Sending this in both text and email. Let me know if any questions. I …"
type textarea "x"
type textarea "Hi Edgar. Sending this in both text and email. Let me know if any questions. I …"
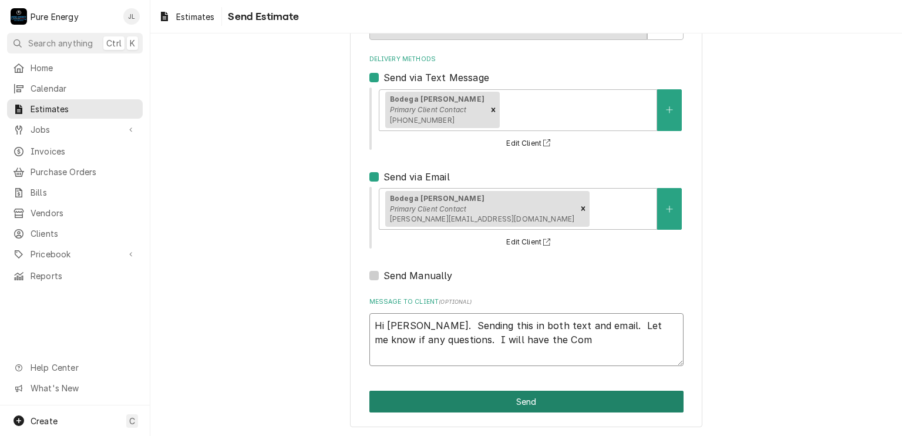
type textarea "x"
type textarea "Hi Edgar. Sending this in both text and email. Let me know if any questions. I …"
type textarea "x"
type textarea "Hi Edgar. Sending this in both text and email. Let me know if any questions. I …"
type textarea "x"
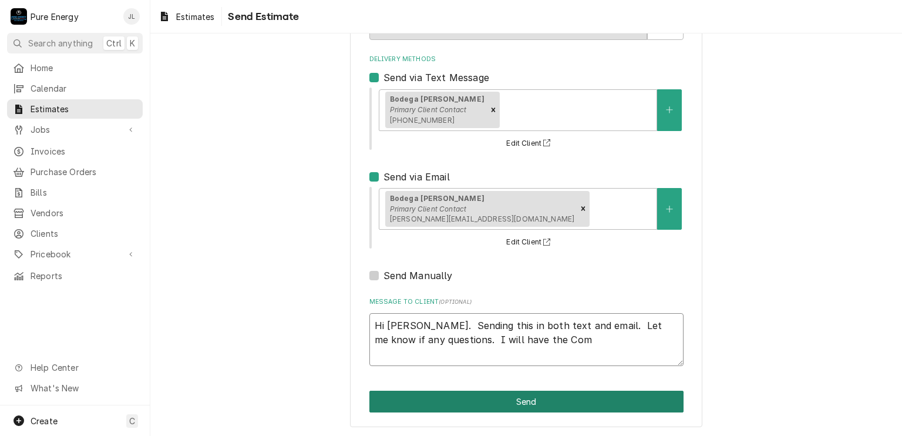
type textarea "Hi Edgar. Sending this in both text and email. Let me know if any questions. I …"
type textarea "x"
type textarea "Hi Edgar. Sending this in both text and email. Let me know if any questions. I …"
type textarea "x"
click at [566, 398] on button "Send" at bounding box center [527, 402] width 314 height 22
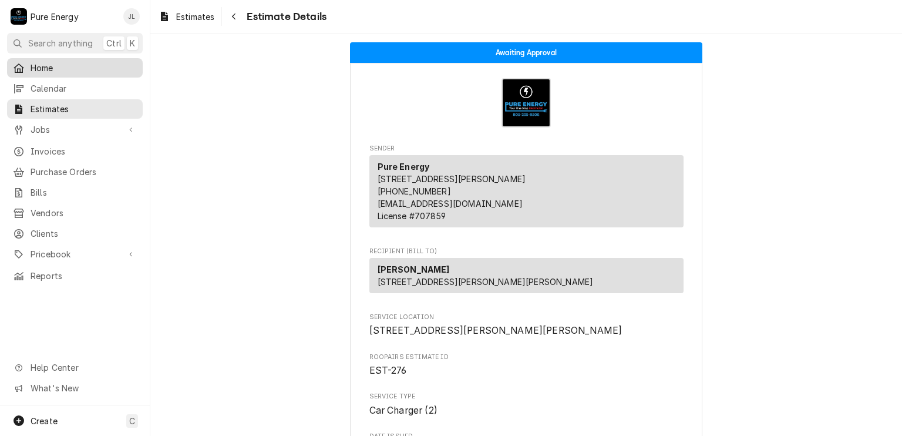
click at [93, 67] on span "Home" at bounding box center [84, 68] width 106 height 12
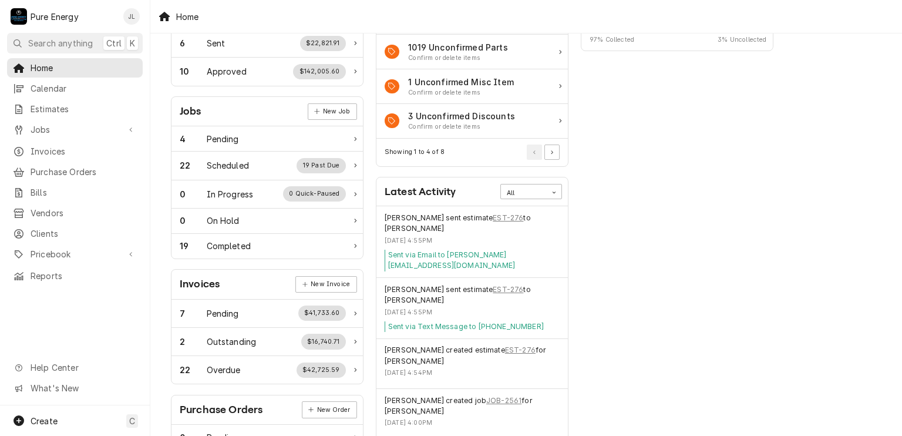
scroll to position [176, 0]
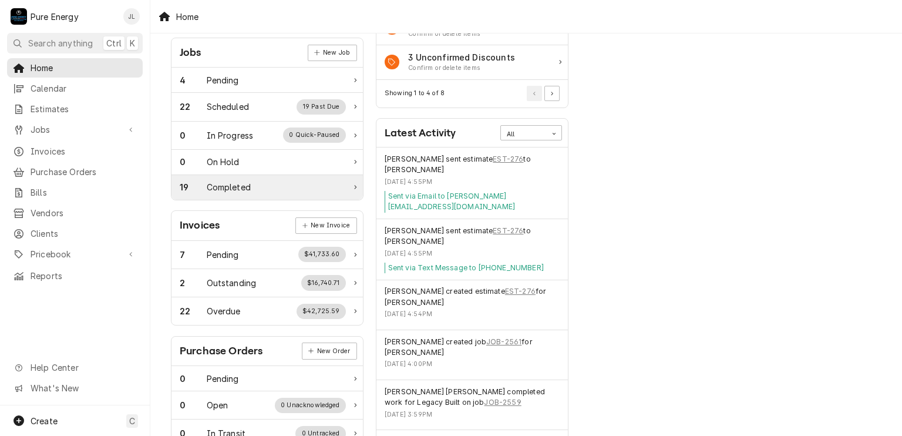
click at [274, 181] on div "19 Completed" at bounding box center [263, 187] width 166 height 12
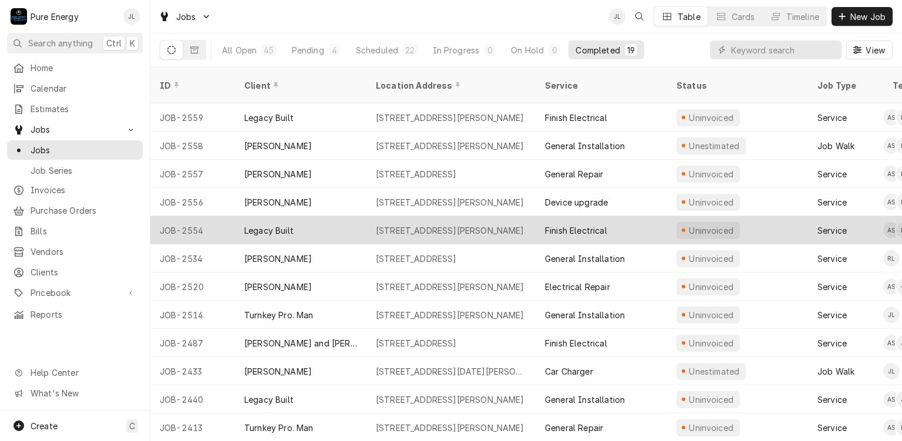
click at [472, 220] on div "[STREET_ADDRESS][PERSON_NAME]" at bounding box center [451, 230] width 169 height 28
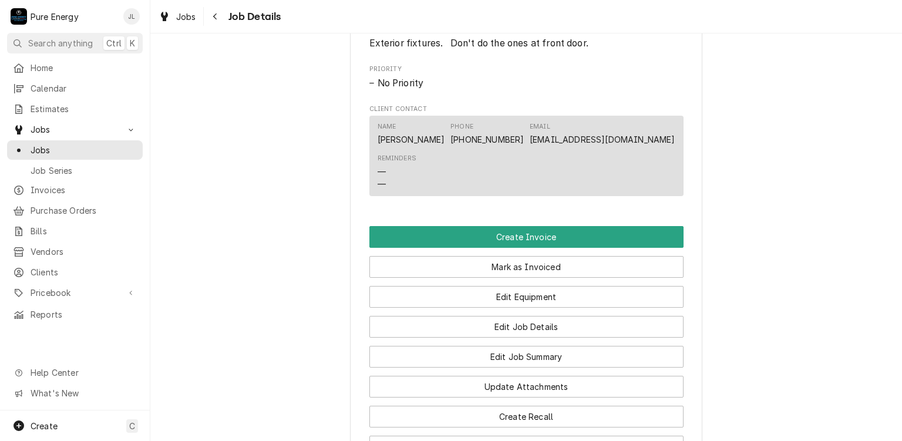
scroll to position [1012, 0]
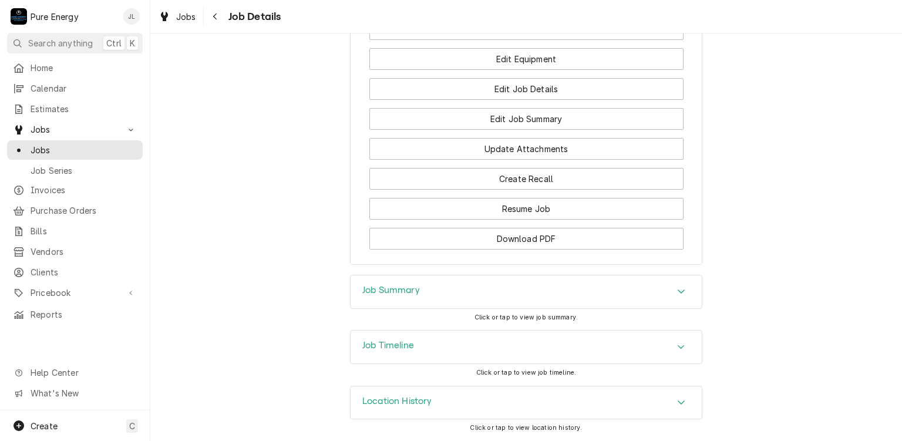
click at [463, 288] on div "Job Summary" at bounding box center [526, 292] width 351 height 33
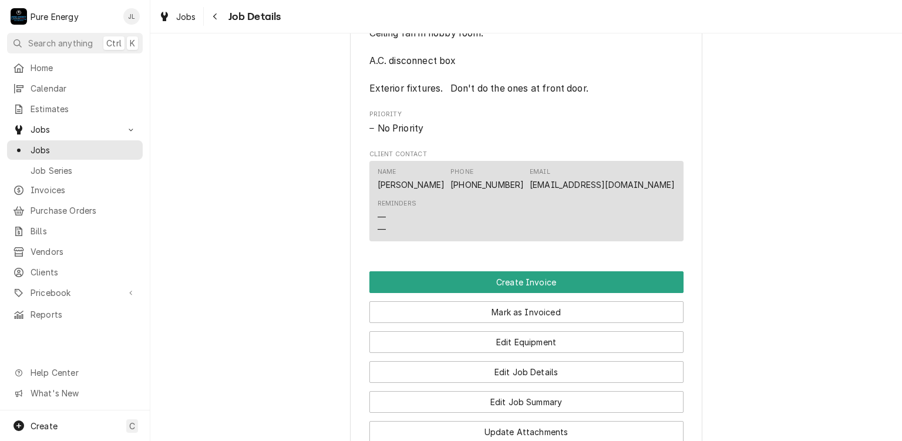
scroll to position [660, 0]
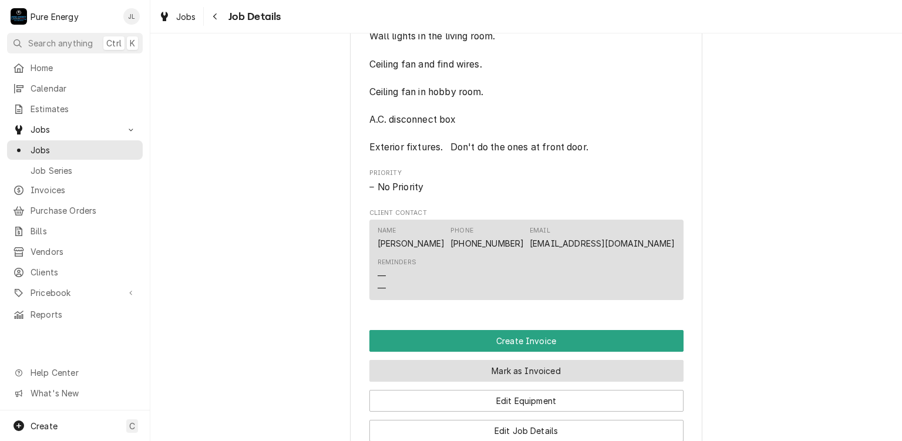
click at [505, 382] on button "Mark as Invoiced" at bounding box center [527, 371] width 314 height 22
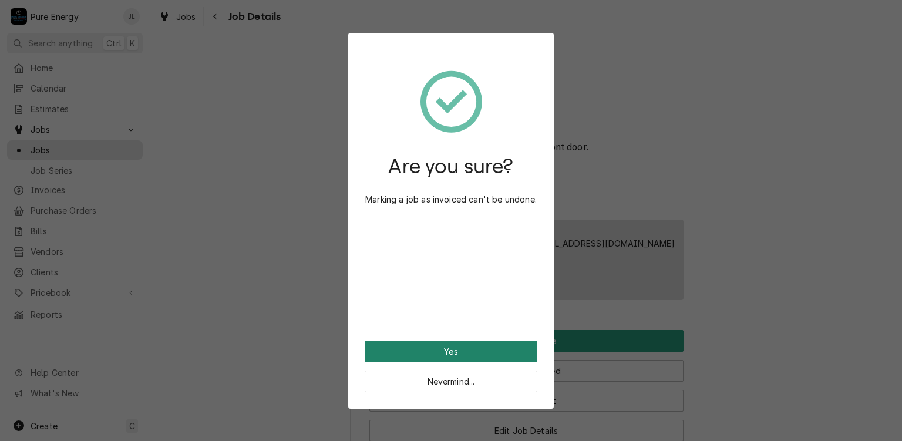
click at [483, 352] on button "Yes" at bounding box center [451, 352] width 173 height 22
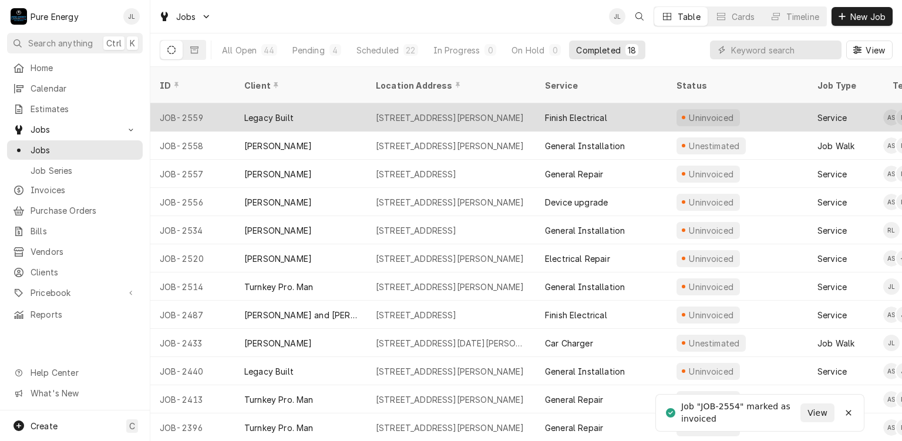
click at [636, 103] on div "Finish Electrical" at bounding box center [602, 117] width 132 height 28
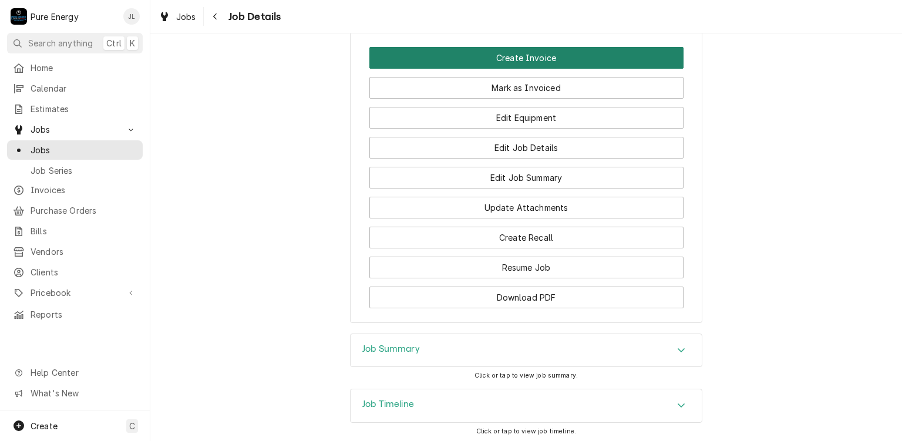
scroll to position [1067, 0]
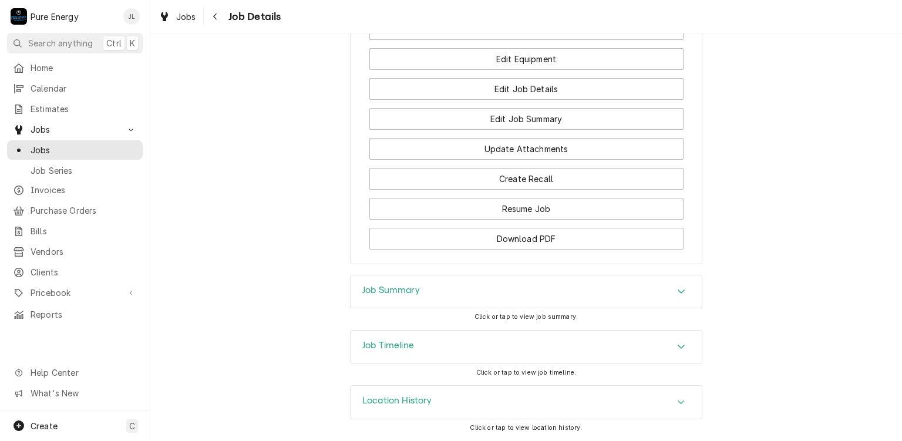
click at [414, 300] on div "Job Summary" at bounding box center [526, 292] width 351 height 33
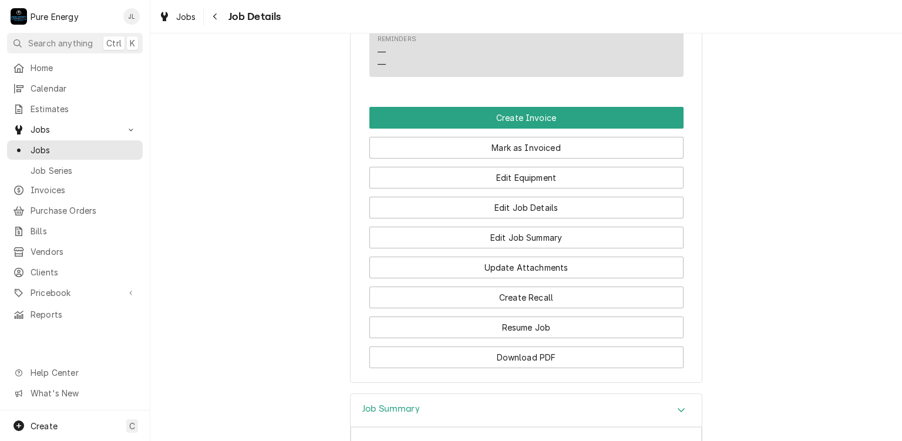
scroll to position [880, 0]
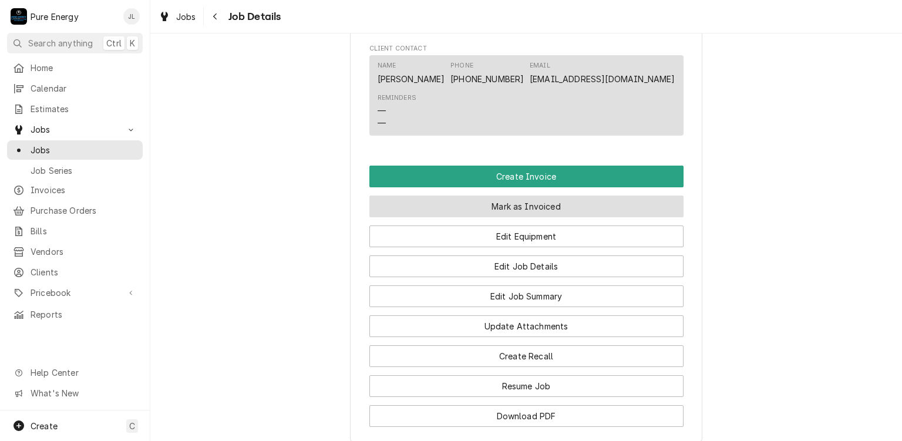
click at [569, 217] on button "Mark as Invoiced" at bounding box center [527, 207] width 314 height 22
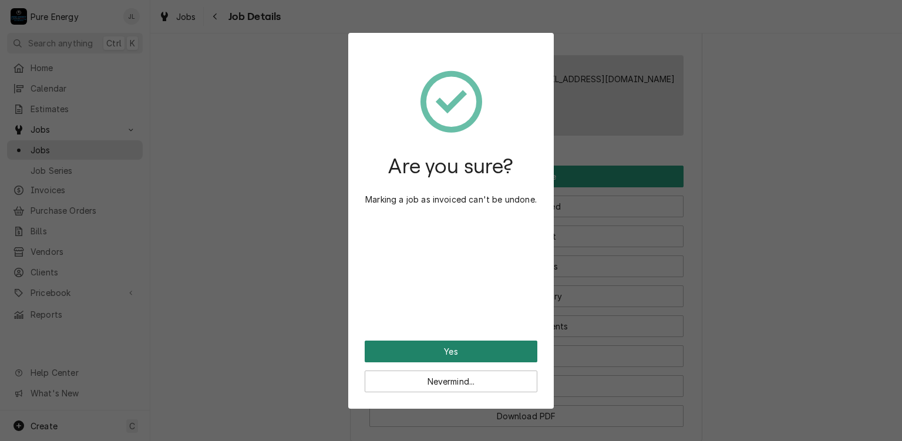
click at [463, 346] on button "Yes" at bounding box center [451, 352] width 173 height 22
